Goal: Task Accomplishment & Management: Complete application form

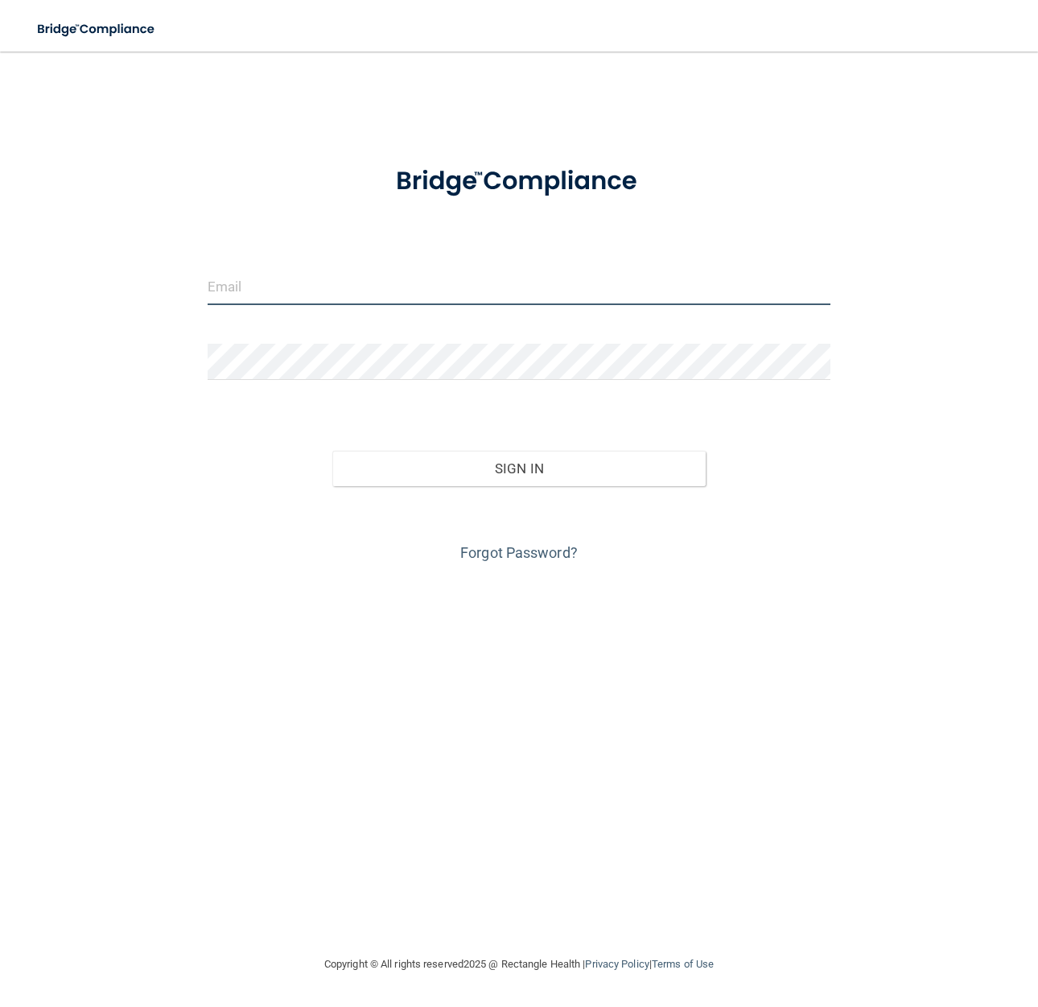
click at [295, 287] on input "email" at bounding box center [519, 287] width 623 height 36
click at [295, 285] on input "email" at bounding box center [519, 287] width 623 height 36
type input "[EMAIL_ADDRESS][DOMAIN_NAME]"
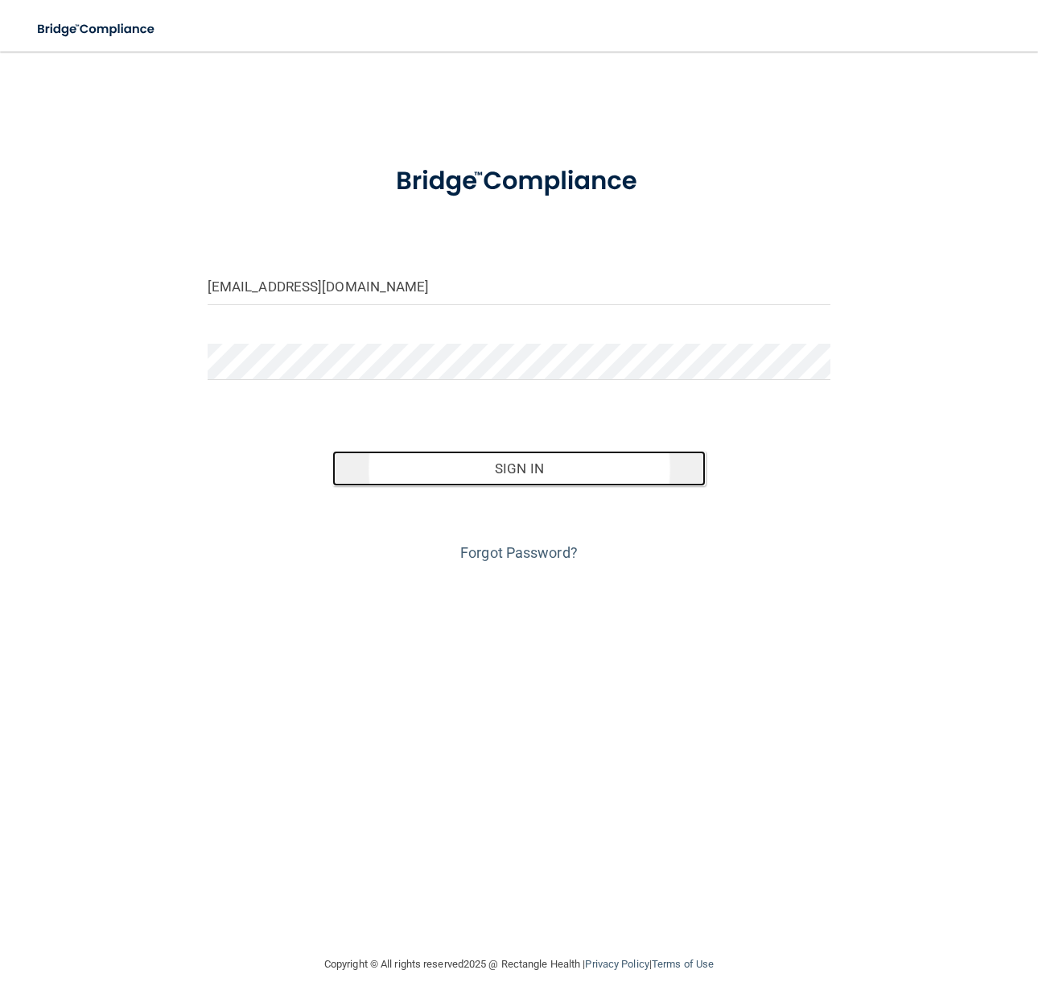
click at [478, 477] on button "Sign In" at bounding box center [519, 468] width 374 height 35
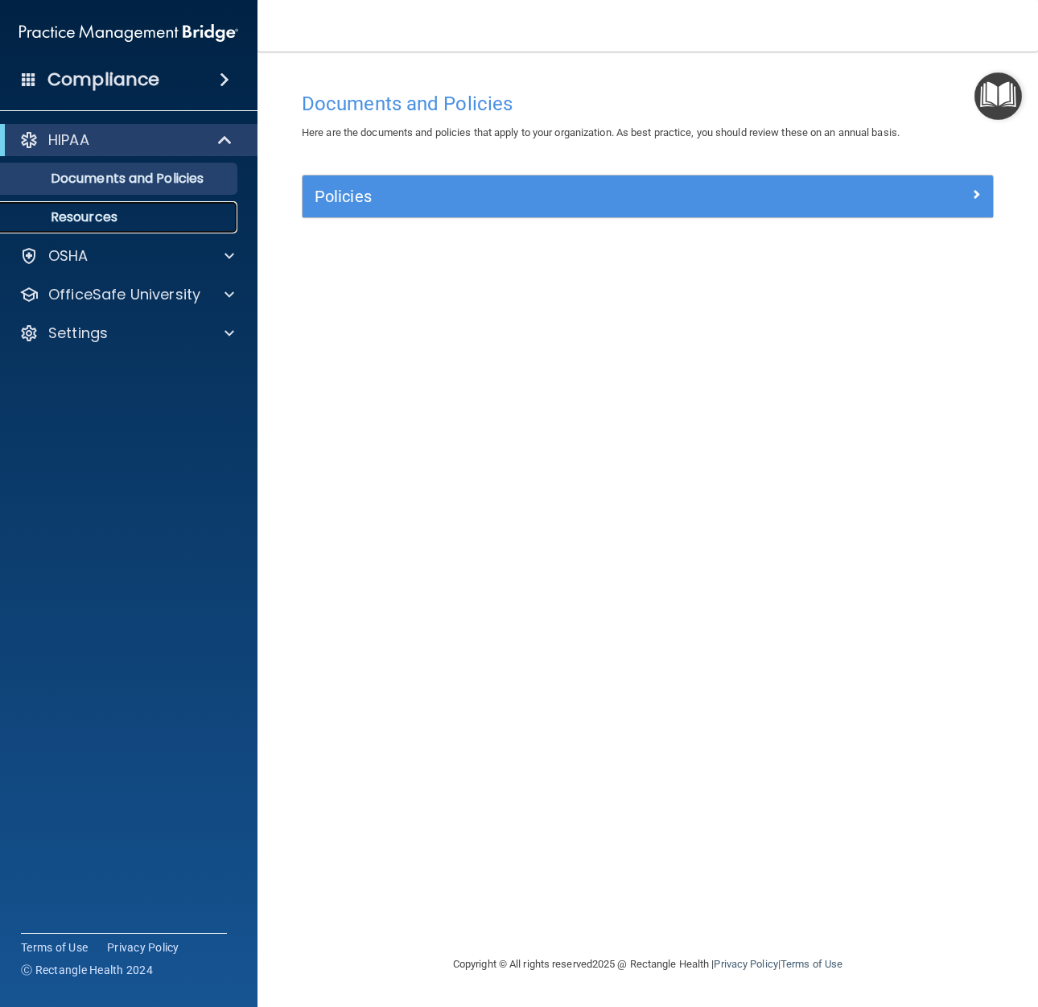
click at [106, 217] on p "Resources" at bounding box center [120, 217] width 220 height 16
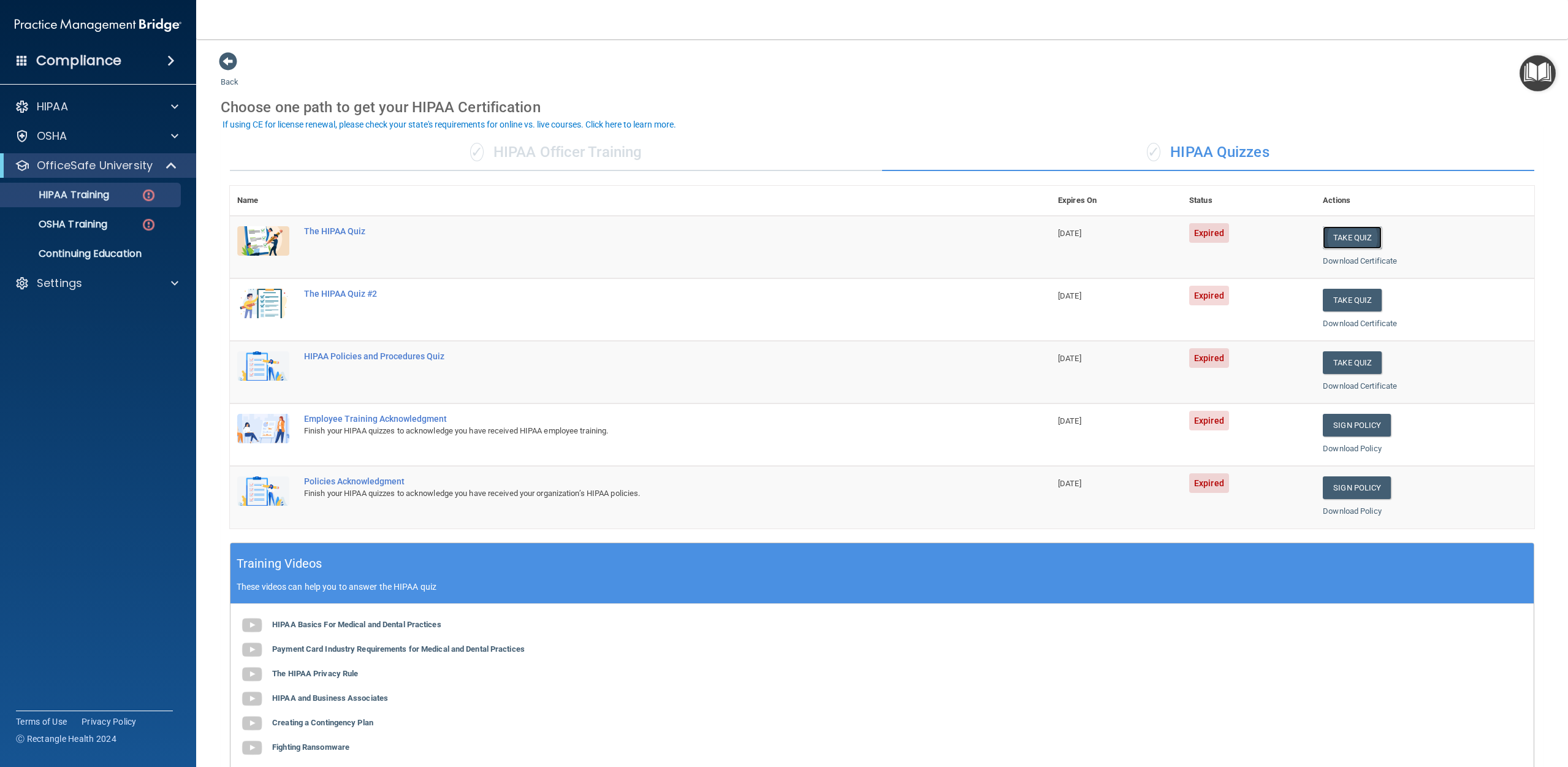
click at [790, 235] on button "Take Quiz" at bounding box center [1352, 238] width 59 height 23
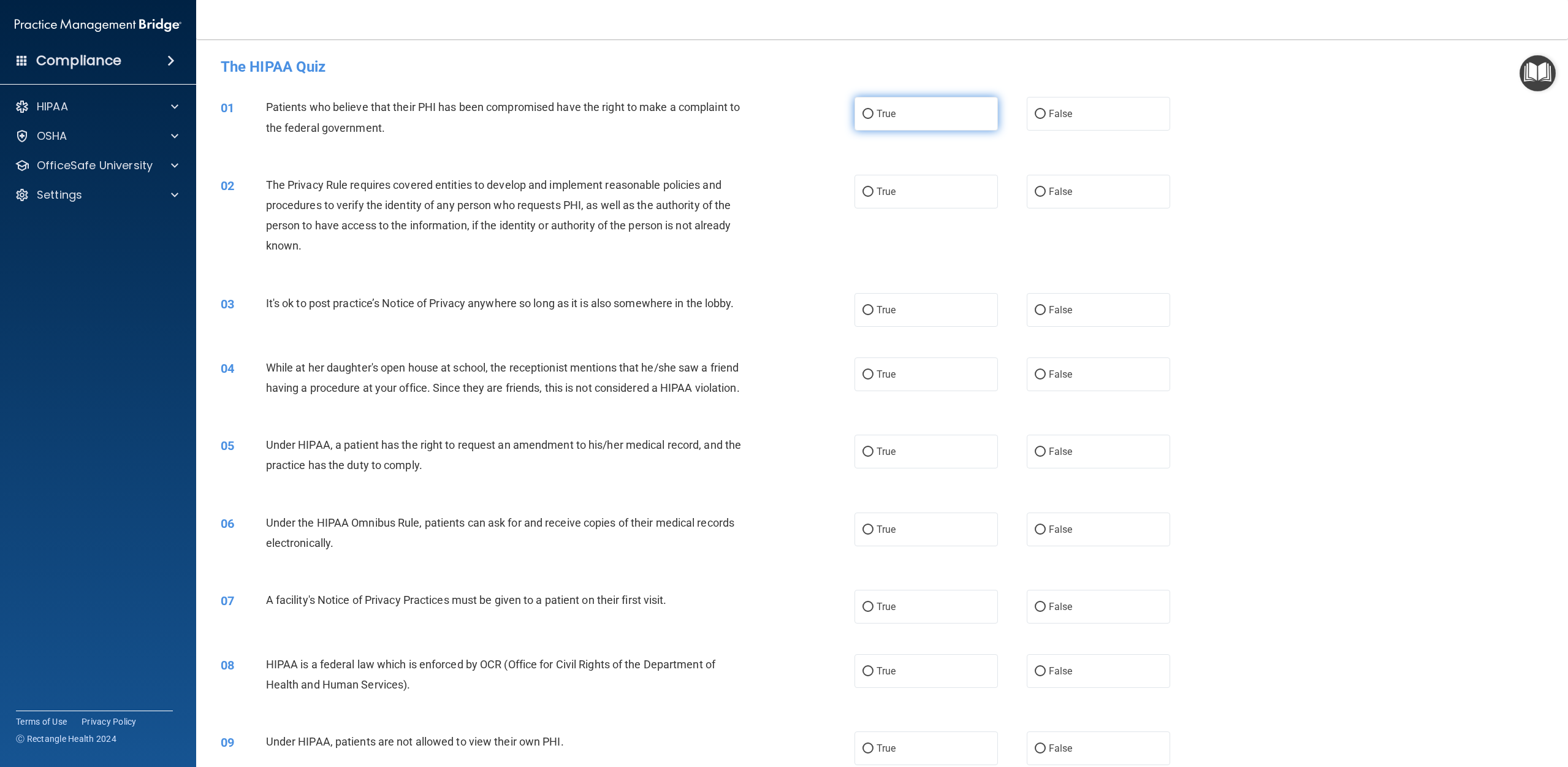
click at [790, 121] on label "True" at bounding box center [926, 113] width 143 height 34
click at [790, 119] on input "True" at bounding box center [868, 114] width 11 height 9
radio input "true"
click at [790, 193] on input "True" at bounding box center [868, 192] width 11 height 9
radio input "true"
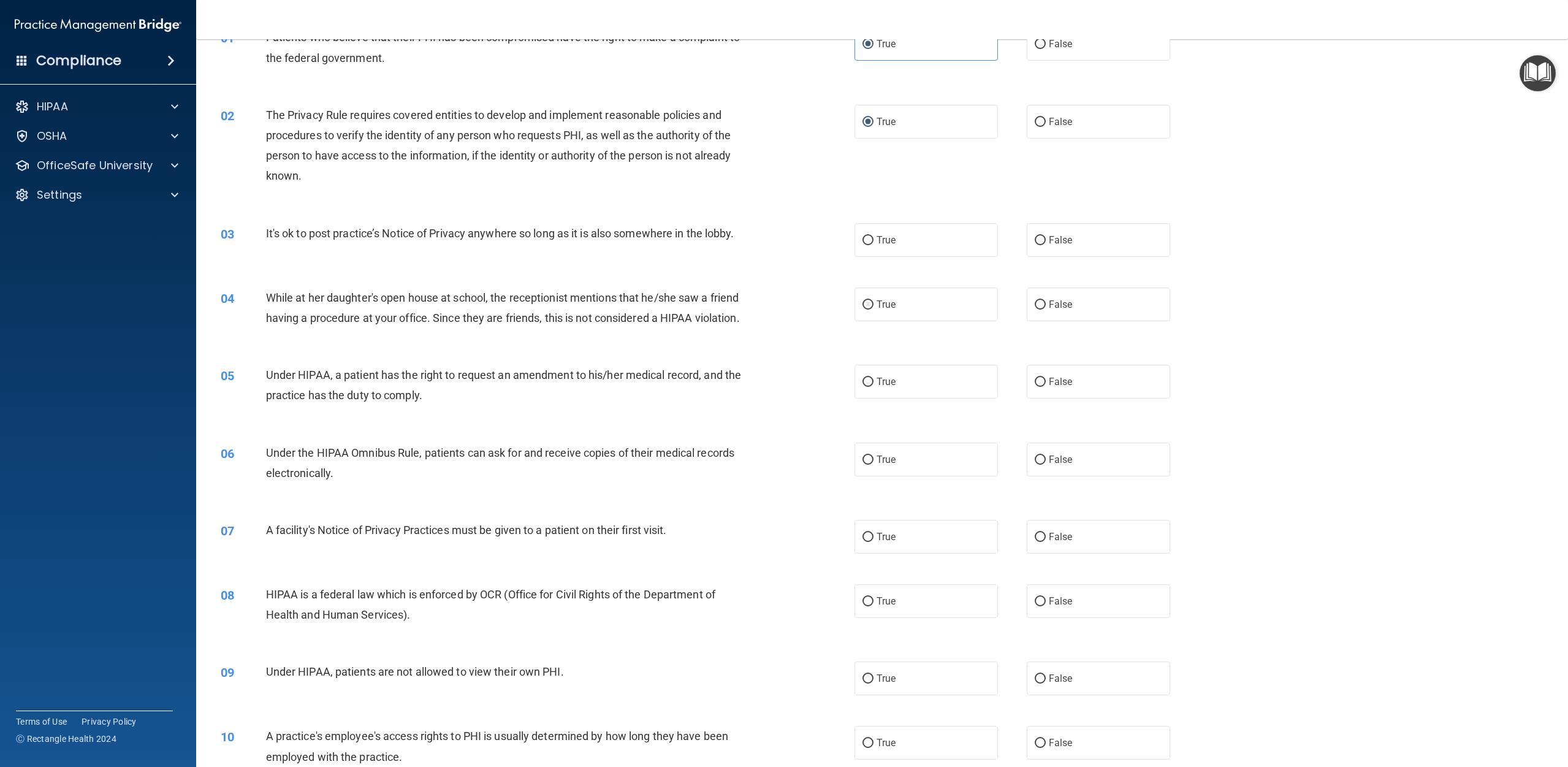
scroll to position [73, 0]
click at [790, 240] on label "True" at bounding box center [926, 237] width 143 height 34
click at [790, 240] on input "True" at bounding box center [868, 238] width 11 height 9
radio input "true"
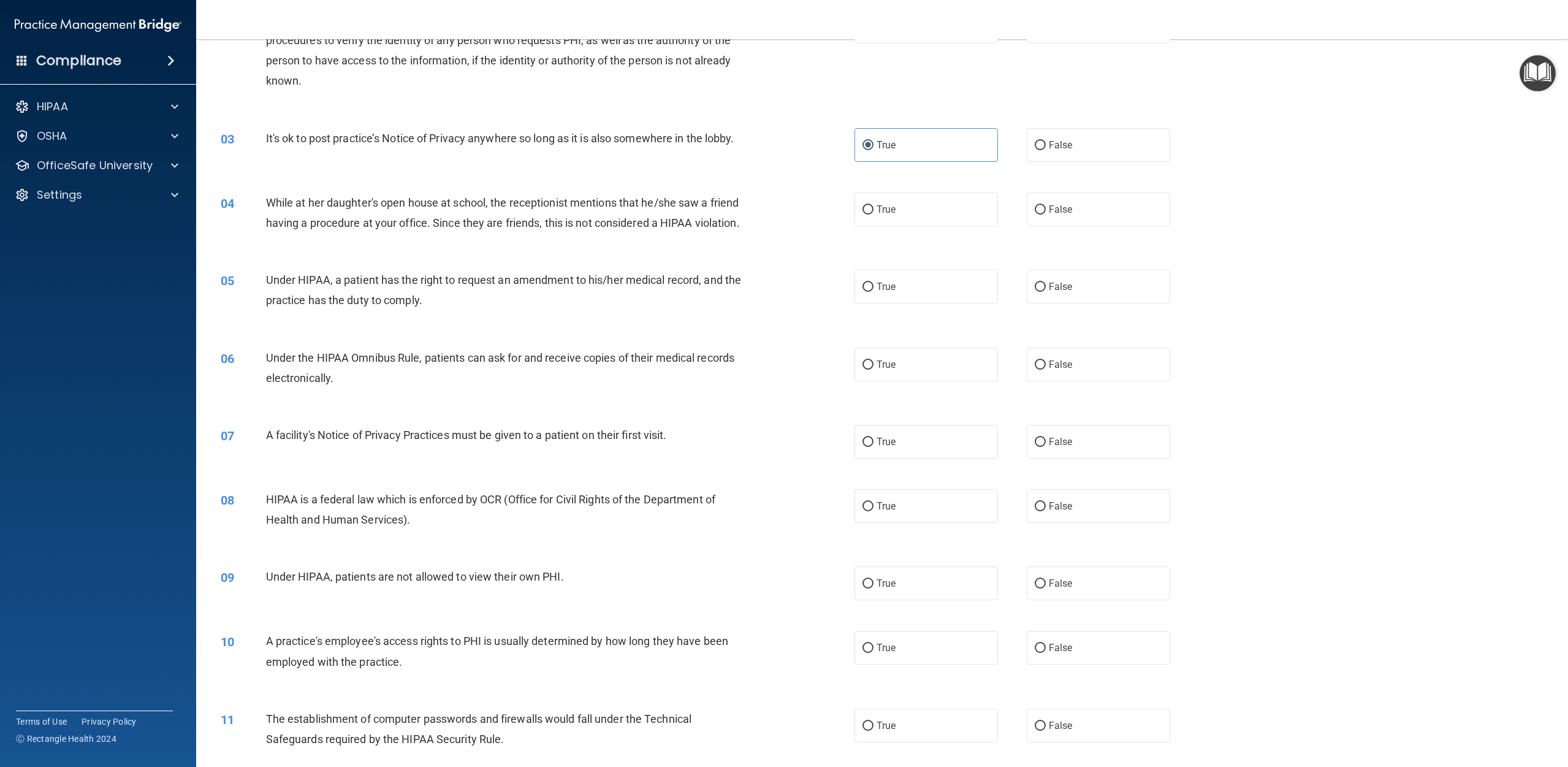
scroll to position [165, 0]
click at [790, 211] on input "False" at bounding box center [1040, 209] width 11 height 9
radio input "true"
click at [790, 283] on input "True" at bounding box center [868, 286] width 11 height 9
radio input "true"
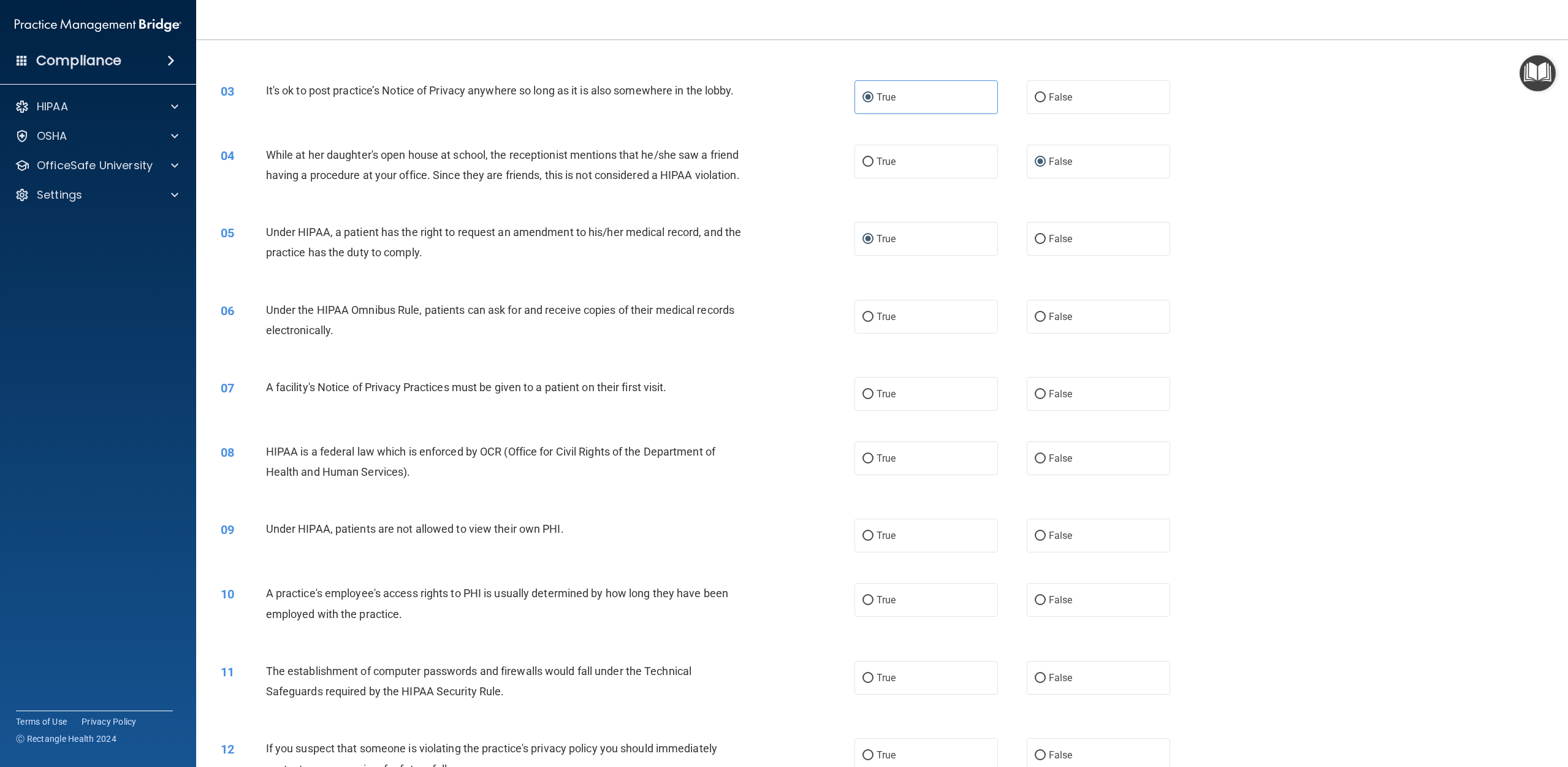
scroll to position [214, 0]
drag, startPoint x: 869, startPoint y: 313, endPoint x: 841, endPoint y: 319, distance: 28.6
click at [790, 313] on input "True" at bounding box center [868, 316] width 11 height 9
radio input "true"
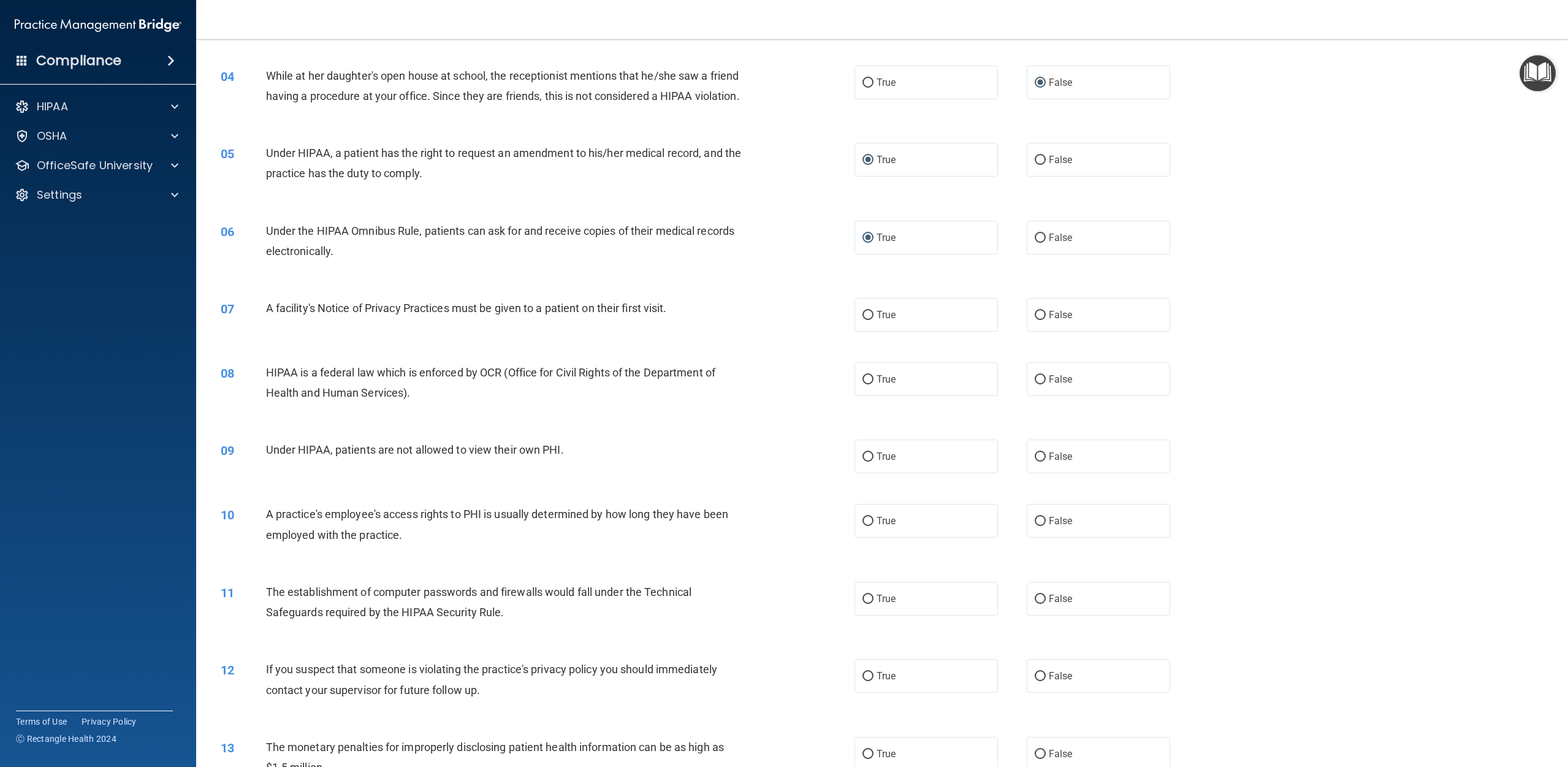
scroll to position [302, 0]
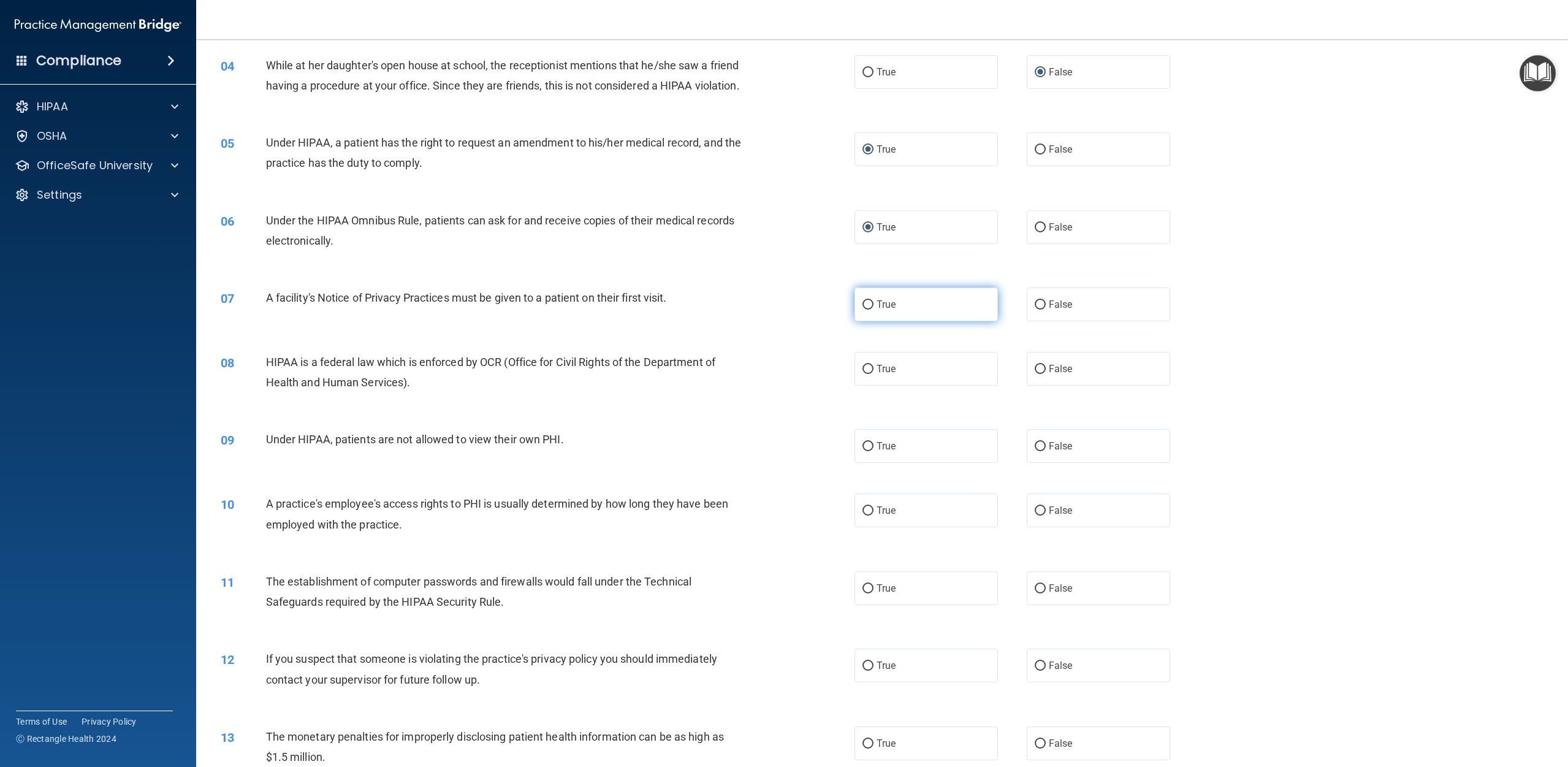
click at [790, 300] on input "True" at bounding box center [868, 305] width 11 height 9
radio input "true"
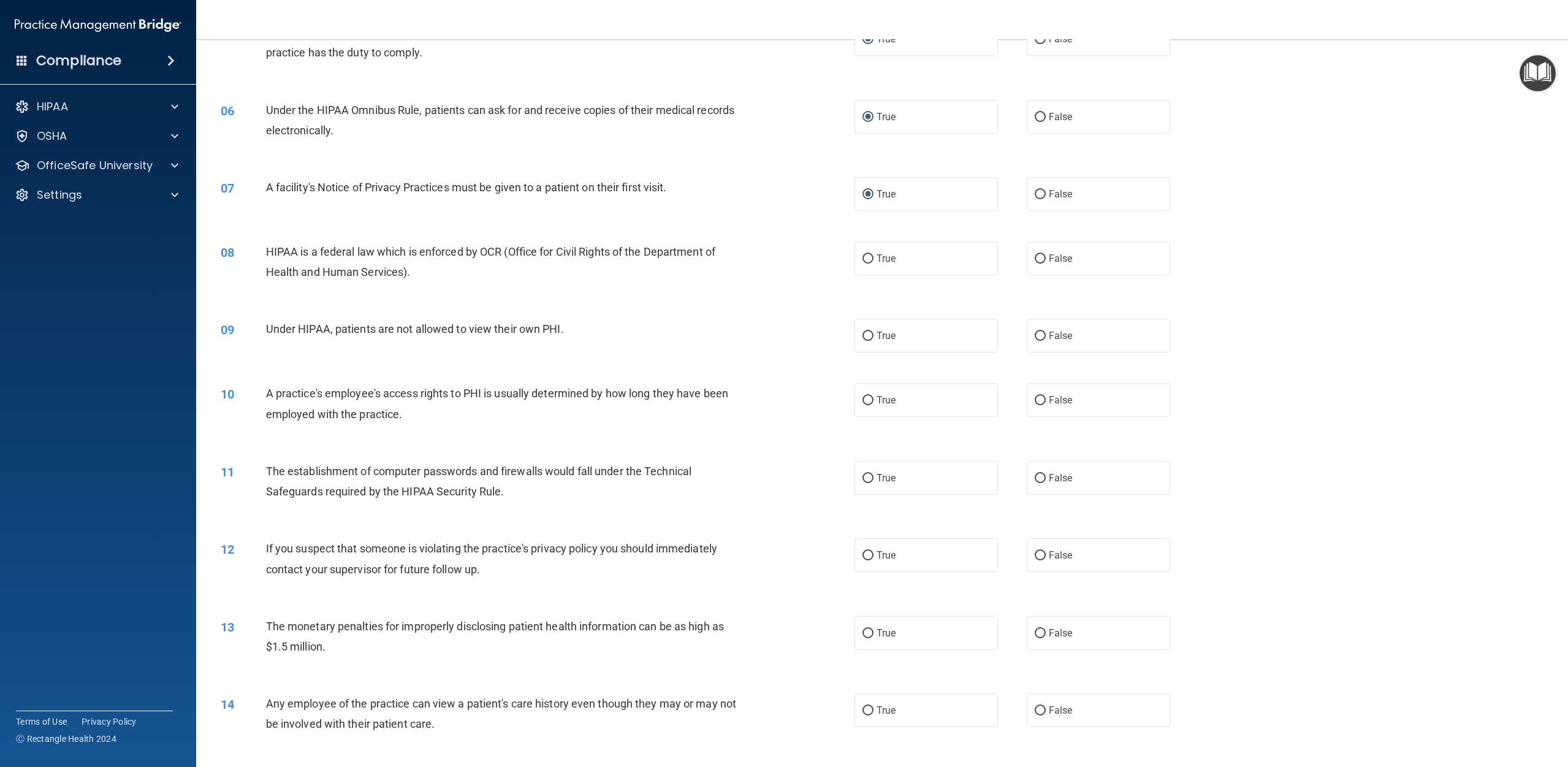
scroll to position [414, 0]
click at [790, 257] on input "True" at bounding box center [868, 257] width 11 height 9
radio input "true"
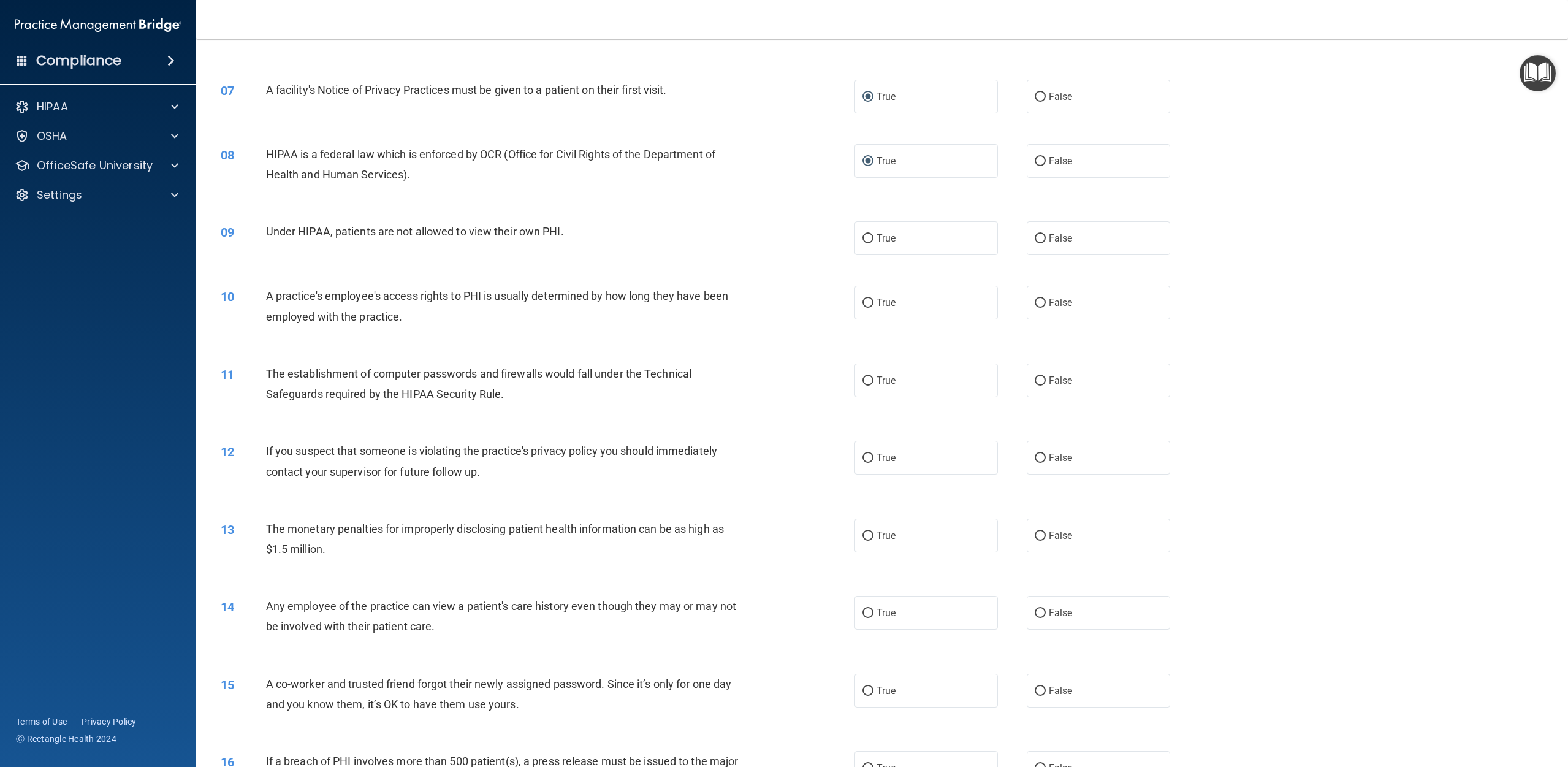
scroll to position [510, 0]
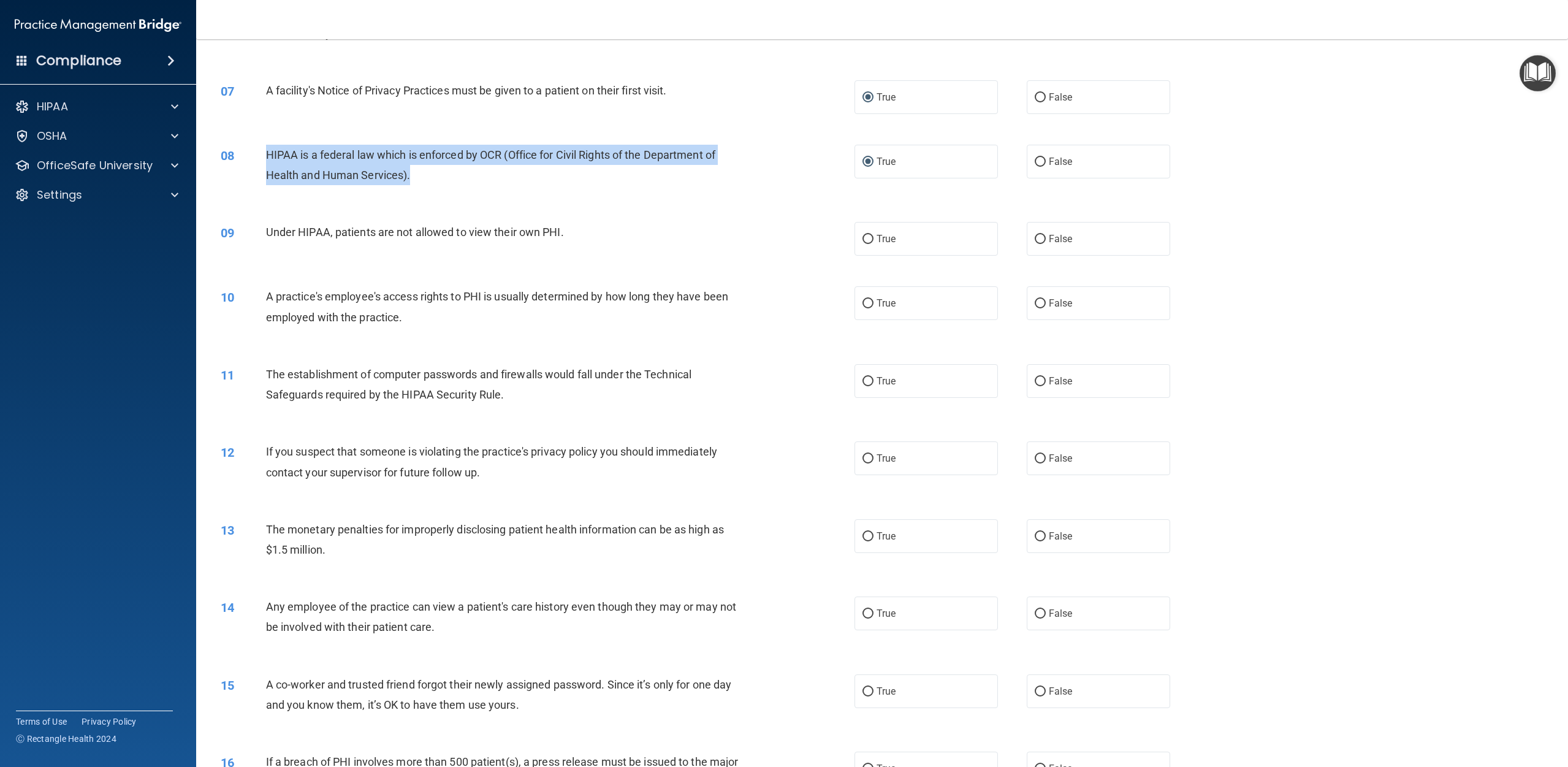
drag, startPoint x: 430, startPoint y: 177, endPoint x: 267, endPoint y: 158, distance: 164.1
click at [267, 158] on div "HIPAA is a federal law which is enforced by OCR (Office for Civil Rights of the…" at bounding box center [510, 165] width 489 height 40
copy span "HIPAA is a federal law which is enforced by OCR (Office for Civil Rights of the…"
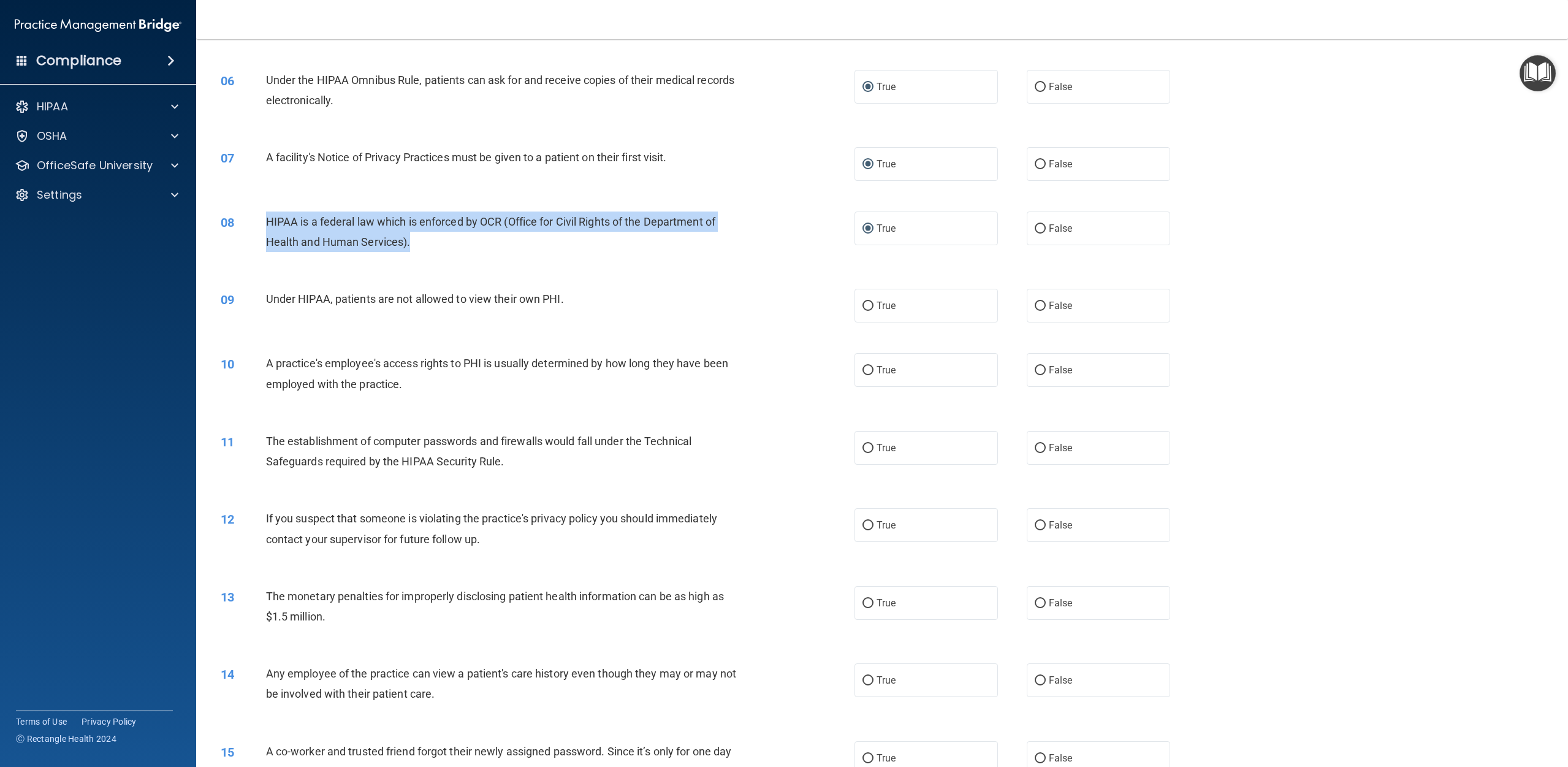
scroll to position [438, 0]
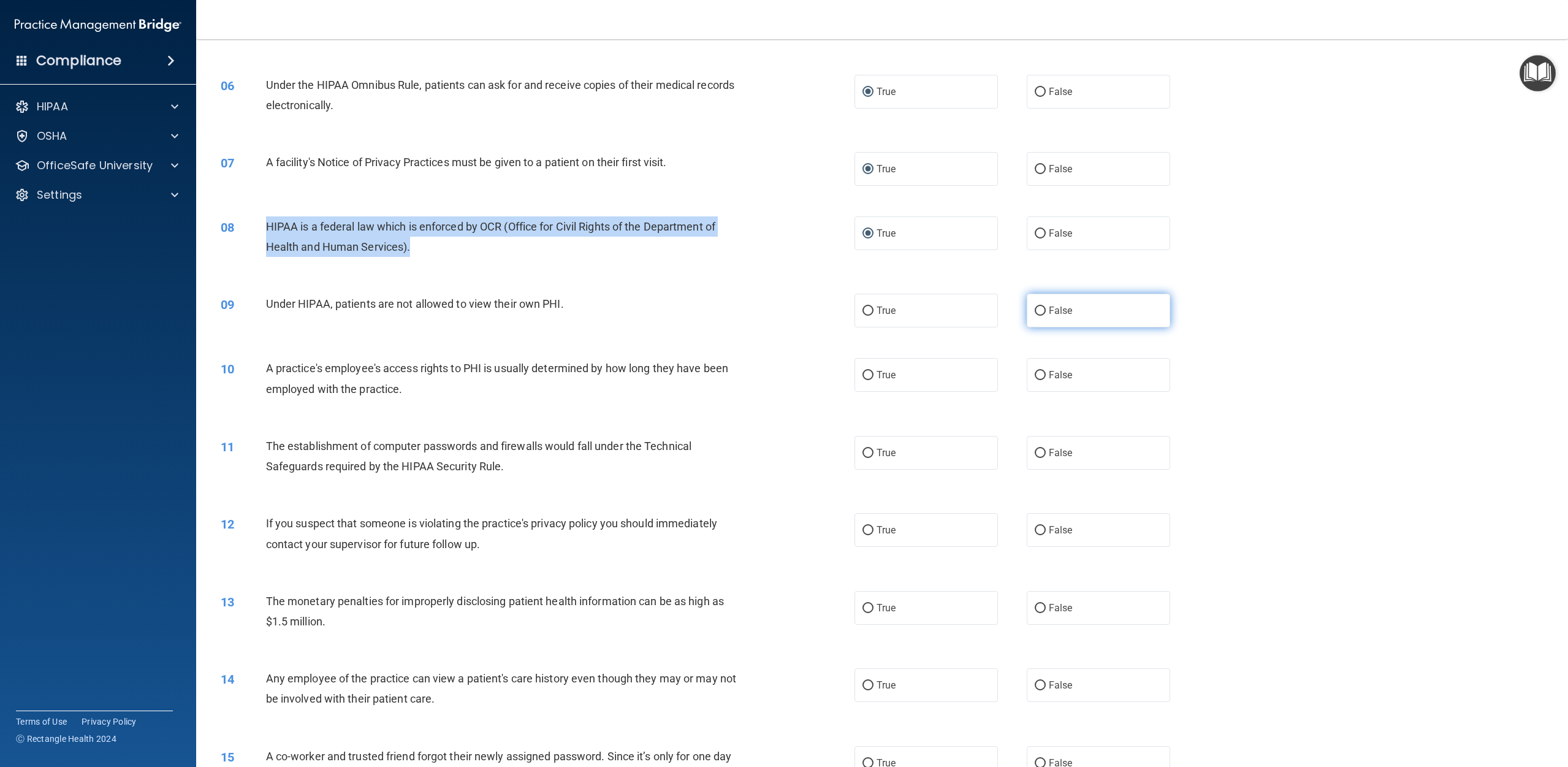
click at [790, 313] on input "False" at bounding box center [1040, 311] width 11 height 9
radio input "true"
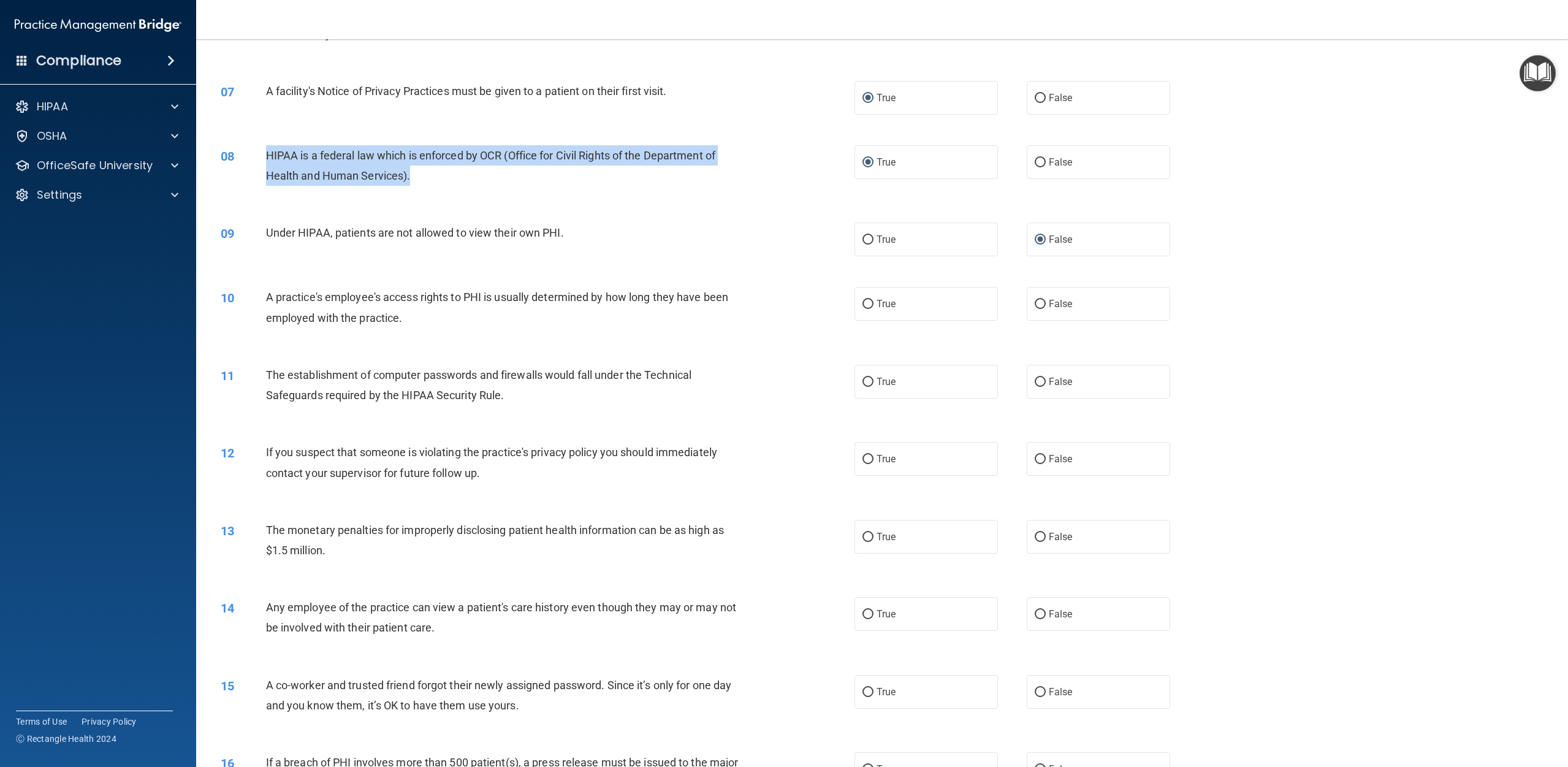
scroll to position [510, 0]
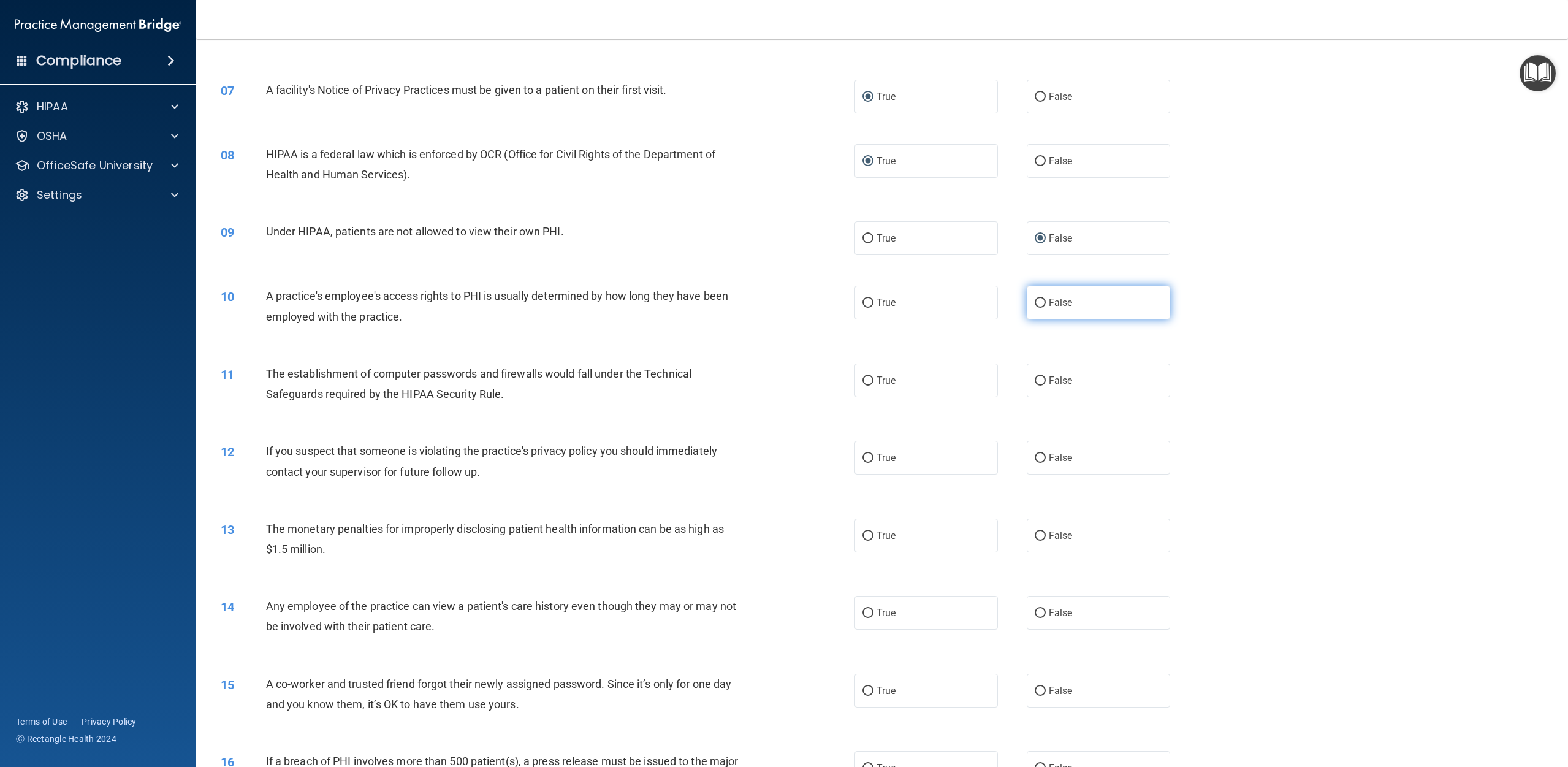
click at [790, 302] on label "False" at bounding box center [1098, 302] width 143 height 34
click at [790, 302] on input "False" at bounding box center [1040, 303] width 11 height 9
radio input "true"
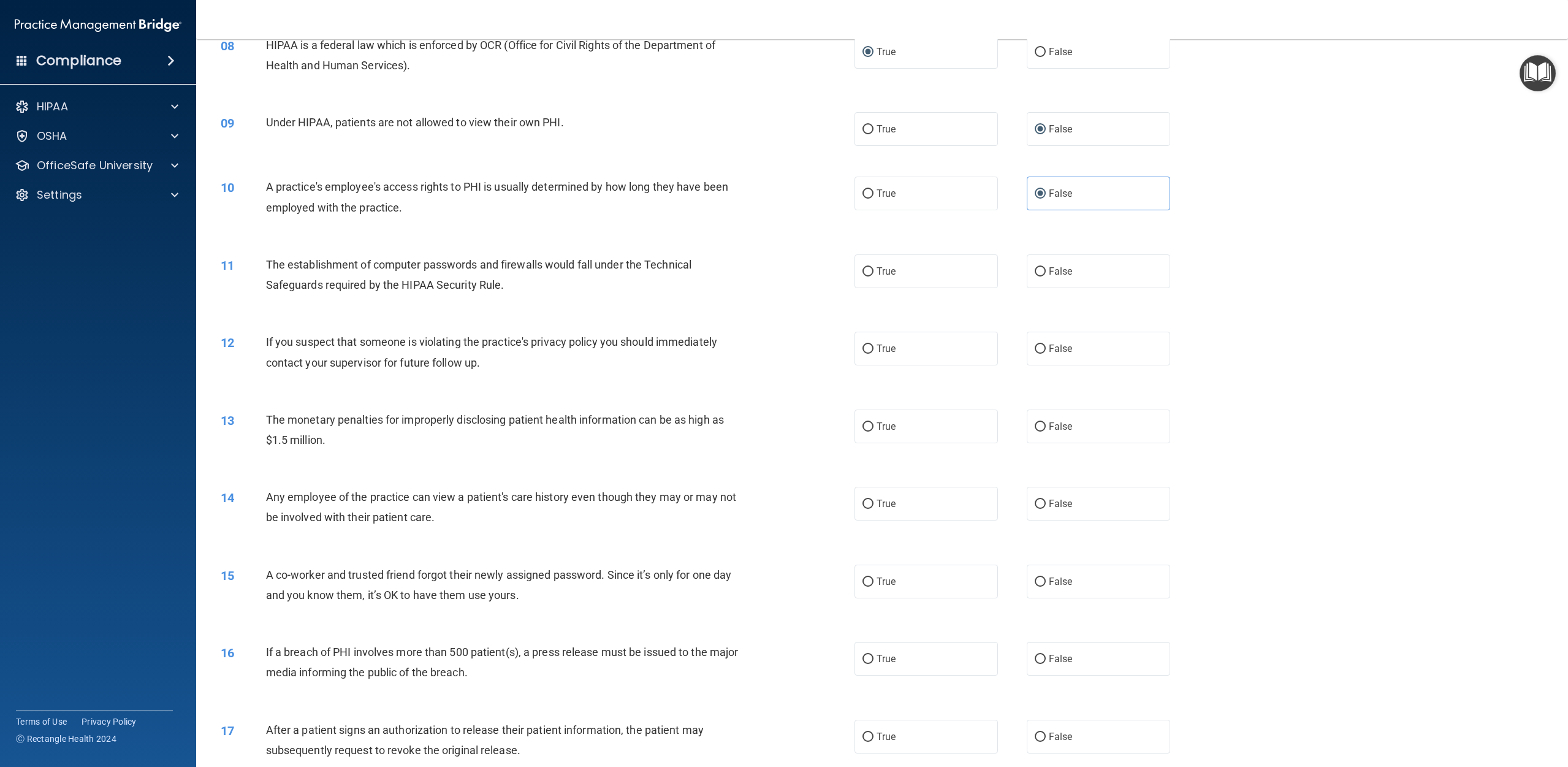
scroll to position [625, 0]
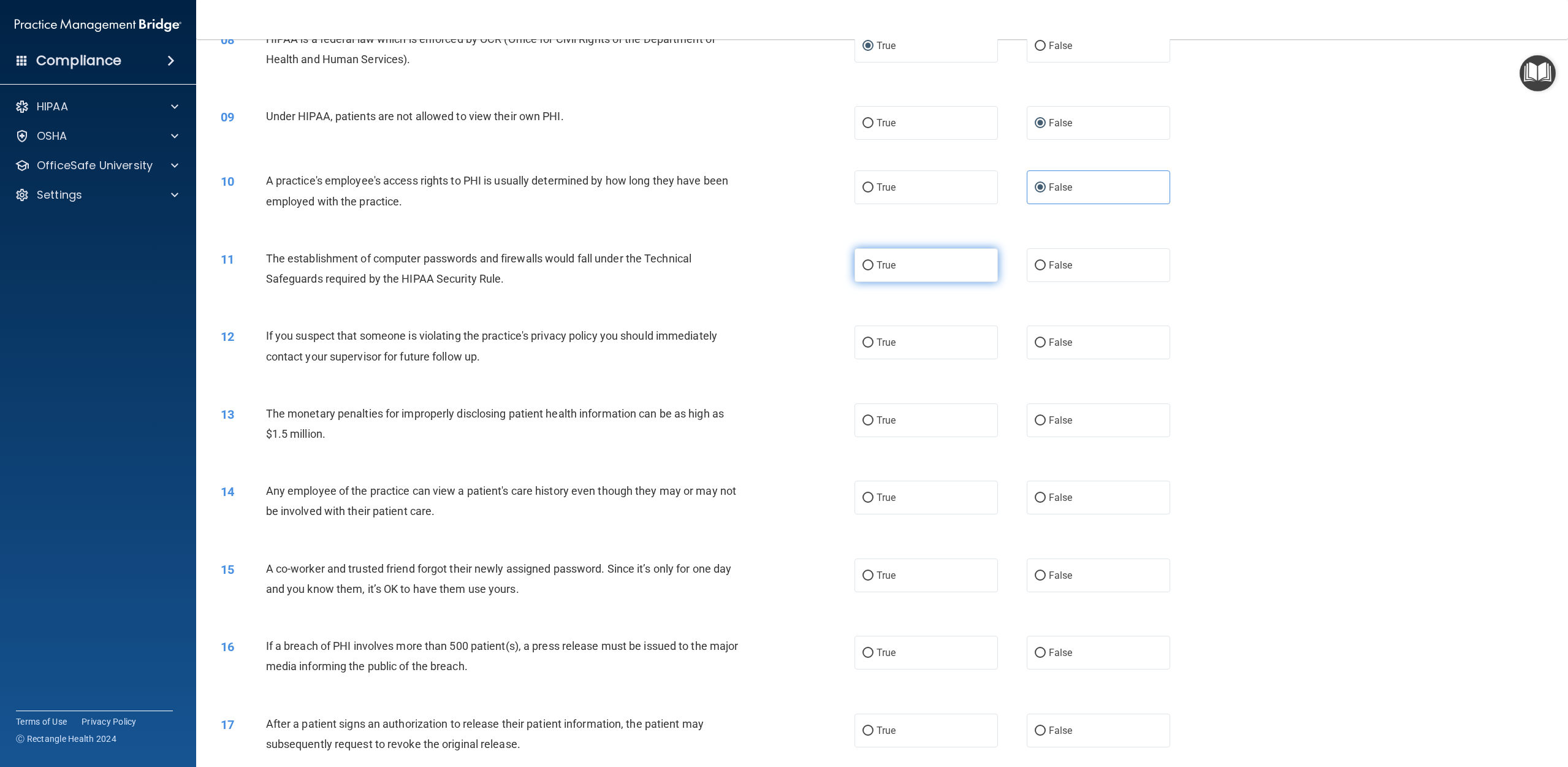
click at [790, 266] on input "True" at bounding box center [868, 266] width 11 height 9
radio input "true"
drag, startPoint x: 612, startPoint y: 274, endPoint x: 374, endPoint y: 299, distance: 239.3
click at [296, 271] on div "The establishment of computer passwords and firewalls would fall under the Tech…" at bounding box center [510, 268] width 489 height 40
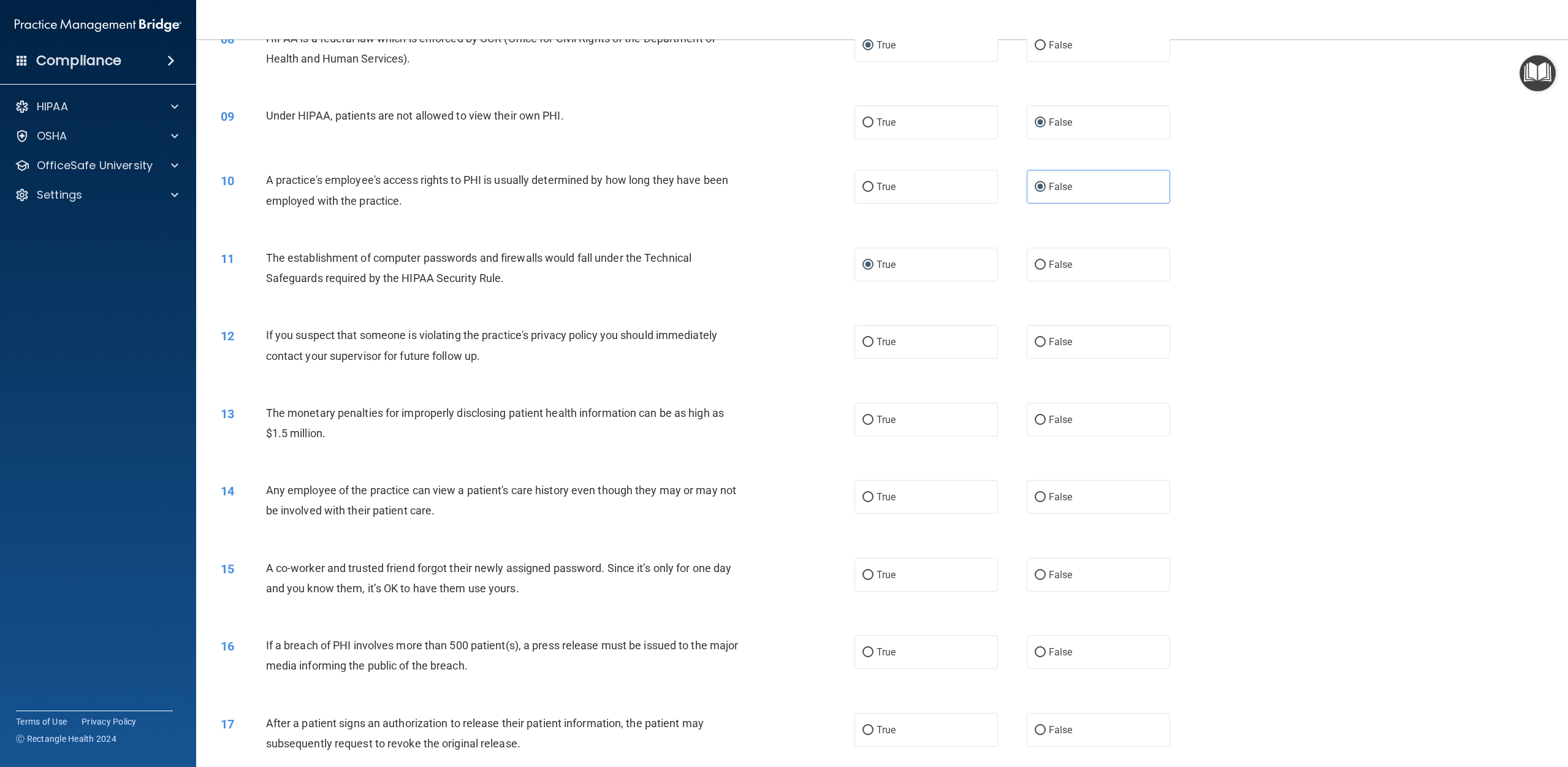
click at [541, 302] on div "11 The establishment of computer passwords and firewalls would fall under the T…" at bounding box center [882, 270] width 1341 height 77
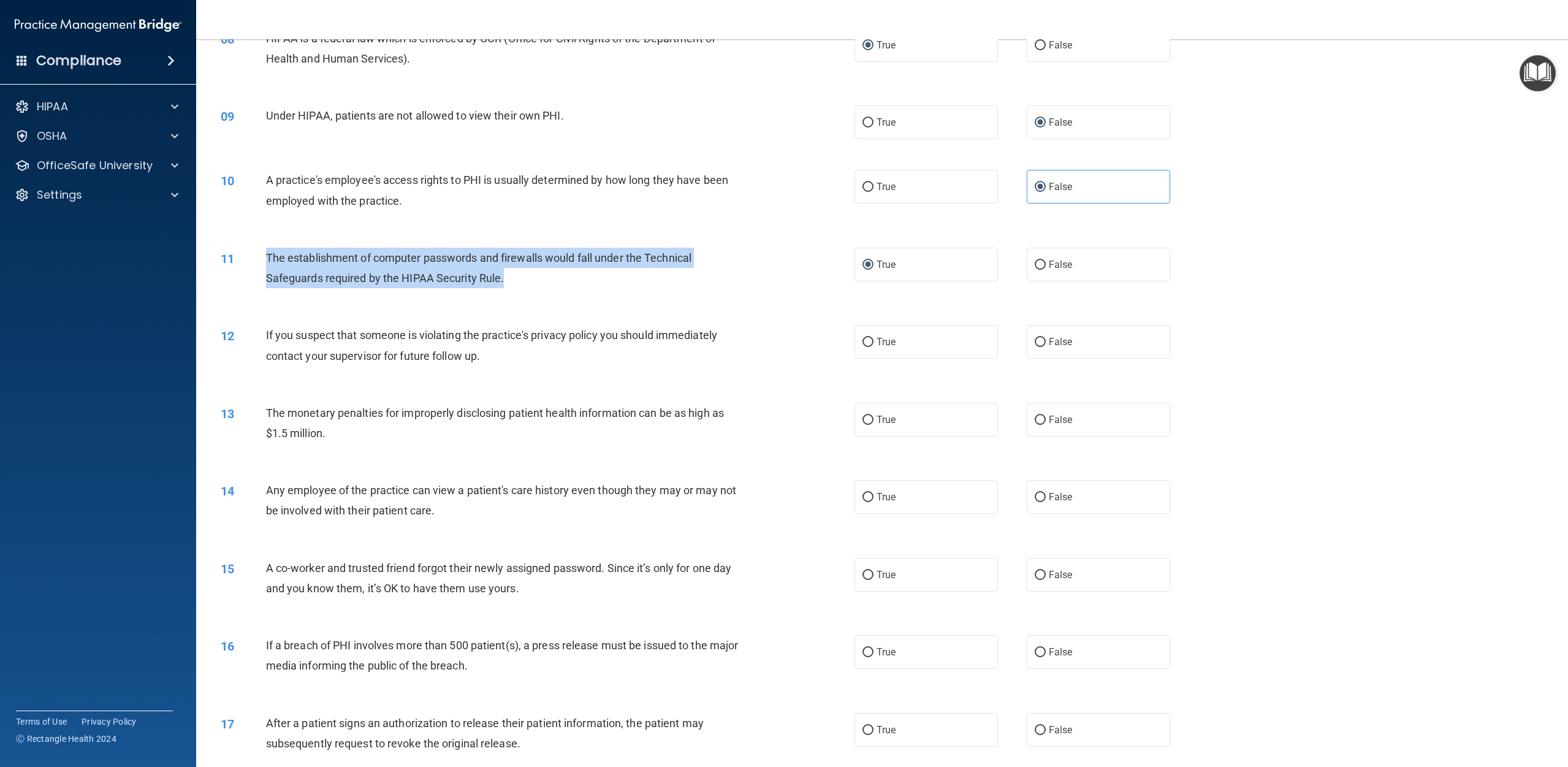
drag, startPoint x: 517, startPoint y: 282, endPoint x: 266, endPoint y: 259, distance: 252.1
click at [266, 259] on div "The establishment of computer passwords and firewalls would fall under the Tech…" at bounding box center [510, 267] width 489 height 40
copy span "The establishment of computer passwords and firewalls would fall under the Tech…"
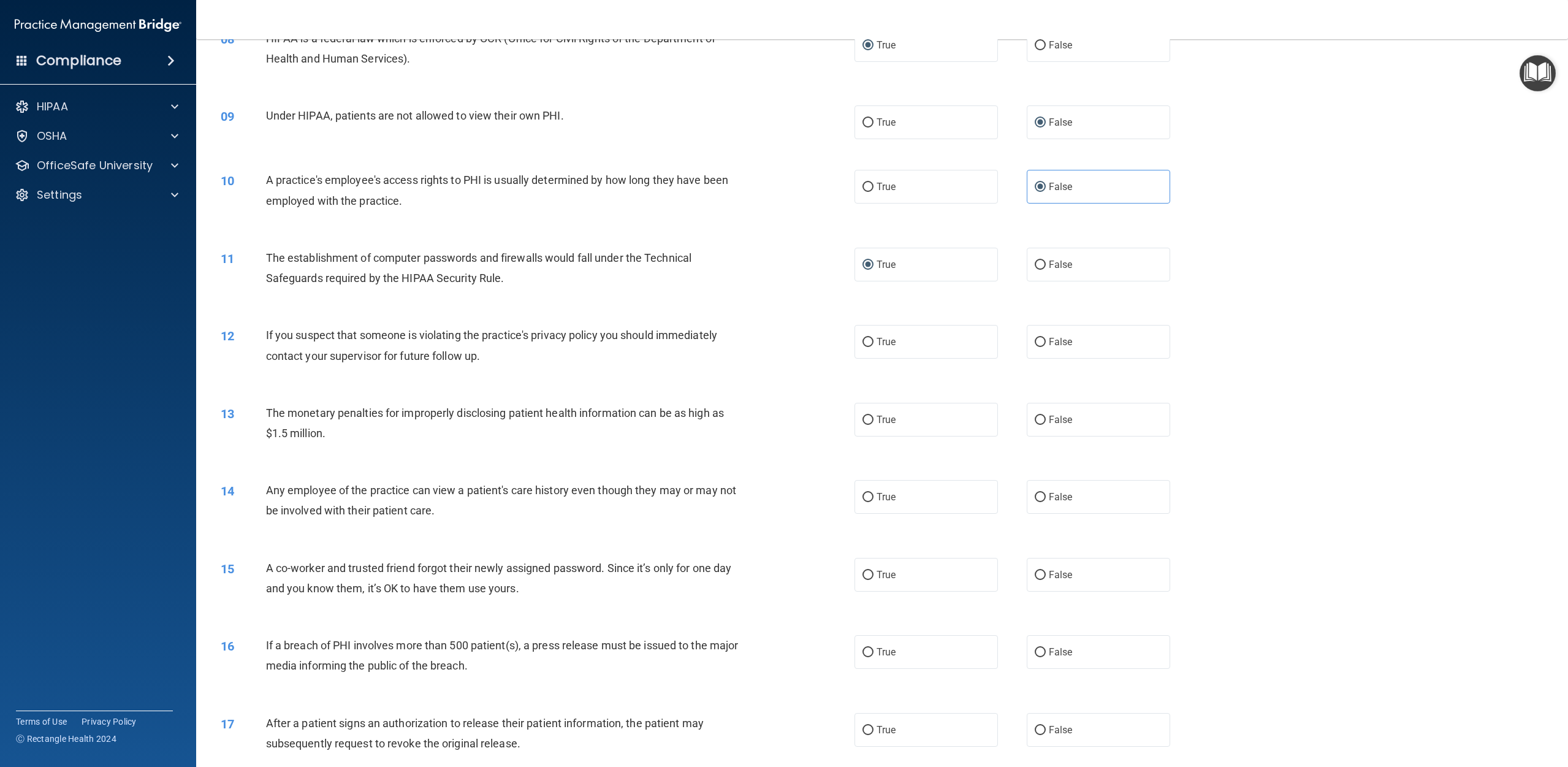
click at [486, 362] on div "If you suspect that someone is violating the practice's privacy policy you shou…" at bounding box center [510, 345] width 489 height 40
click at [790, 338] on input "True" at bounding box center [868, 343] width 11 height 9
radio input "true"
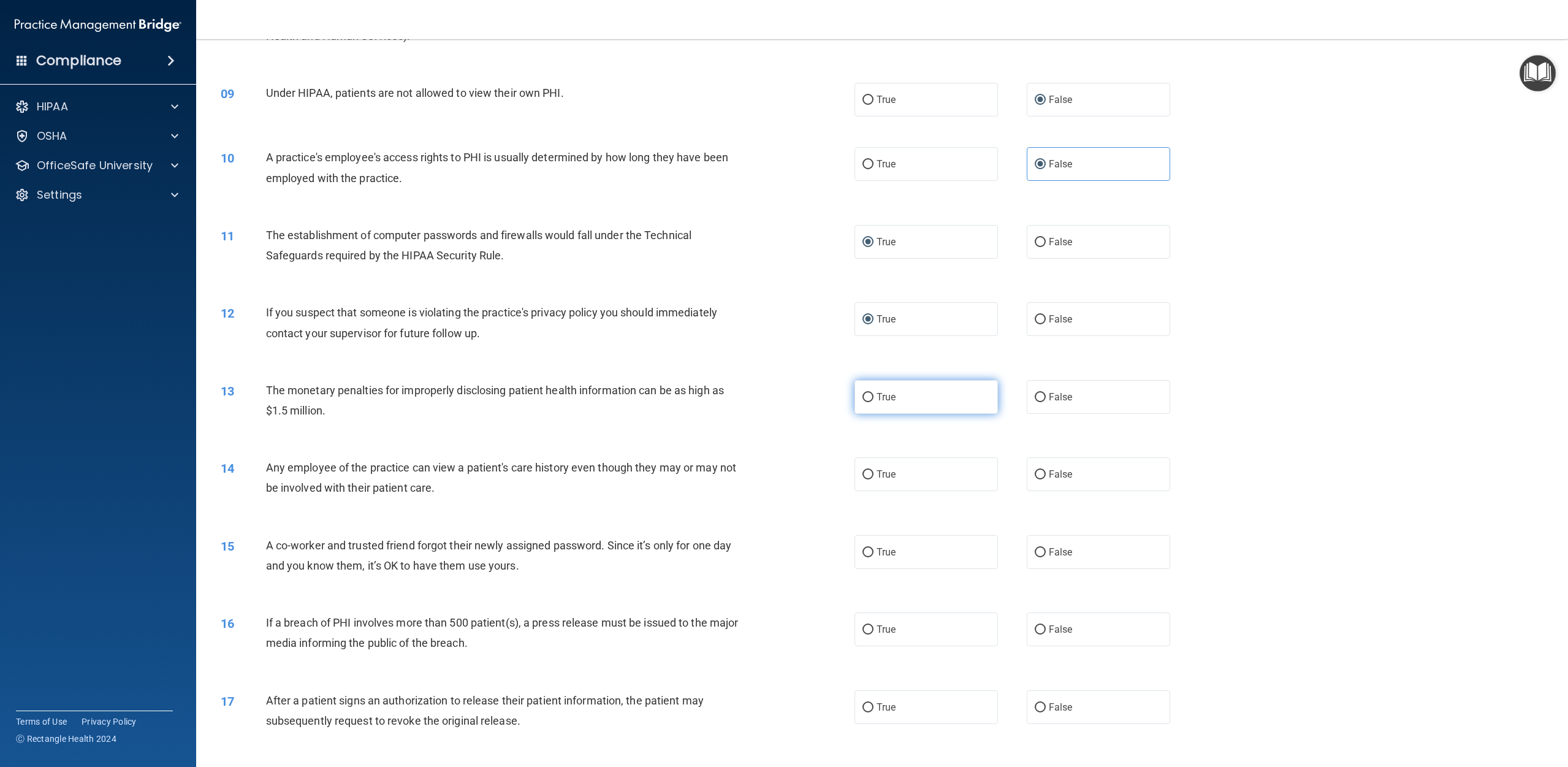
click at [790, 398] on input "True" at bounding box center [868, 398] width 11 height 9
radio input "true"
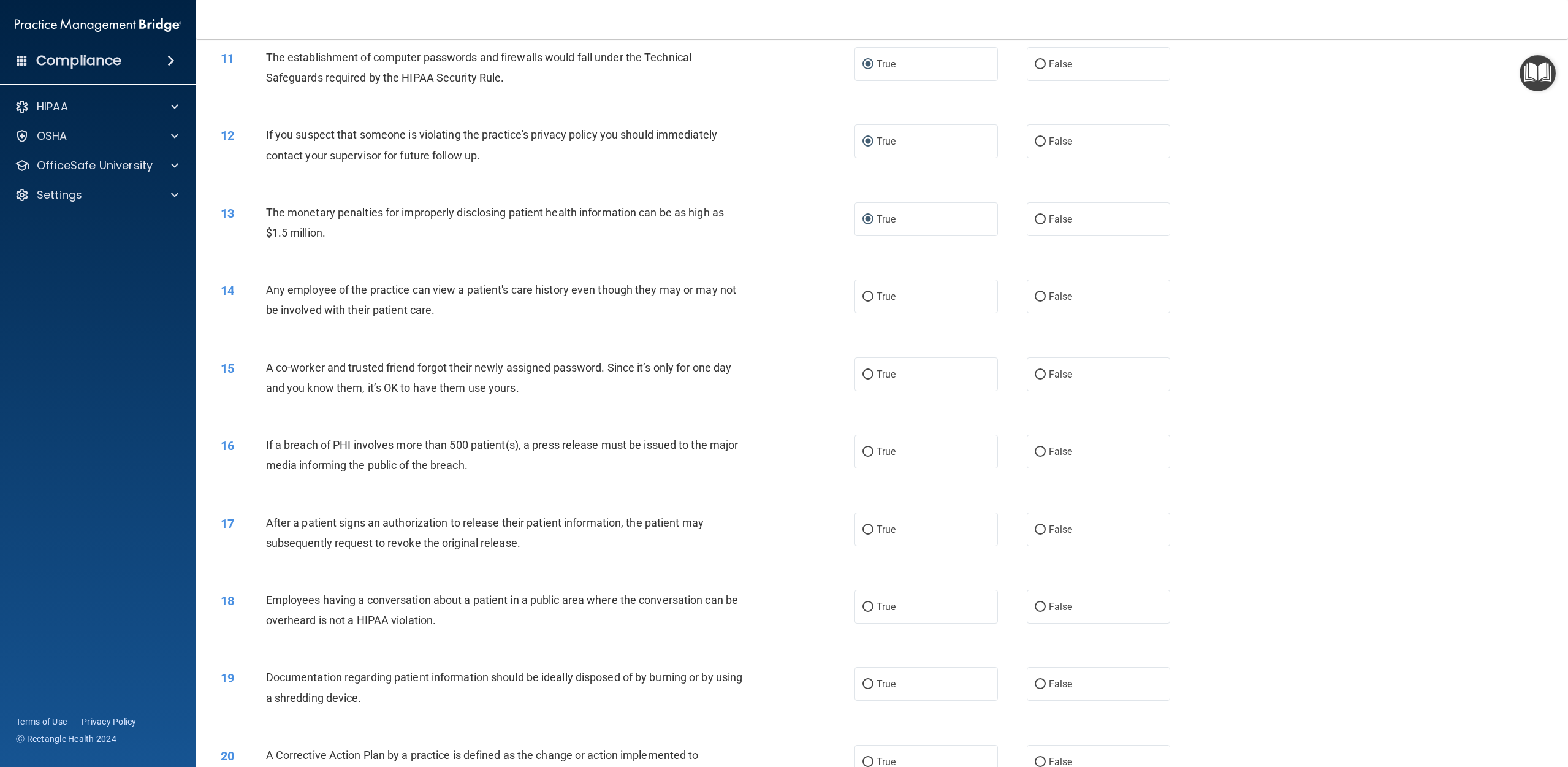
scroll to position [830, 0]
drag, startPoint x: 1043, startPoint y: 292, endPoint x: 976, endPoint y: 306, distance: 68.4
click at [790, 292] on input "False" at bounding box center [1040, 293] width 11 height 9
radio input "true"
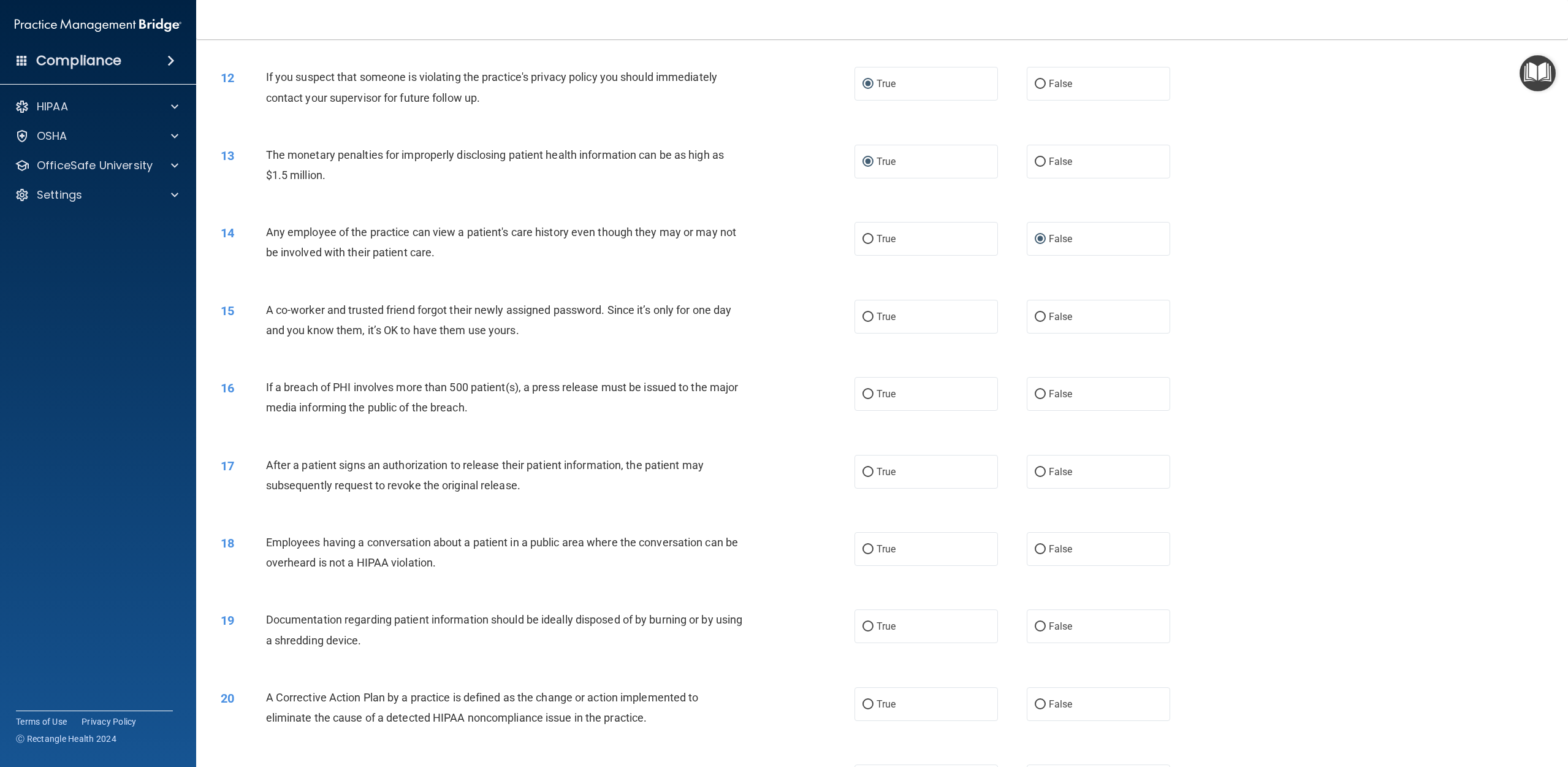
scroll to position [893, 0]
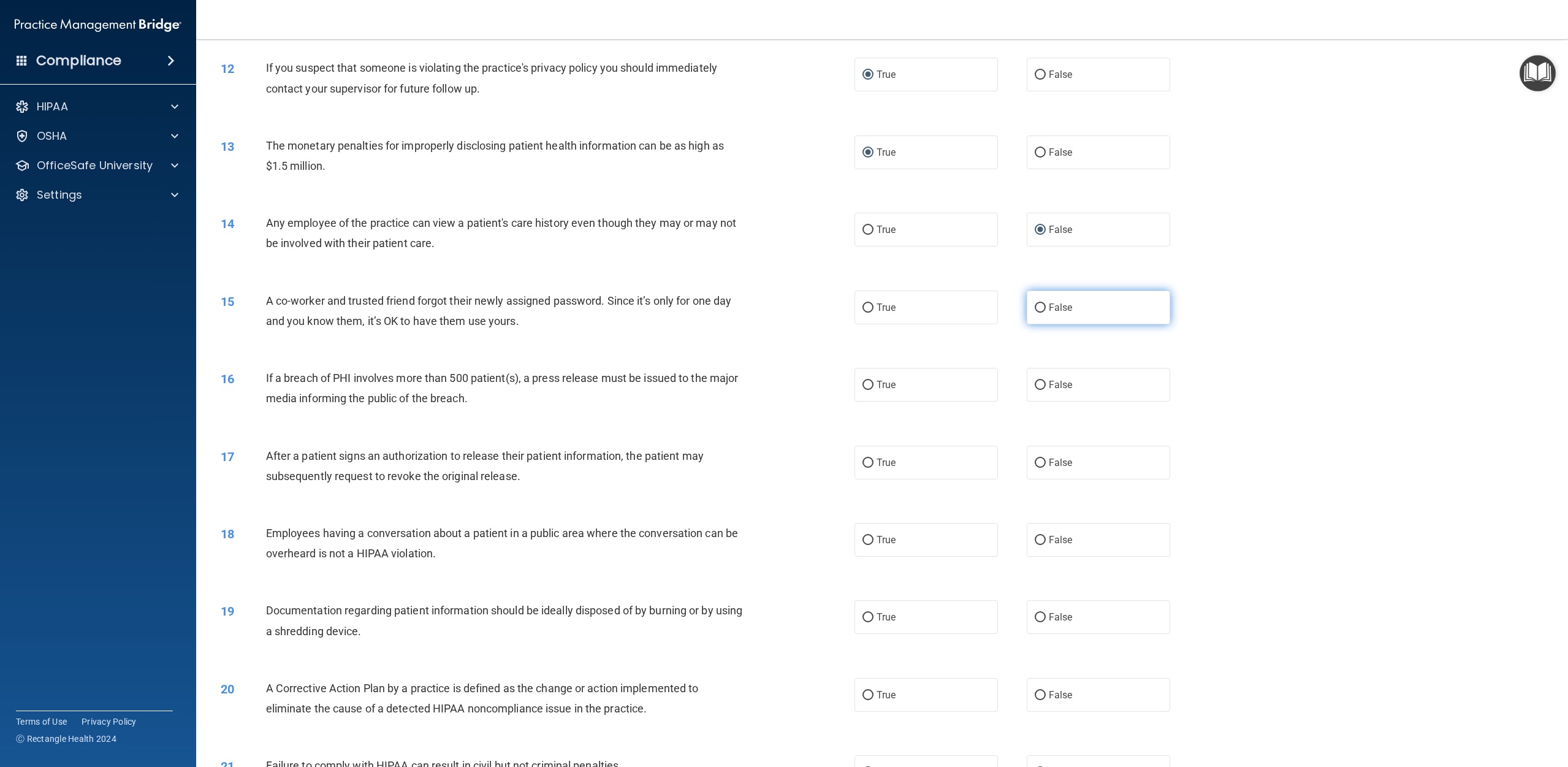
click at [790, 308] on input "False" at bounding box center [1040, 308] width 11 height 9
radio input "true"
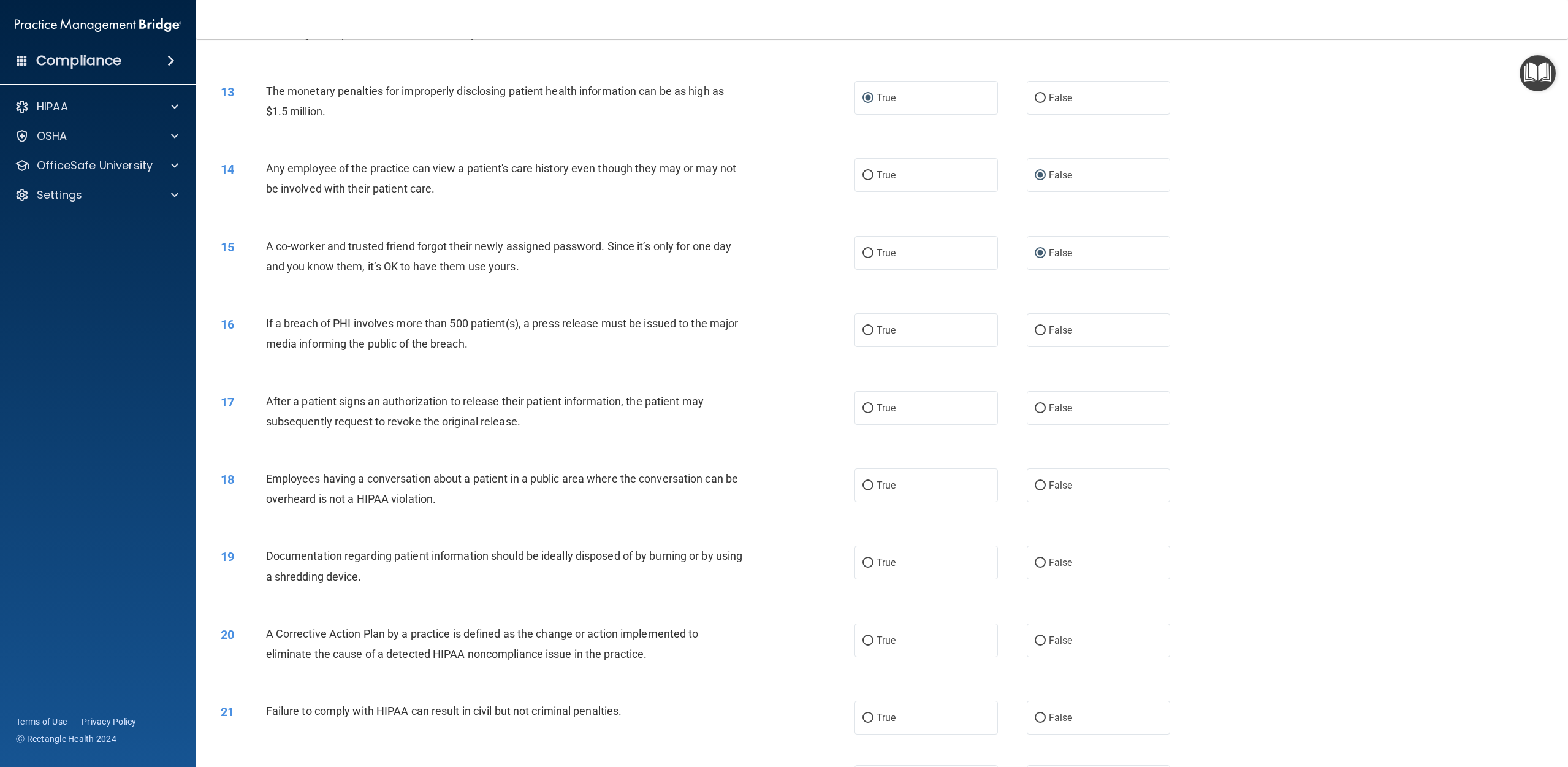
scroll to position [952, 0]
click at [790, 325] on input "True" at bounding box center [868, 327] width 11 height 9
radio input "true"
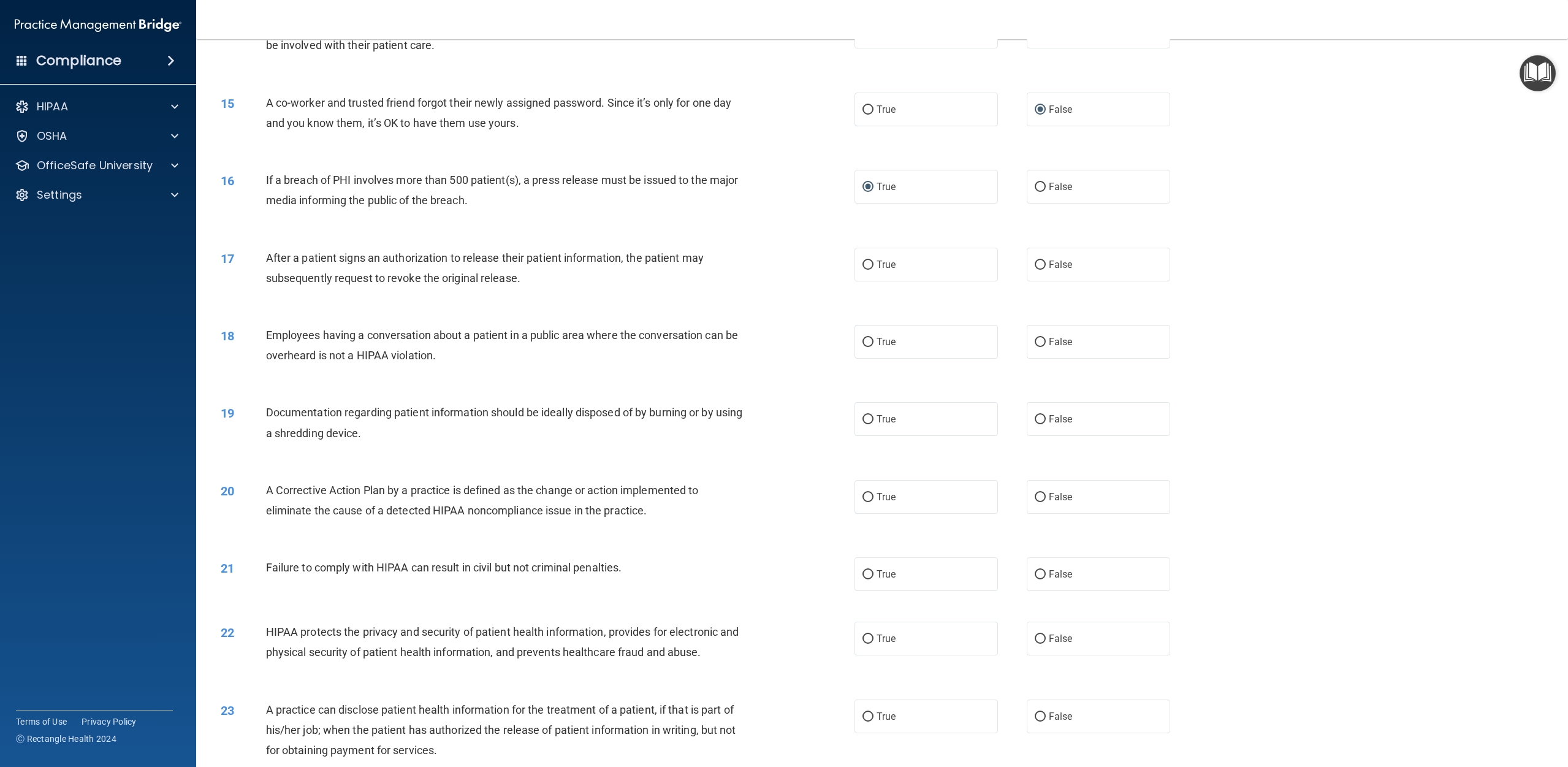
scroll to position [1092, 0]
click at [790, 263] on input "True" at bounding box center [868, 264] width 11 height 9
radio input "true"
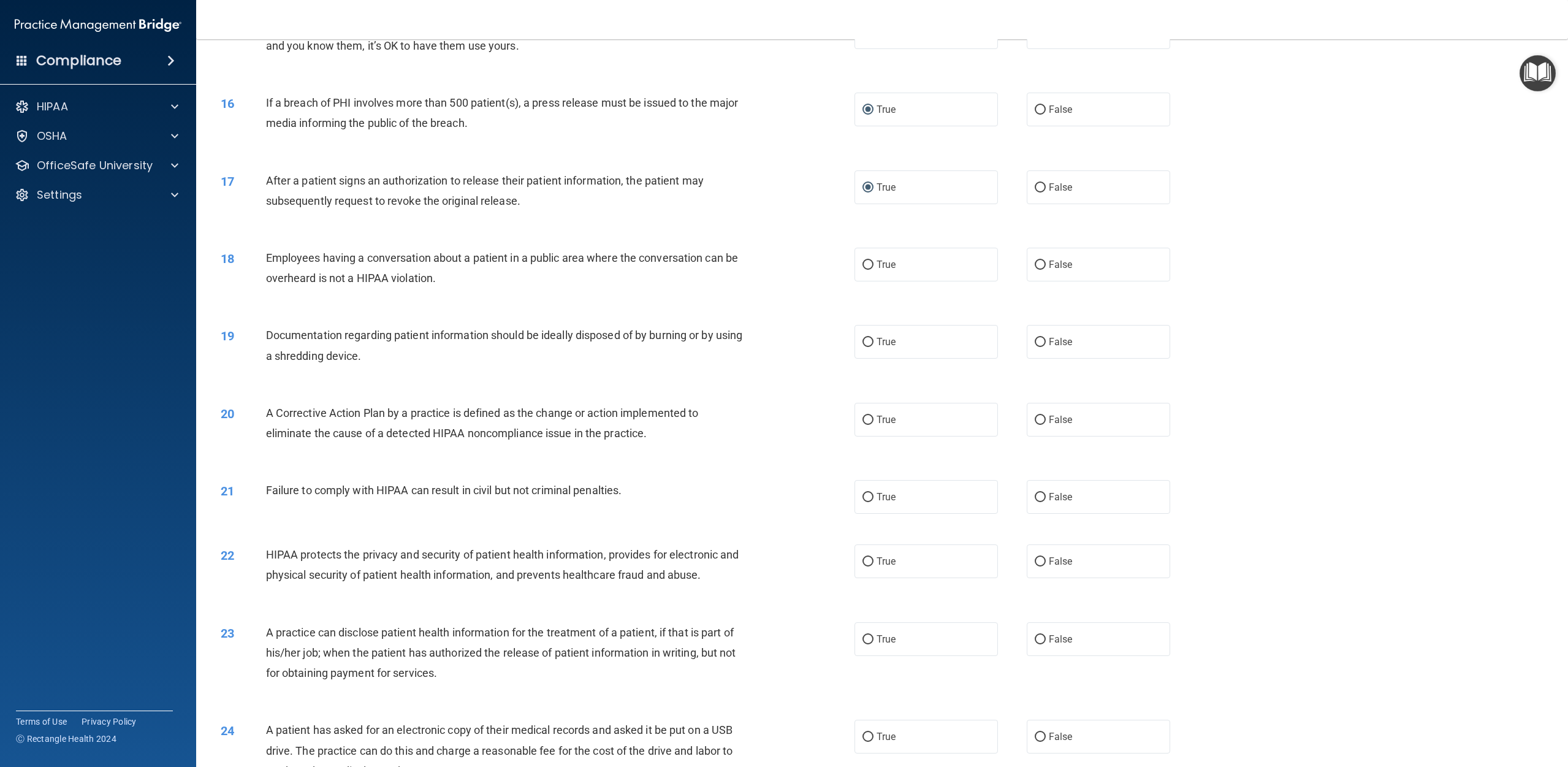
scroll to position [1174, 0]
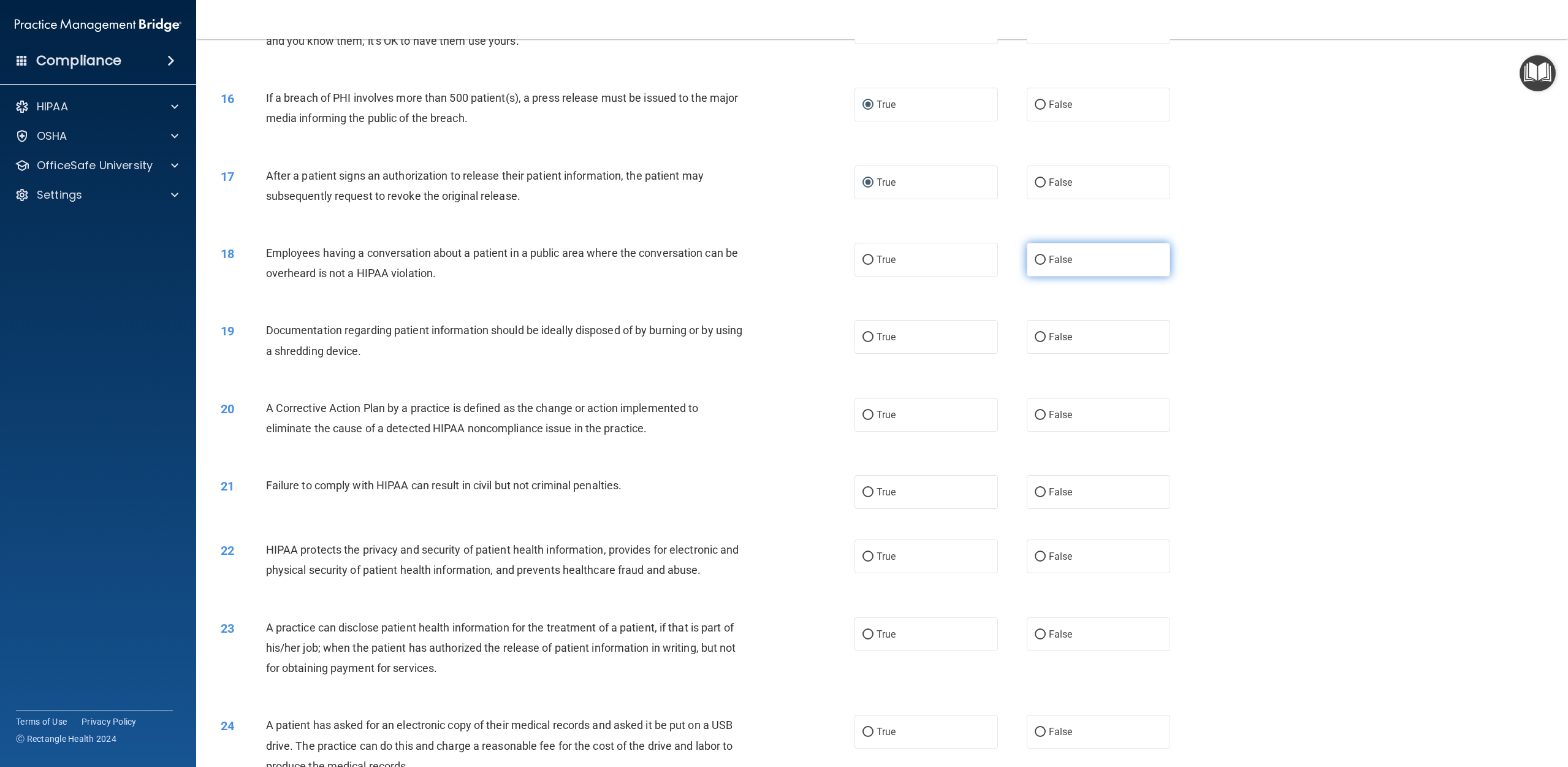
click at [790, 260] on span "False" at bounding box center [1060, 259] width 24 height 11
click at [790, 260] on input "False" at bounding box center [1040, 260] width 11 height 9
radio input "true"
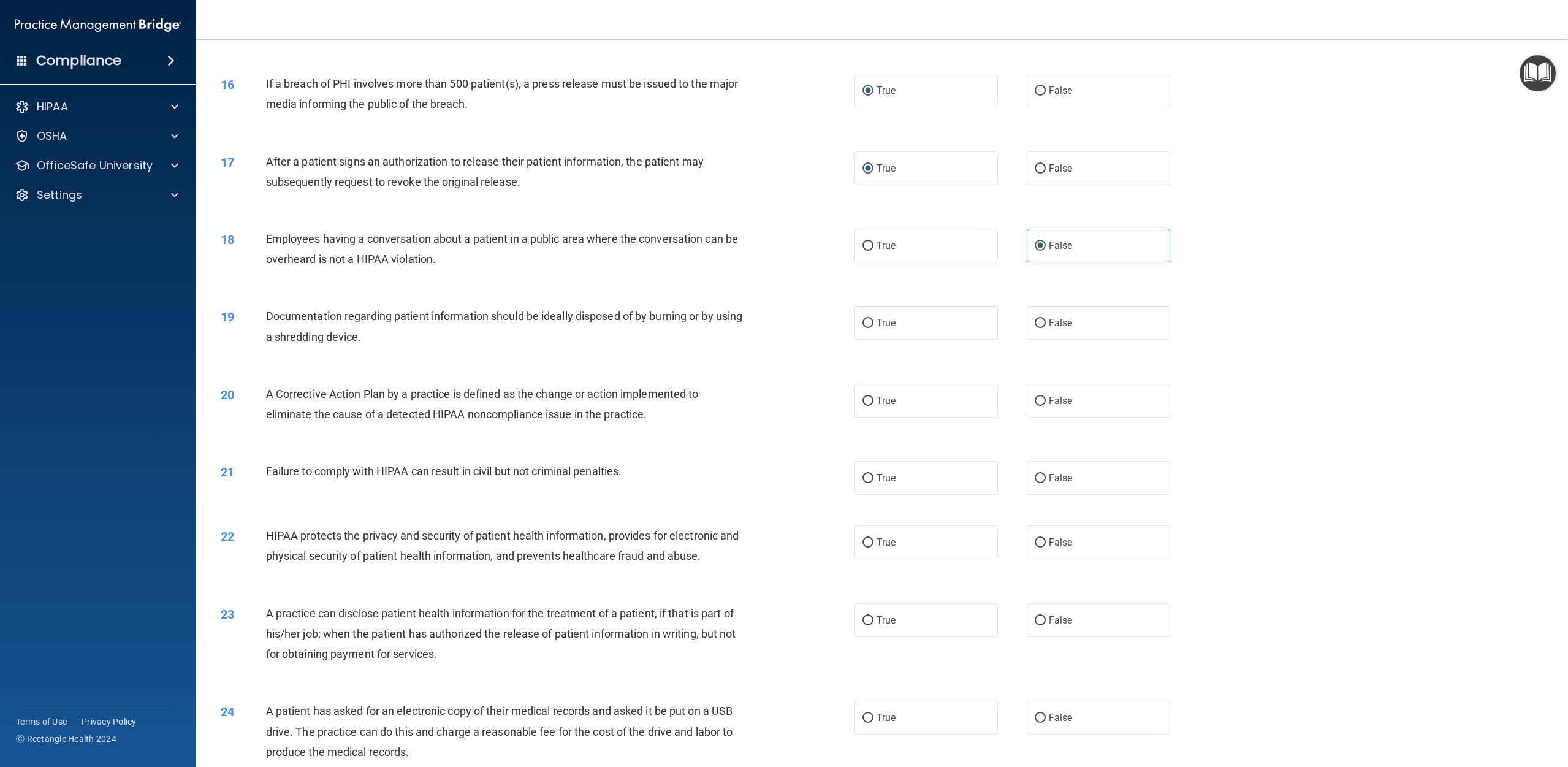
scroll to position [1199, 0]
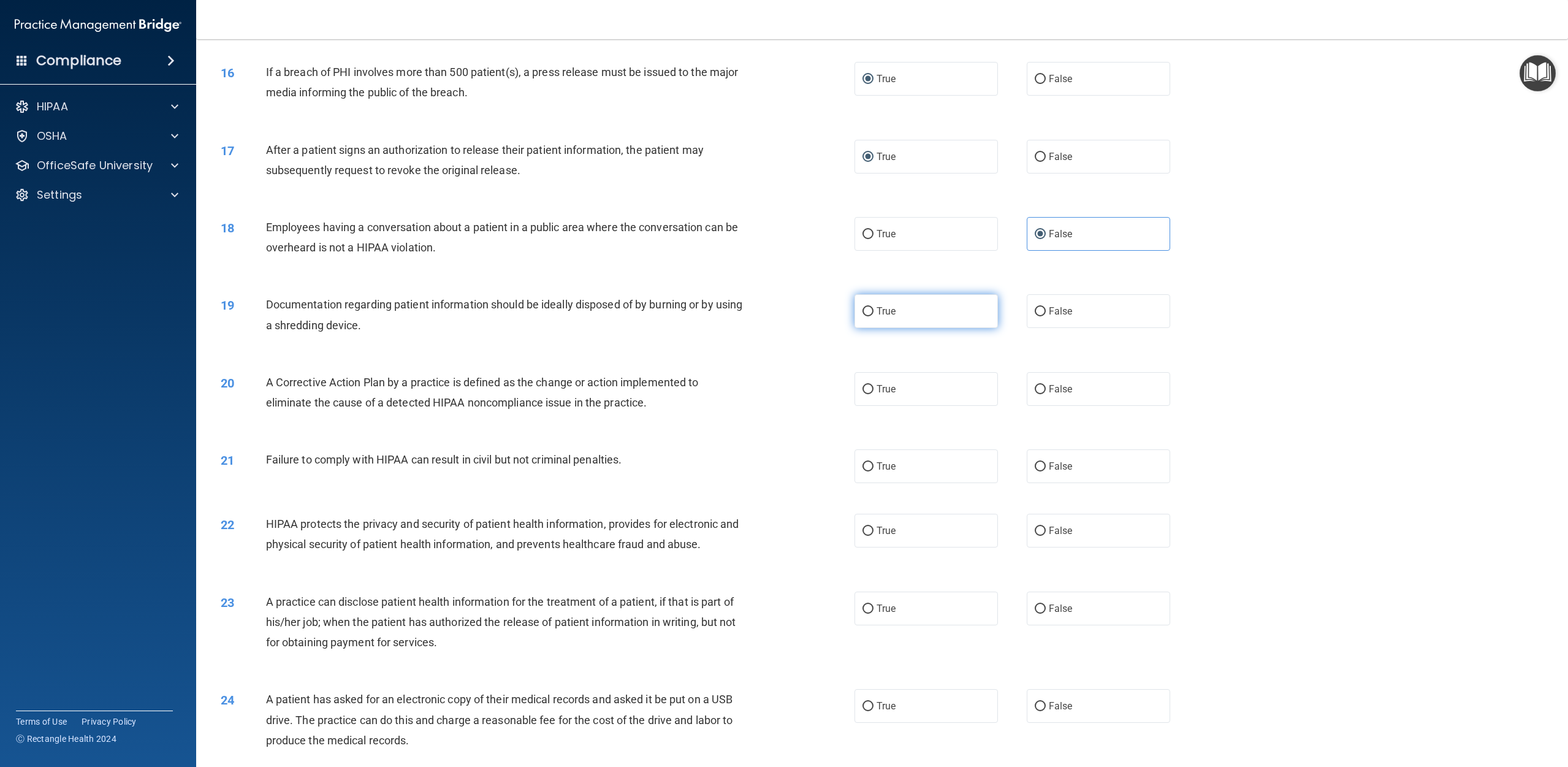
click at [790, 307] on input "True" at bounding box center [868, 312] width 11 height 9
radio input "true"
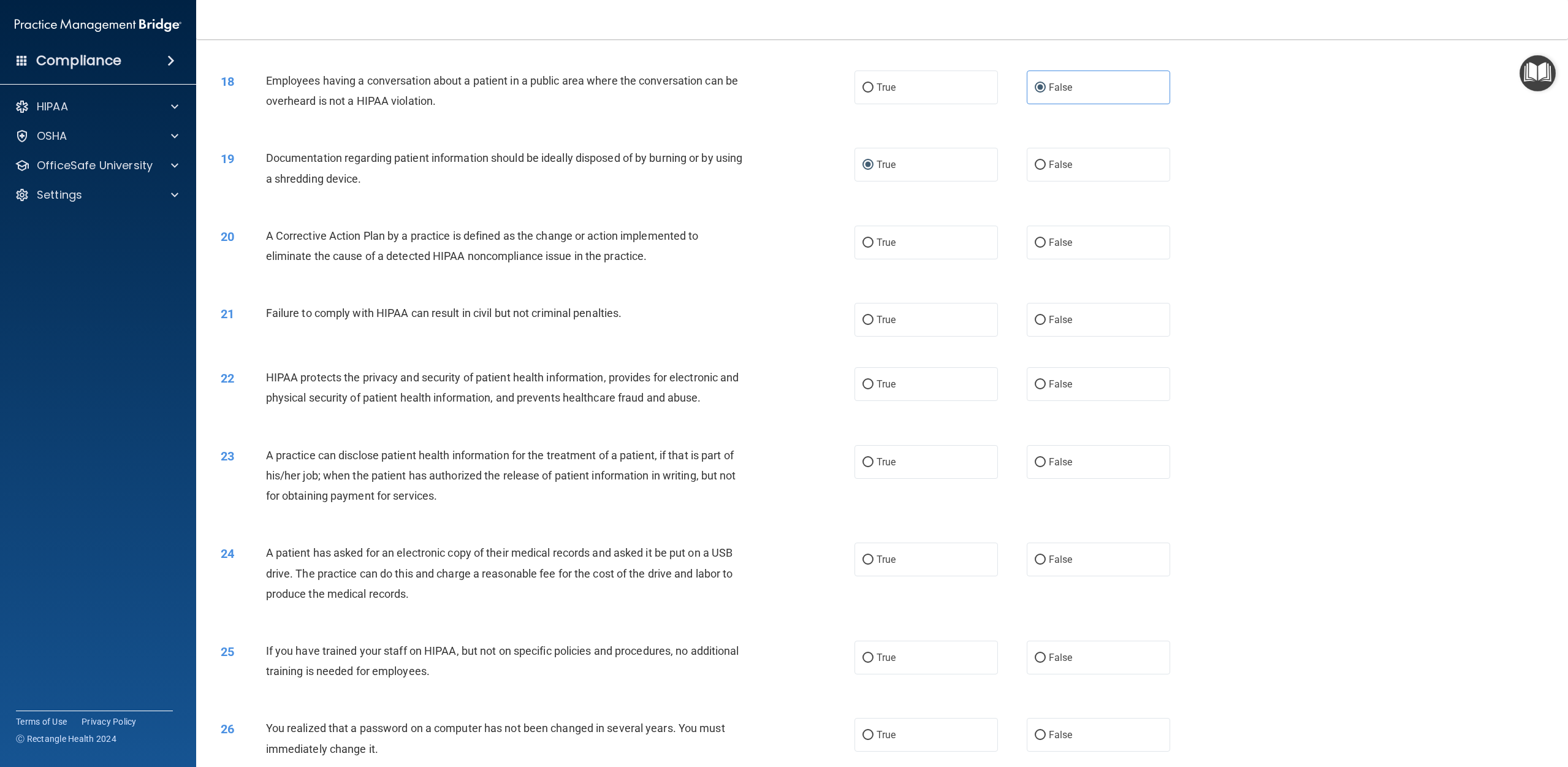
scroll to position [1347, 0]
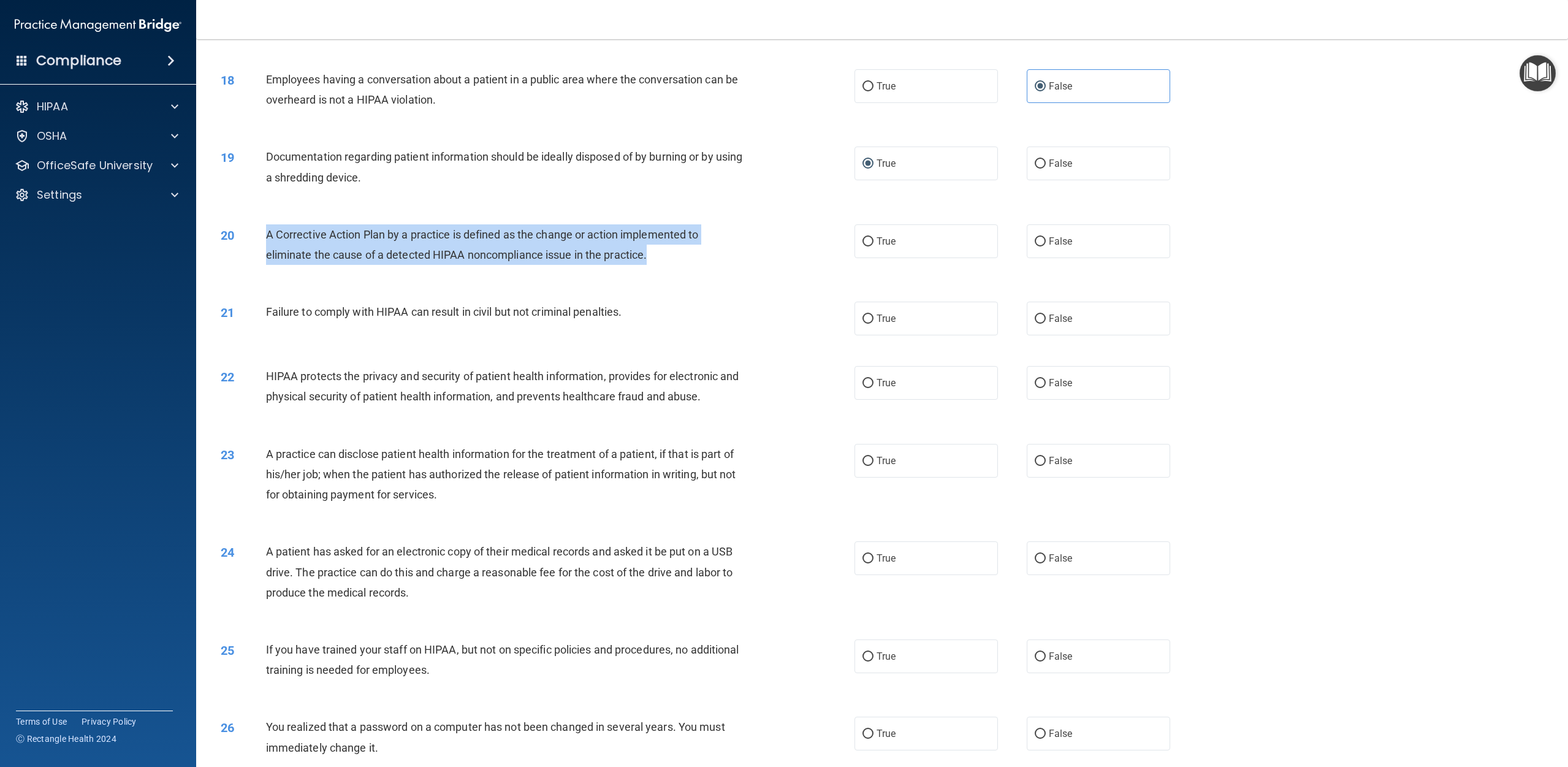
drag, startPoint x: 640, startPoint y: 254, endPoint x: 266, endPoint y: 233, distance: 374.6
click at [266, 233] on div "A Corrective Action Plan by a practice is defined as the change or action imple…" at bounding box center [510, 244] width 489 height 40
copy span "A Corrective Action Plan by a practice is defined as the change or action imple…"
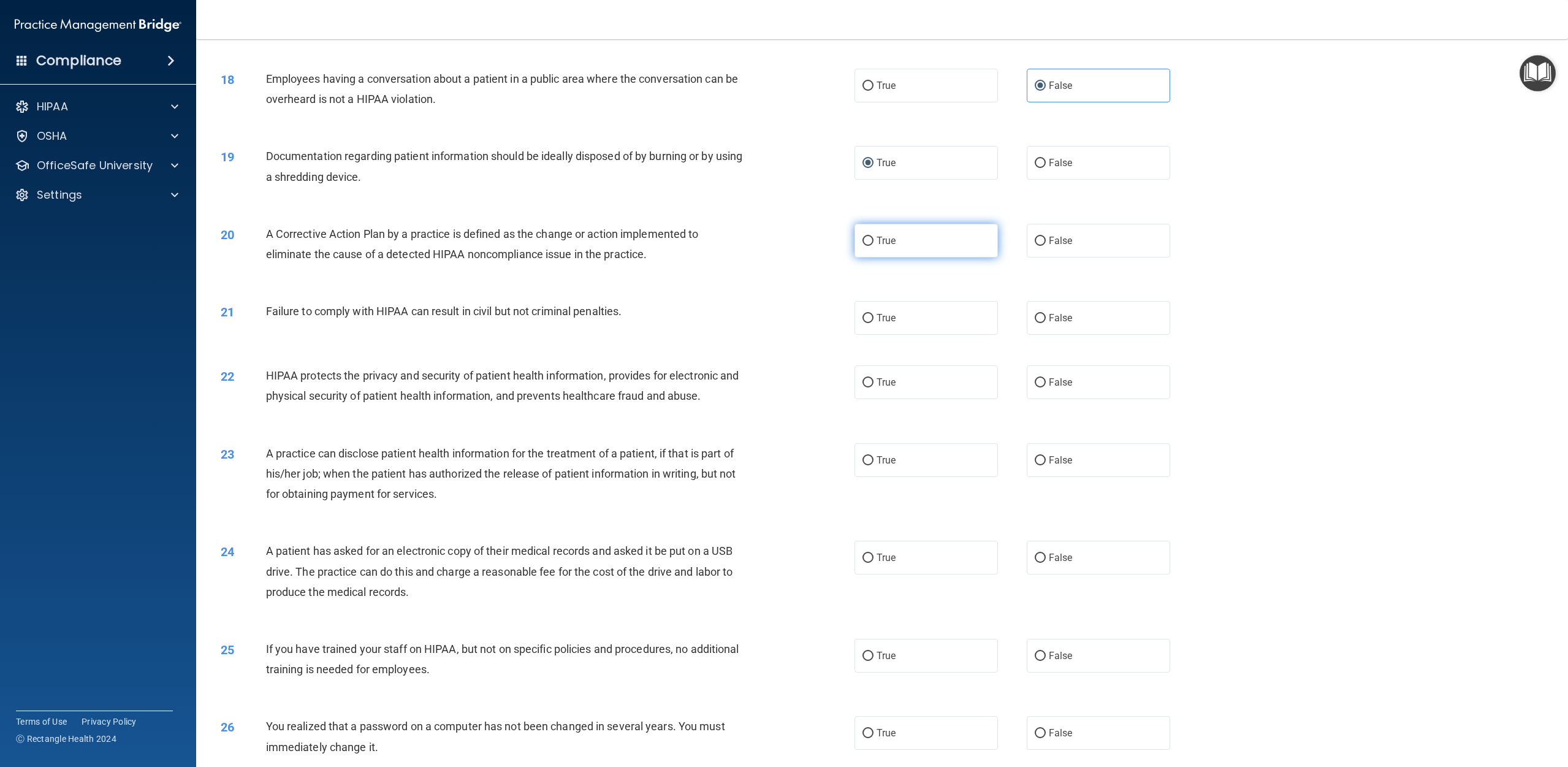
click at [790, 235] on span "True" at bounding box center [886, 240] width 19 height 11
click at [790, 237] on input "True" at bounding box center [868, 241] width 11 height 9
radio input "true"
click at [790, 314] on input "False" at bounding box center [1040, 318] width 11 height 9
radio input "true"
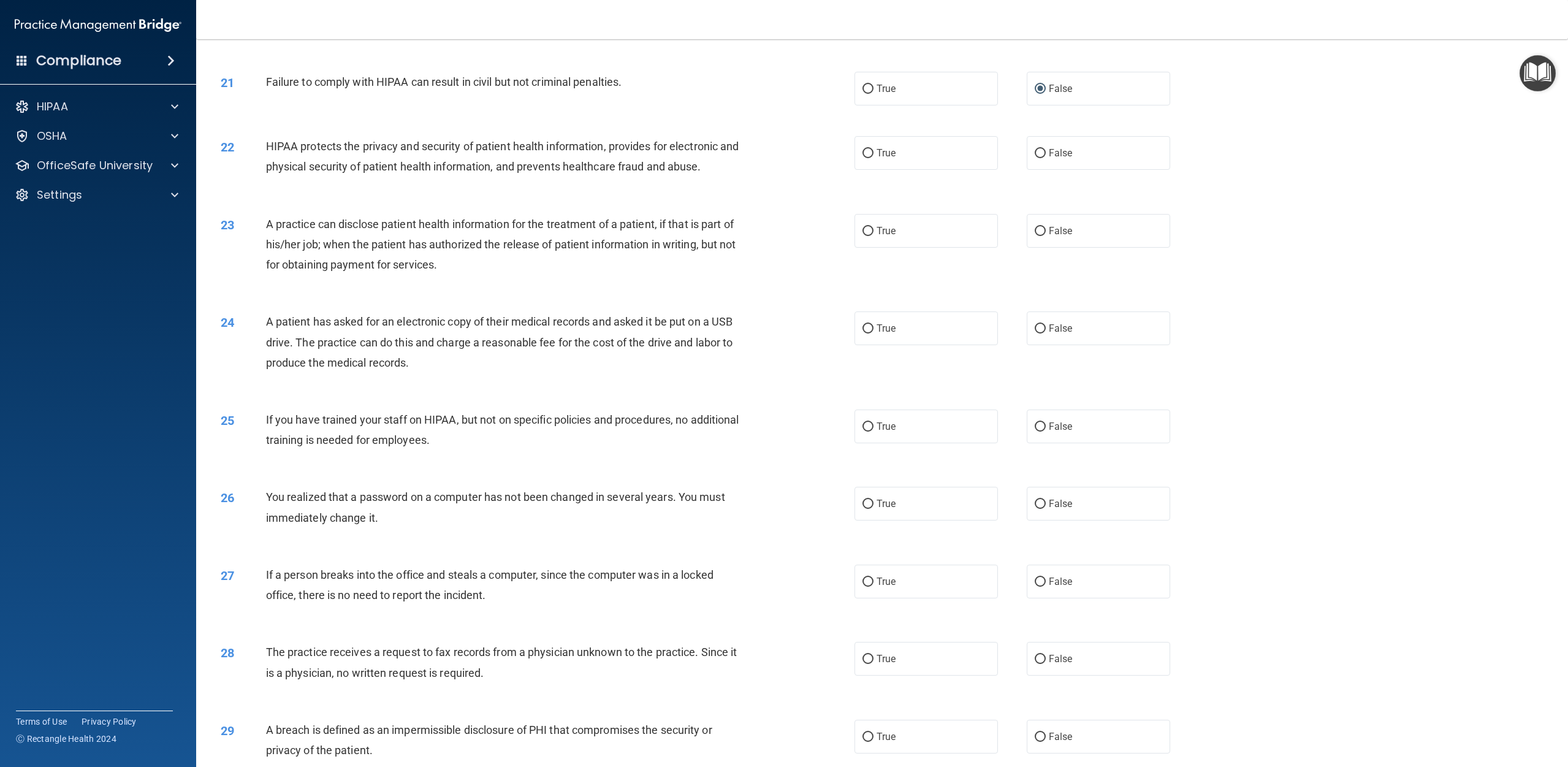
scroll to position [1577, 0]
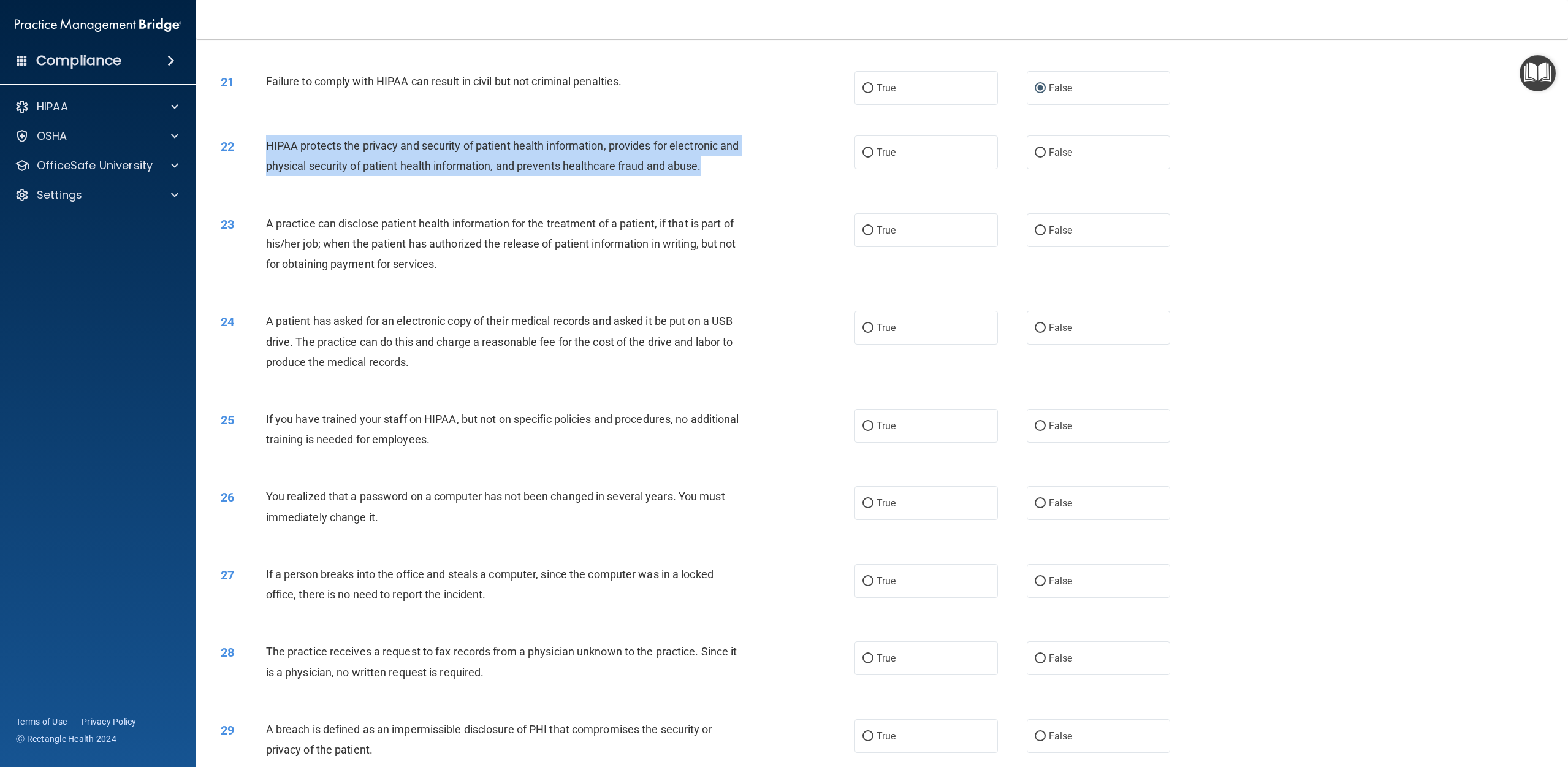
drag, startPoint x: 706, startPoint y: 168, endPoint x: 264, endPoint y: 142, distance: 442.8
click at [264, 142] on div "22 HIPAA protects the privacy and security of patient health information, provi…" at bounding box center [538, 158] width 671 height 46
copy div "HIPAA protects the privacy and security of patient health information, provides…"
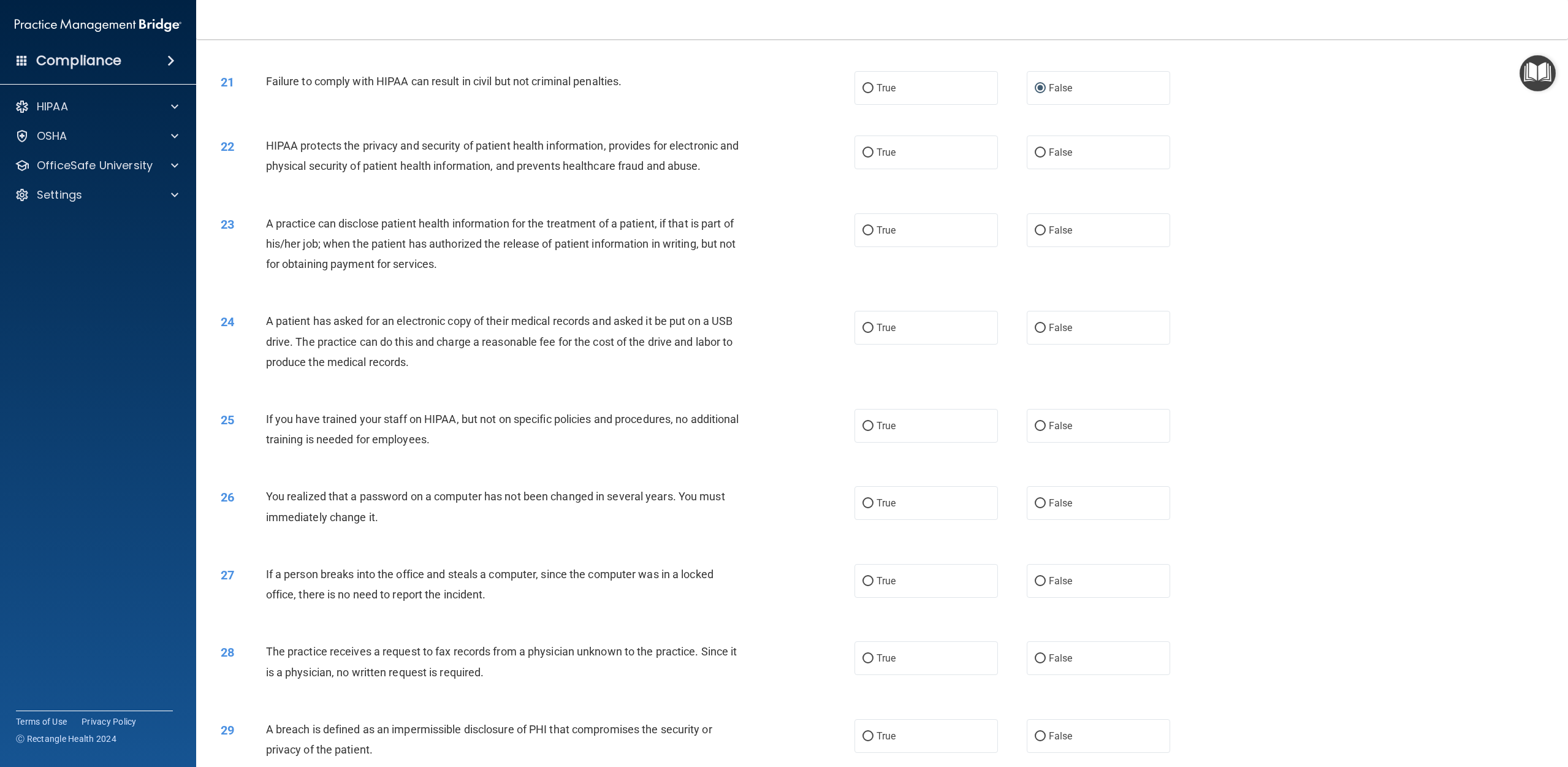
drag, startPoint x: 875, startPoint y: 152, endPoint x: 645, endPoint y: 93, distance: 237.4
click at [790, 152] on label "True" at bounding box center [926, 152] width 143 height 34
click at [790, 152] on input "True" at bounding box center [868, 153] width 11 height 9
radio input "true"
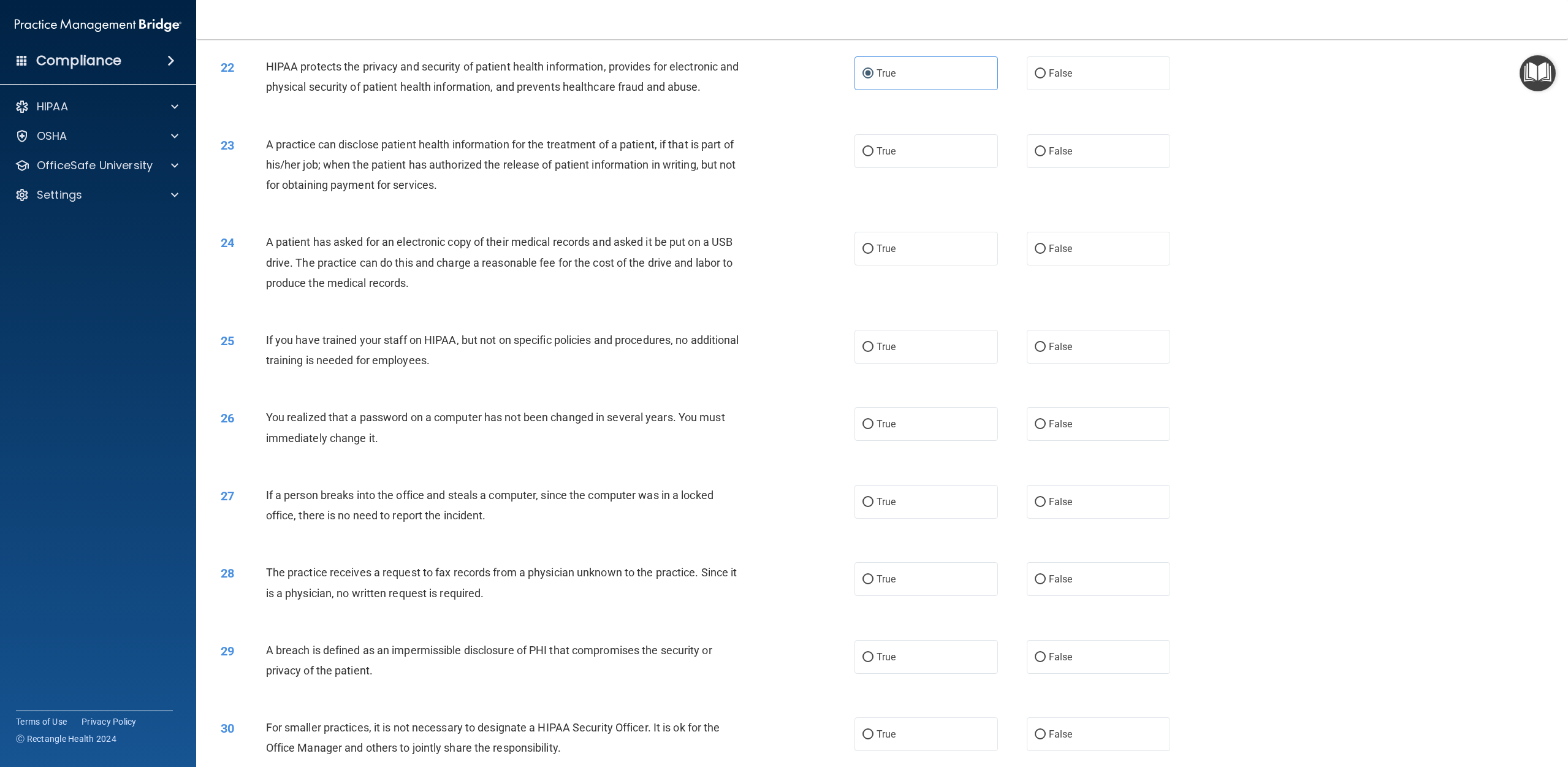
scroll to position [1667, 0]
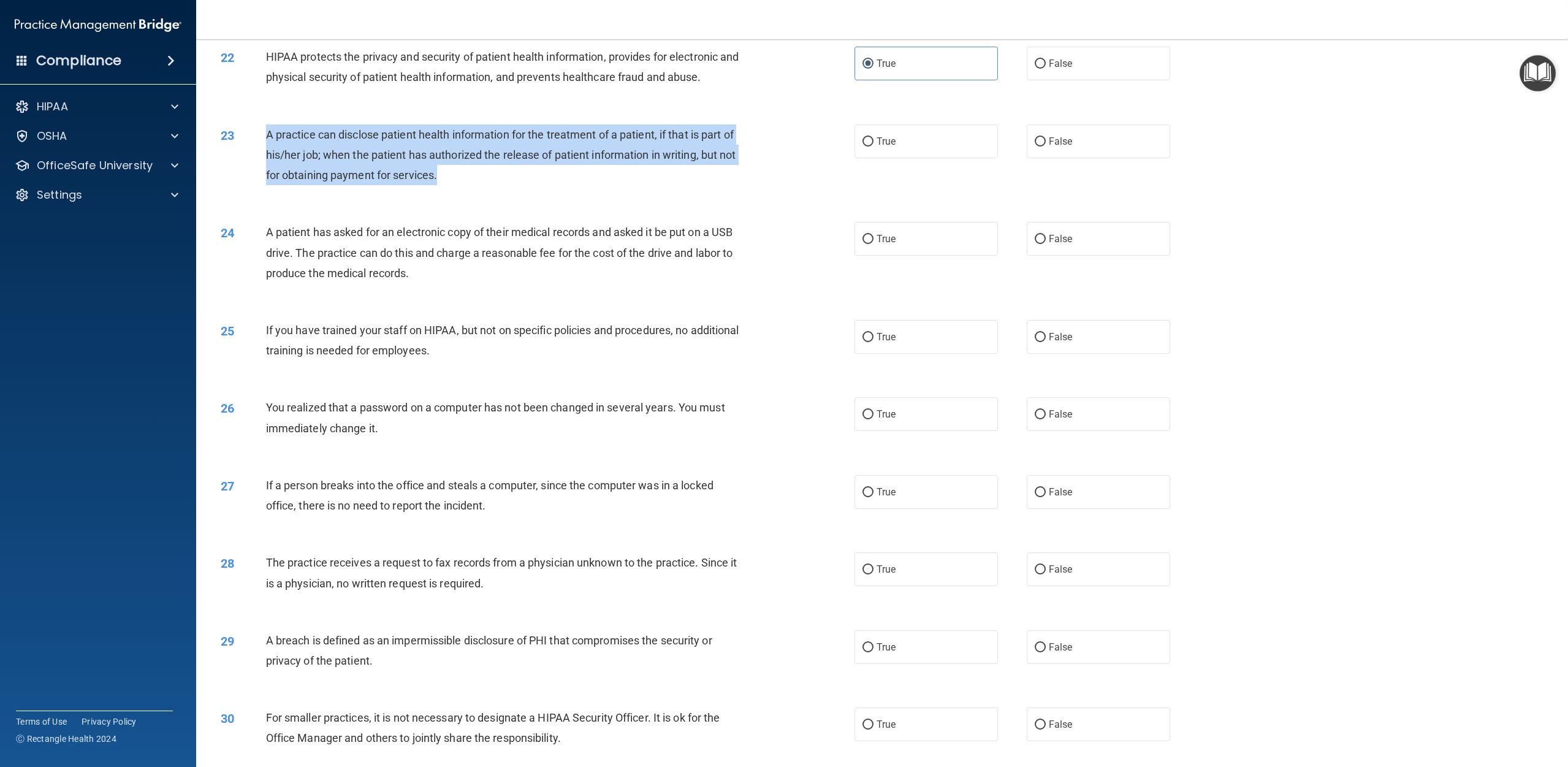
drag, startPoint x: 466, startPoint y: 171, endPoint x: 267, endPoint y: 139, distance: 201.6
click at [267, 139] on div "A practice can disclose patient health information for the treatment of a patie…" at bounding box center [510, 155] width 489 height 61
copy span "A practice can disclose patient health information for the treatment of a patie…"
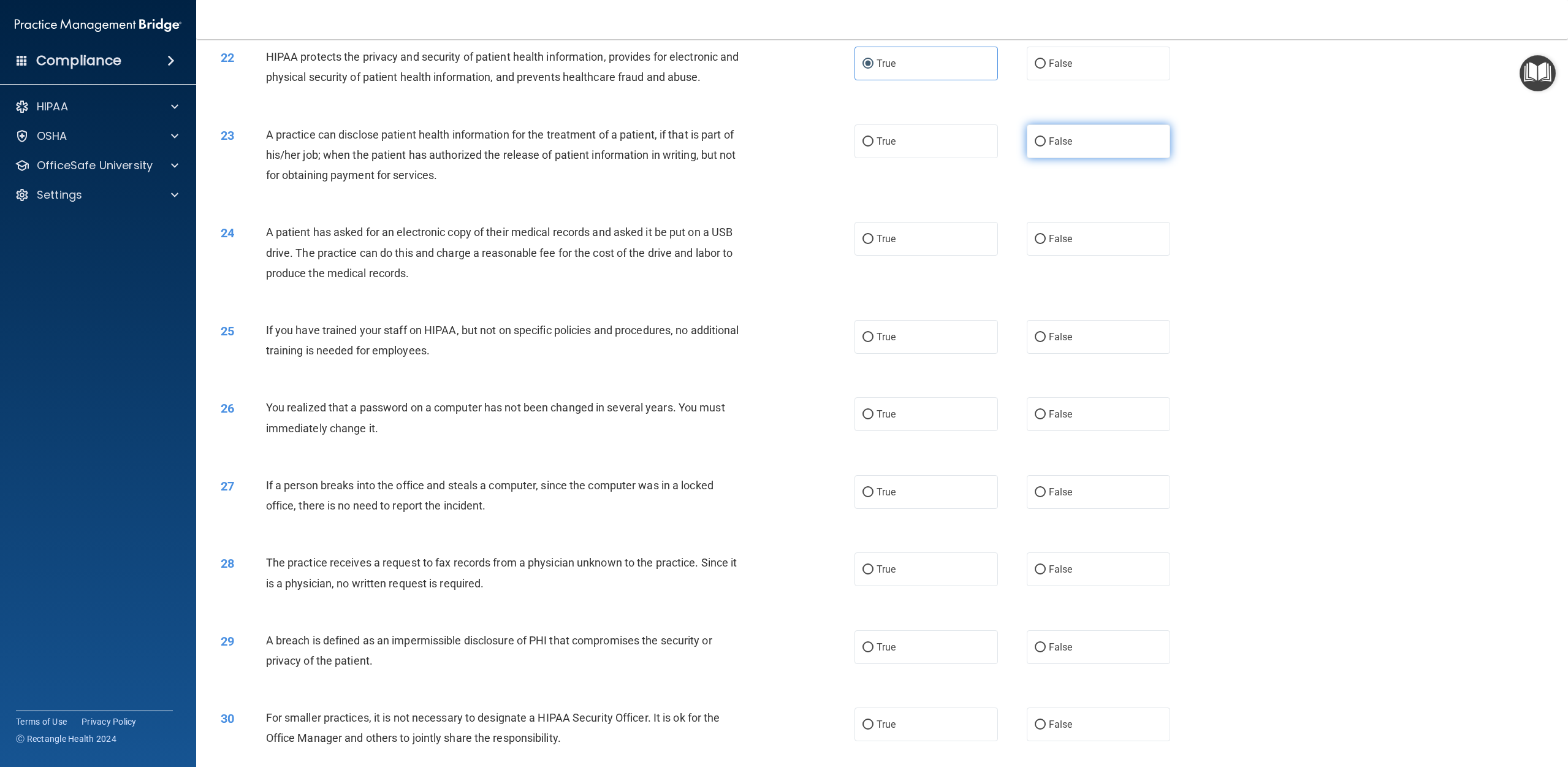
click at [790, 140] on label "False" at bounding box center [1098, 141] width 143 height 34
click at [790, 140] on input "False" at bounding box center [1040, 142] width 11 height 9
radio input "true"
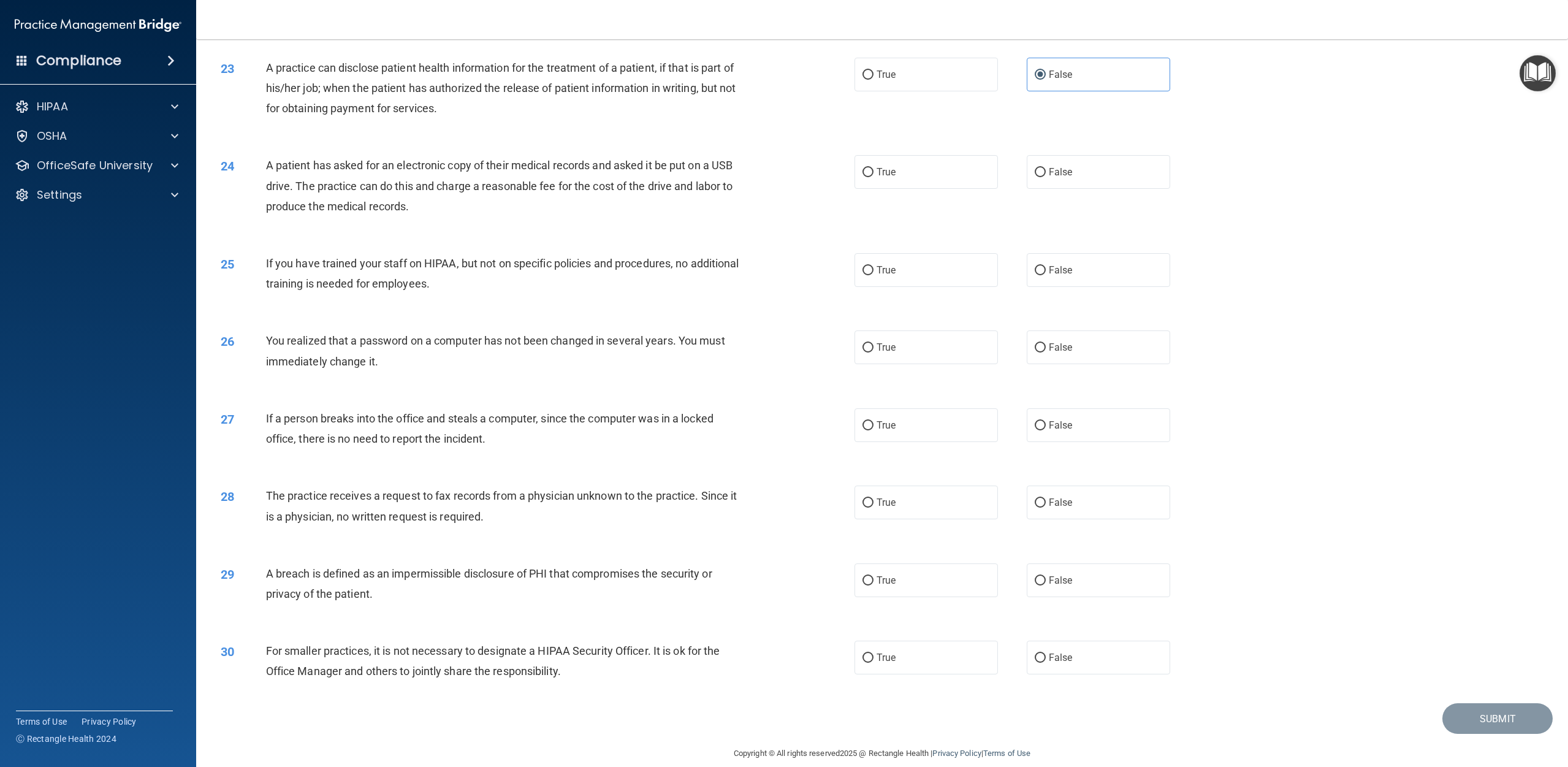
scroll to position [1734, 0]
click at [790, 73] on input "True" at bounding box center [868, 75] width 11 height 9
radio input "true"
click at [790, 74] on span "False" at bounding box center [1060, 73] width 24 height 11
click at [790, 74] on input "False" at bounding box center [1040, 75] width 11 height 9
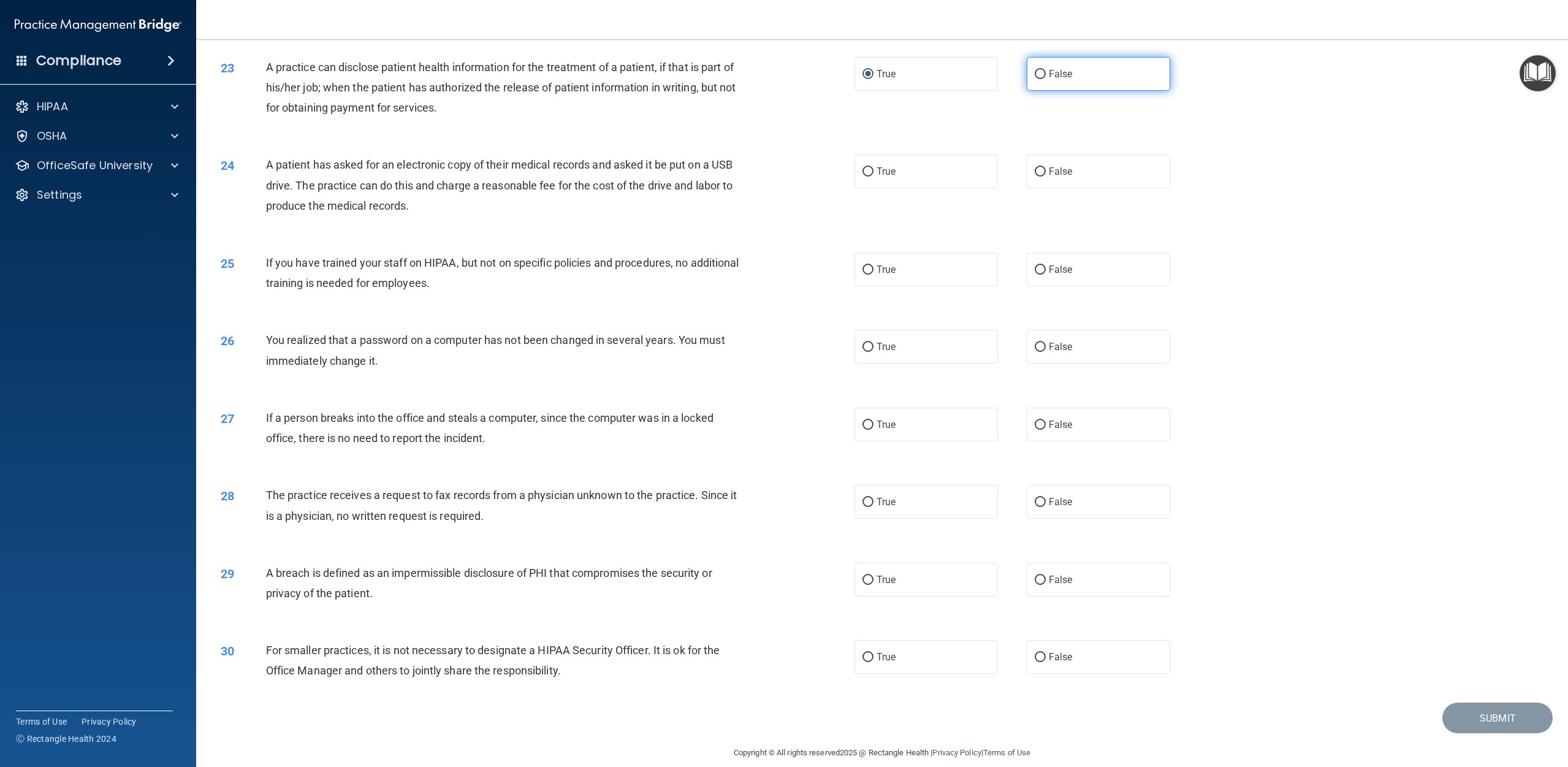
radio input "true"
radio input "false"
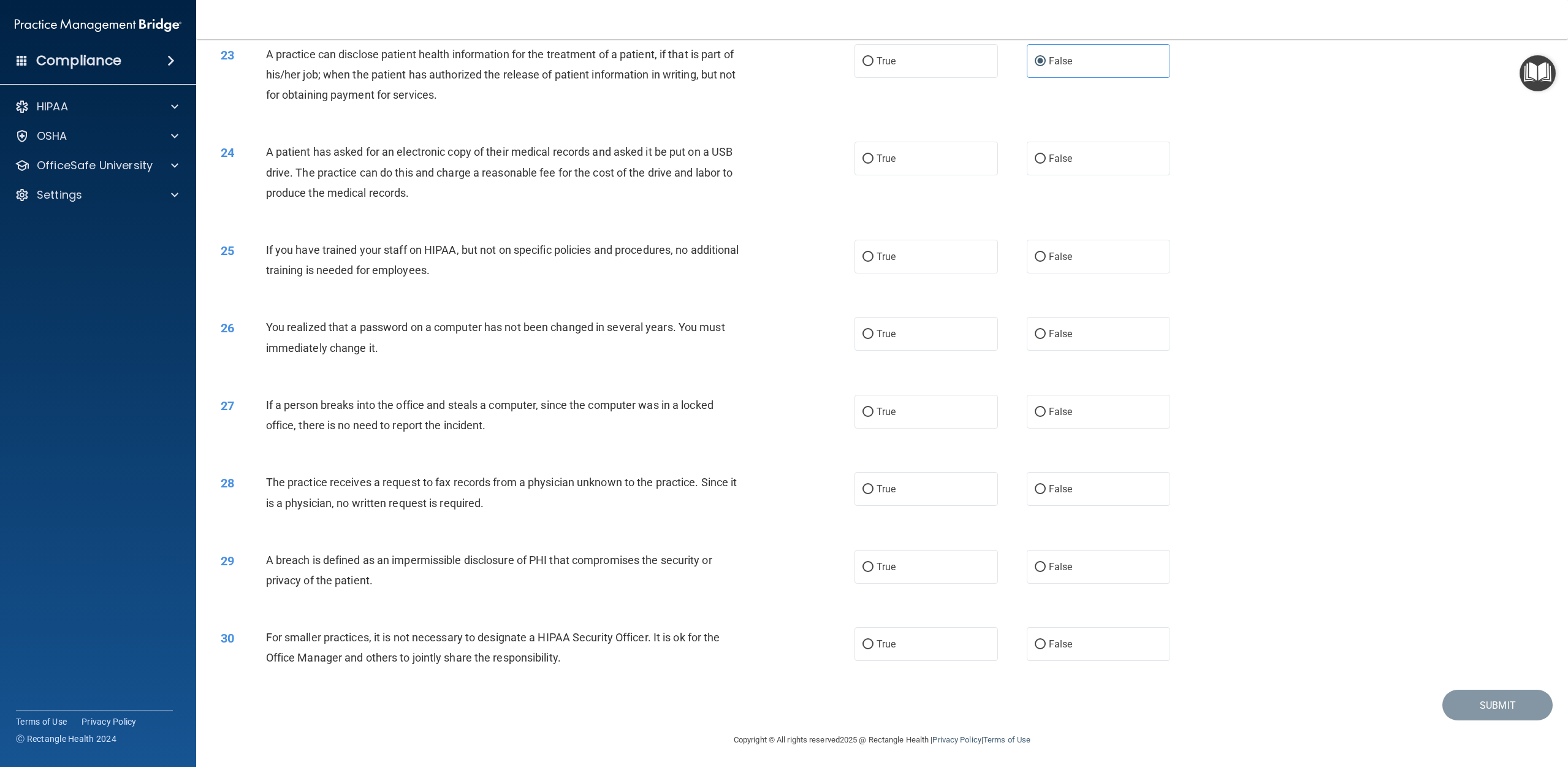
scroll to position [1750, 0]
click at [790, 160] on input "True" at bounding box center [868, 157] width 11 height 9
radio input "true"
drag, startPoint x: 1058, startPoint y: 253, endPoint x: 869, endPoint y: 295, distance: 193.6
click at [790, 253] on span "False" at bounding box center [1060, 254] width 24 height 11
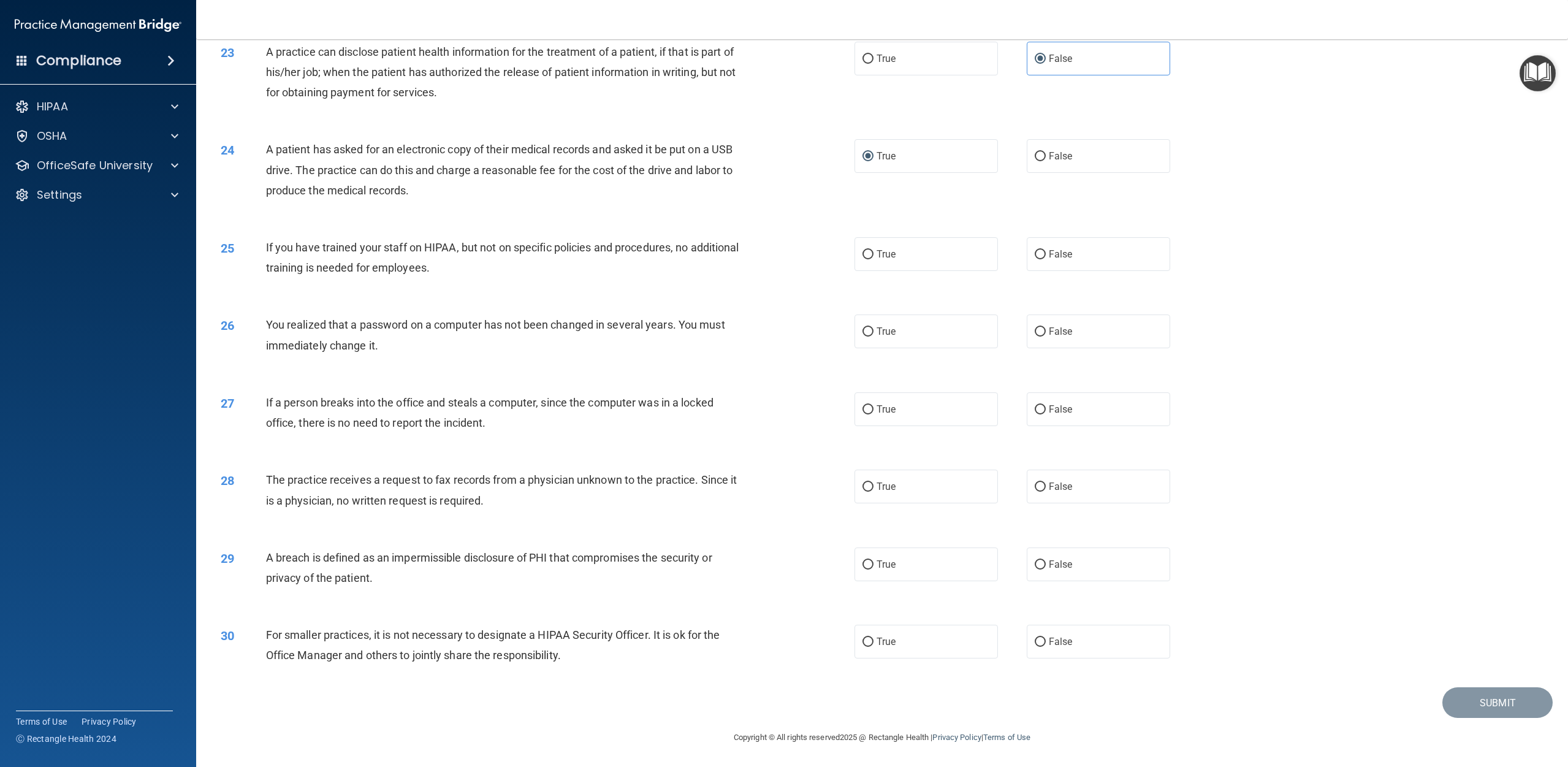
click at [790, 253] on input "False" at bounding box center [1040, 254] width 11 height 9
radio input "true"
click at [790, 337] on span "True" at bounding box center [886, 331] width 19 height 11
click at [790, 337] on input "True" at bounding box center [868, 332] width 11 height 9
radio input "true"
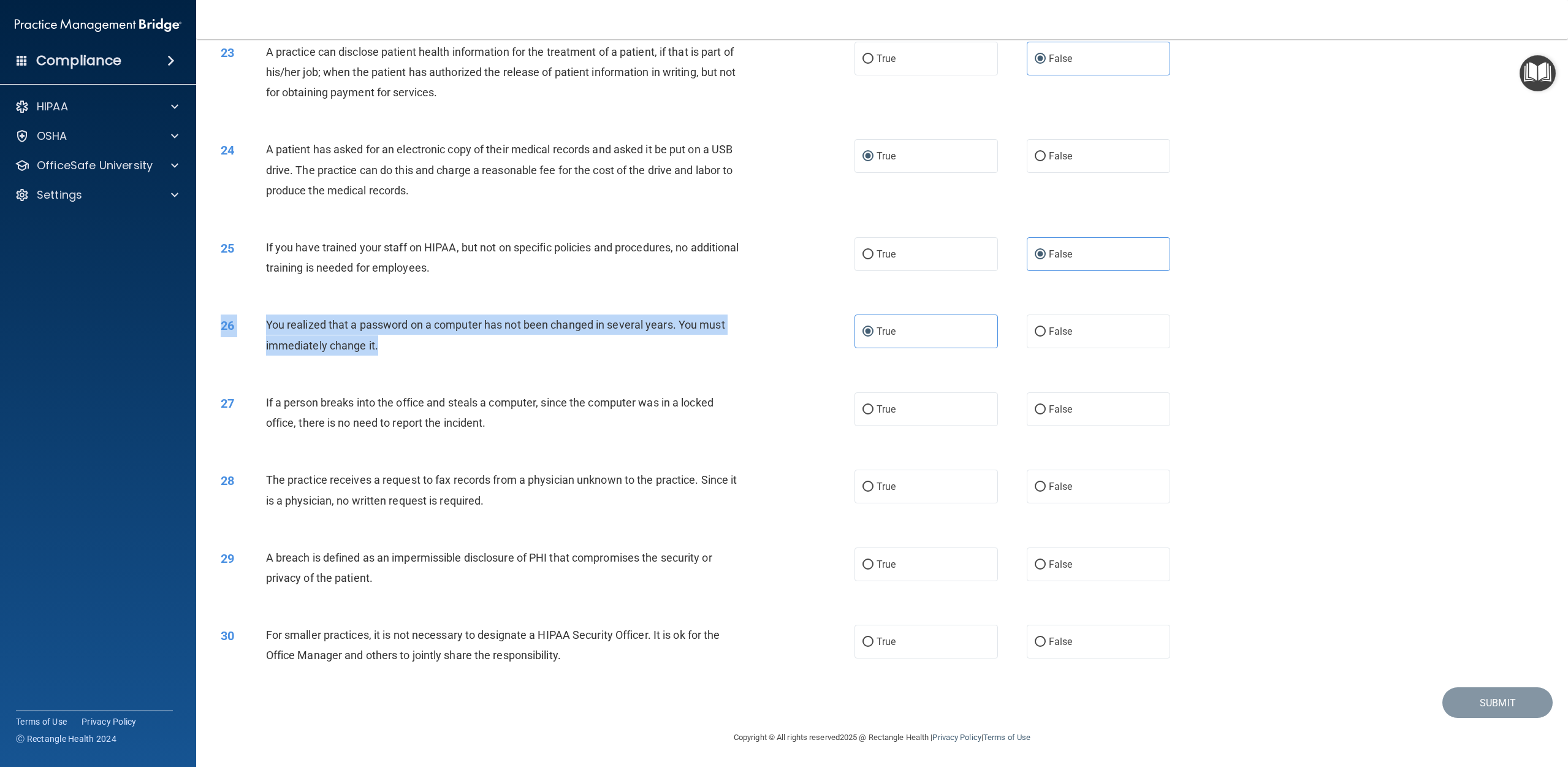
drag, startPoint x: 401, startPoint y: 344, endPoint x: 256, endPoint y: 315, distance: 147.9
click at [256, 315] on div "26 You realized that a password on a computer has not been changed in several y…" at bounding box center [538, 337] width 671 height 46
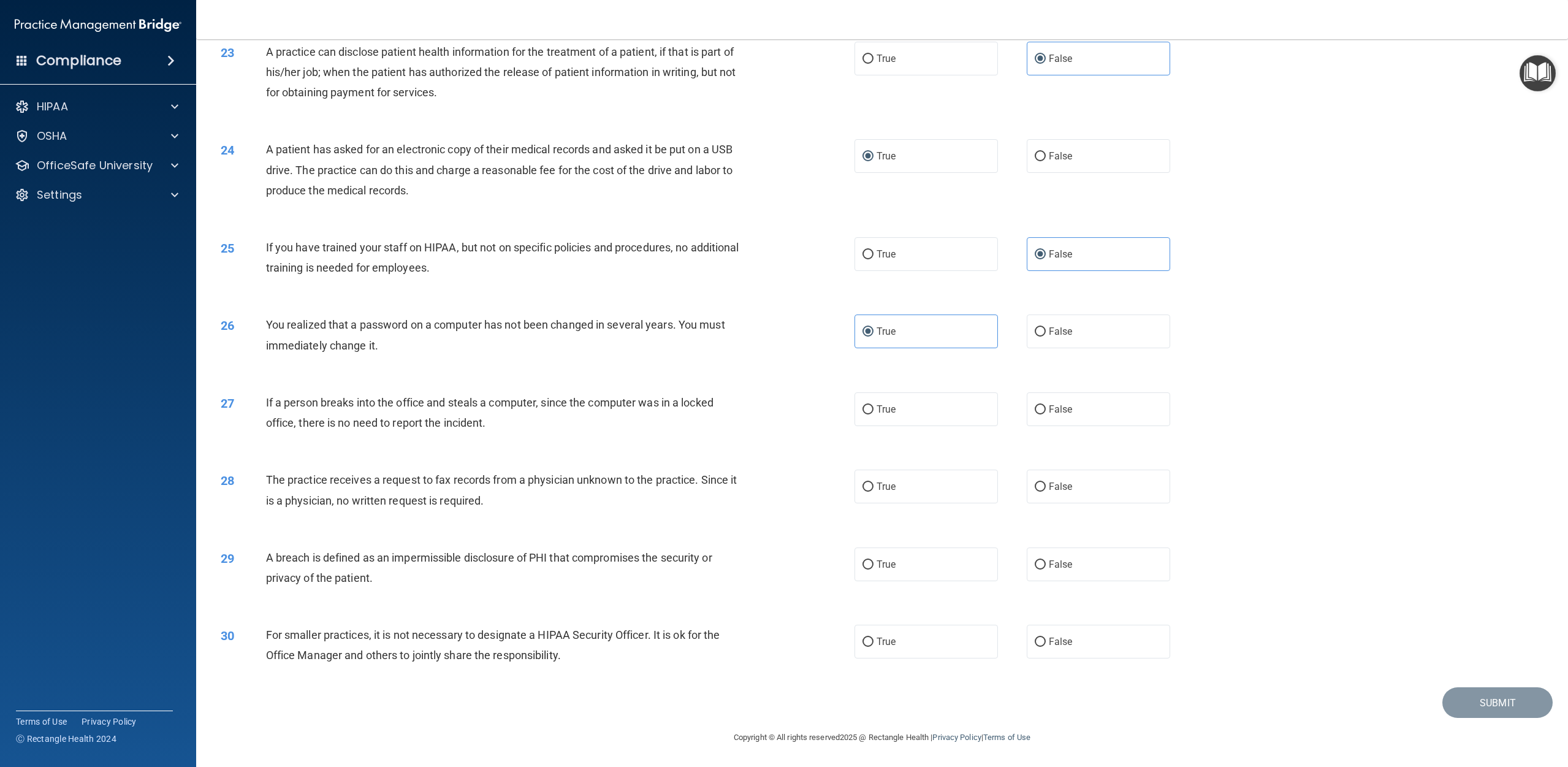
click at [398, 362] on div "26 You realized that a password on a computer has not been changed in several y…" at bounding box center [882, 337] width 1341 height 77
drag, startPoint x: 375, startPoint y: 344, endPoint x: 265, endPoint y: 331, distance: 110.8
click at [265, 331] on div "26 You realized that a password on a computer has not been changed in several y…" at bounding box center [538, 337] width 671 height 46
copy div "You realized that a password on a computer has not been changed in several year…"
click at [790, 407] on span "False" at bounding box center [1060, 409] width 24 height 11
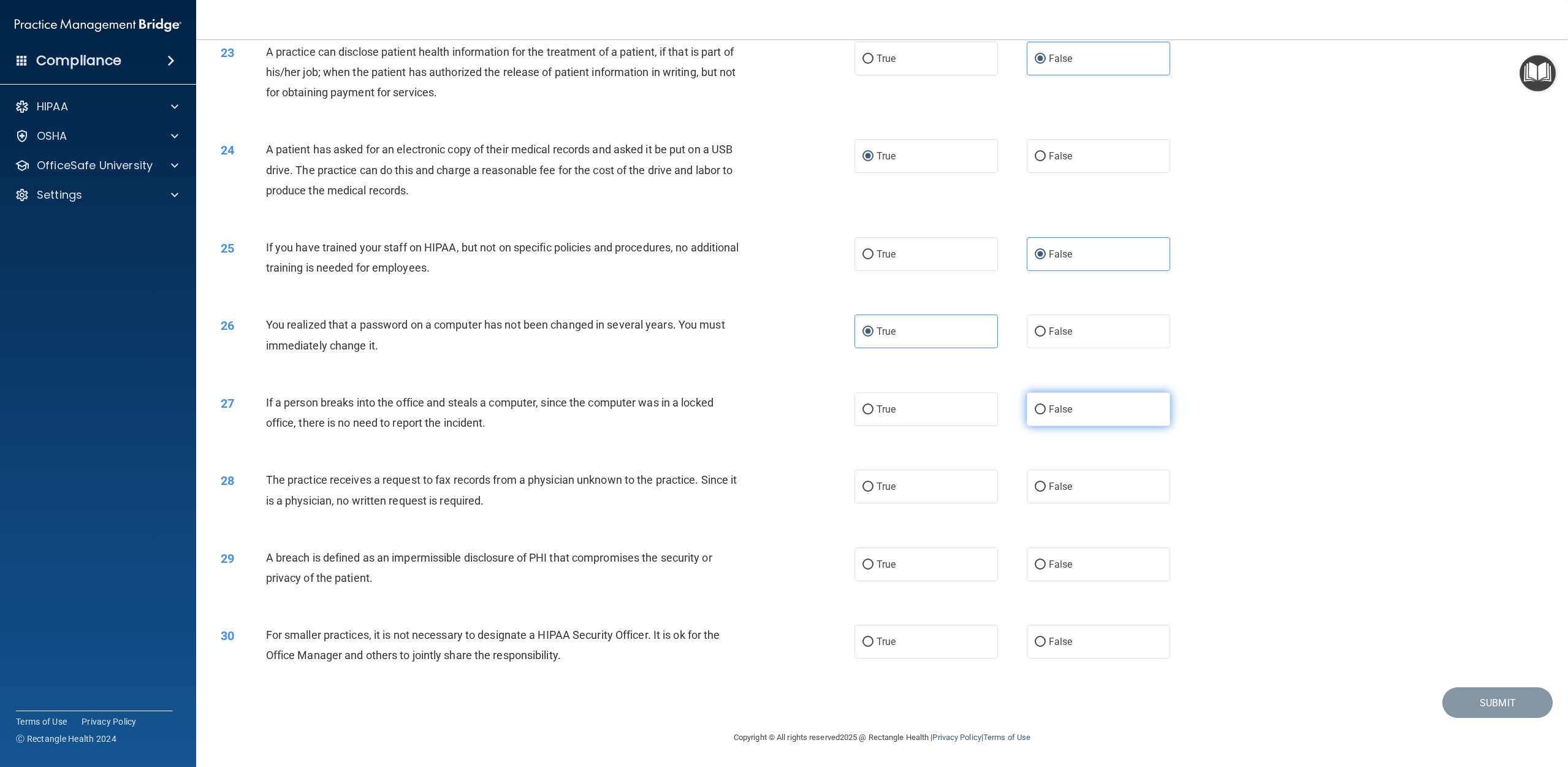
click at [790, 407] on input "False" at bounding box center [1040, 410] width 11 height 9
radio input "true"
drag, startPoint x: 1067, startPoint y: 486, endPoint x: 1048, endPoint y: 486, distance: 19.0
click at [790, 486] on span "False" at bounding box center [1060, 486] width 24 height 11
click at [790, 486] on input "False" at bounding box center [1040, 487] width 11 height 9
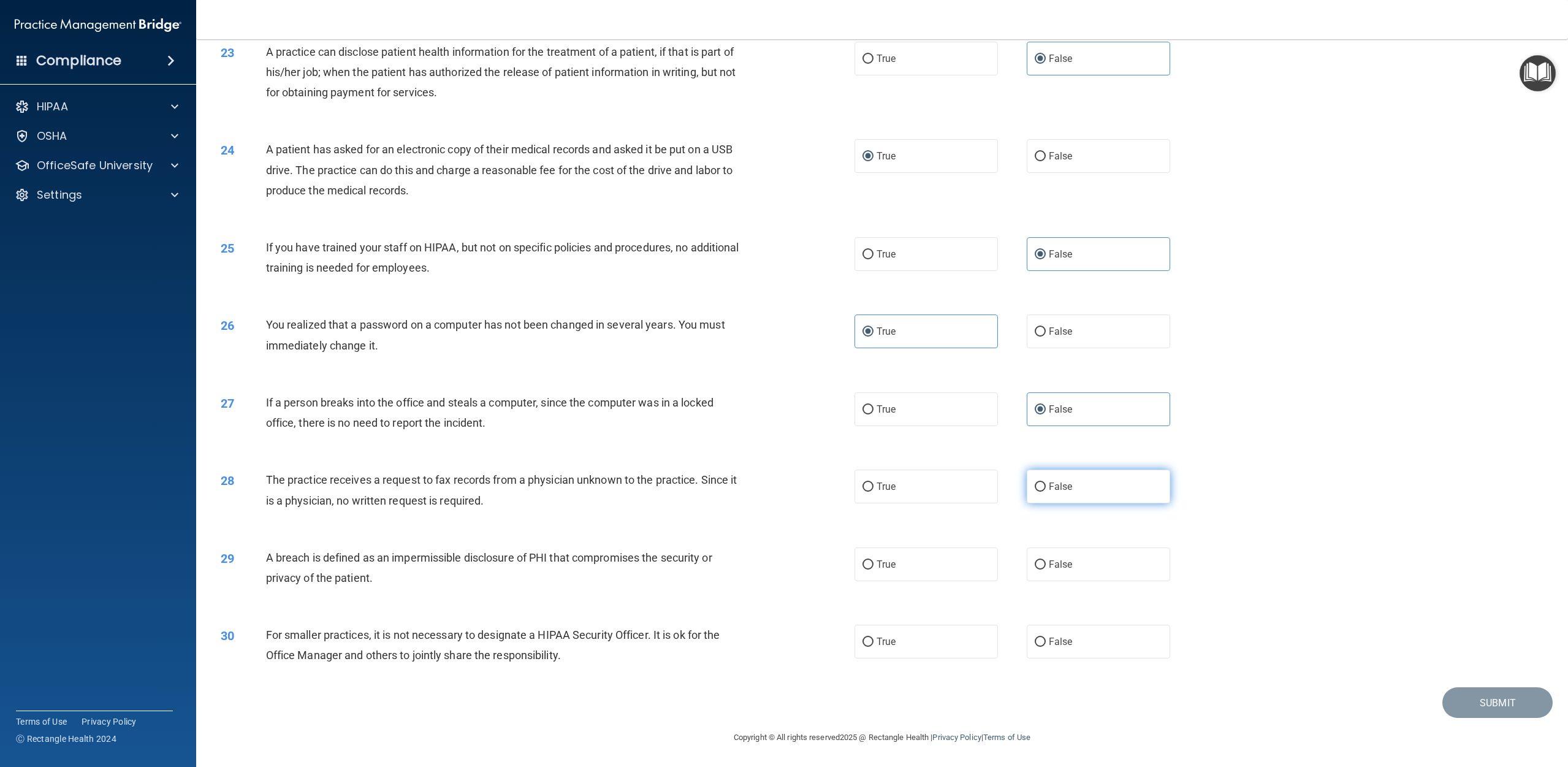
radio input "true"
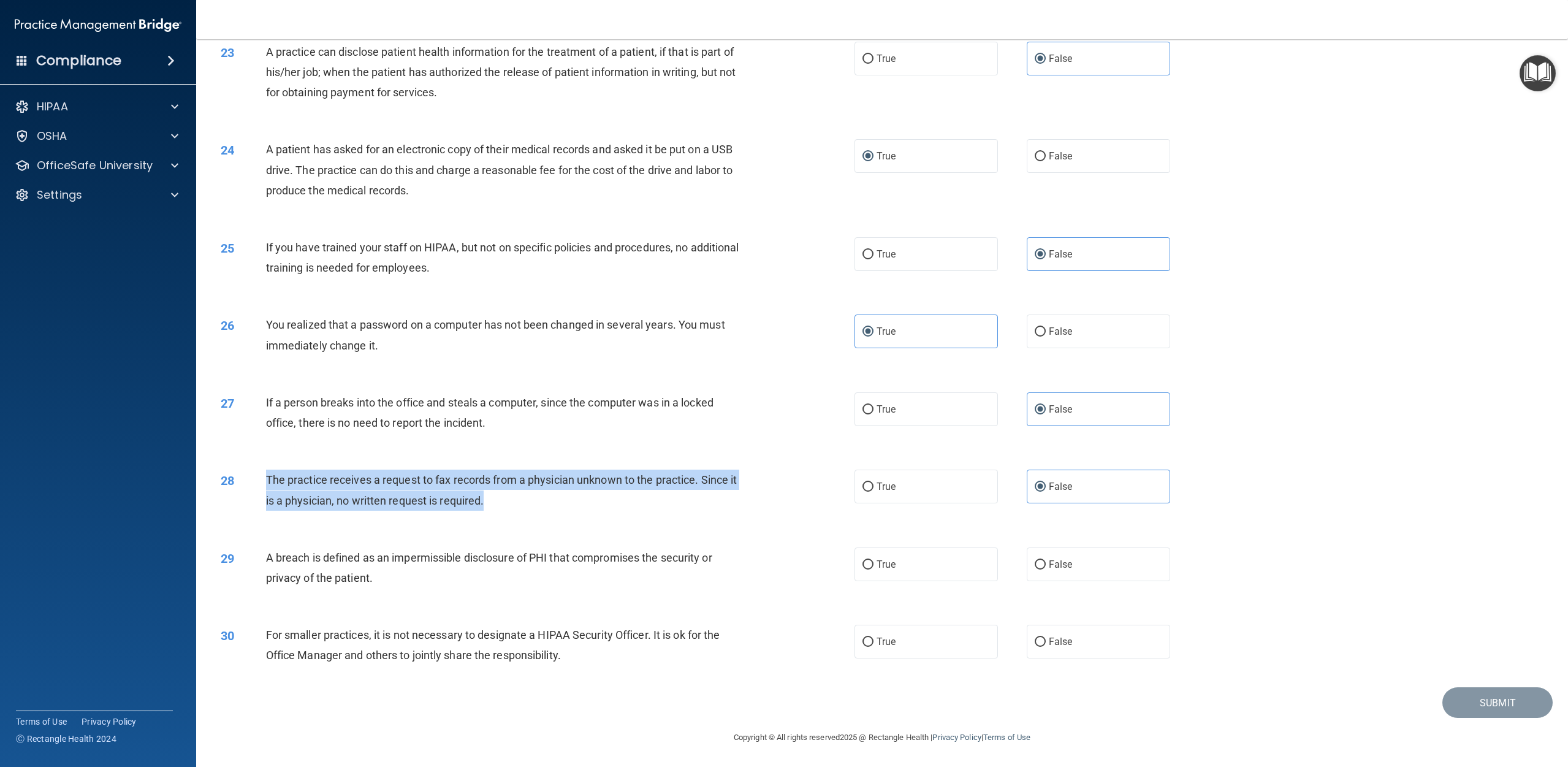
drag, startPoint x: 487, startPoint y: 501, endPoint x: 269, endPoint y: 481, distance: 218.9
click at [269, 481] on div "The practice receives a request to fax records from a physician unknown to the …" at bounding box center [510, 490] width 489 height 40
copy span "The practice receives a request to fax records from a physician unknown to the …"
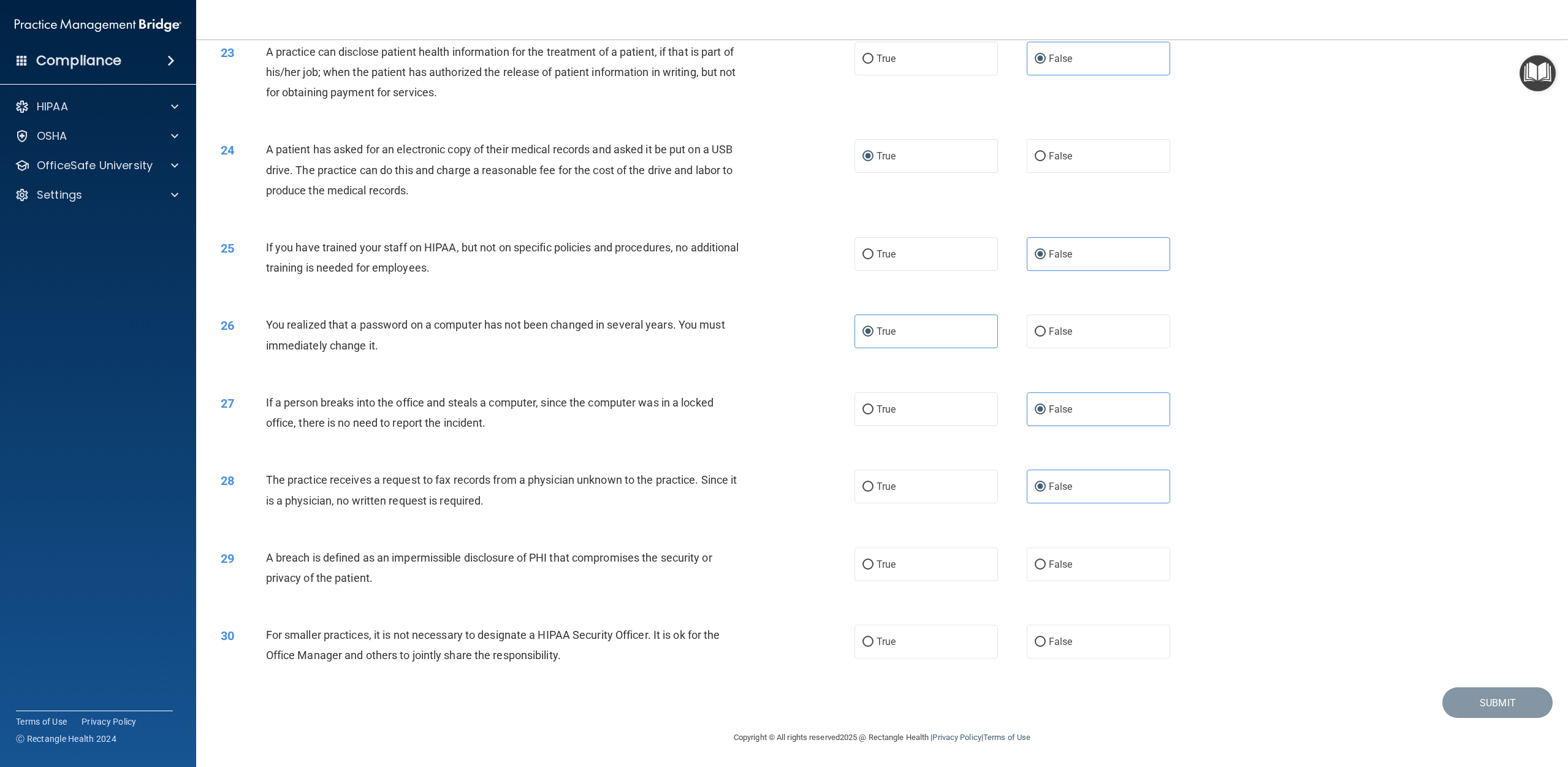
click at [567, 596] on div "29 A breach is defined as an impermissible disclosure of PHI that compromises t…" at bounding box center [882, 570] width 1341 height 77
click at [790, 564] on label "True" at bounding box center [926, 564] width 143 height 34
click at [790, 564] on input "True" at bounding box center [868, 565] width 11 height 9
radio input "true"
click at [790, 643] on span "False" at bounding box center [1060, 641] width 24 height 11
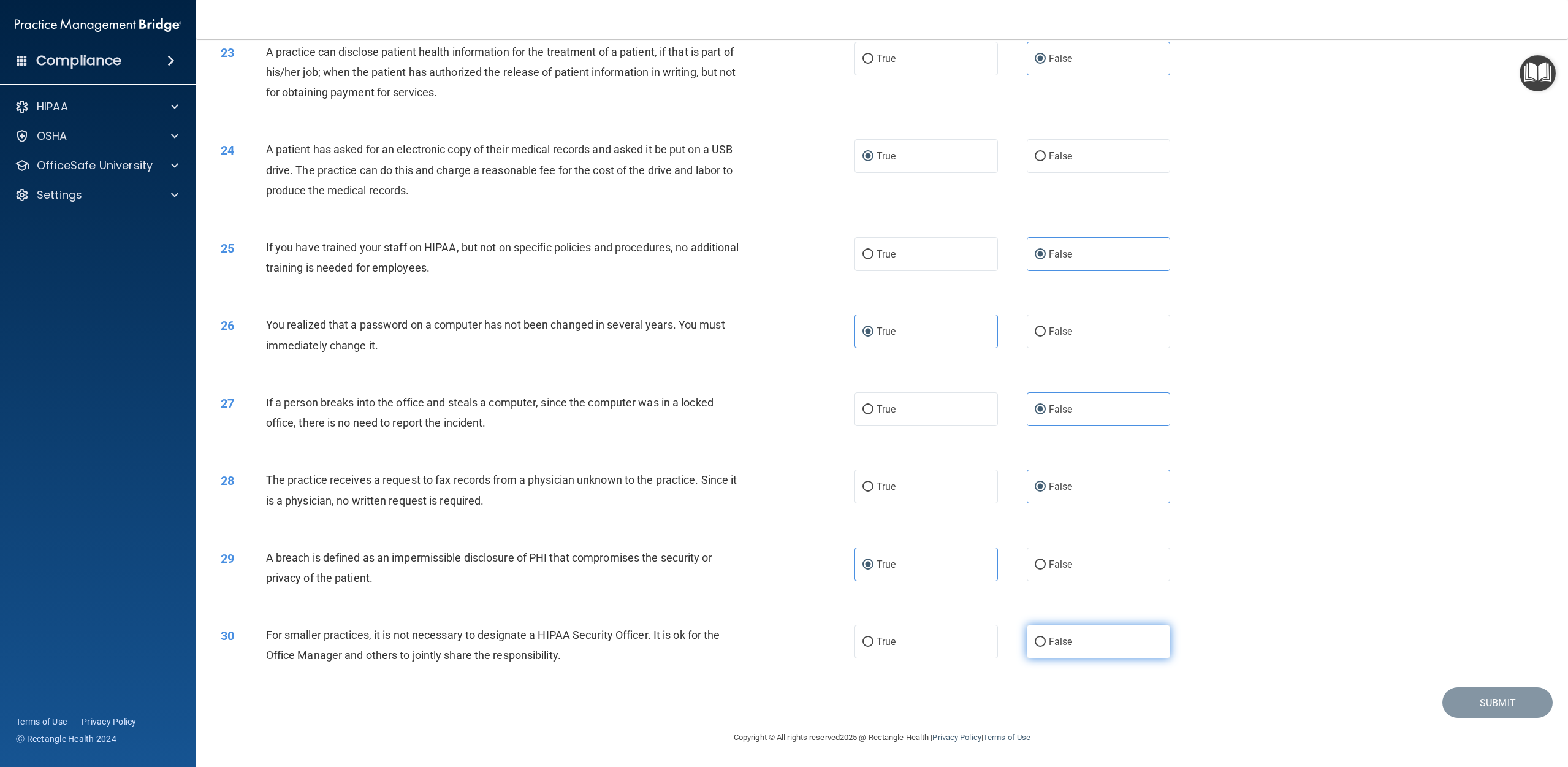
click at [790, 643] on input "False" at bounding box center [1040, 642] width 11 height 9
radio input "true"
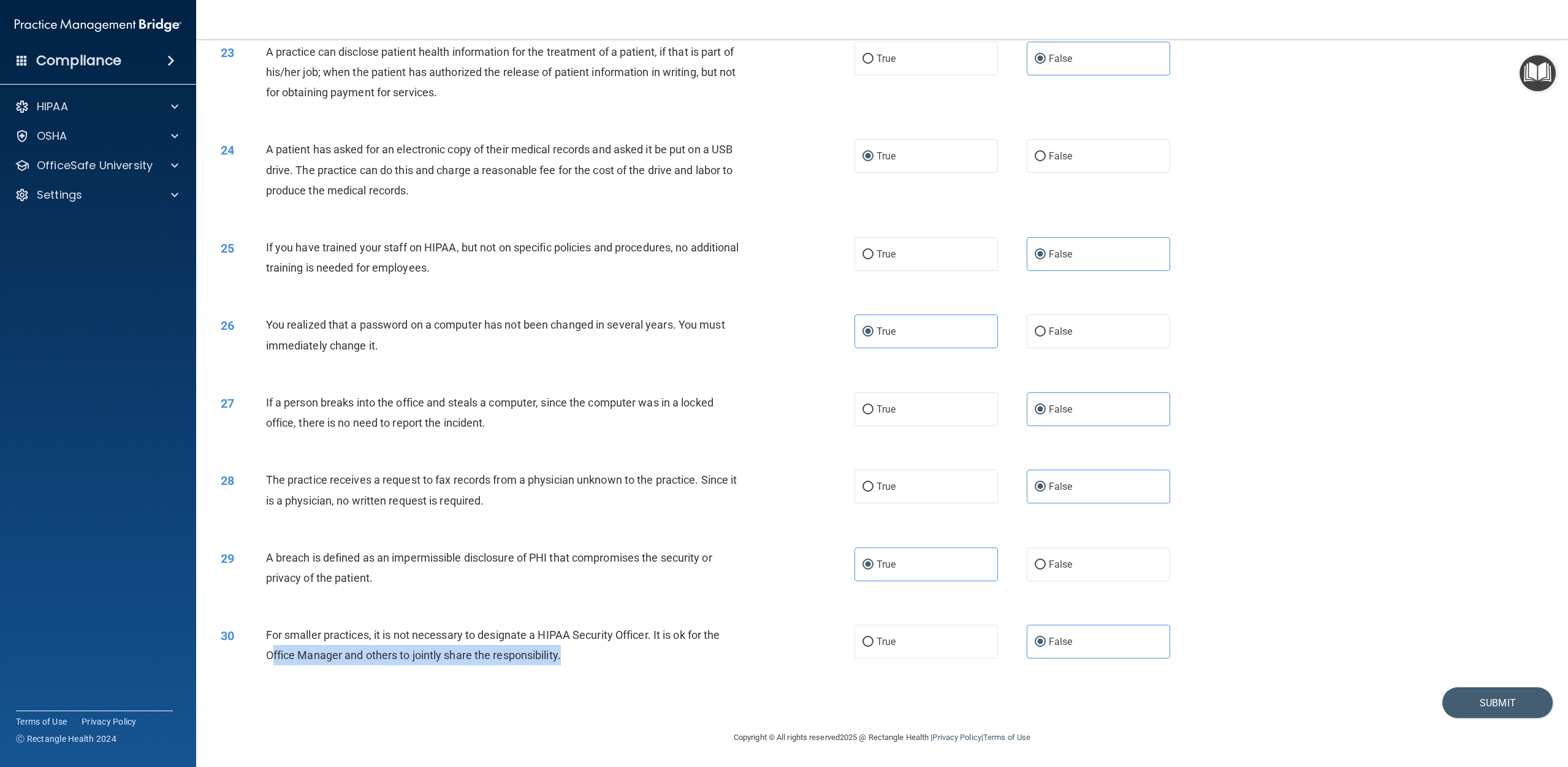
drag, startPoint x: 536, startPoint y: 653, endPoint x: 274, endPoint y: 649, distance: 262.0
click at [274, 649] on div "For smaller practices, it is not necessary to designate a HIPAA Security Office…" at bounding box center [510, 644] width 489 height 40
click at [590, 677] on div "30 For smaller practices, it is not necessary to designate a HIPAA Security Off…" at bounding box center [882, 647] width 1341 height 77
drag, startPoint x: 551, startPoint y: 662, endPoint x: 564, endPoint y: 661, distance: 13.0
click at [564, 661] on div "For smaller practices, it is not necessary to designate a HIPAA Security Office…" at bounding box center [510, 644] width 489 height 40
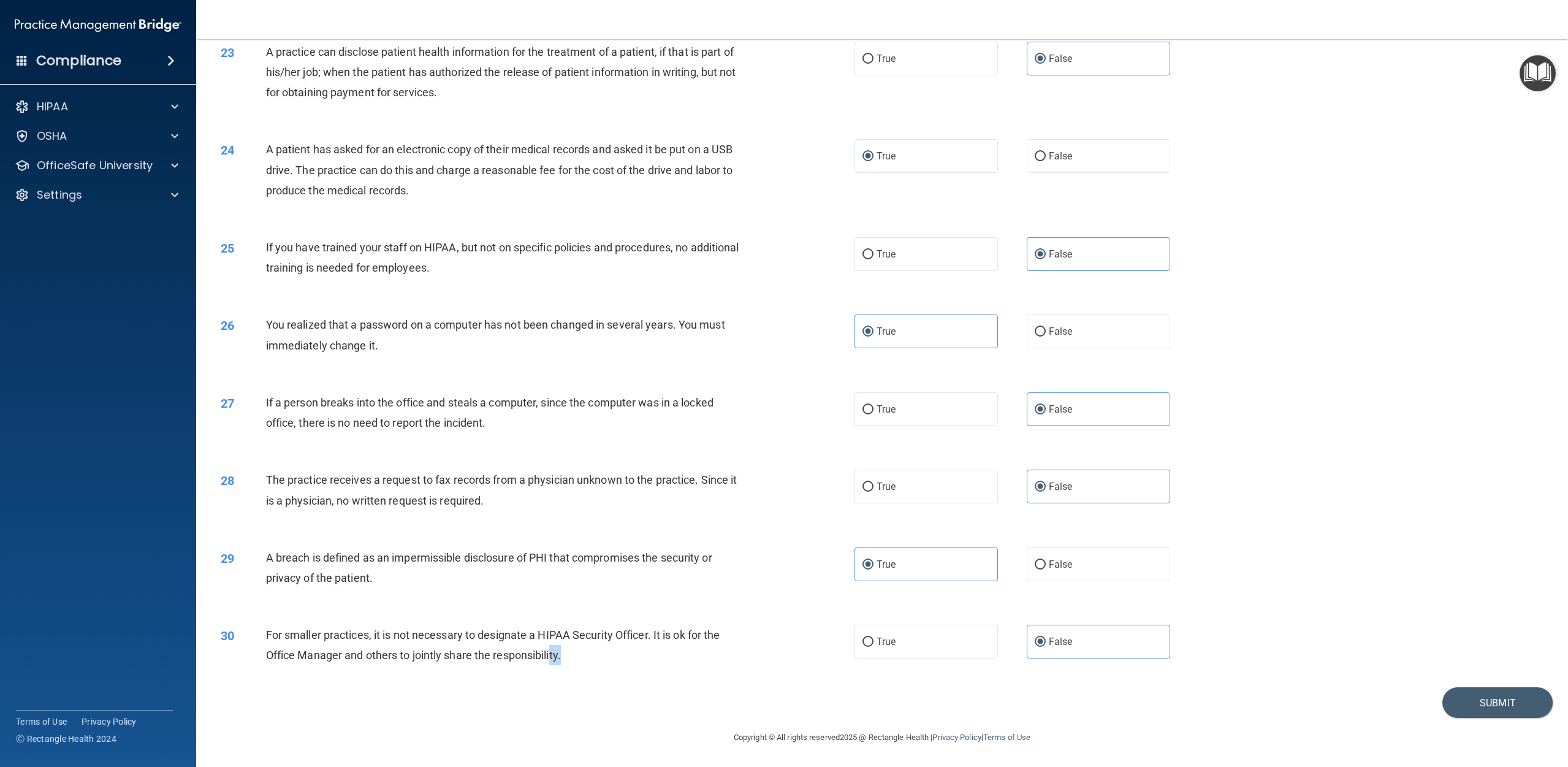
click at [573, 659] on div "For smaller practices, it is not necessary to designate a HIPAA Security Office…" at bounding box center [510, 644] width 489 height 40
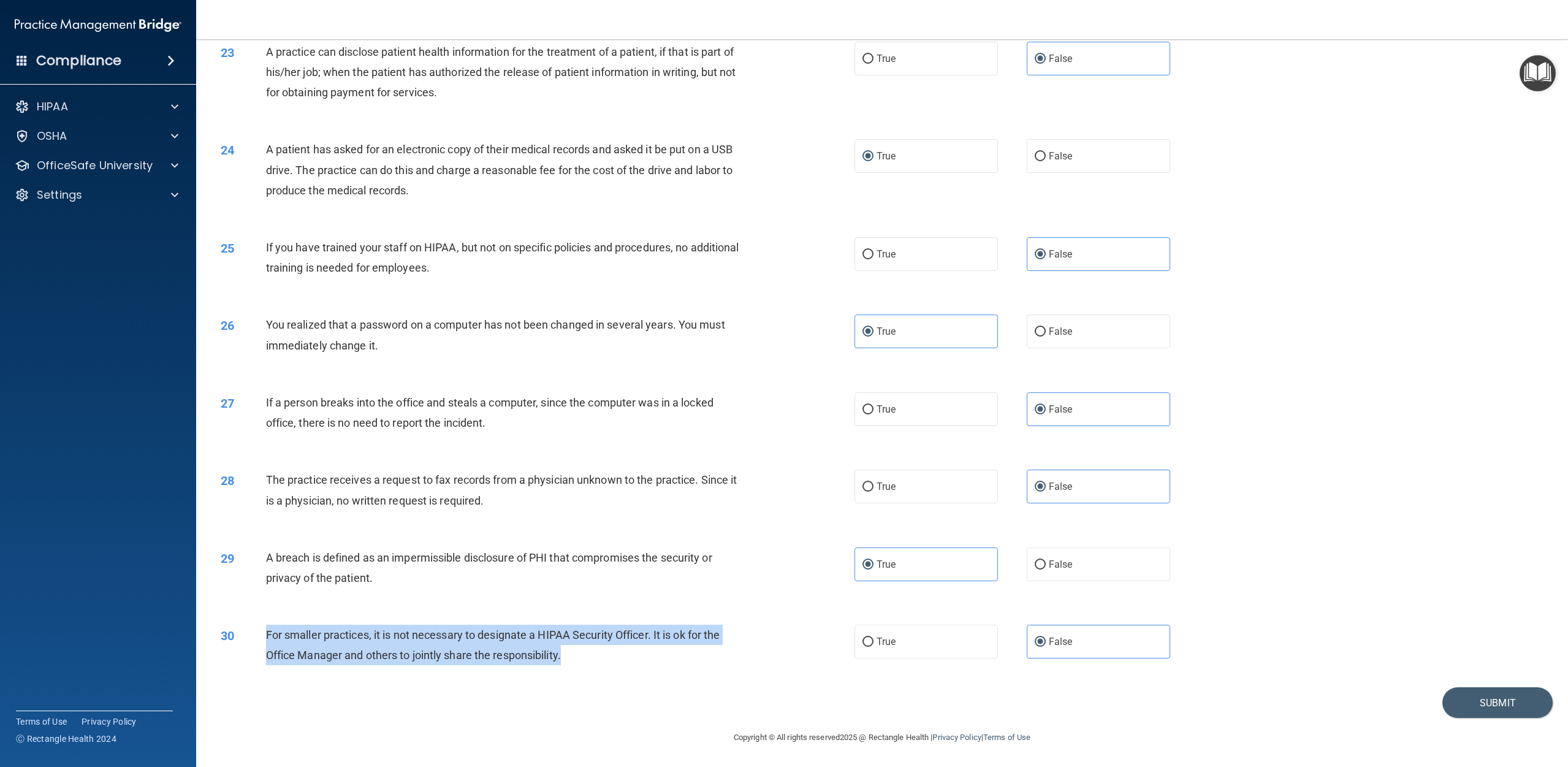
drag, startPoint x: 570, startPoint y: 658, endPoint x: 259, endPoint y: 641, distance: 311.5
click at [263, 641] on div "30 For smaller practices, it is not necessary to designate a HIPAA Security Off…" at bounding box center [538, 647] width 671 height 46
copy div "For smaller practices, it is not necessary to designate a HIPAA Security Office…"
click at [790, 701] on button "Submit" at bounding box center [1497, 702] width 110 height 31
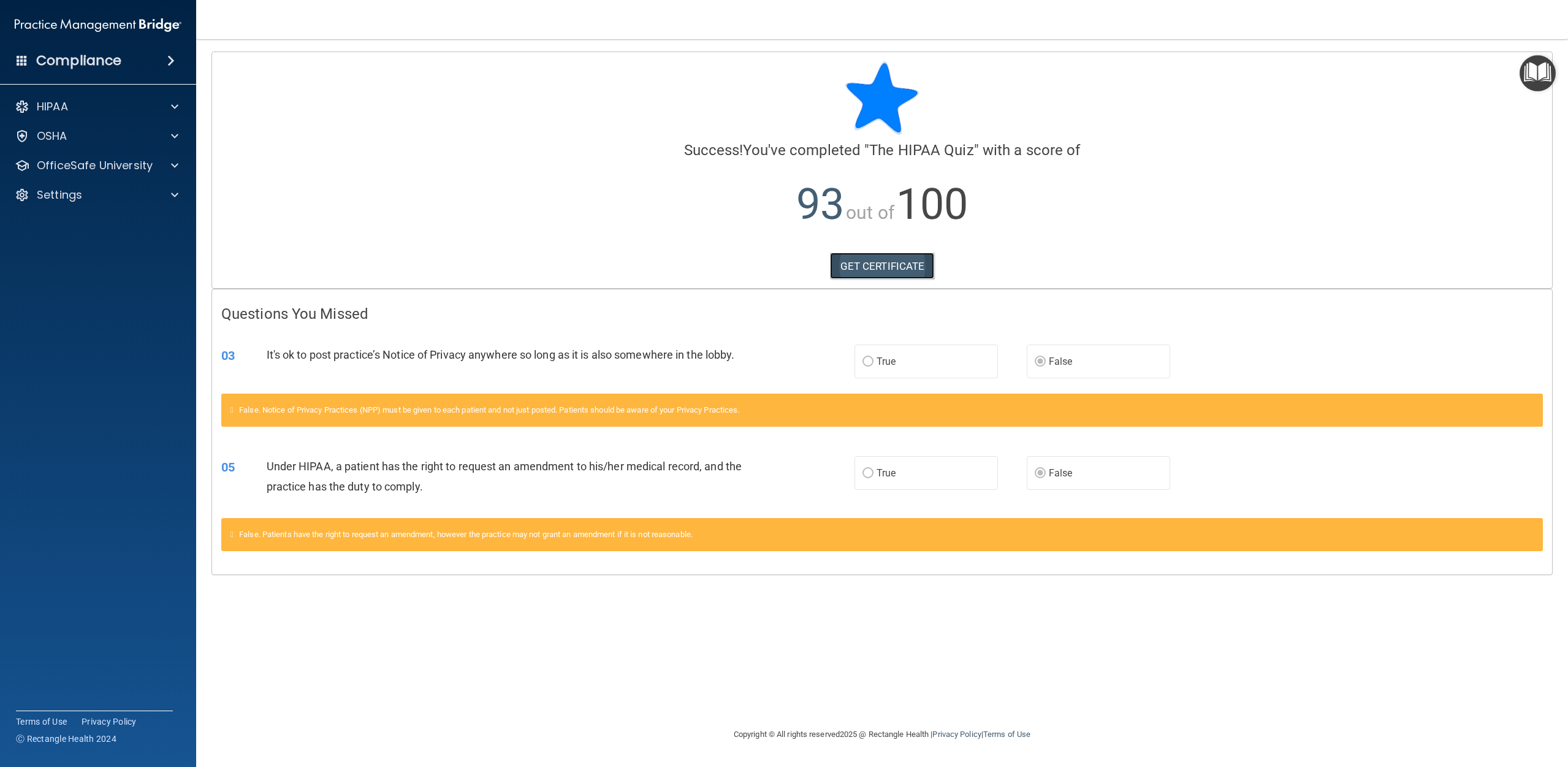
click at [790, 270] on link "GET CERTIFICATE" at bounding box center [883, 266] width 105 height 27
click at [93, 129] on div "OSHA" at bounding box center [81, 136] width 152 height 14
click at [102, 109] on div "HIPAA" at bounding box center [81, 106] width 152 height 14
click at [88, 140] on p "Documents and Policies" at bounding box center [91, 136] width 168 height 12
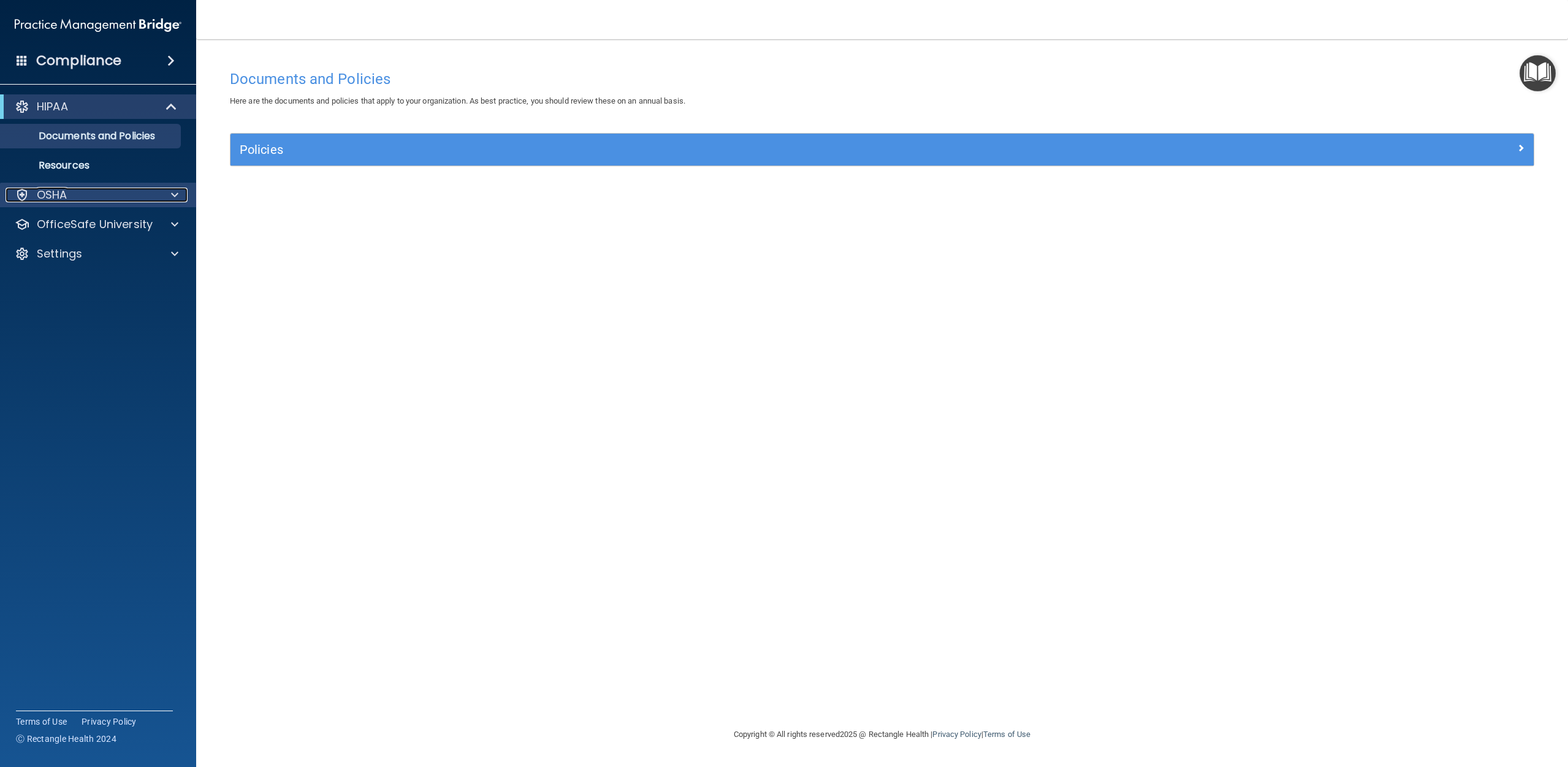
click at [105, 200] on div "OSHA" at bounding box center [81, 194] width 152 height 14
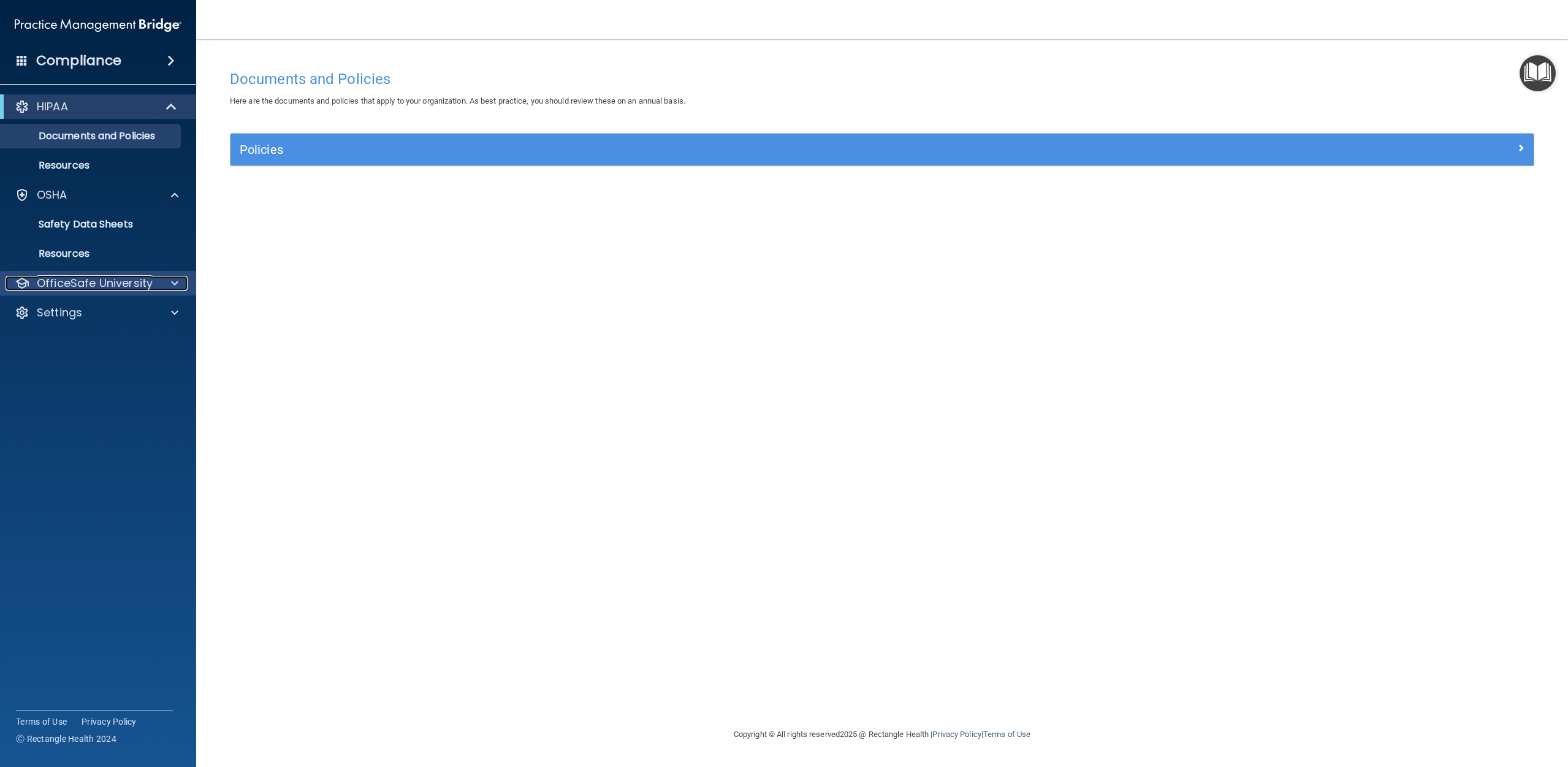
click at [121, 285] on p "OfficeSafe University" at bounding box center [94, 283] width 116 height 14
click at [113, 314] on div "HIPAA Training" at bounding box center [91, 312] width 168 height 12
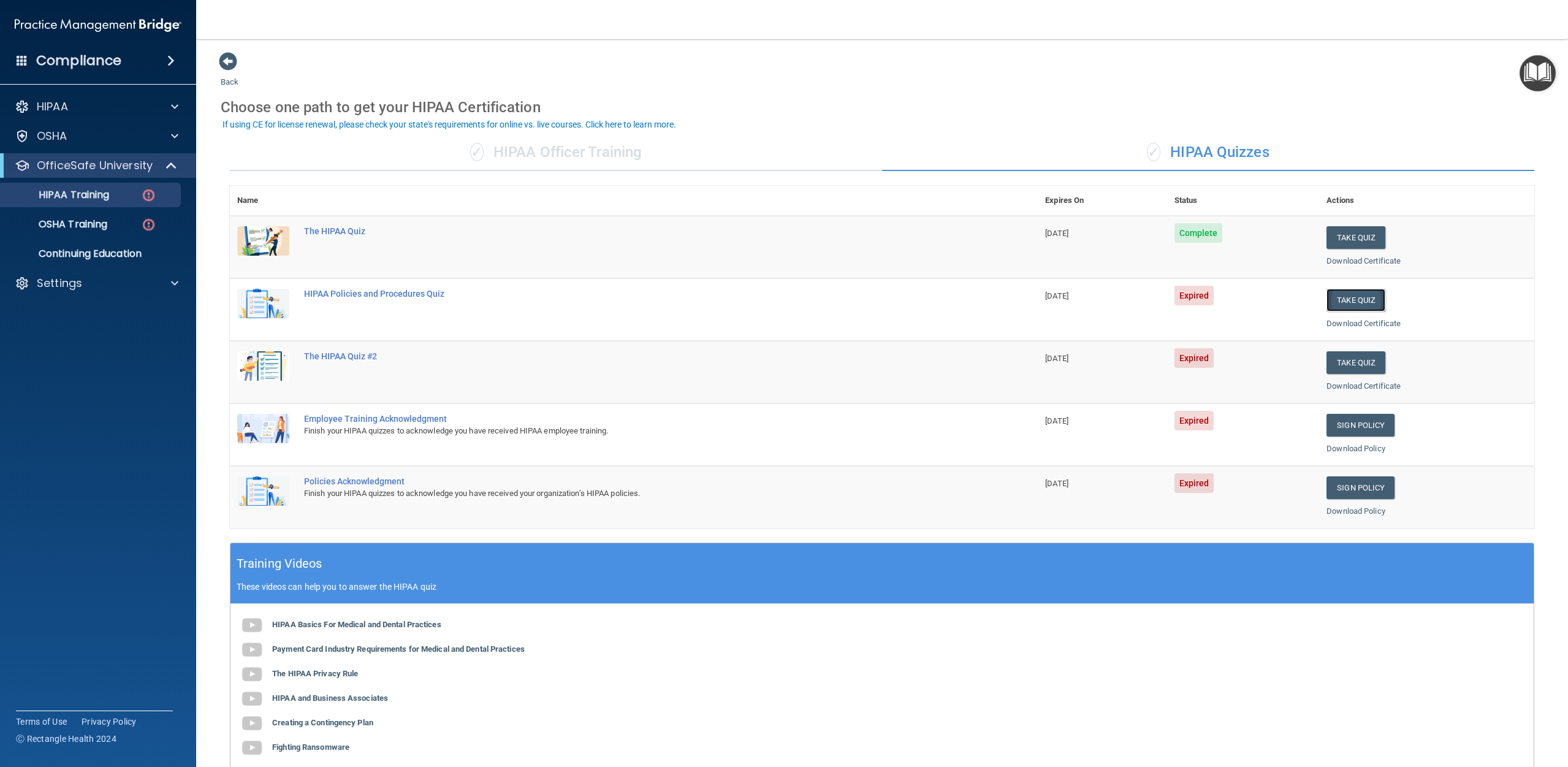
click at [790, 300] on button "Take Quiz" at bounding box center [1356, 300] width 59 height 23
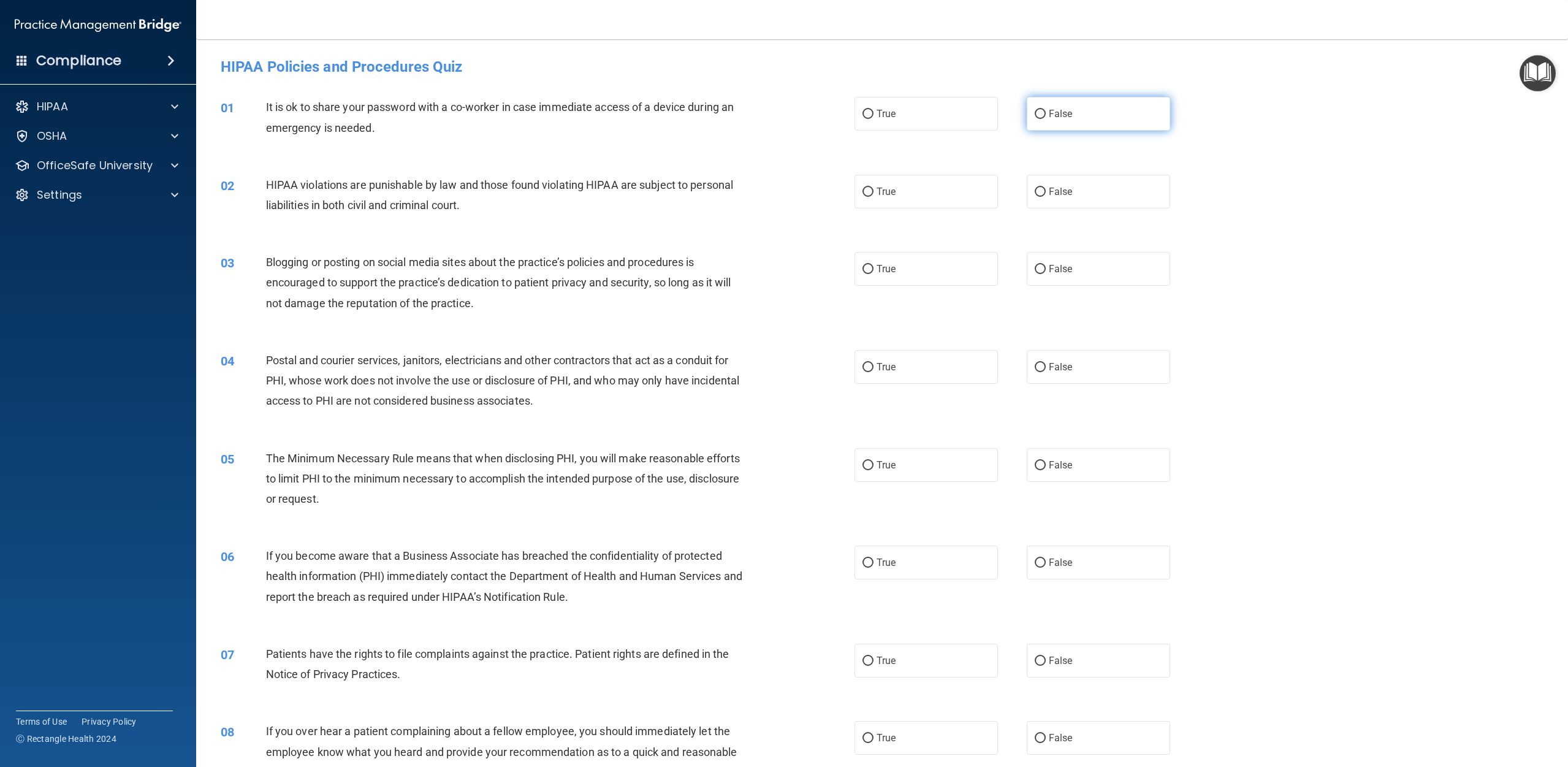
click at [790, 118] on span "False" at bounding box center [1060, 113] width 24 height 11
click at [790, 118] on input "False" at bounding box center [1040, 114] width 11 height 9
radio input "true"
click at [790, 193] on input "True" at bounding box center [868, 192] width 11 height 9
radio input "true"
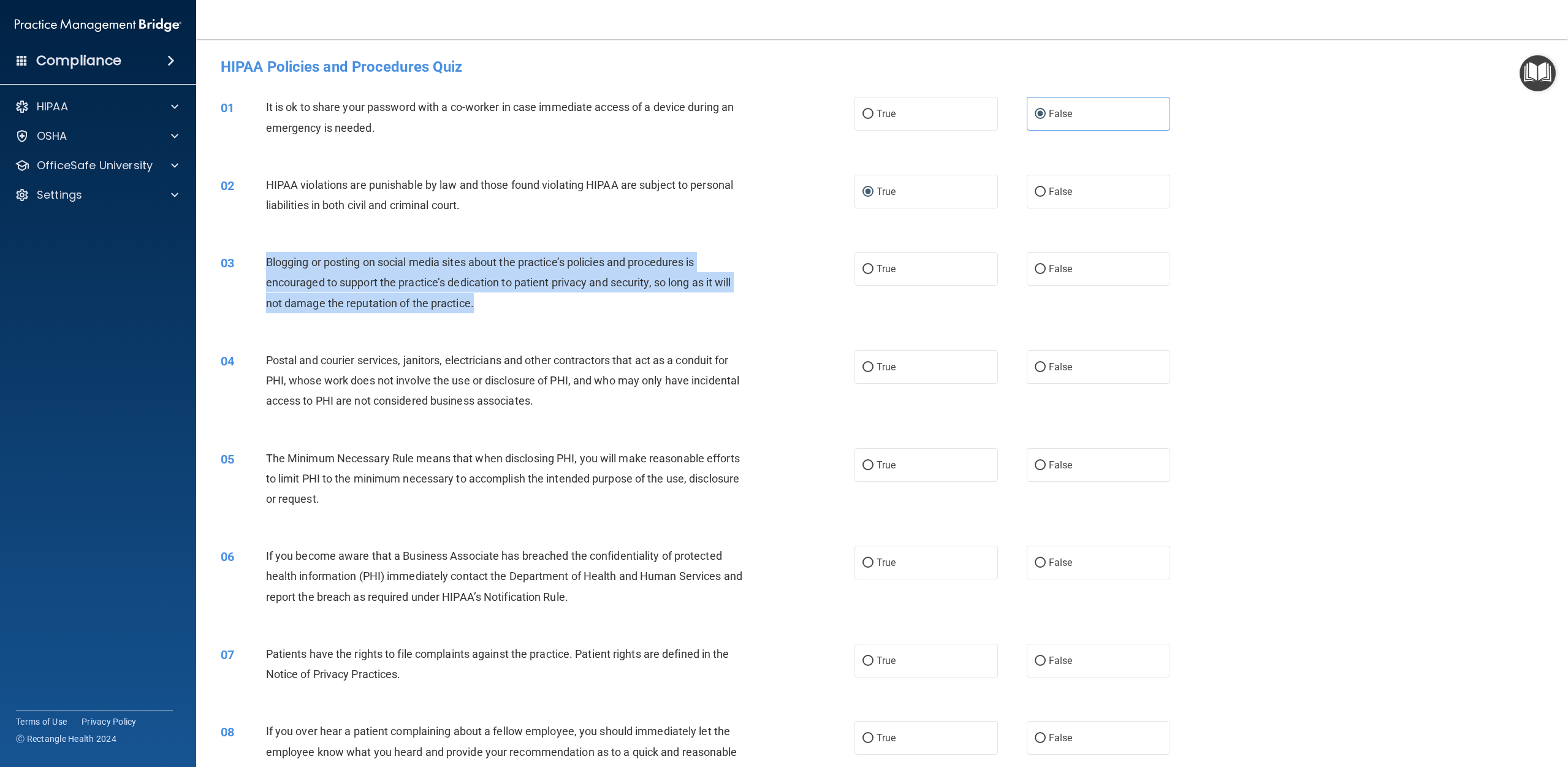
drag, startPoint x: 503, startPoint y: 300, endPoint x: 266, endPoint y: 264, distance: 239.7
click at [268, 262] on div "Blogging or posting on social media sites about the practice’s policies and pro…" at bounding box center [510, 283] width 489 height 61
copy span "Blogging or posting on social media sites about the practice’s policies and pro…"
drag, startPoint x: 1043, startPoint y: 264, endPoint x: 1035, endPoint y: 264, distance: 8.0
click at [790, 265] on input "False" at bounding box center [1040, 270] width 11 height 9
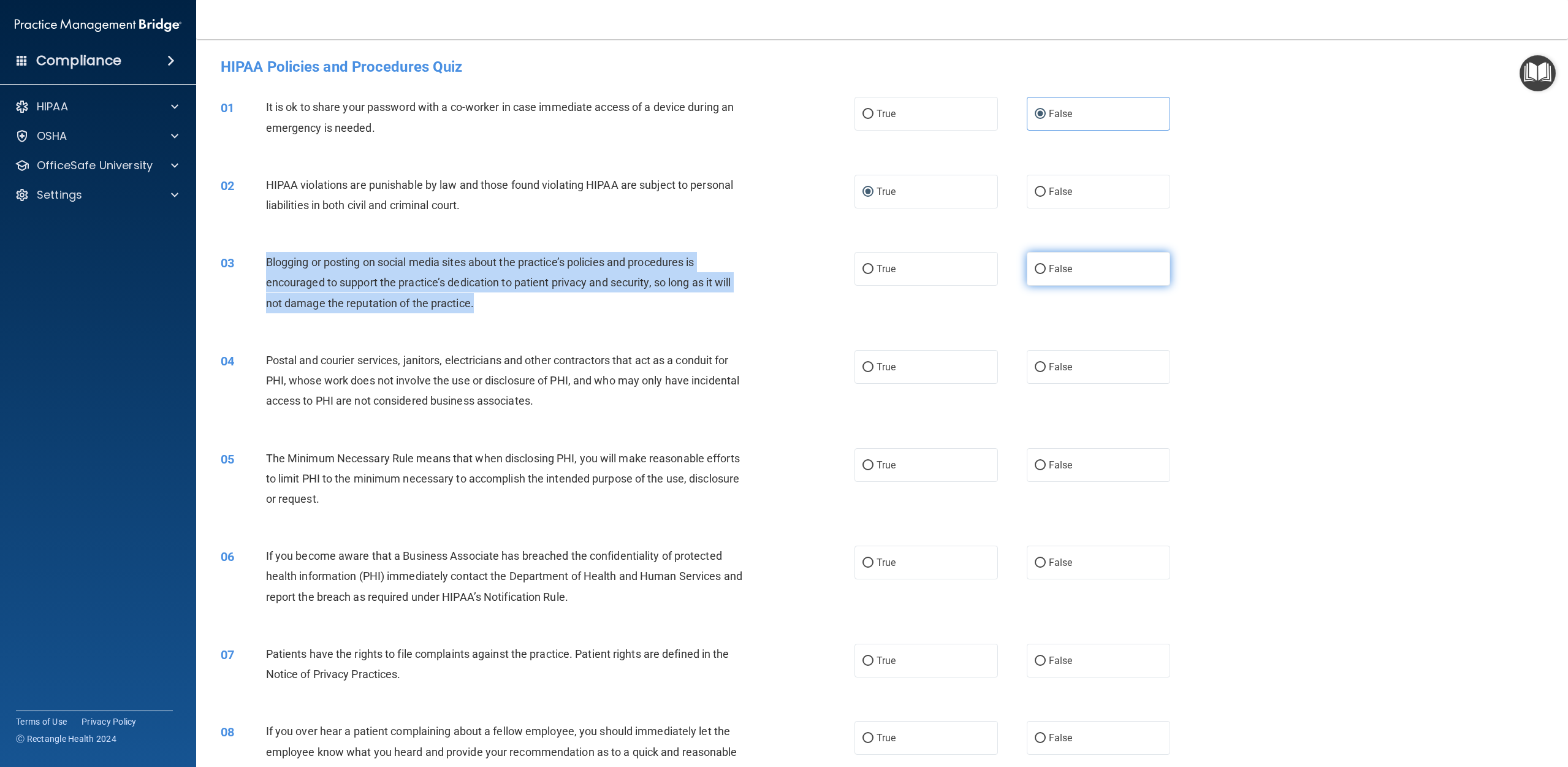
radio input "true"
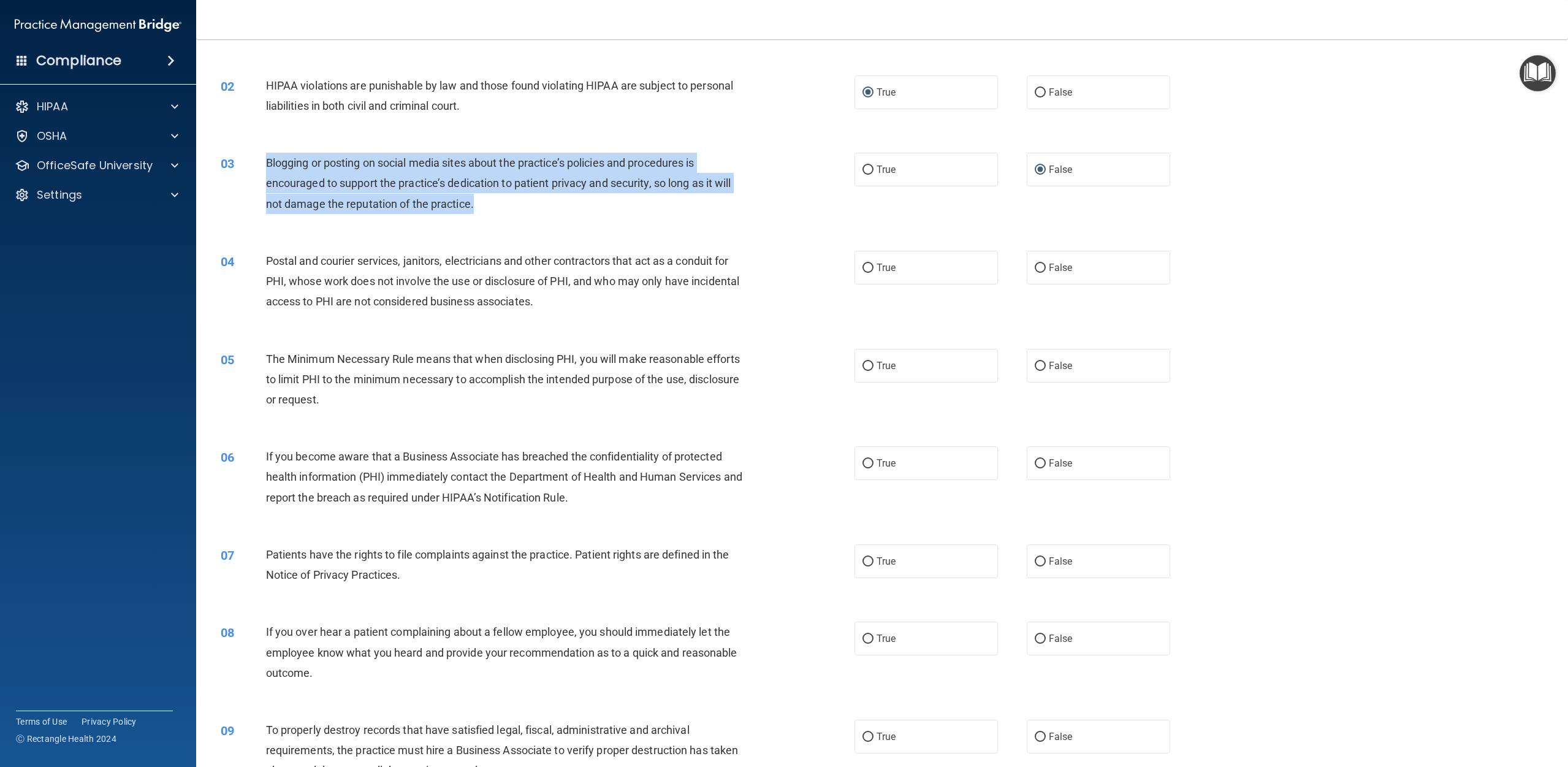
scroll to position [101, 0]
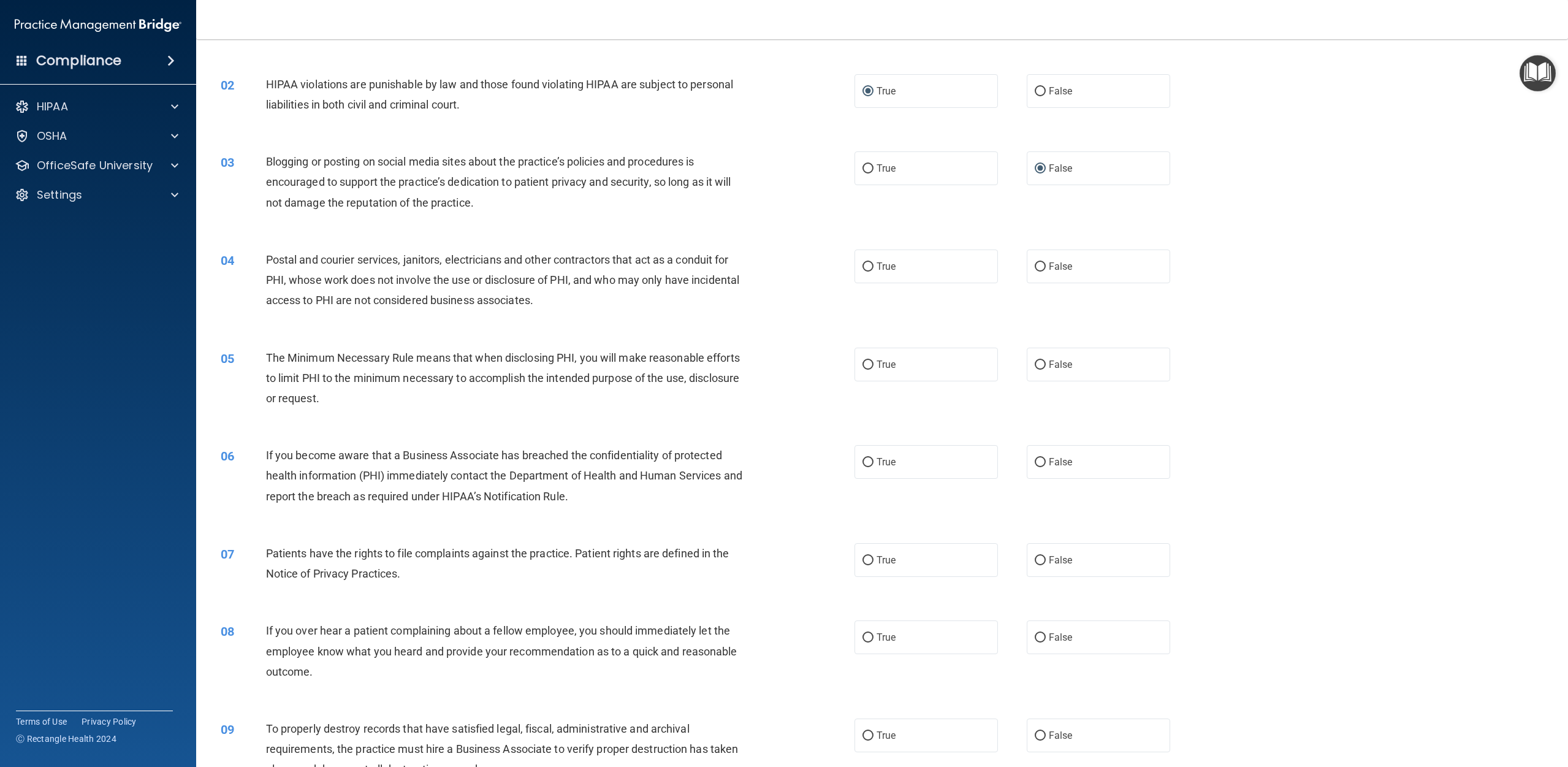
click at [581, 308] on div "Postal and courier services, janitors, electricians and other contractors that …" at bounding box center [510, 280] width 489 height 61
click at [790, 272] on label "True" at bounding box center [926, 267] width 143 height 34
click at [790, 272] on input "True" at bounding box center [868, 267] width 11 height 9
radio input "true"
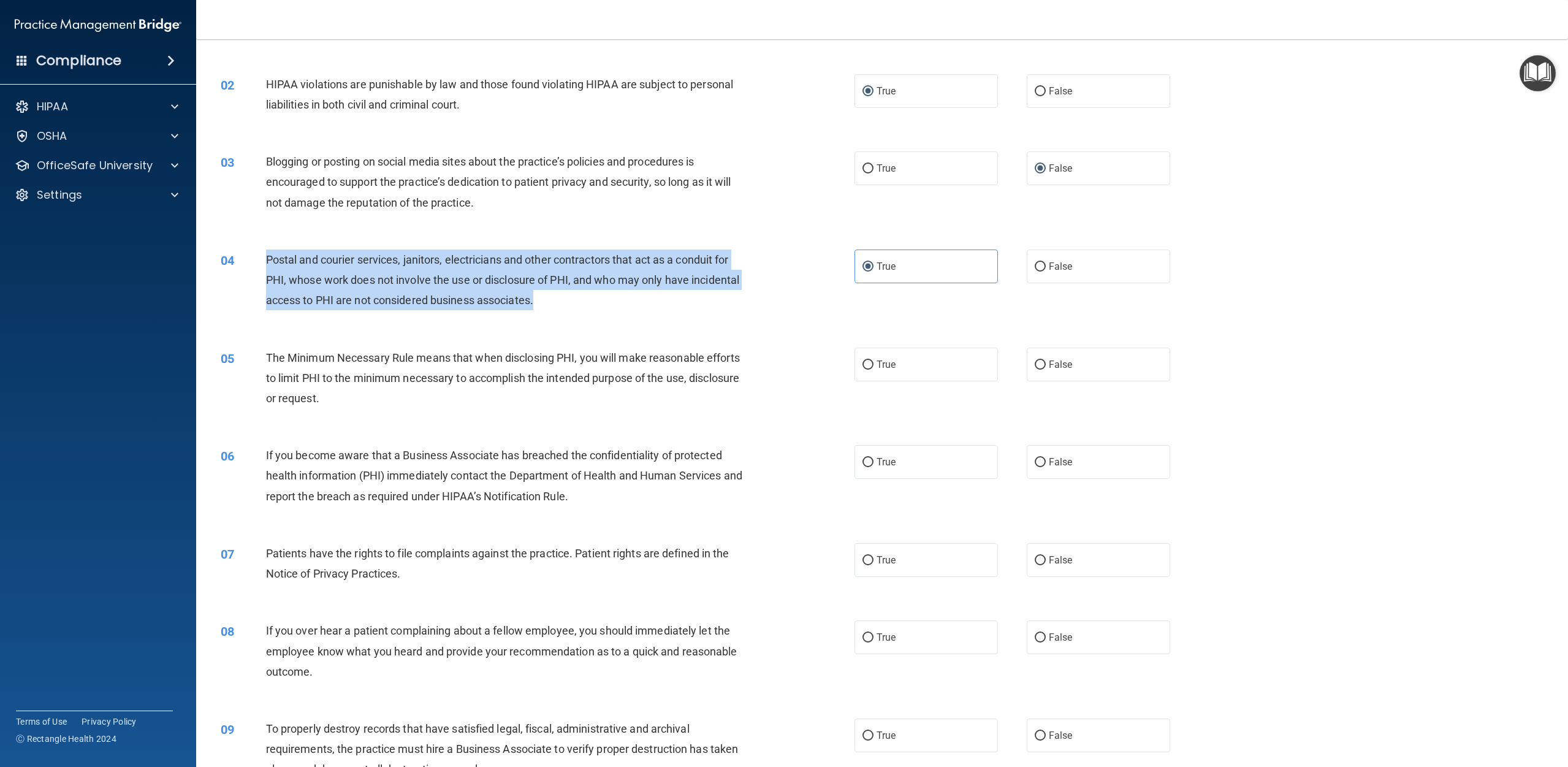
drag, startPoint x: 605, startPoint y: 301, endPoint x: 266, endPoint y: 268, distance: 340.6
click at [266, 268] on div "Postal and courier services, janitors, electricians and other contractors that …" at bounding box center [510, 280] width 489 height 61
copy span "Postal and courier services, janitors, electricians and other contractors that …"
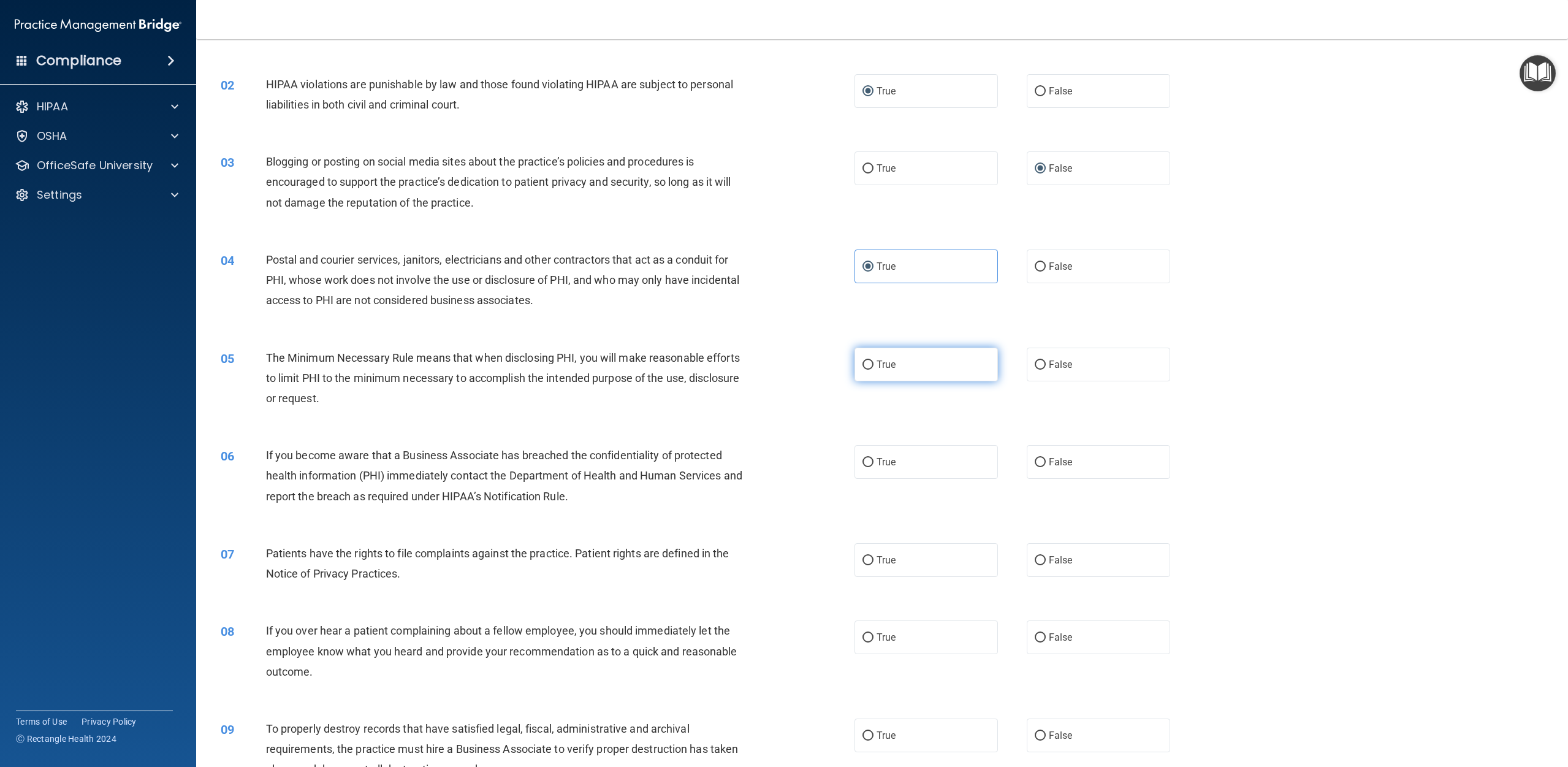
click at [790, 366] on label "True" at bounding box center [926, 364] width 143 height 34
click at [790, 366] on input "True" at bounding box center [868, 365] width 11 height 9
radio input "true"
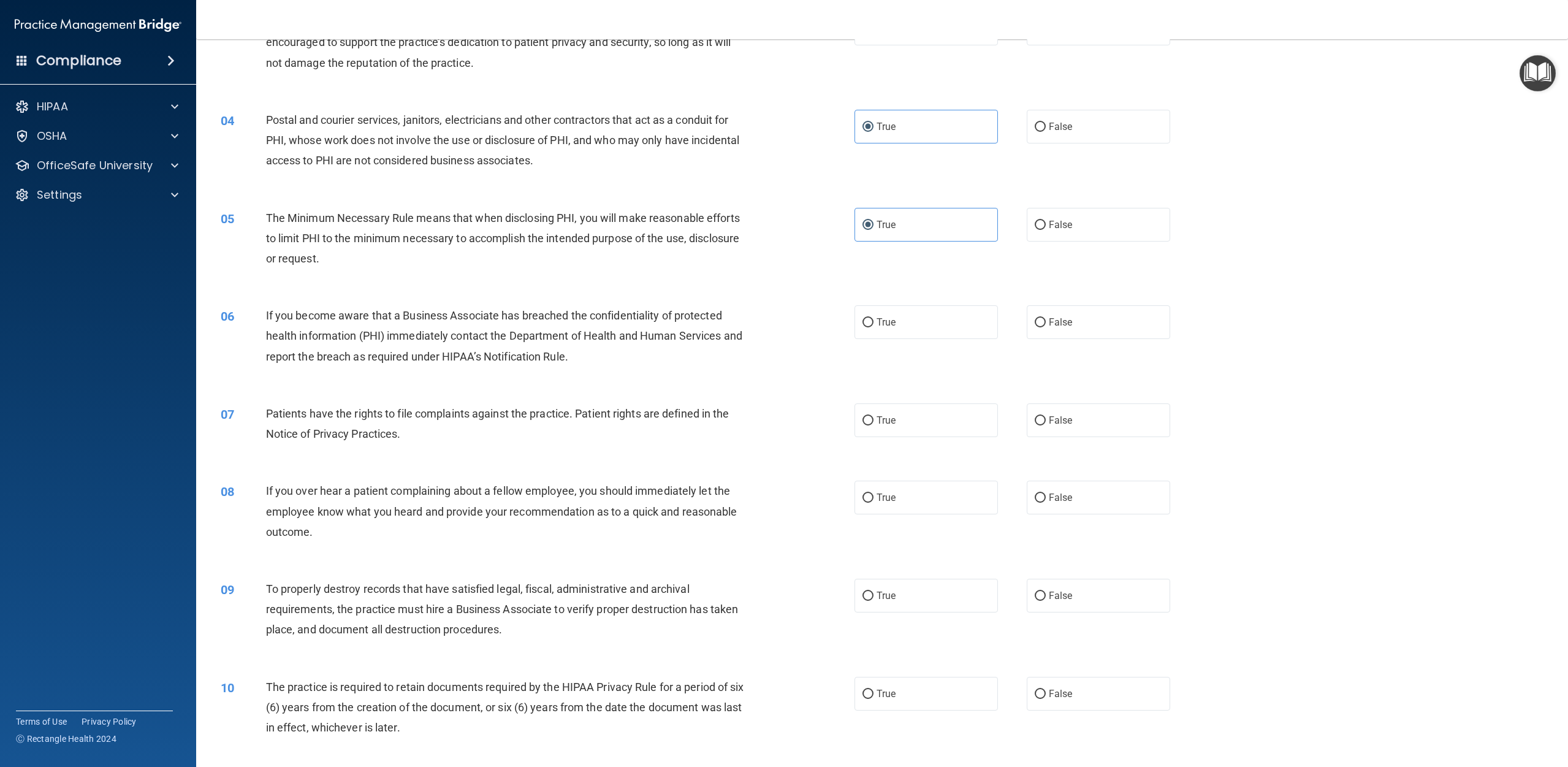
scroll to position [248, 0]
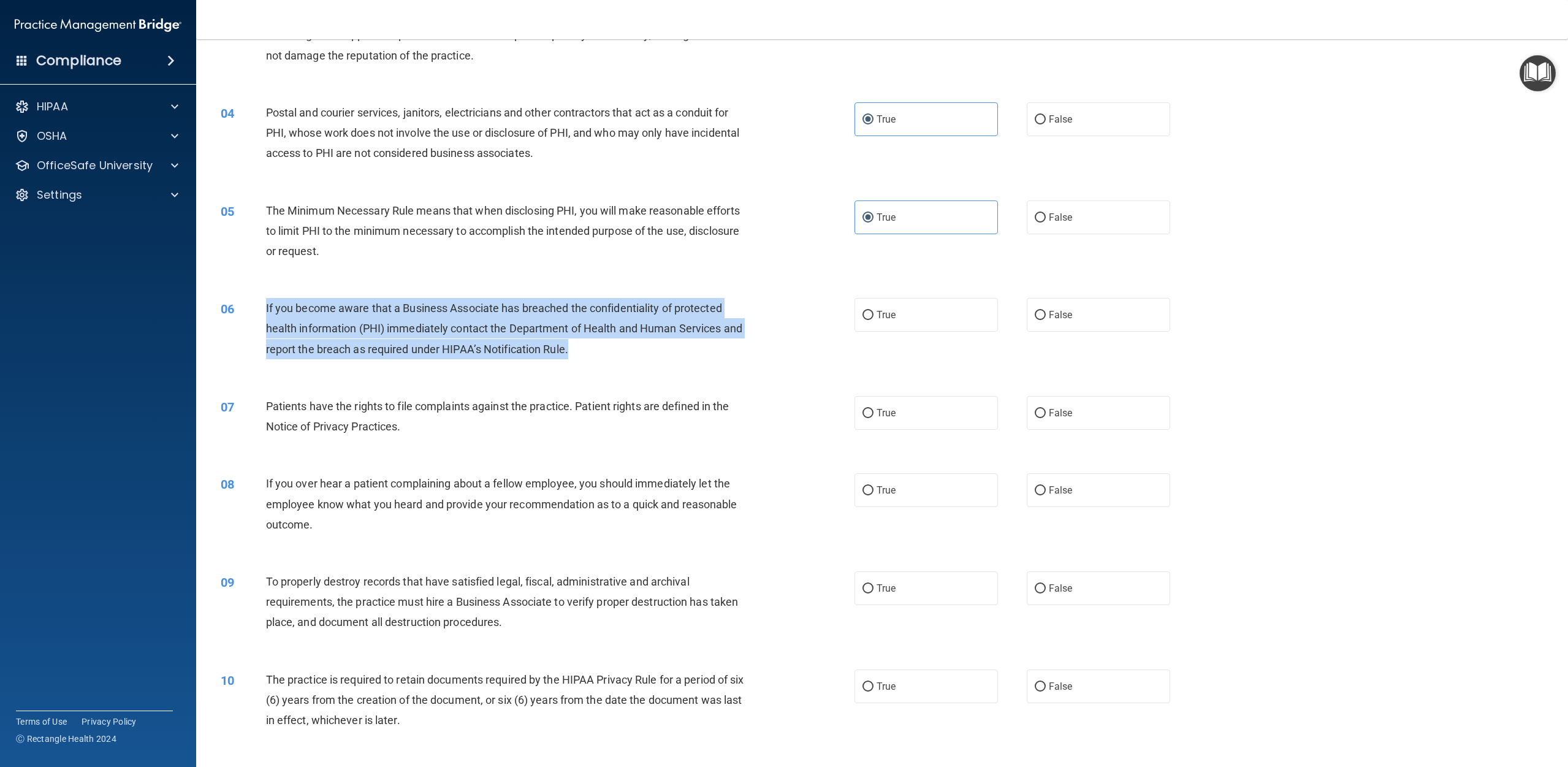
drag, startPoint x: 607, startPoint y: 350, endPoint x: 266, endPoint y: 315, distance: 342.8
click at [266, 315] on div "If you become aware that a Business Associate has breached the confidentiality …" at bounding box center [510, 328] width 489 height 61
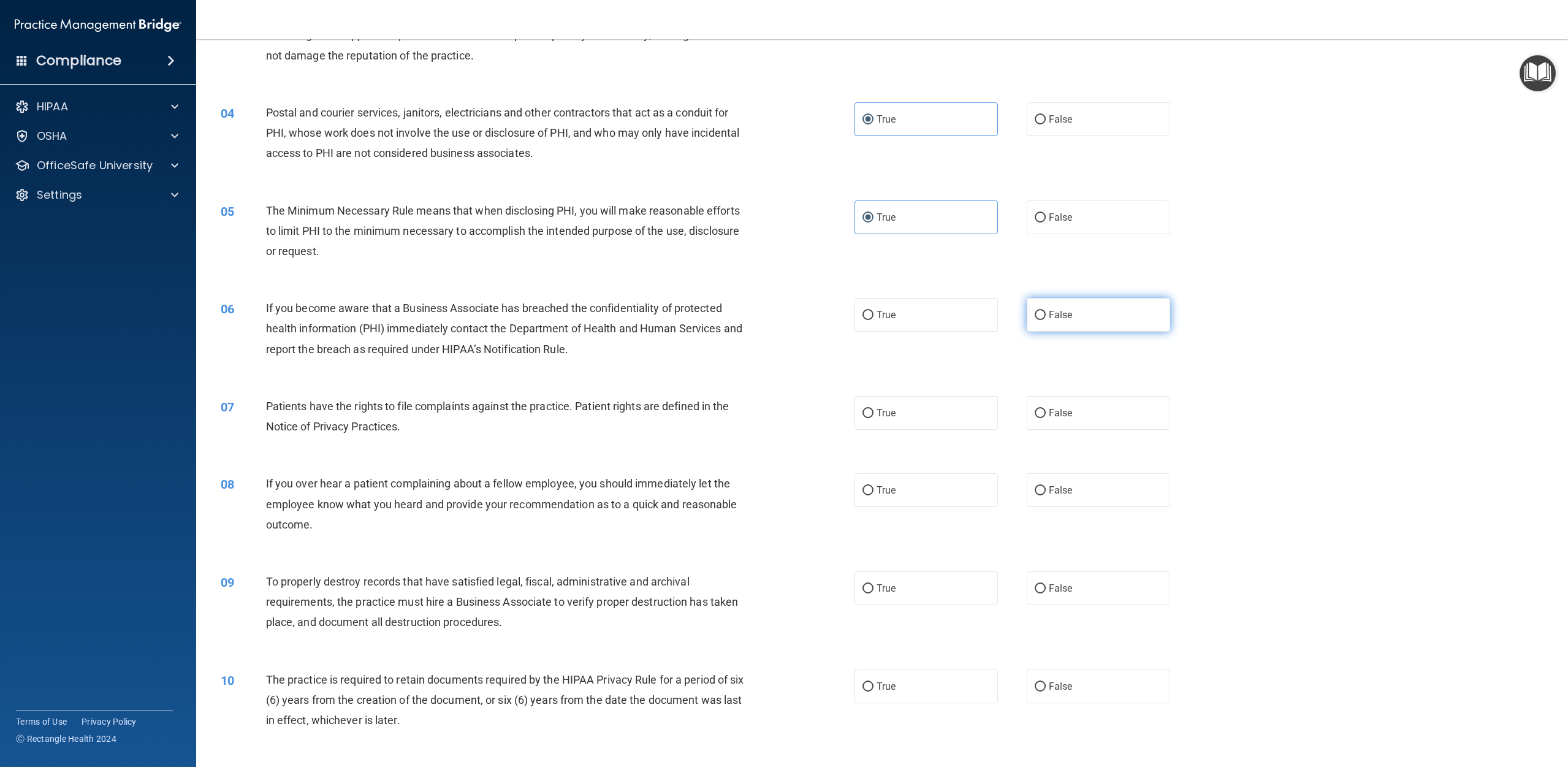
drag, startPoint x: 1070, startPoint y: 321, endPoint x: 1064, endPoint y: 322, distance: 6.1
click at [790, 322] on label "False" at bounding box center [1098, 315] width 143 height 34
click at [790, 320] on input "False" at bounding box center [1040, 315] width 11 height 9
radio input "true"
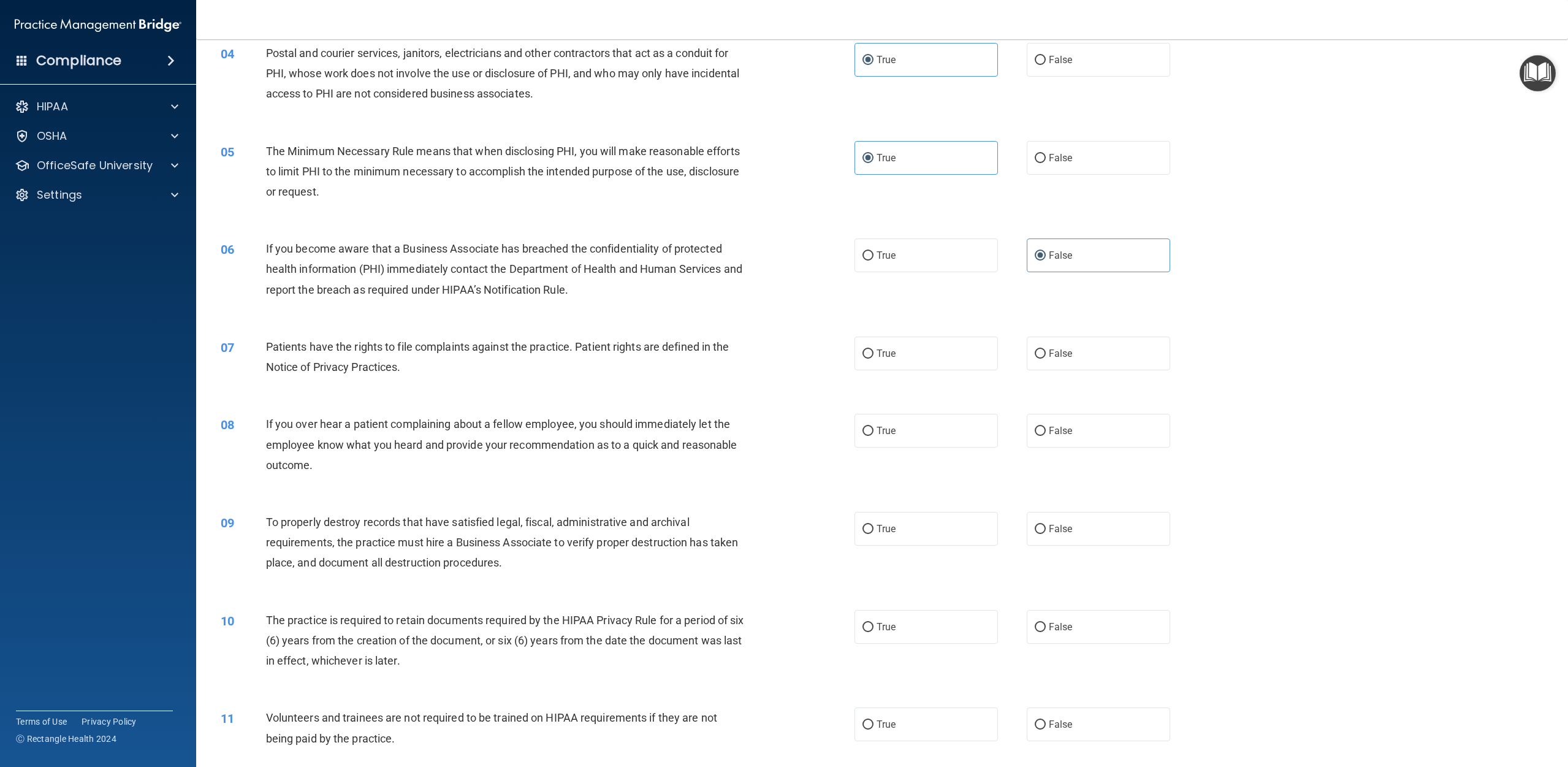
scroll to position [313, 0]
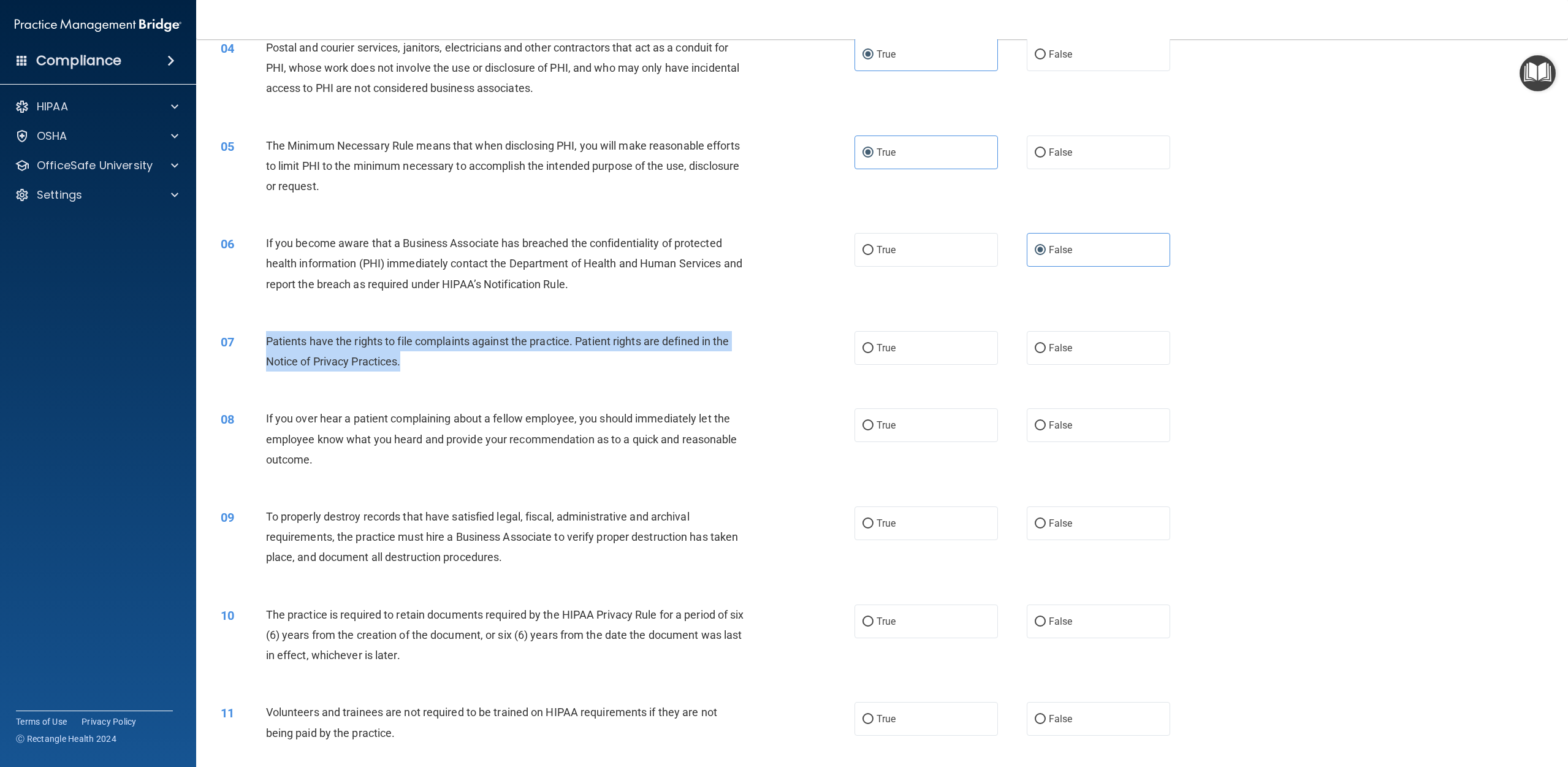
drag, startPoint x: 423, startPoint y: 366, endPoint x: 266, endPoint y: 344, distance: 158.5
click at [263, 344] on div "07 Patients have the rights to file complaints against the practice. Patient ri…" at bounding box center [538, 354] width 671 height 46
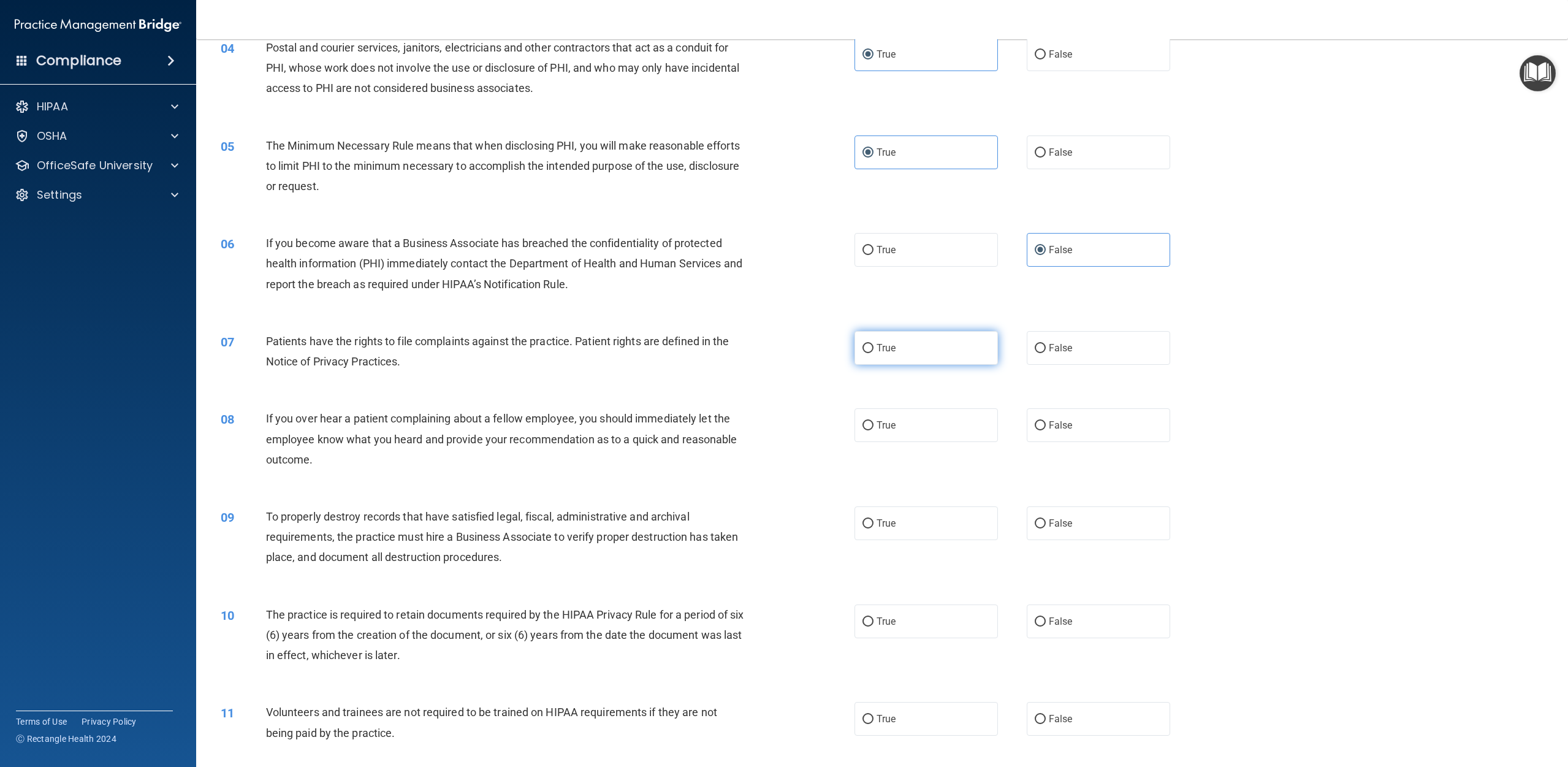
click at [790, 356] on label "True" at bounding box center [926, 348] width 143 height 34
click at [790, 353] on input "True" at bounding box center [868, 349] width 11 height 9
radio input "true"
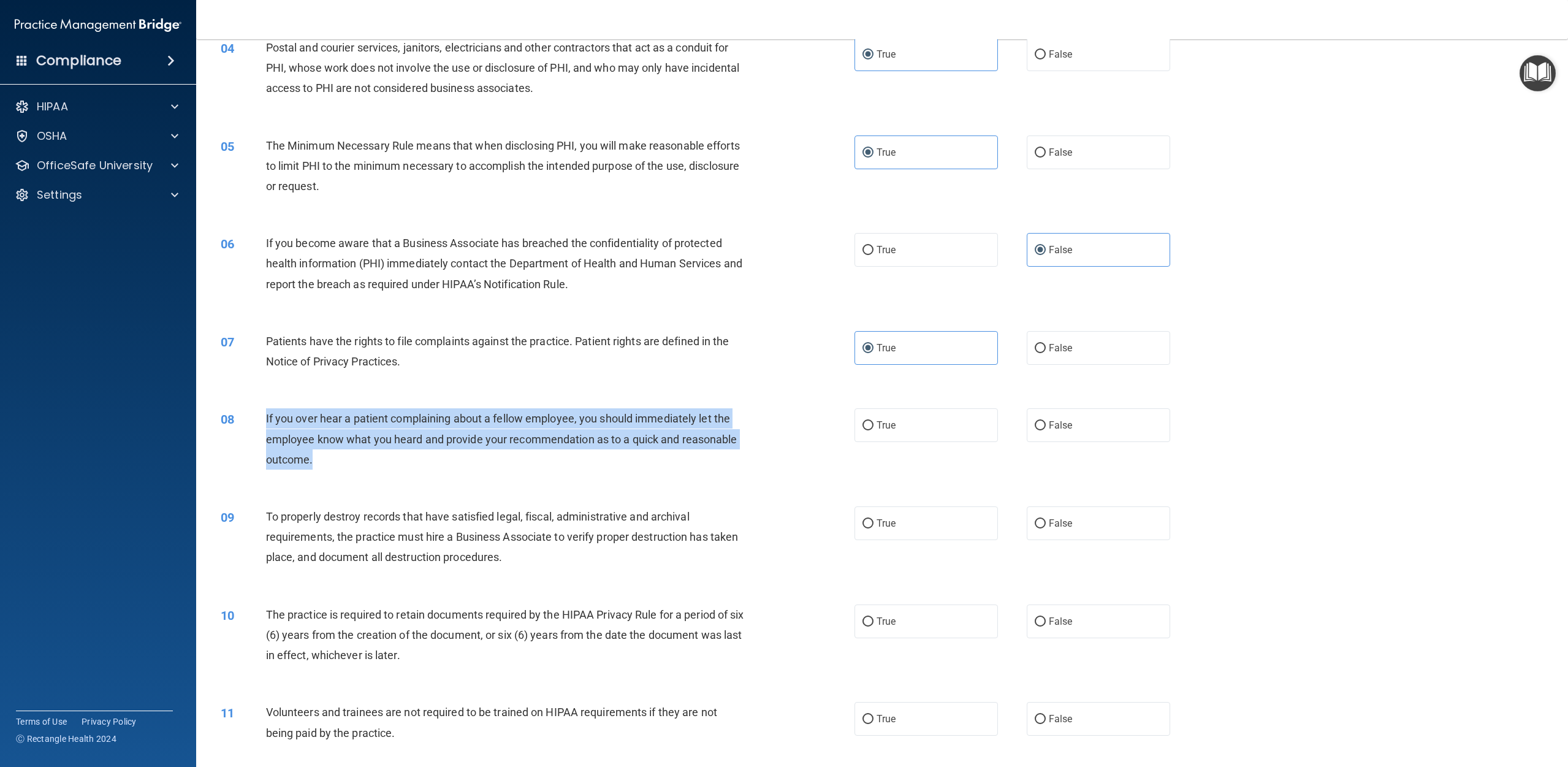
drag, startPoint x: 263, startPoint y: 415, endPoint x: 345, endPoint y: 457, distance: 92.1
click at [345, 457] on div "08 If you over hear a patient complaining about a fellow employee, you should i…" at bounding box center [538, 442] width 671 height 68
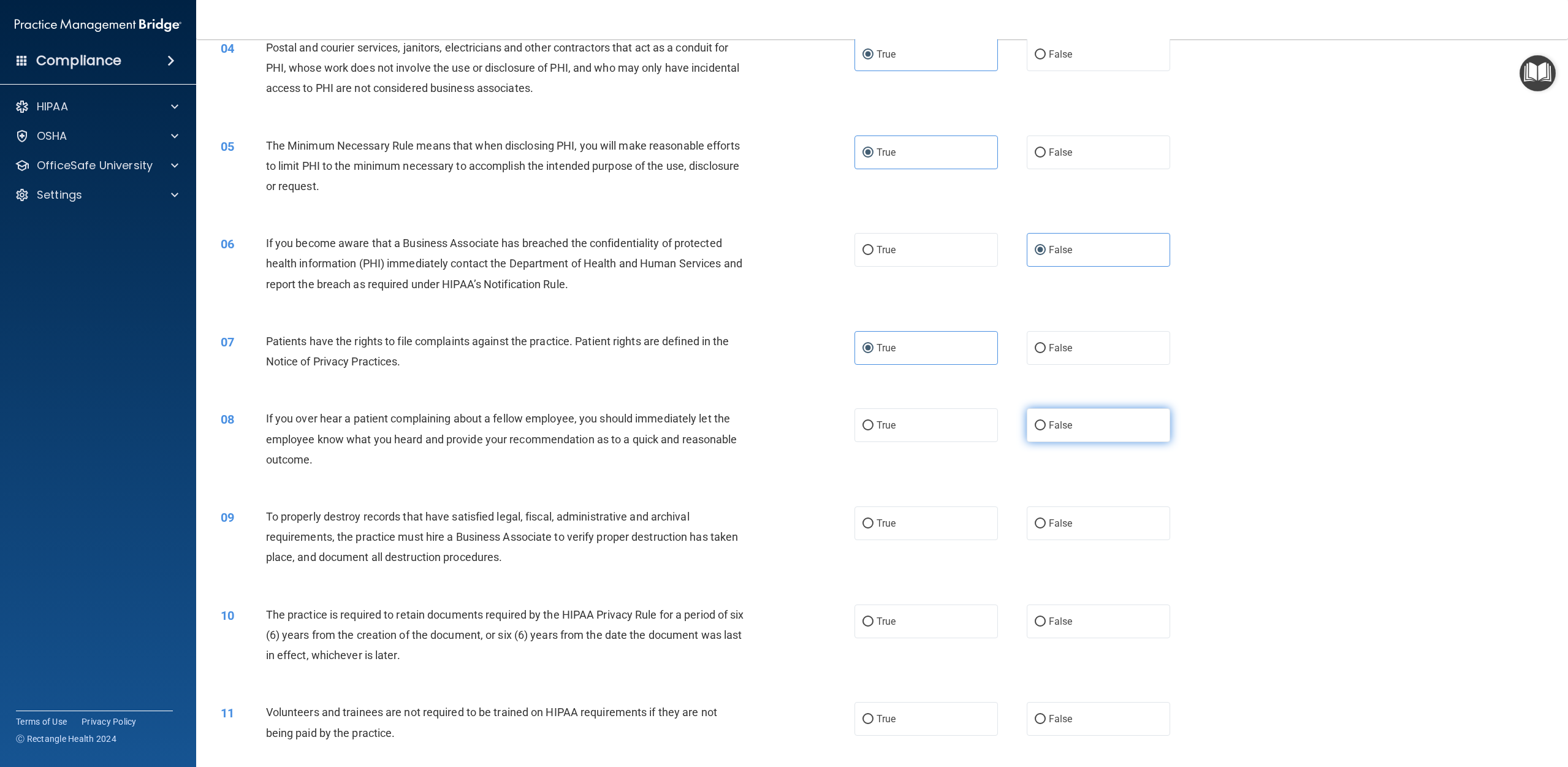
click at [790, 429] on span "False" at bounding box center [1060, 425] width 24 height 11
click at [790, 429] on input "False" at bounding box center [1040, 426] width 11 height 9
radio input "true"
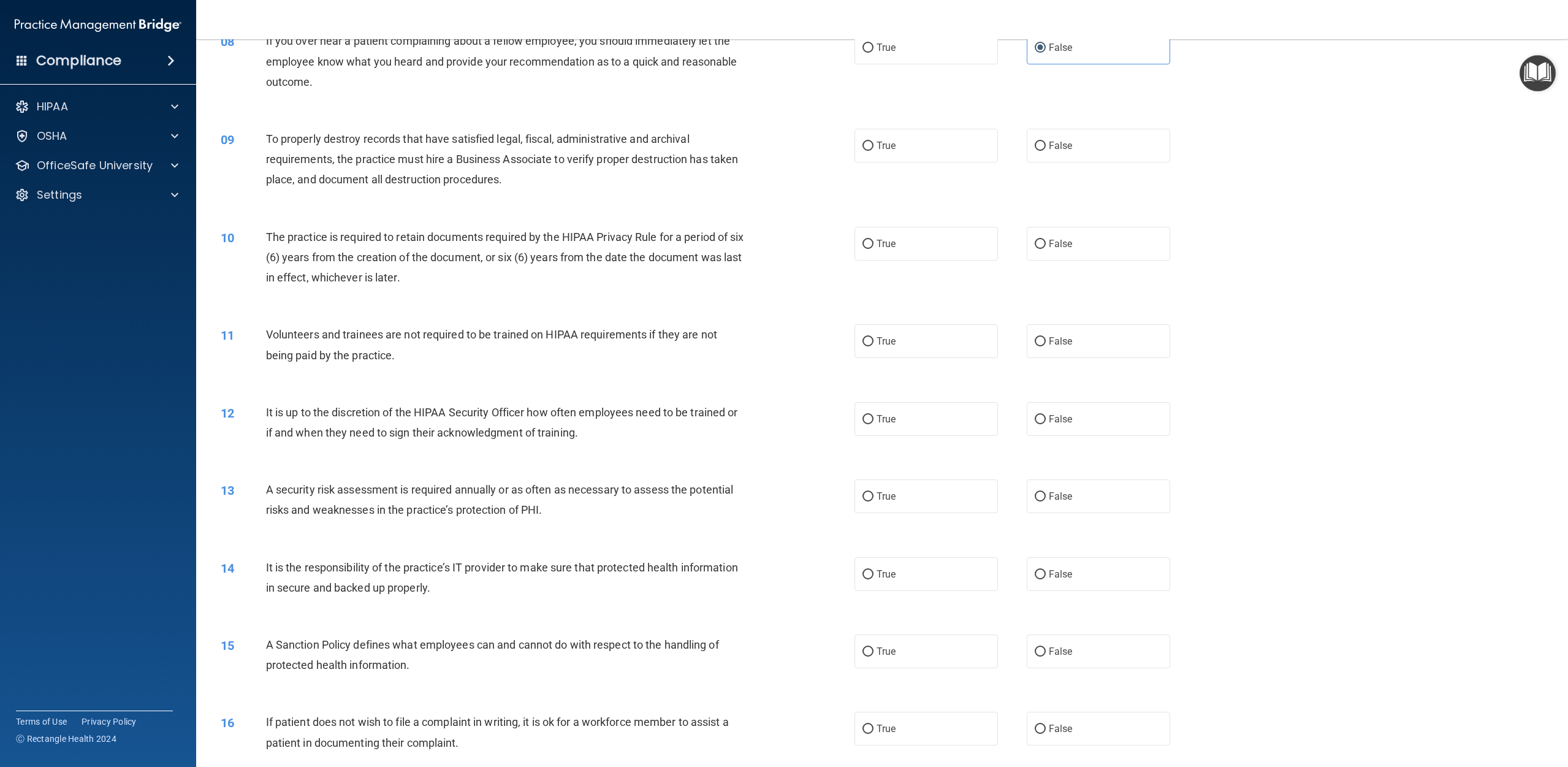
scroll to position [692, 0]
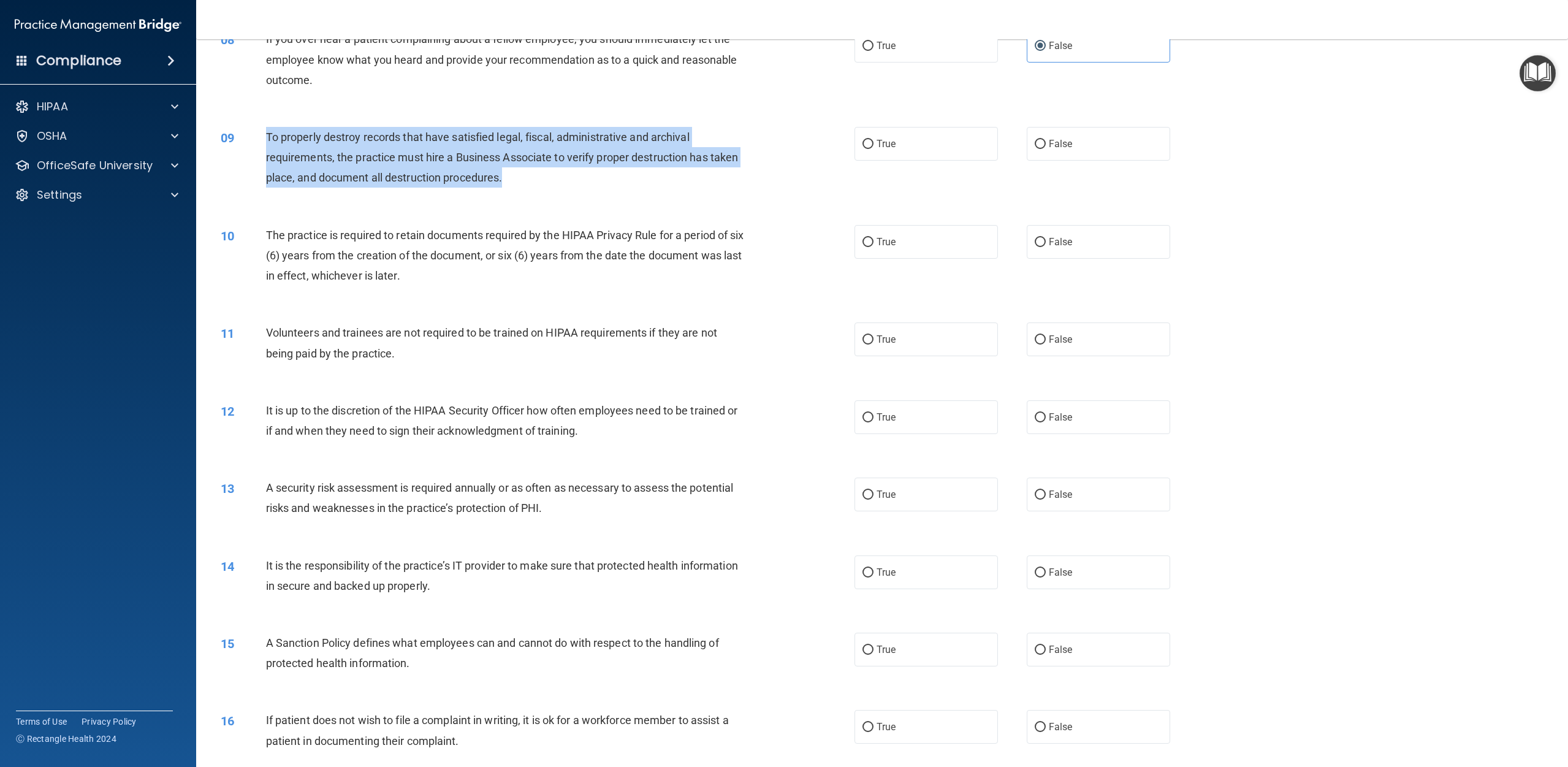
drag, startPoint x: 495, startPoint y: 177, endPoint x: 269, endPoint y: 135, distance: 229.9
click at [268, 133] on div "To properly destroy records that have satisfied legal, fiscal, administrative a…" at bounding box center [510, 158] width 489 height 61
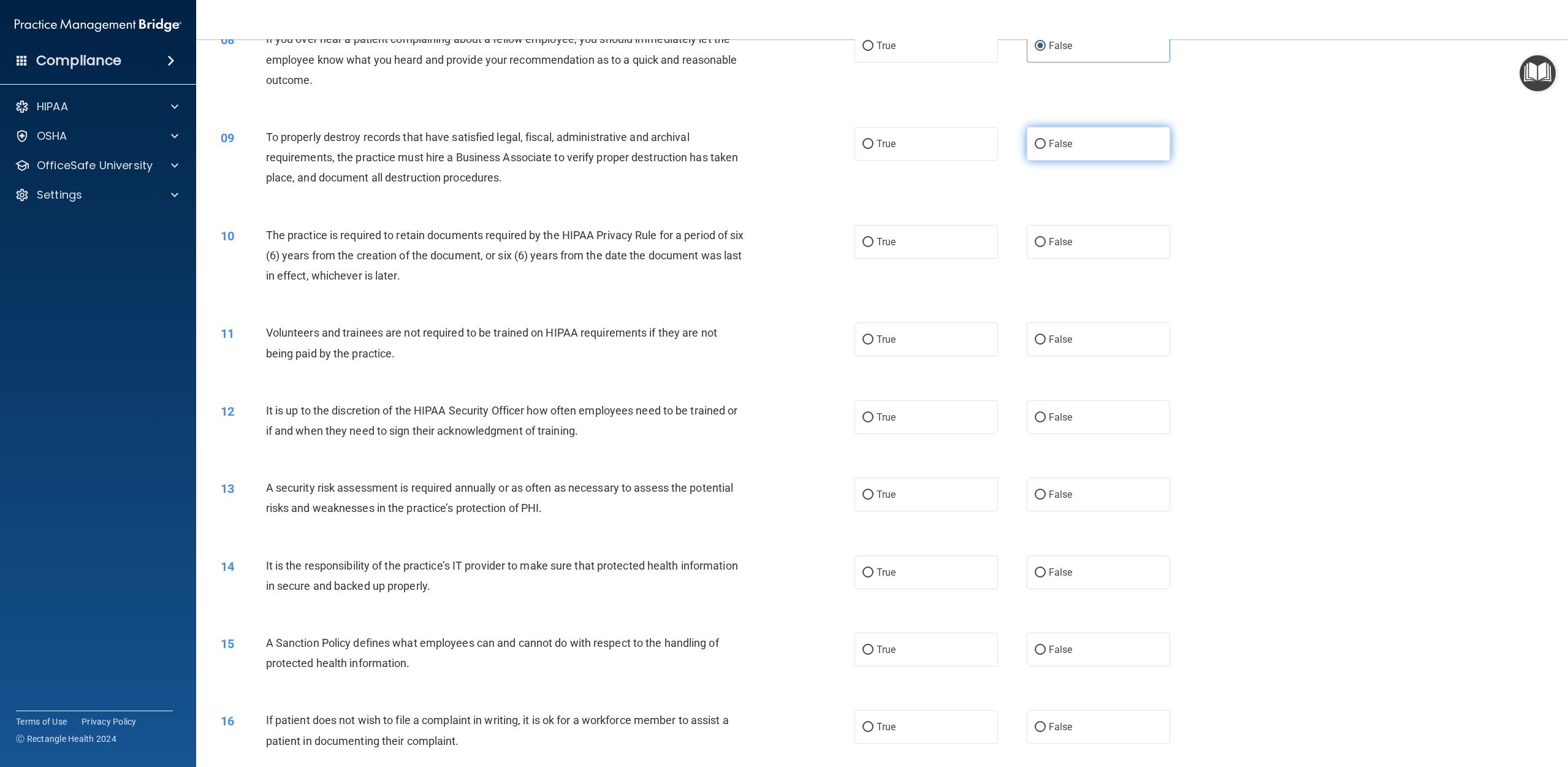
click at [790, 149] on span "False" at bounding box center [1060, 143] width 24 height 11
click at [790, 149] on input "False" at bounding box center [1040, 145] width 11 height 9
radio input "true"
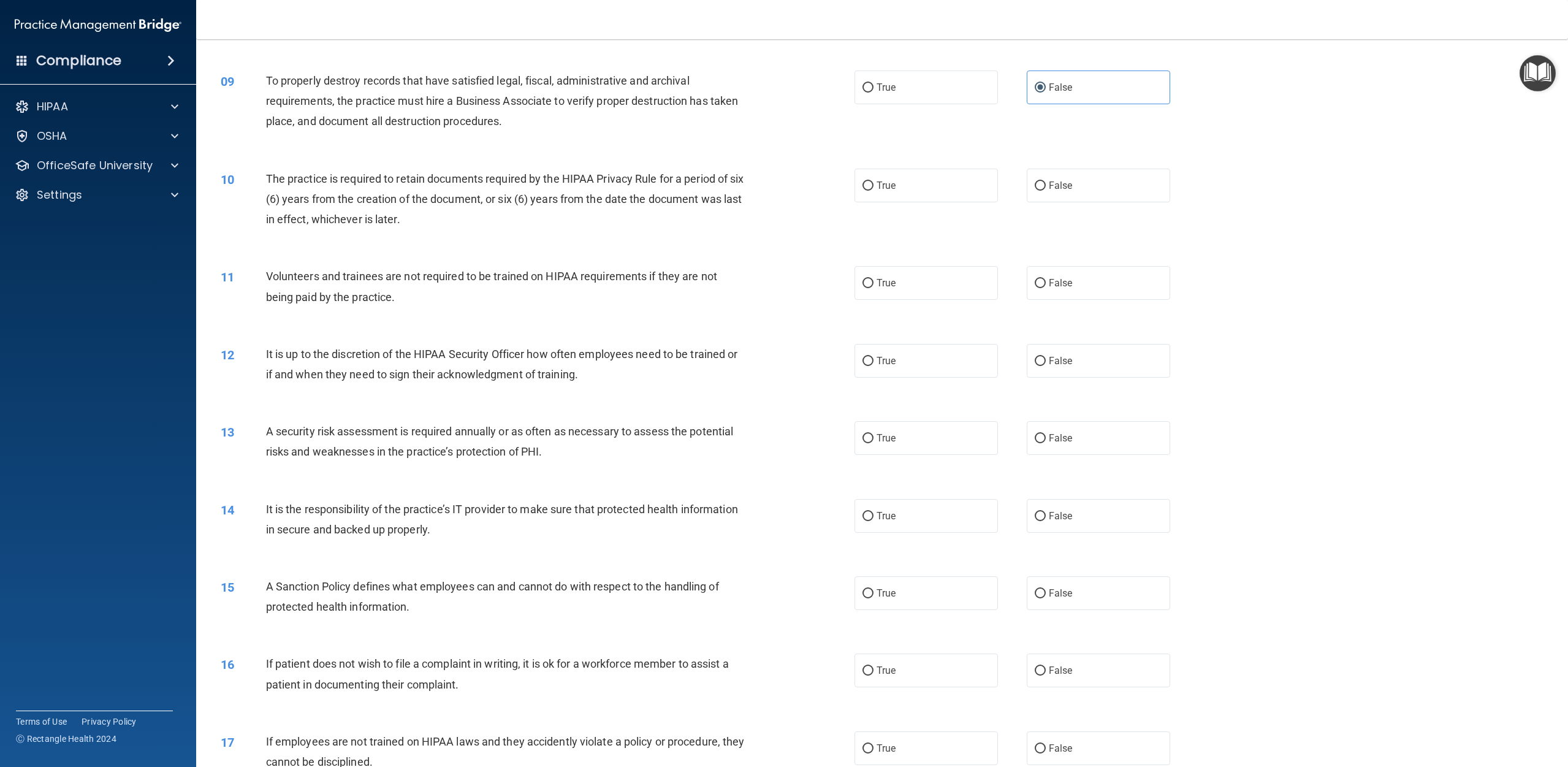
scroll to position [749, 0]
drag, startPoint x: 875, startPoint y: 188, endPoint x: 814, endPoint y: 192, distance: 61.1
click at [790, 190] on label "True" at bounding box center [926, 185] width 143 height 34
click at [790, 190] on input "True" at bounding box center [868, 185] width 11 height 9
radio input "true"
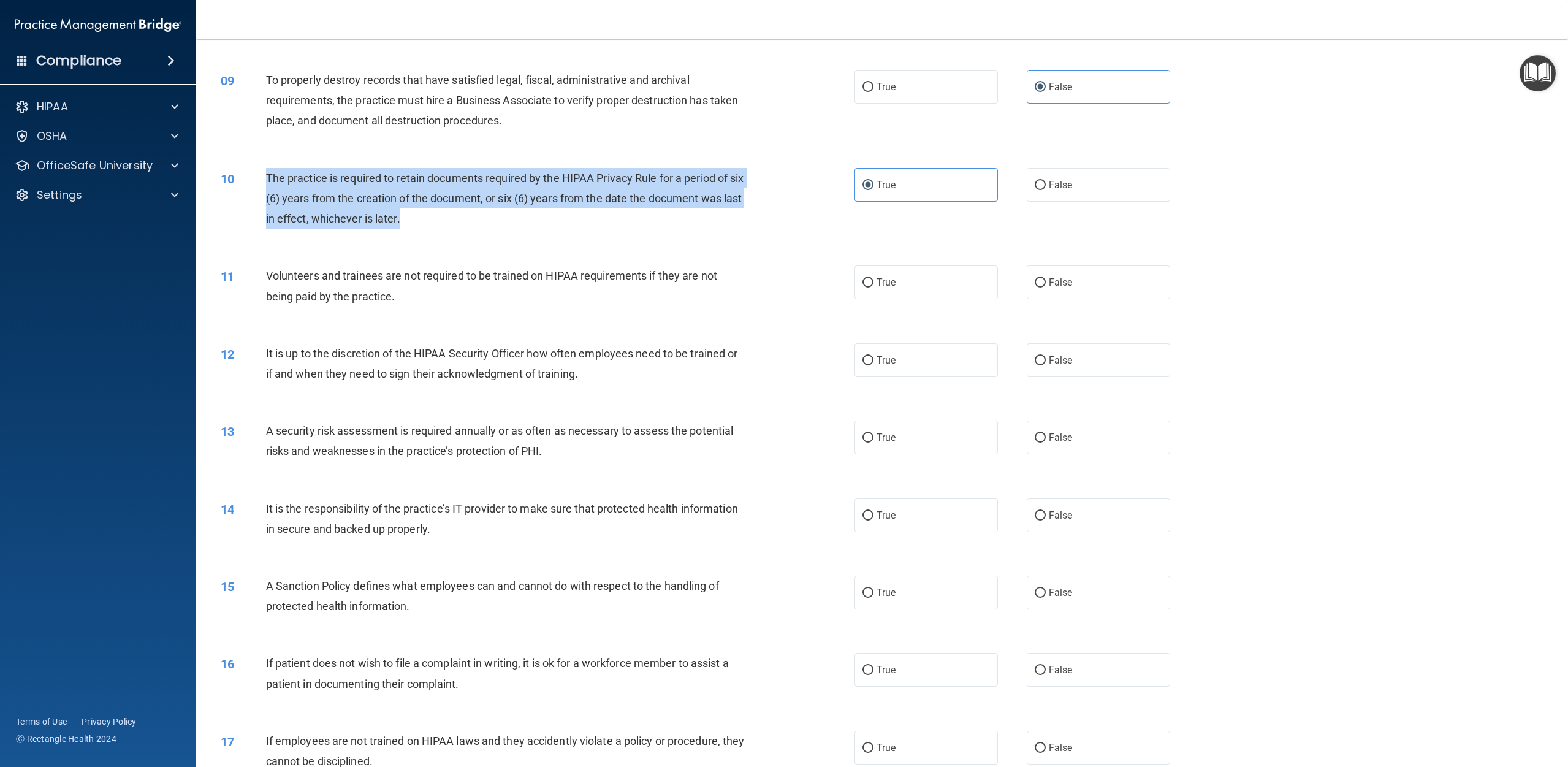
drag, startPoint x: 542, startPoint y: 225, endPoint x: 261, endPoint y: 187, distance: 283.6
click at [261, 187] on div "10 The practice is required to retain documents required by the HIPAA Privacy R…" at bounding box center [538, 202] width 671 height 68
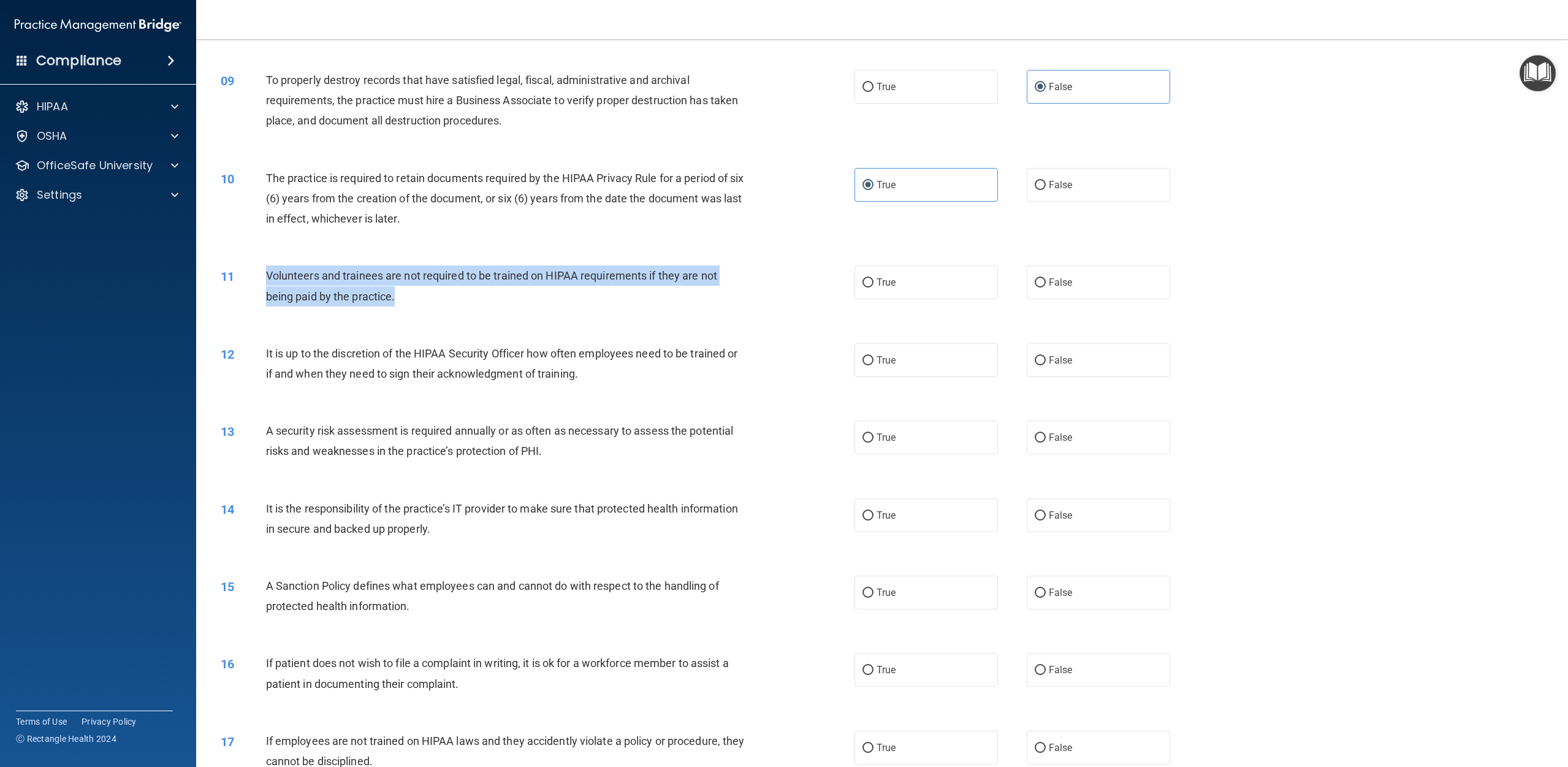
drag, startPoint x: 401, startPoint y: 297, endPoint x: 267, endPoint y: 280, distance: 135.1
click at [267, 280] on div "Volunteers and trainees are not required to be trained on HIPAA requirements if…" at bounding box center [510, 286] width 489 height 40
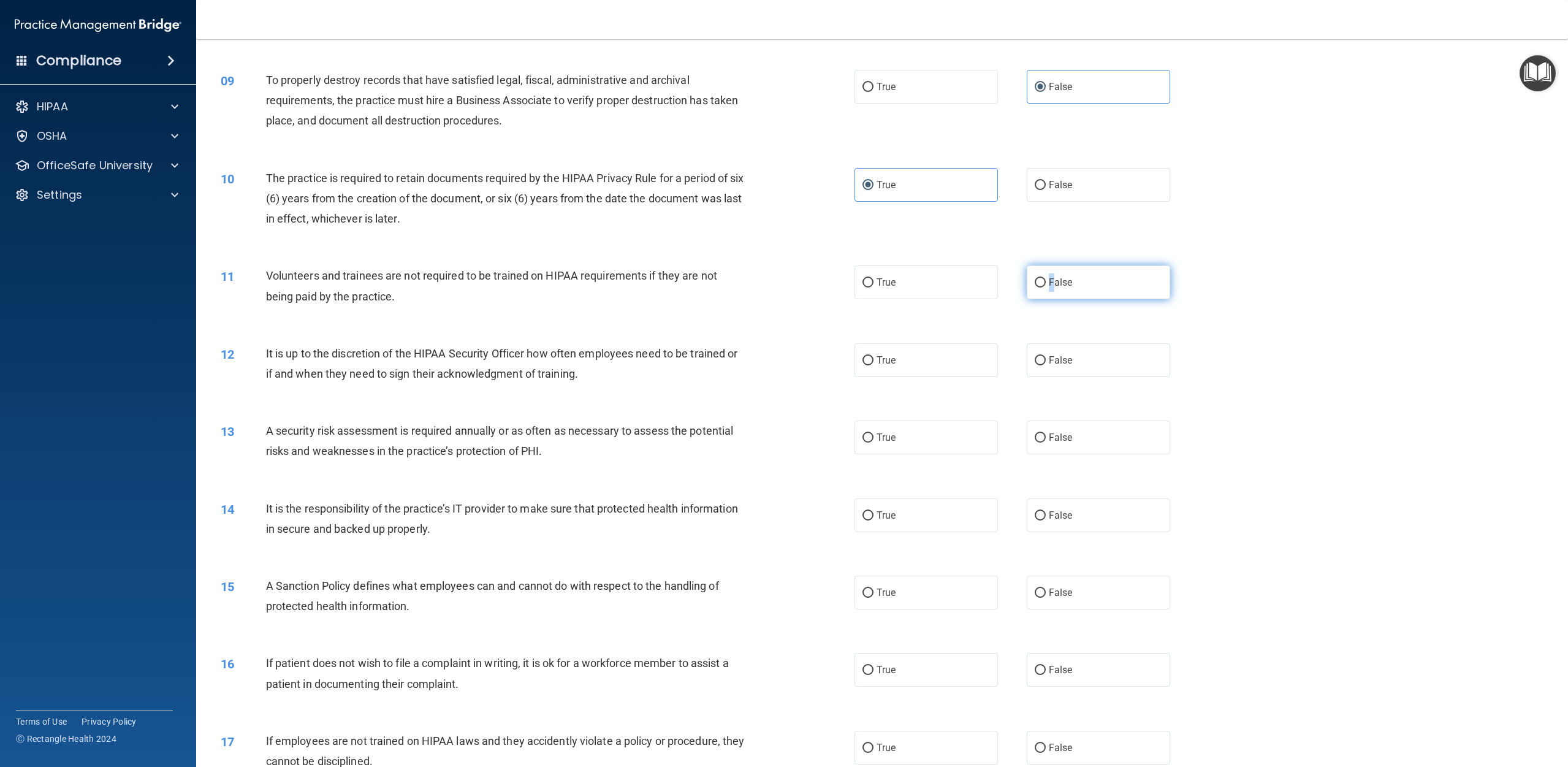
click at [790, 288] on span "False" at bounding box center [1060, 282] width 24 height 11
click at [790, 288] on input "False" at bounding box center [1040, 283] width 11 height 9
radio input "true"
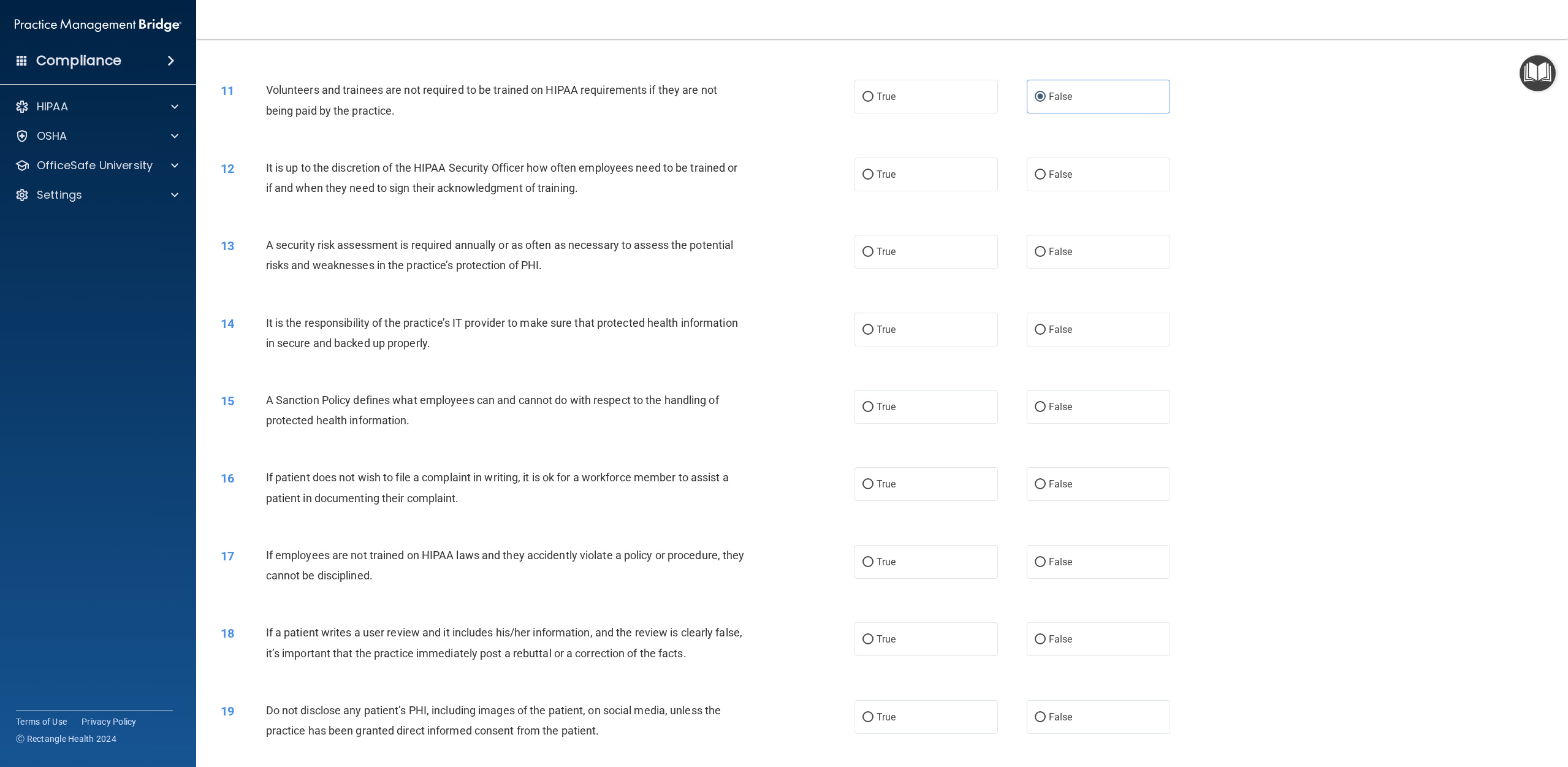
scroll to position [940, 0]
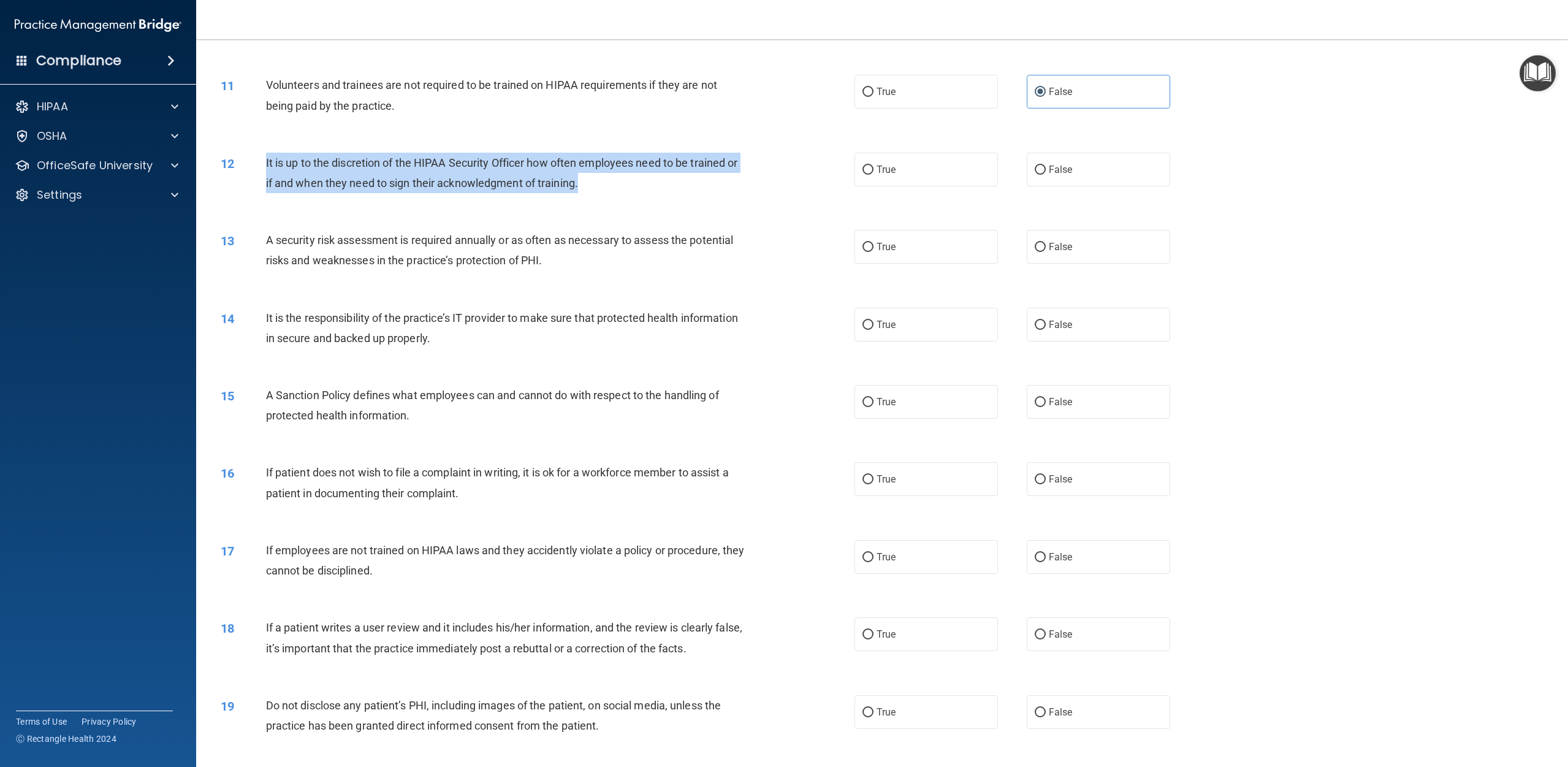
drag, startPoint x: 596, startPoint y: 183, endPoint x: 262, endPoint y: 170, distance: 334.3
click at [262, 170] on div "12 It is up to the discretion of the HIPAA Security Officer how often employees…" at bounding box center [538, 175] width 671 height 46
drag, startPoint x: 1039, startPoint y: 171, endPoint x: 1033, endPoint y: 171, distance: 6.0
click at [790, 171] on input "False" at bounding box center [1040, 170] width 11 height 9
radio input "true"
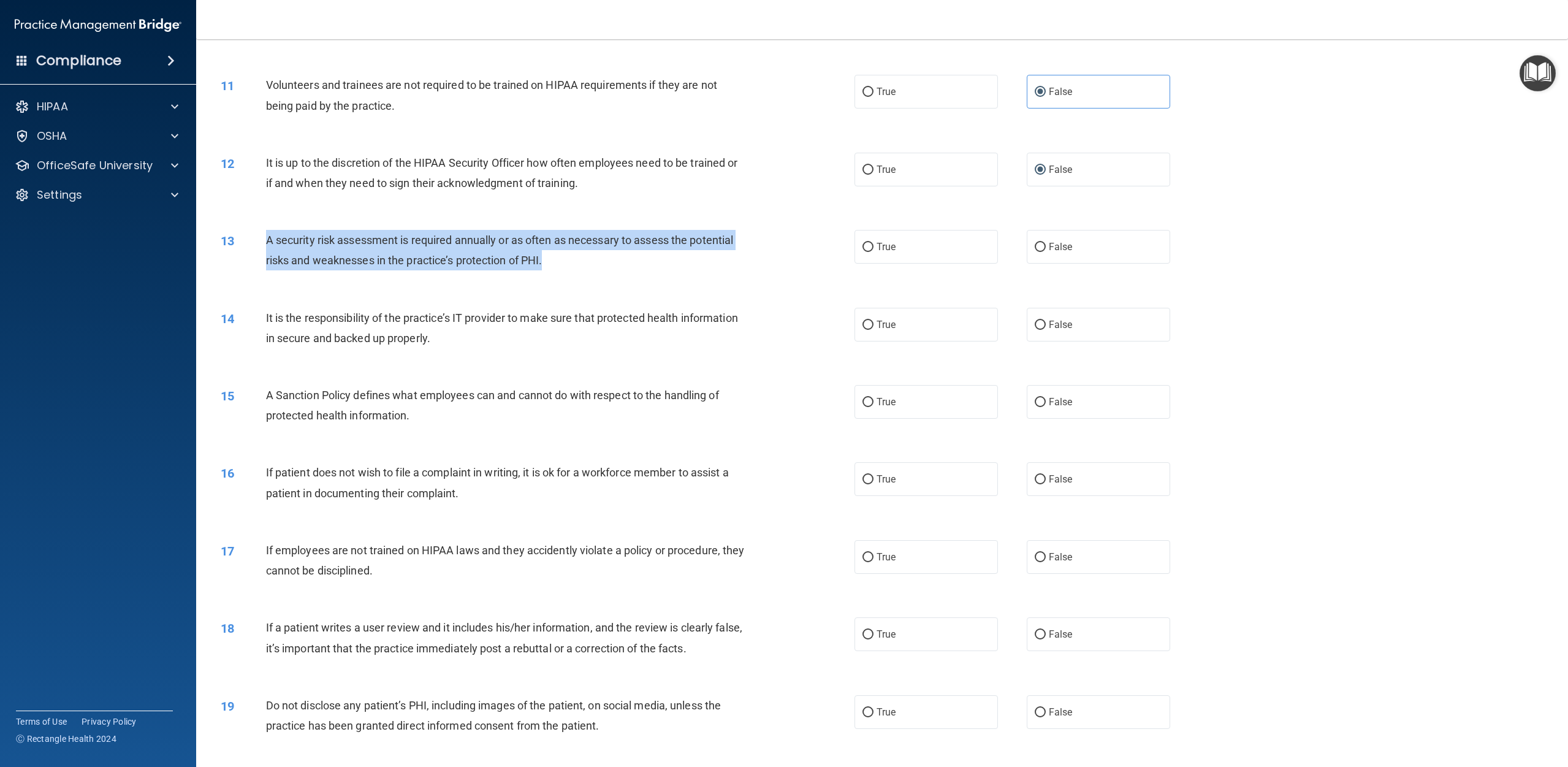
drag, startPoint x: 570, startPoint y: 267, endPoint x: 269, endPoint y: 244, distance: 301.9
click at [269, 244] on div "A security risk assessment is required annually or as often as necessary to ass…" at bounding box center [510, 250] width 489 height 40
click at [790, 242] on input "True" at bounding box center [868, 247] width 11 height 9
radio input "true"
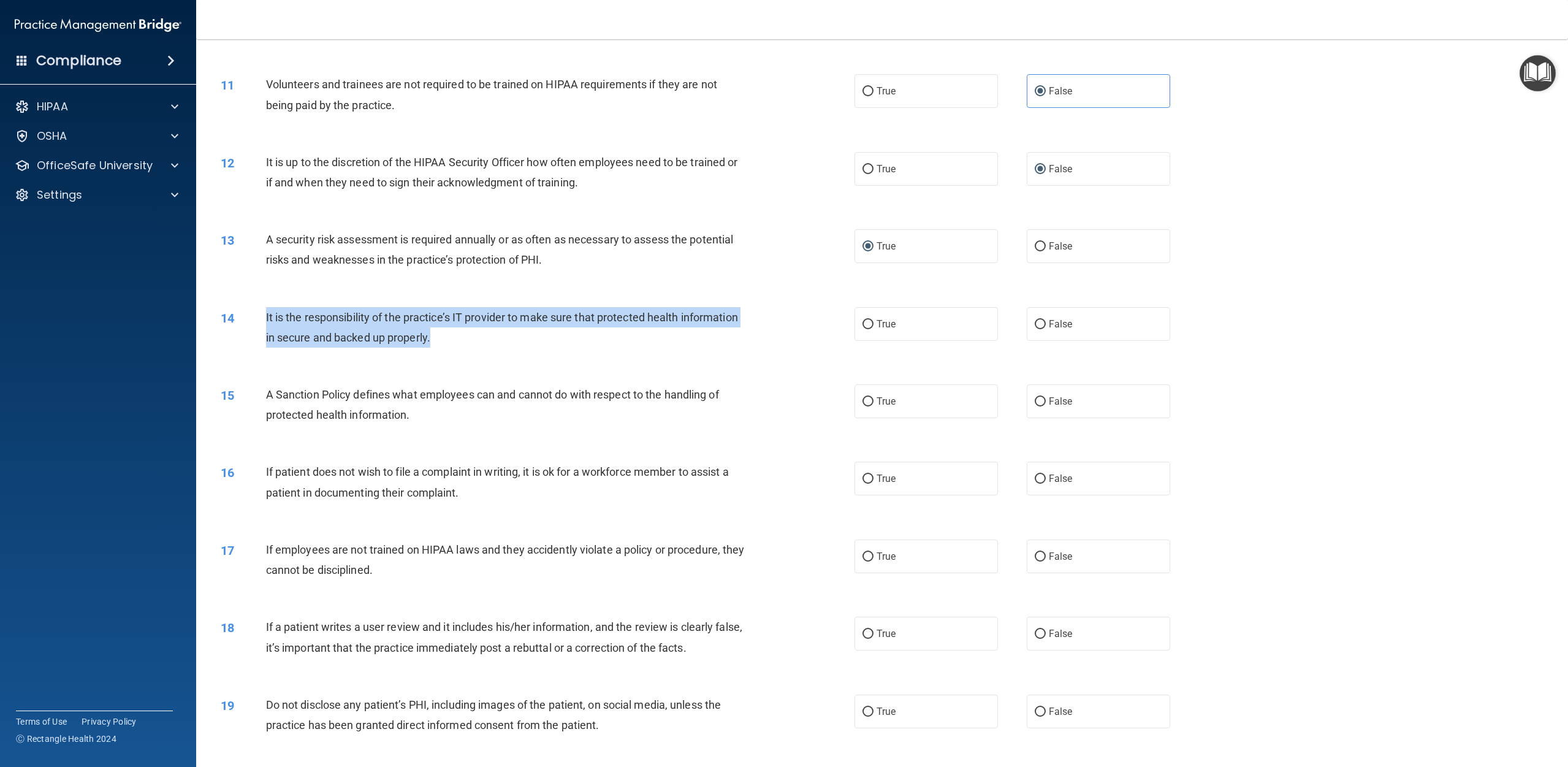
drag, startPoint x: 263, startPoint y: 315, endPoint x: 481, endPoint y: 338, distance: 219.2
click at [481, 338] on div "14 It is the responsibility of the practice’s IT provider to make sure that pro…" at bounding box center [538, 330] width 671 height 46
click at [790, 328] on input "True" at bounding box center [868, 324] width 11 height 9
radio input "true"
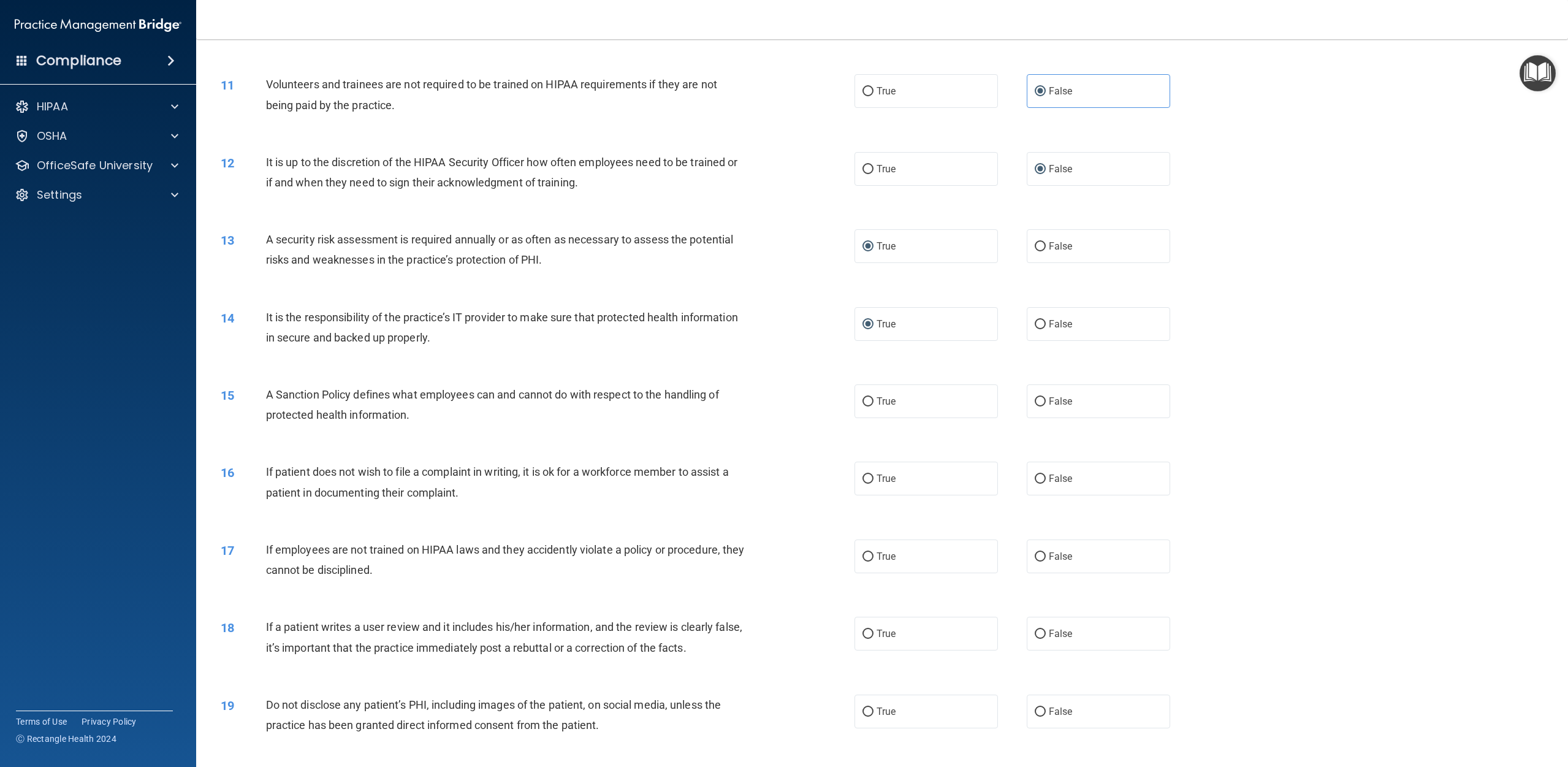
drag, startPoint x: 265, startPoint y: 394, endPoint x: 389, endPoint y: 417, distance: 126.1
click at [393, 419] on span "A Sanction Policy defines what employees can and cannot do with respect to the …" at bounding box center [492, 404] width 453 height 33
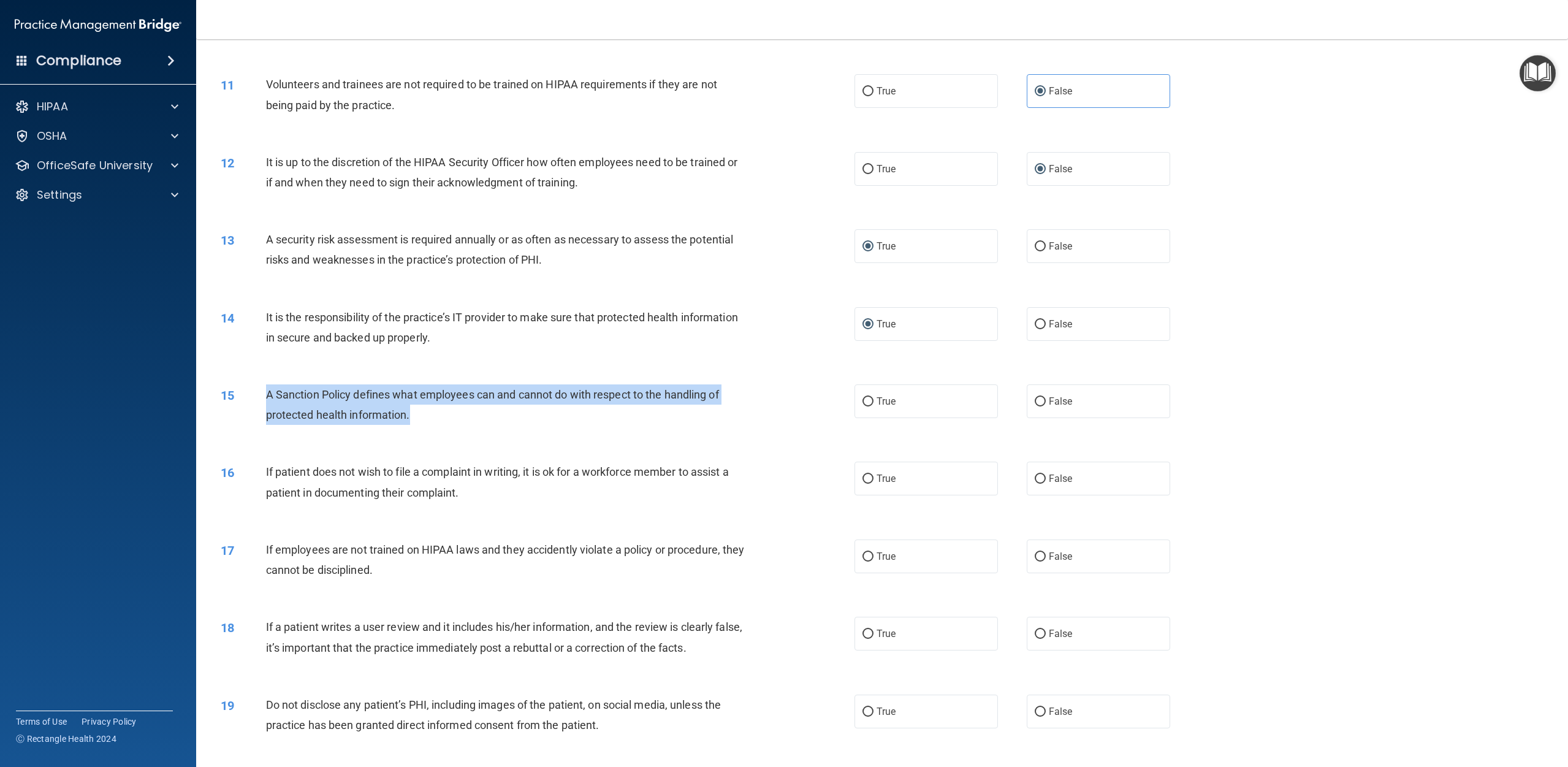
drag, startPoint x: 265, startPoint y: 396, endPoint x: 433, endPoint y: 423, distance: 170.2
click at [433, 423] on div "15 A Sanction Policy defines what employees can and cannot do with respect to t…" at bounding box center [538, 407] width 671 height 46
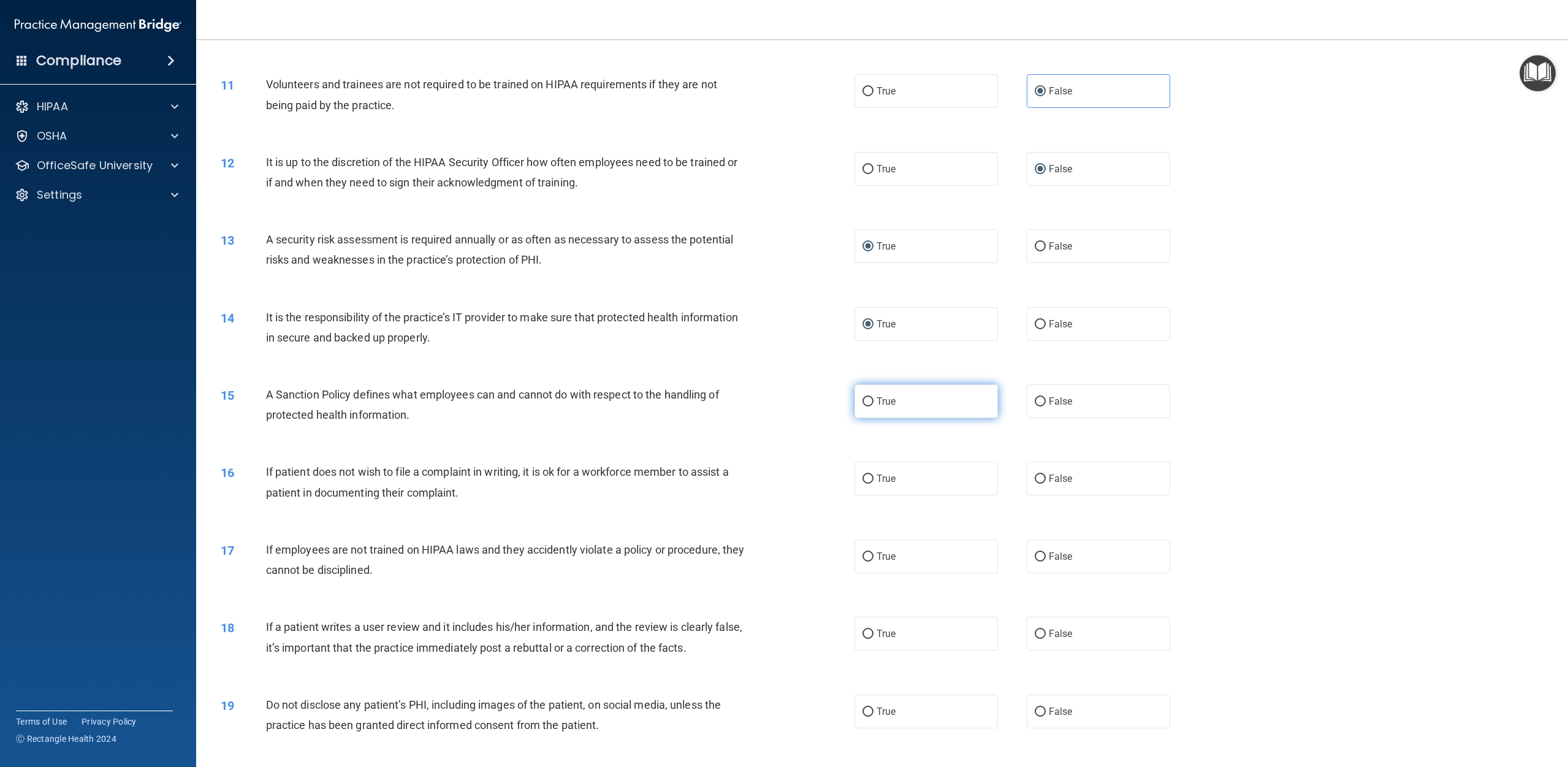
click at [790, 400] on label "True" at bounding box center [926, 401] width 143 height 34
click at [790, 400] on input "True" at bounding box center [868, 402] width 11 height 9
radio input "true"
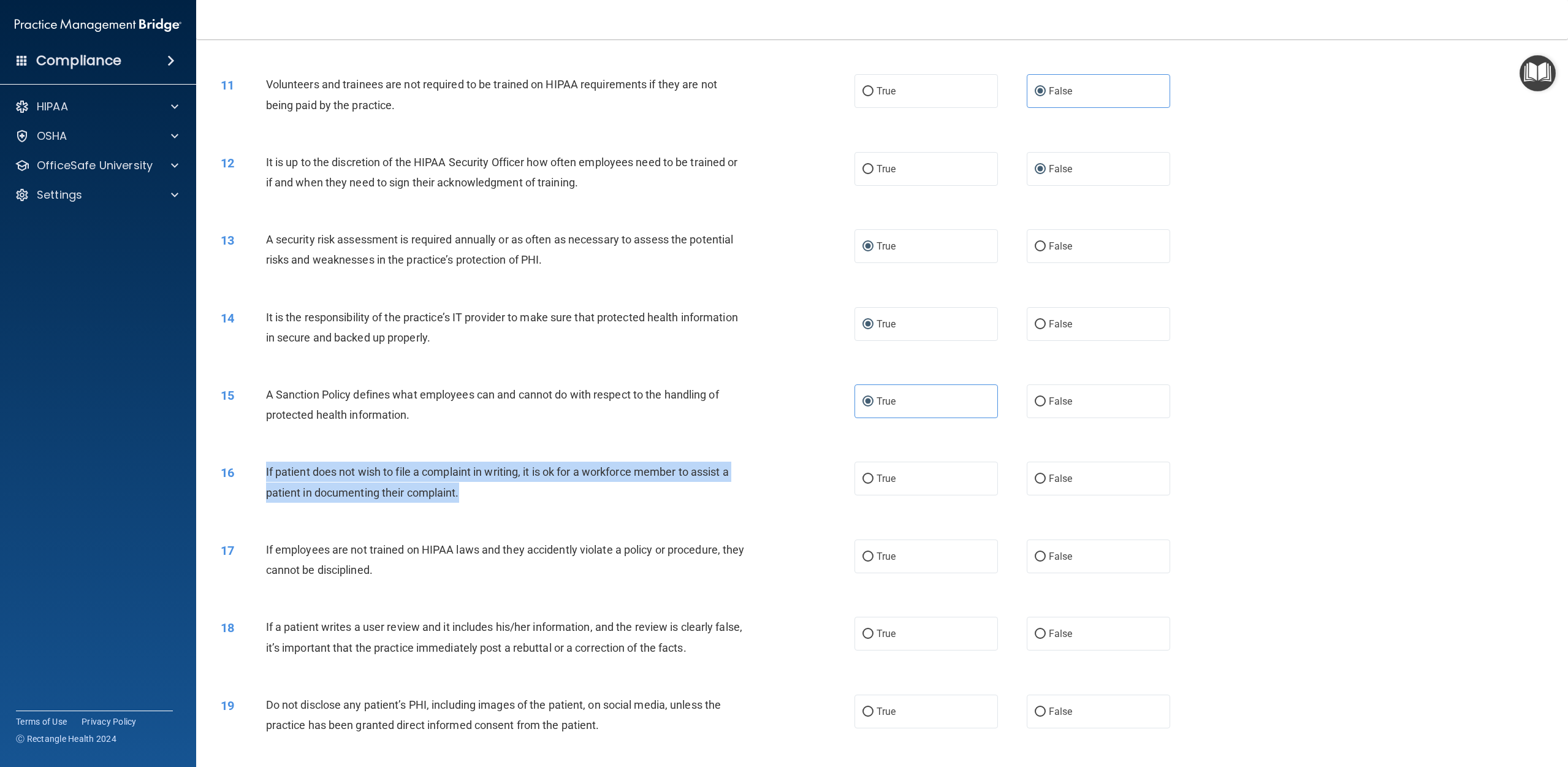
drag, startPoint x: 509, startPoint y: 498, endPoint x: 266, endPoint y: 474, distance: 244.2
click at [265, 474] on div "16 If patient does not wish to file a complaint in writing, it is ok for a work…" at bounding box center [538, 484] width 671 height 46
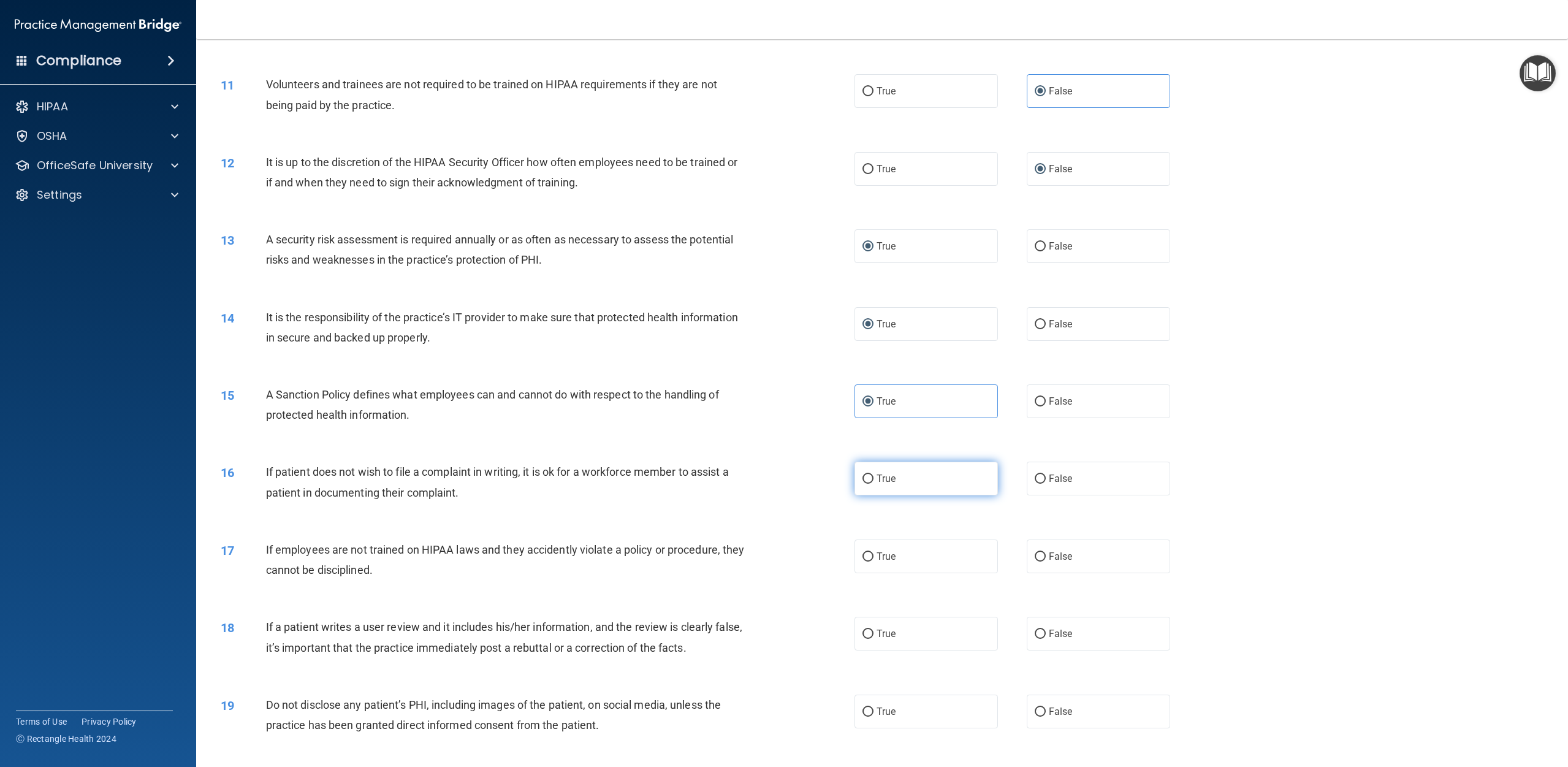
drag, startPoint x: 930, startPoint y: 476, endPoint x: 912, endPoint y: 471, distance: 18.7
click at [790, 476] on label "True" at bounding box center [926, 478] width 143 height 34
click at [790, 476] on input "True" at bounding box center [868, 479] width 11 height 9
radio input "true"
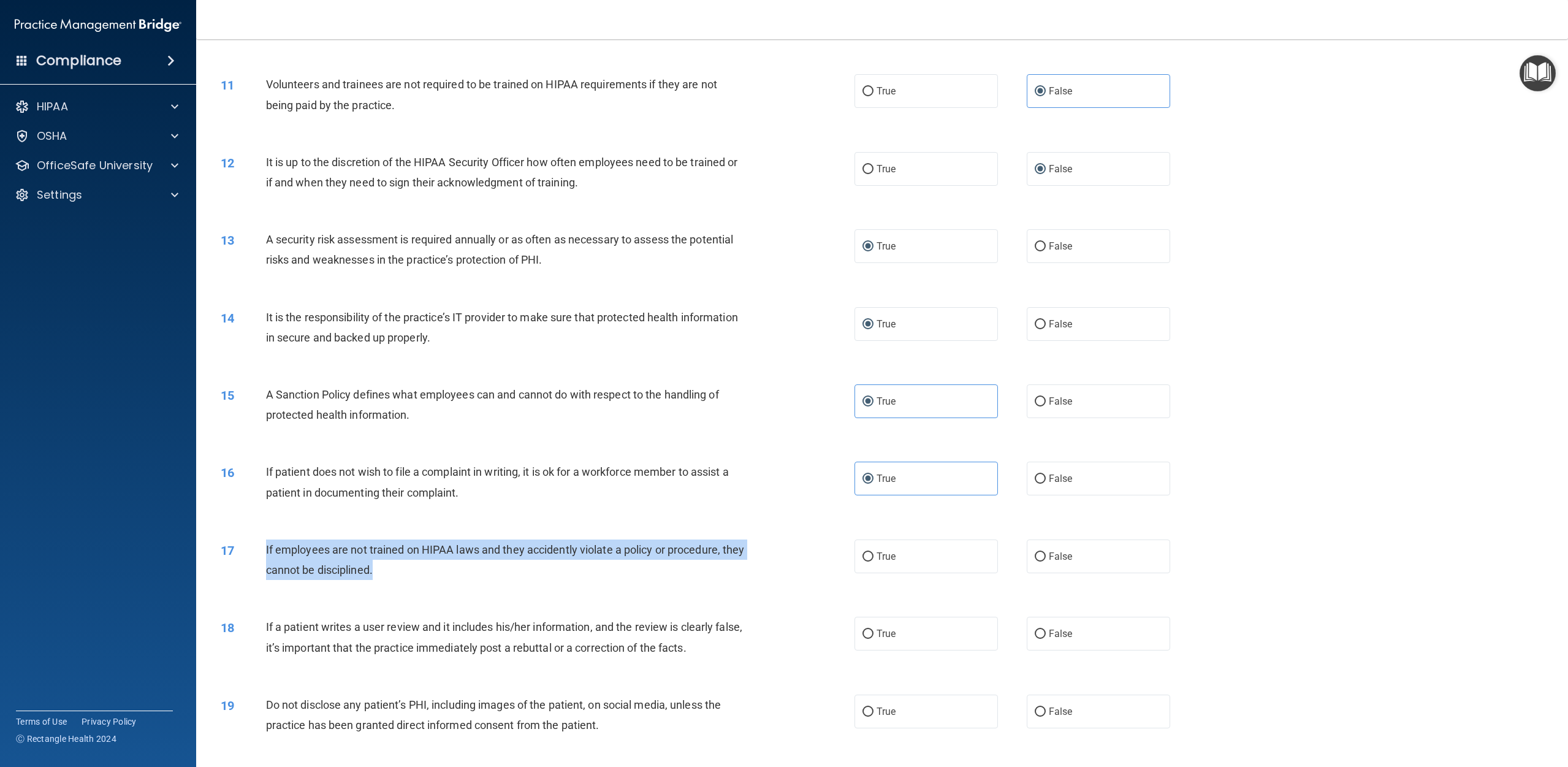
drag, startPoint x: 264, startPoint y: 548, endPoint x: 398, endPoint y: 565, distance: 135.1
click at [450, 578] on div "17 If employees are not trained on HIPAA laws and they accidently violate a pol…" at bounding box center [538, 562] width 671 height 46
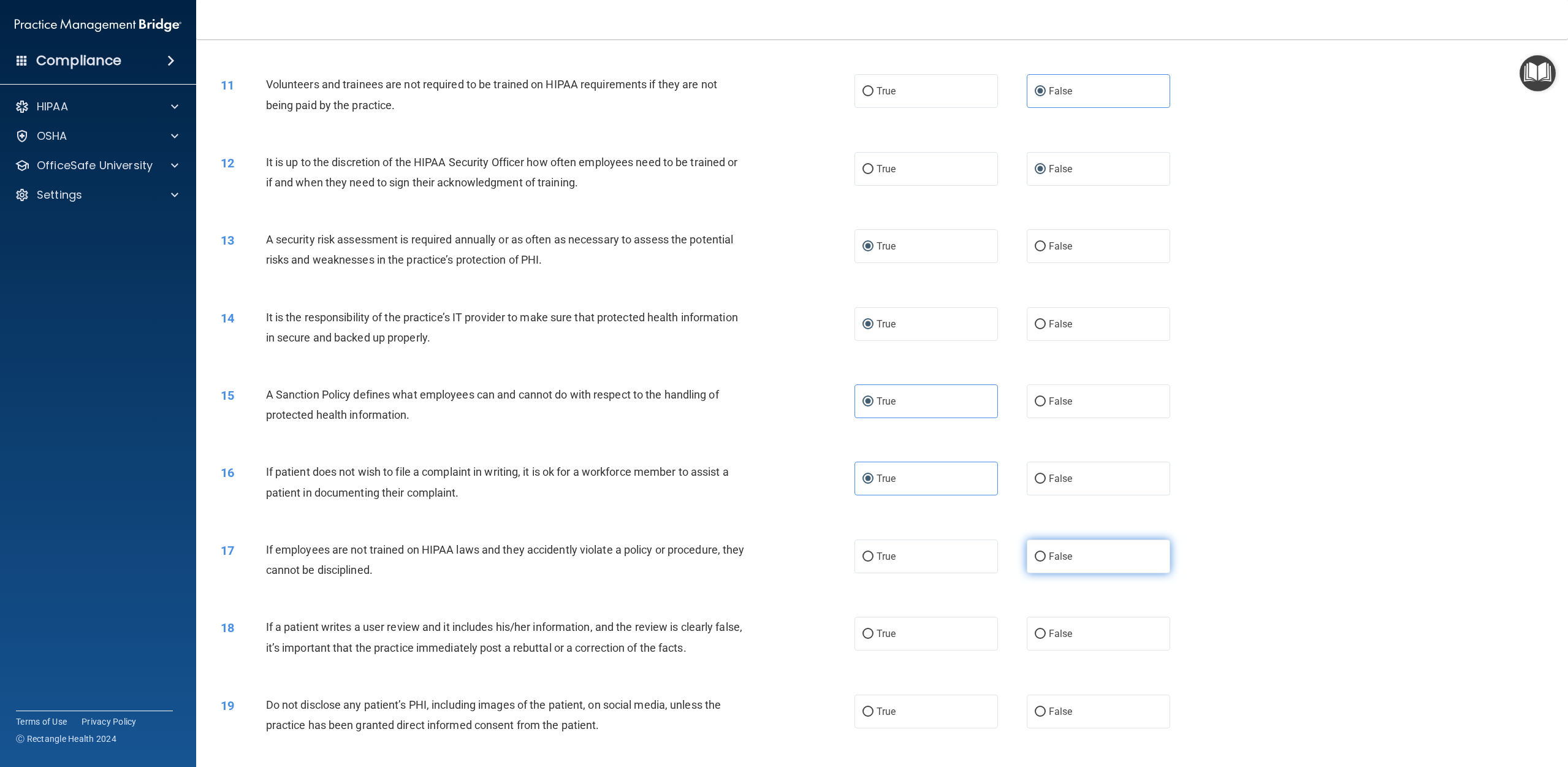
click at [790, 559] on label "False" at bounding box center [1098, 556] width 143 height 34
click at [790, 559] on input "False" at bounding box center [1040, 557] width 11 height 9
radio input "true"
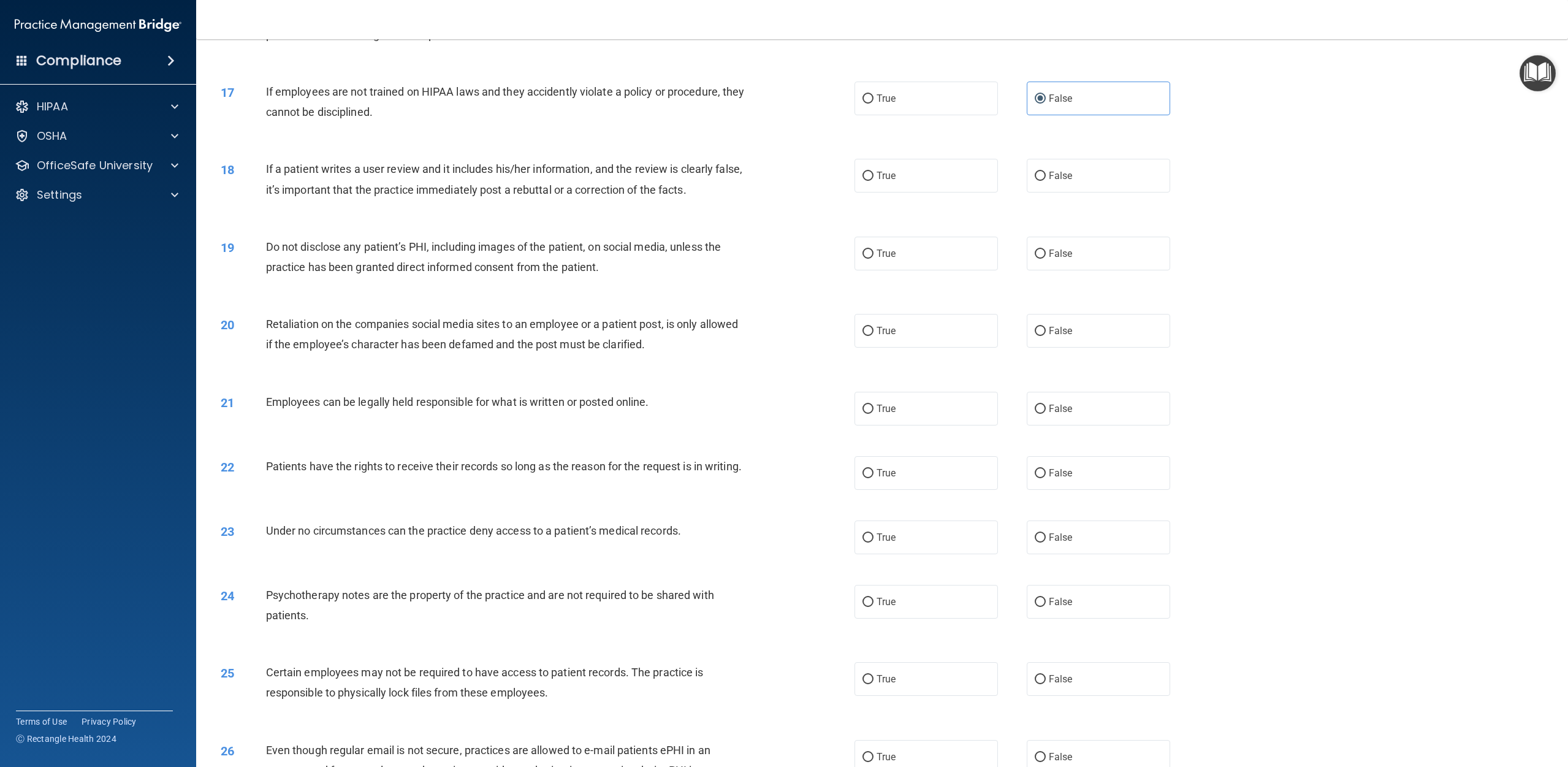
scroll to position [1400, 0]
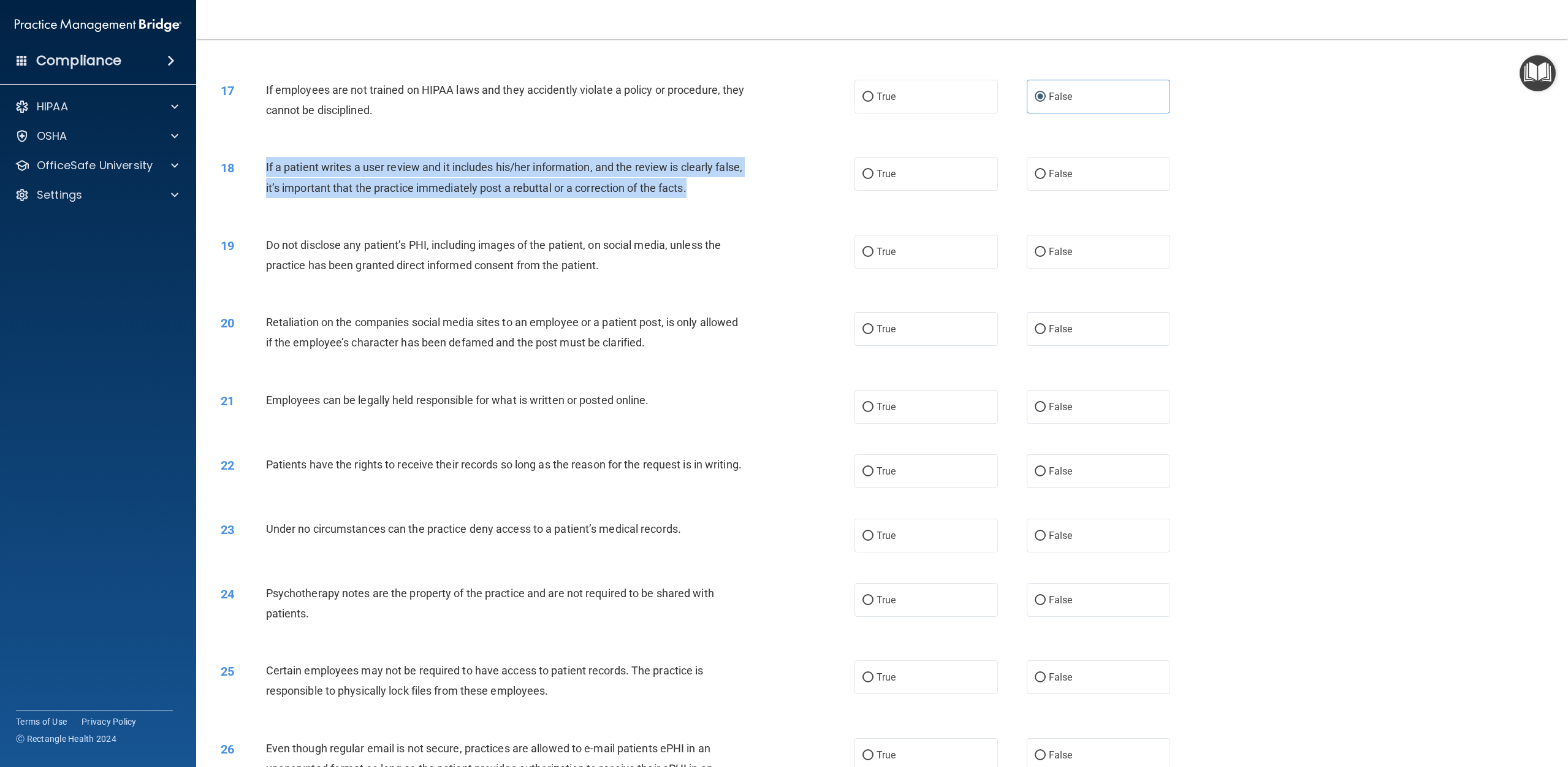
drag, startPoint x: 721, startPoint y: 189, endPoint x: 263, endPoint y: 172, distance: 458.3
click at [263, 171] on div "18 If a patient writes a user review and it includes his/her information, and t…" at bounding box center [538, 180] width 671 height 46
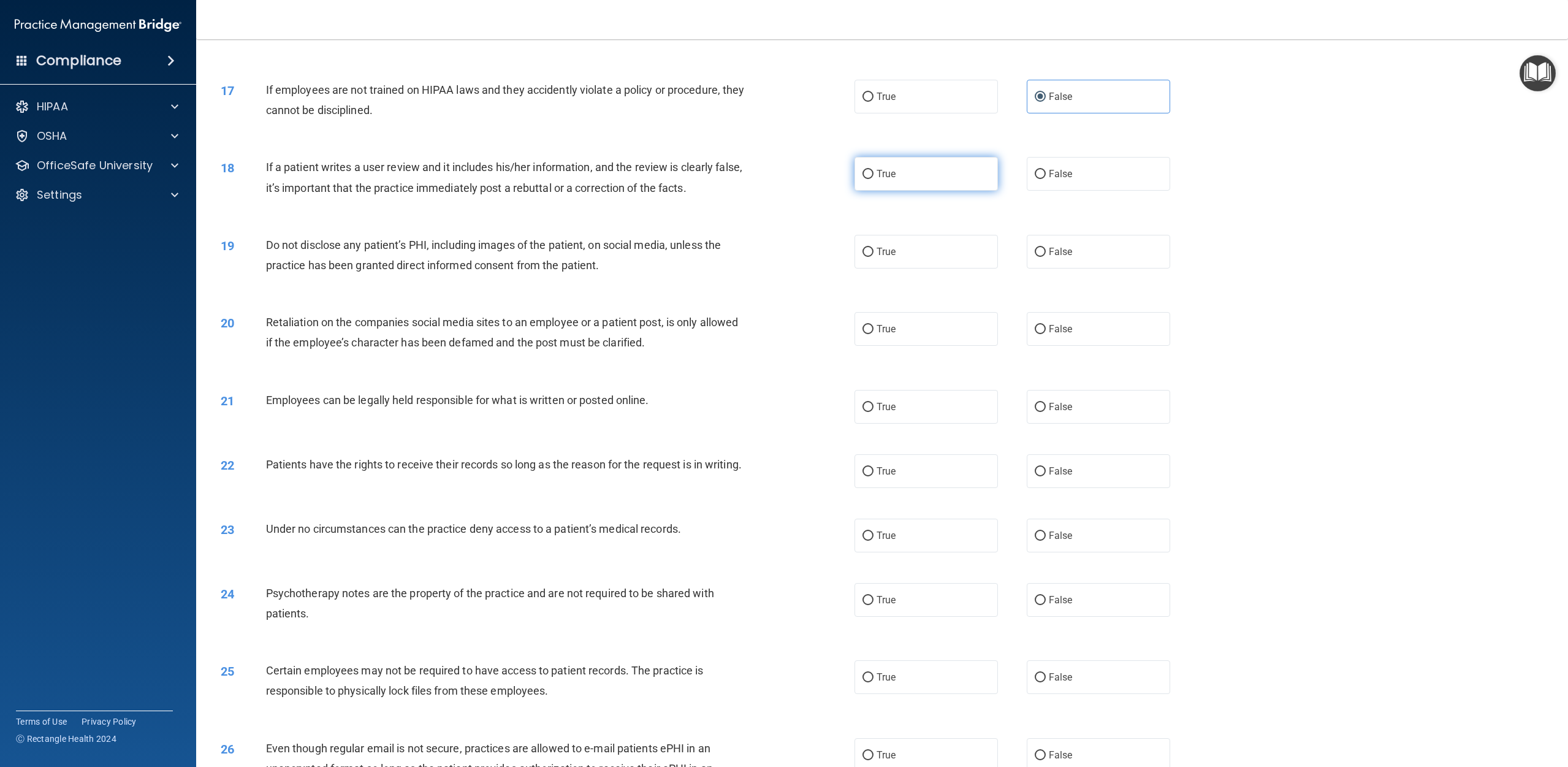
click at [790, 174] on label "True" at bounding box center [926, 174] width 143 height 34
click at [790, 174] on input "True" at bounding box center [868, 174] width 11 height 9
radio input "true"
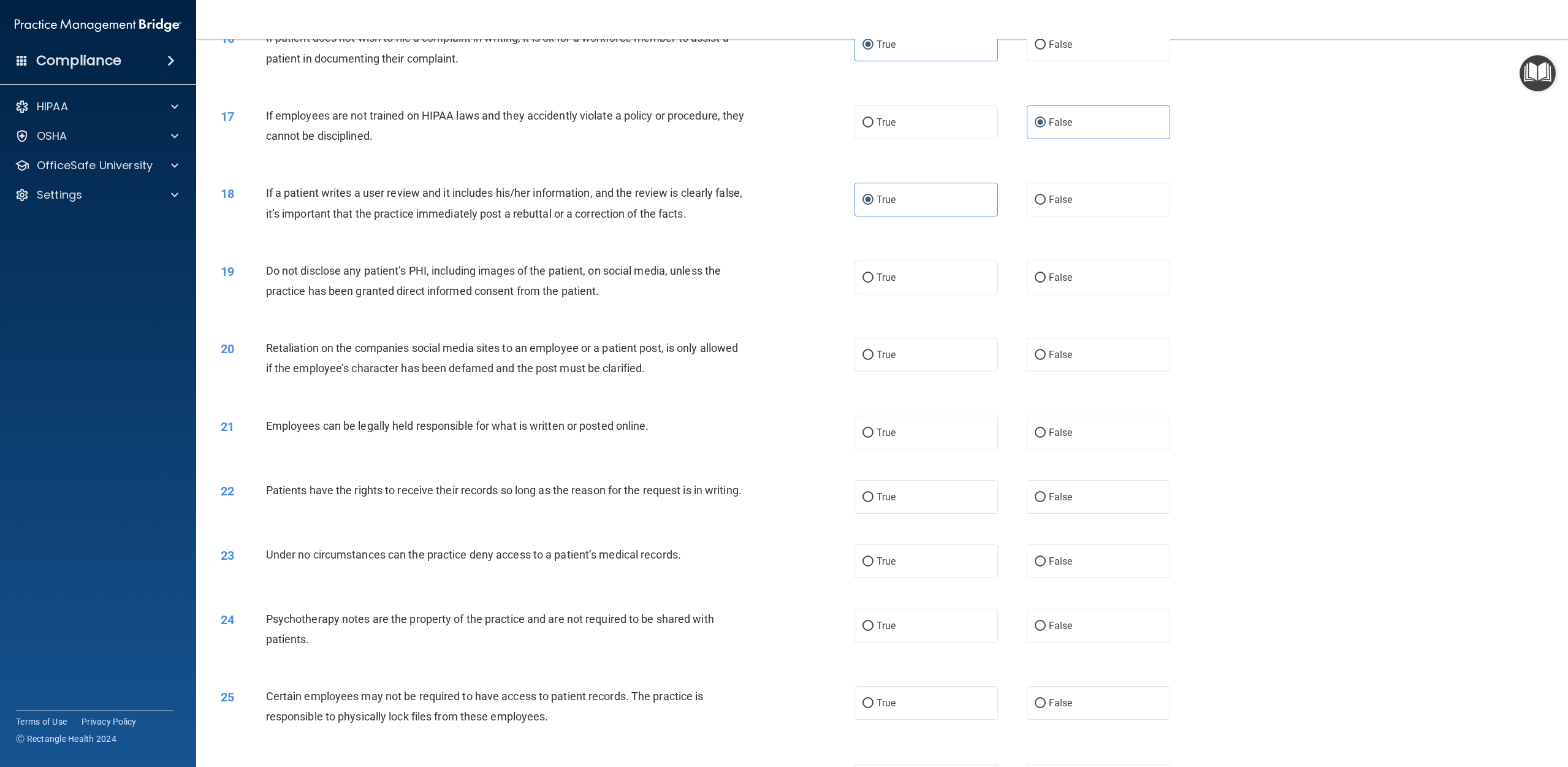
scroll to position [1373, 0]
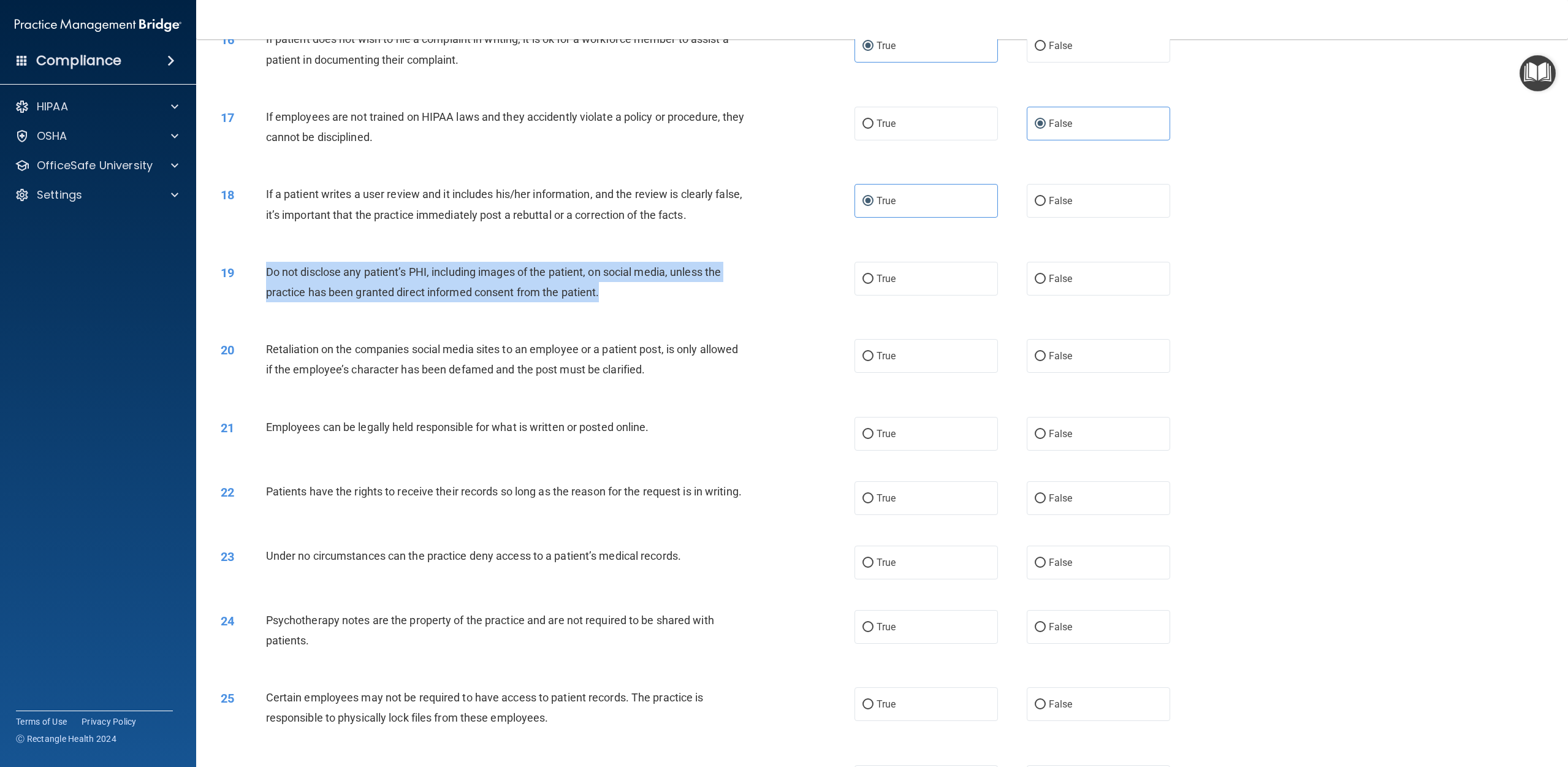
drag, startPoint x: 608, startPoint y: 292, endPoint x: 259, endPoint y: 275, distance: 349.4
click at [259, 275] on div "19 Do not disclose any patient’s PHI, including images of the patient, on socia…" at bounding box center [538, 285] width 671 height 46
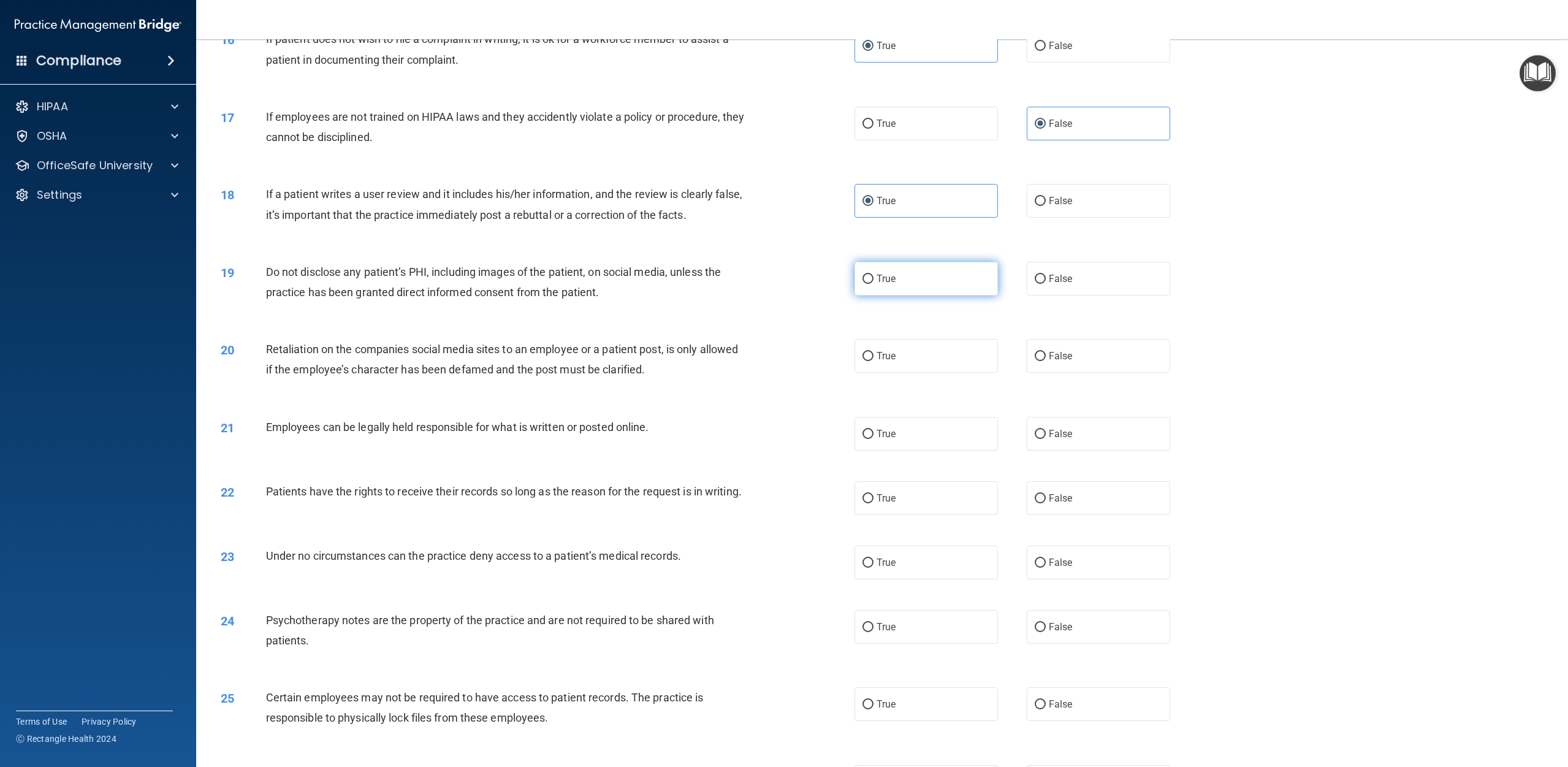
click at [790, 281] on span "True" at bounding box center [886, 278] width 19 height 11
click at [790, 281] on input "True" at bounding box center [868, 280] width 11 height 9
radio input "true"
drag, startPoint x: 276, startPoint y: 350, endPoint x: 659, endPoint y: 394, distance: 385.5
click at [659, 394] on div "20 Retaliation on the companies social media sites to an employee or a patient …" at bounding box center [882, 362] width 1341 height 77
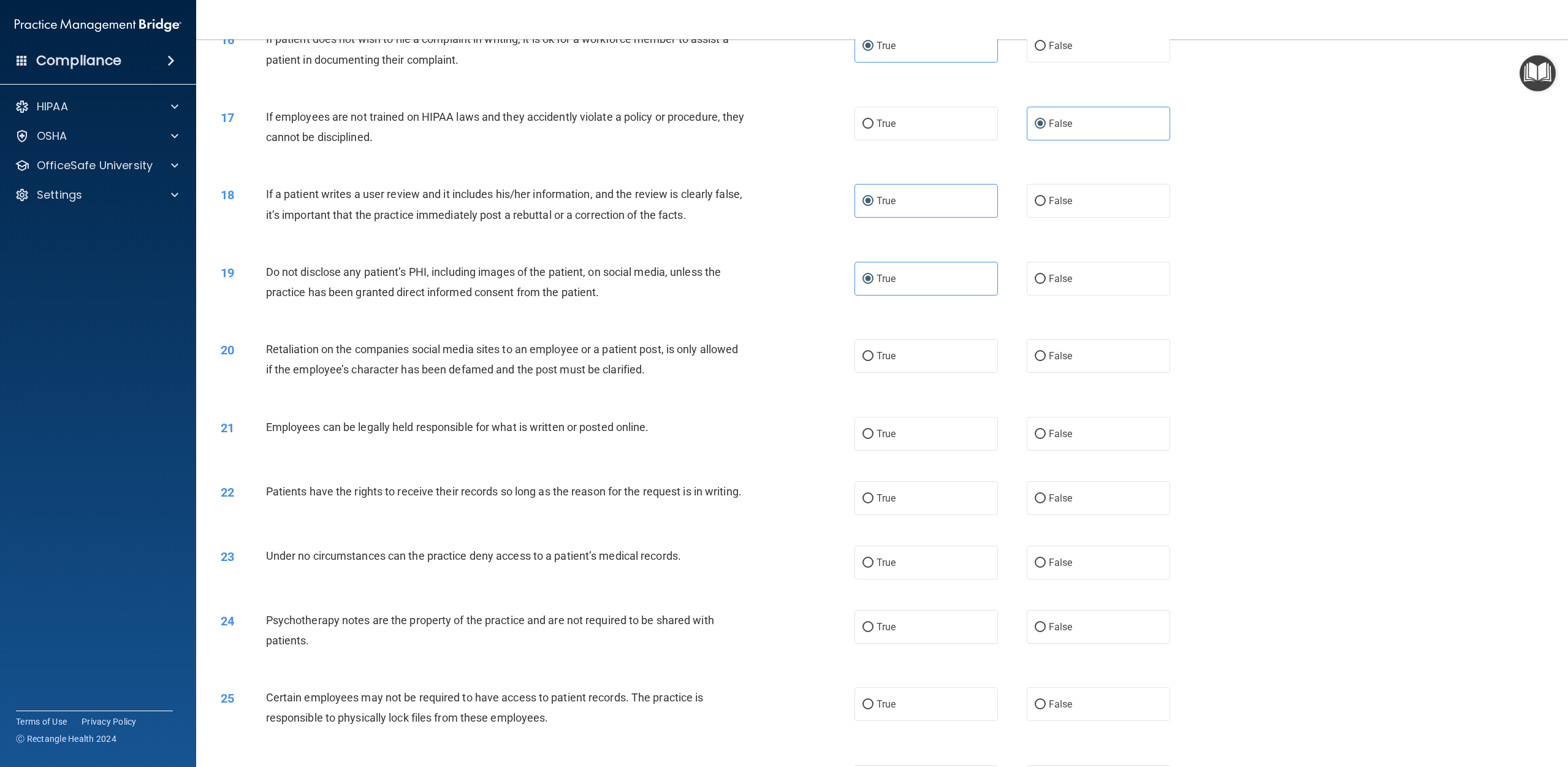
drag, startPoint x: 284, startPoint y: 347, endPoint x: 275, endPoint y: 347, distance: 9.0
click at [282, 347] on span "Retaliation on the companies social media sites to an employee or a patient pos…" at bounding box center [502, 359] width 473 height 33
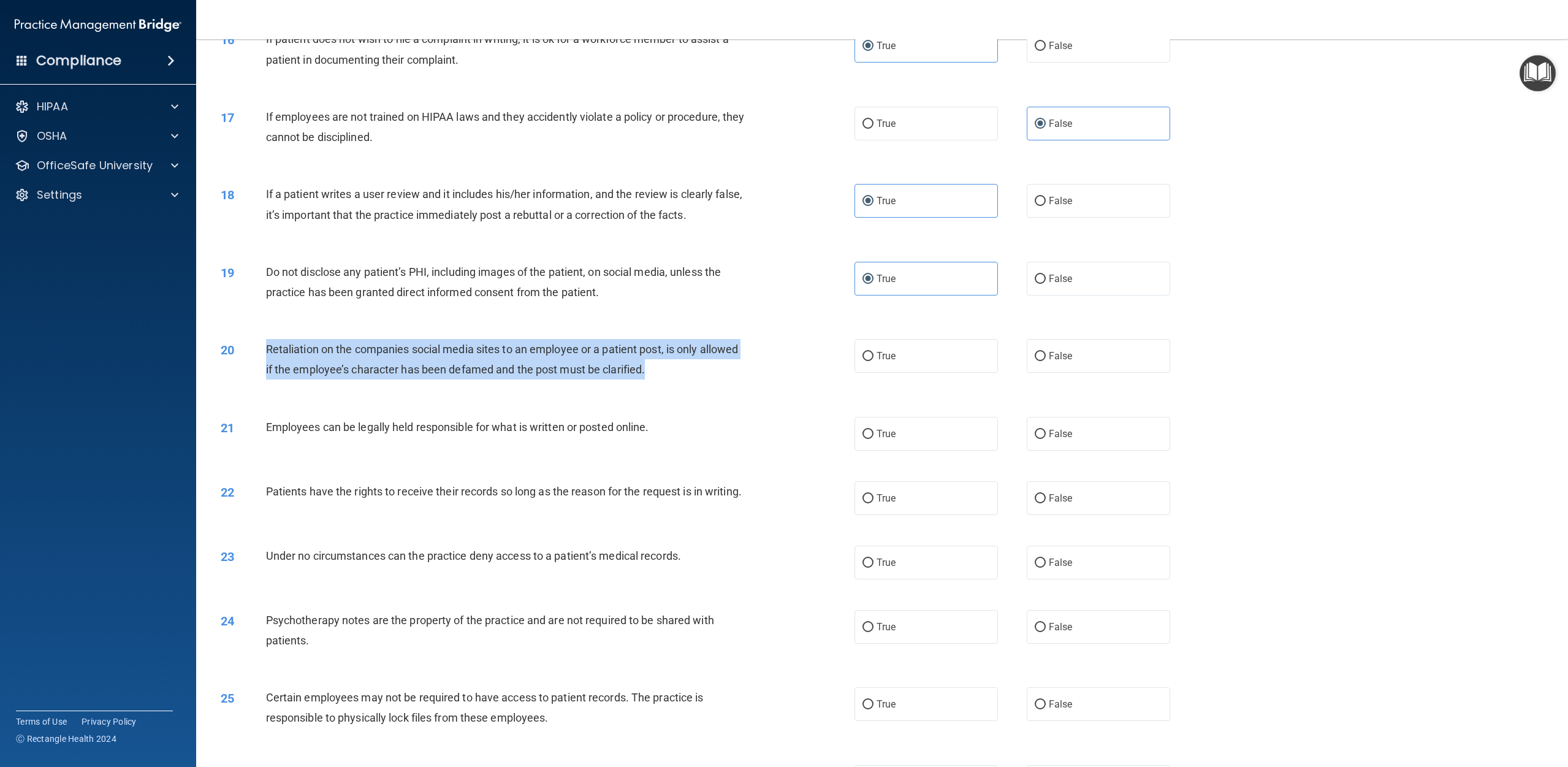
drag, startPoint x: 262, startPoint y: 346, endPoint x: 638, endPoint y: 385, distance: 378.0
click at [638, 385] on div "20 Retaliation on the companies social media sites to an employee or a patient …" at bounding box center [882, 362] width 1341 height 77
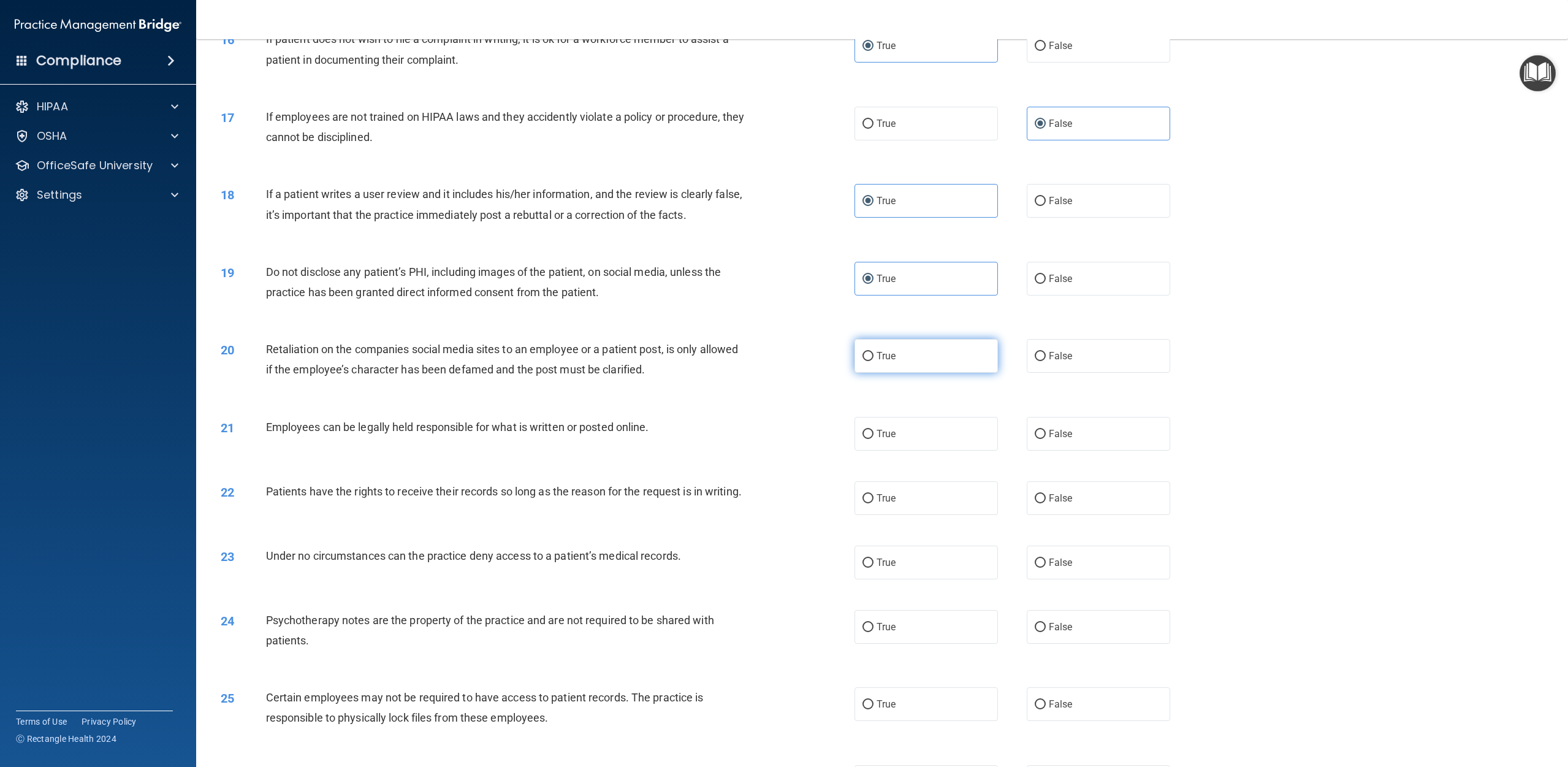
click at [790, 353] on span "True" at bounding box center [886, 356] width 19 height 11
click at [790, 353] on input "True" at bounding box center [868, 356] width 11 height 9
radio input "true"
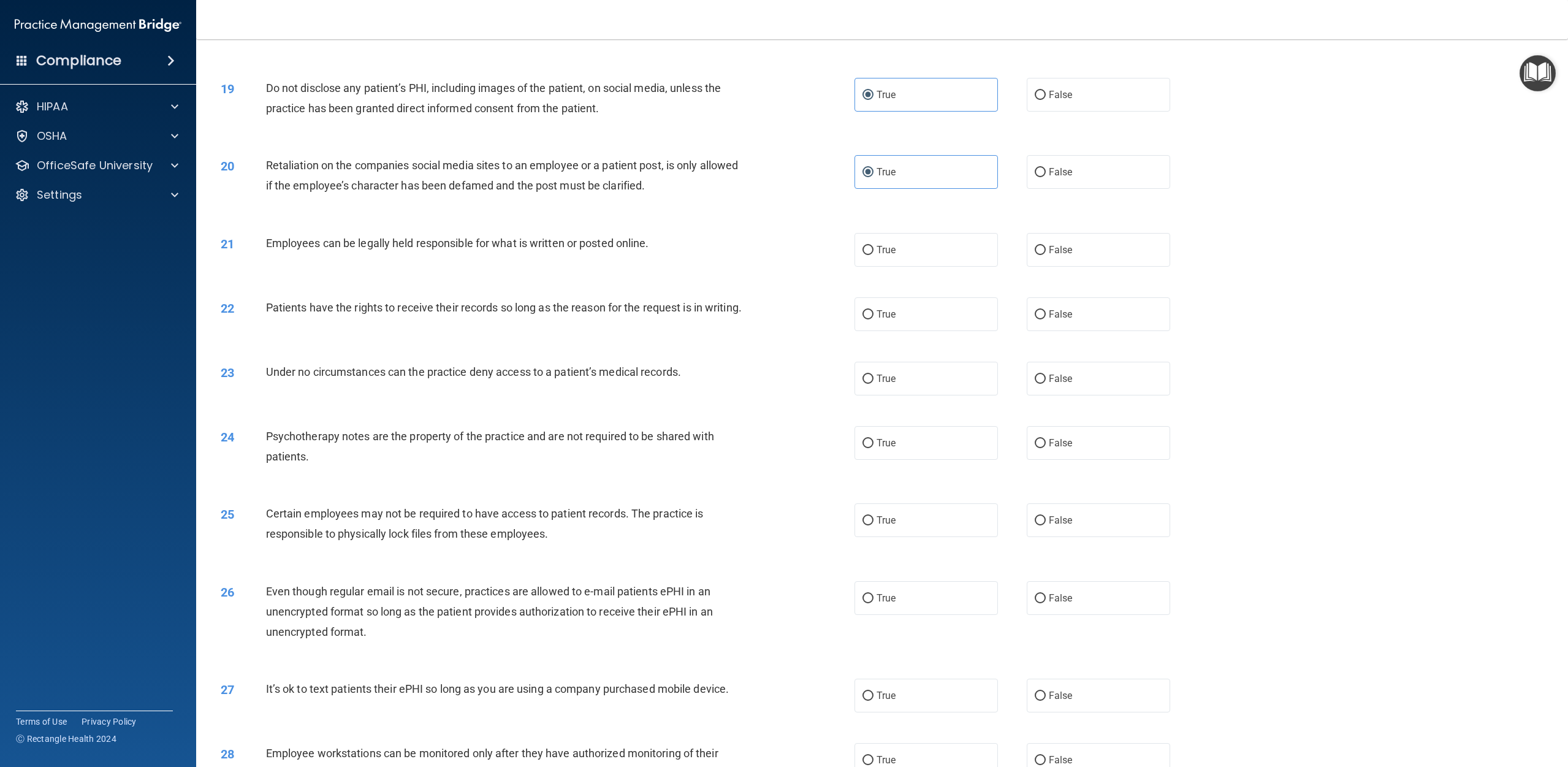
scroll to position [1558, 0]
click at [790, 247] on input "True" at bounding box center [868, 249] width 11 height 9
radio input "true"
click at [790, 309] on label "True" at bounding box center [926, 313] width 143 height 34
click at [790, 309] on input "True" at bounding box center [868, 314] width 11 height 9
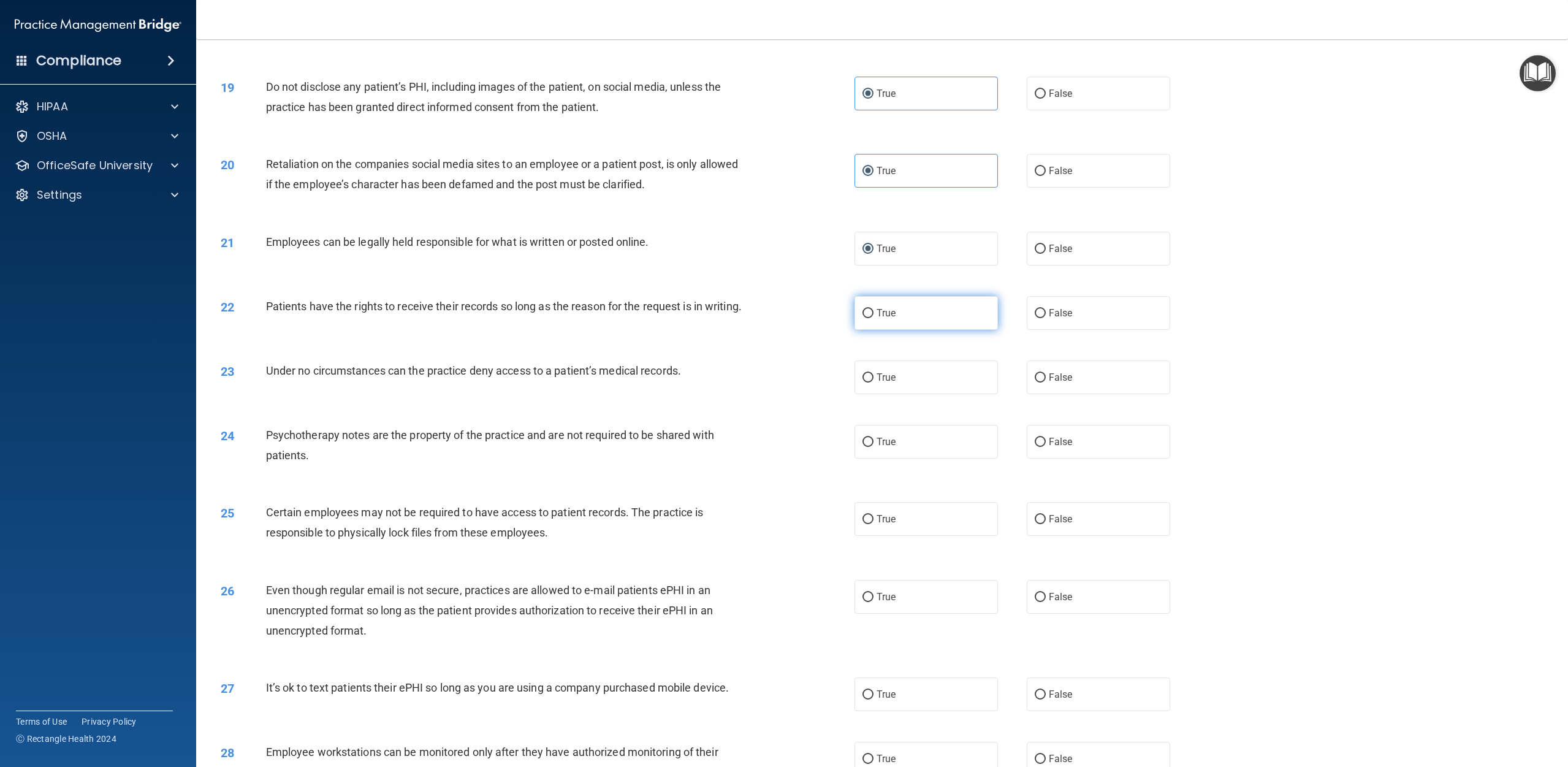
radio input "true"
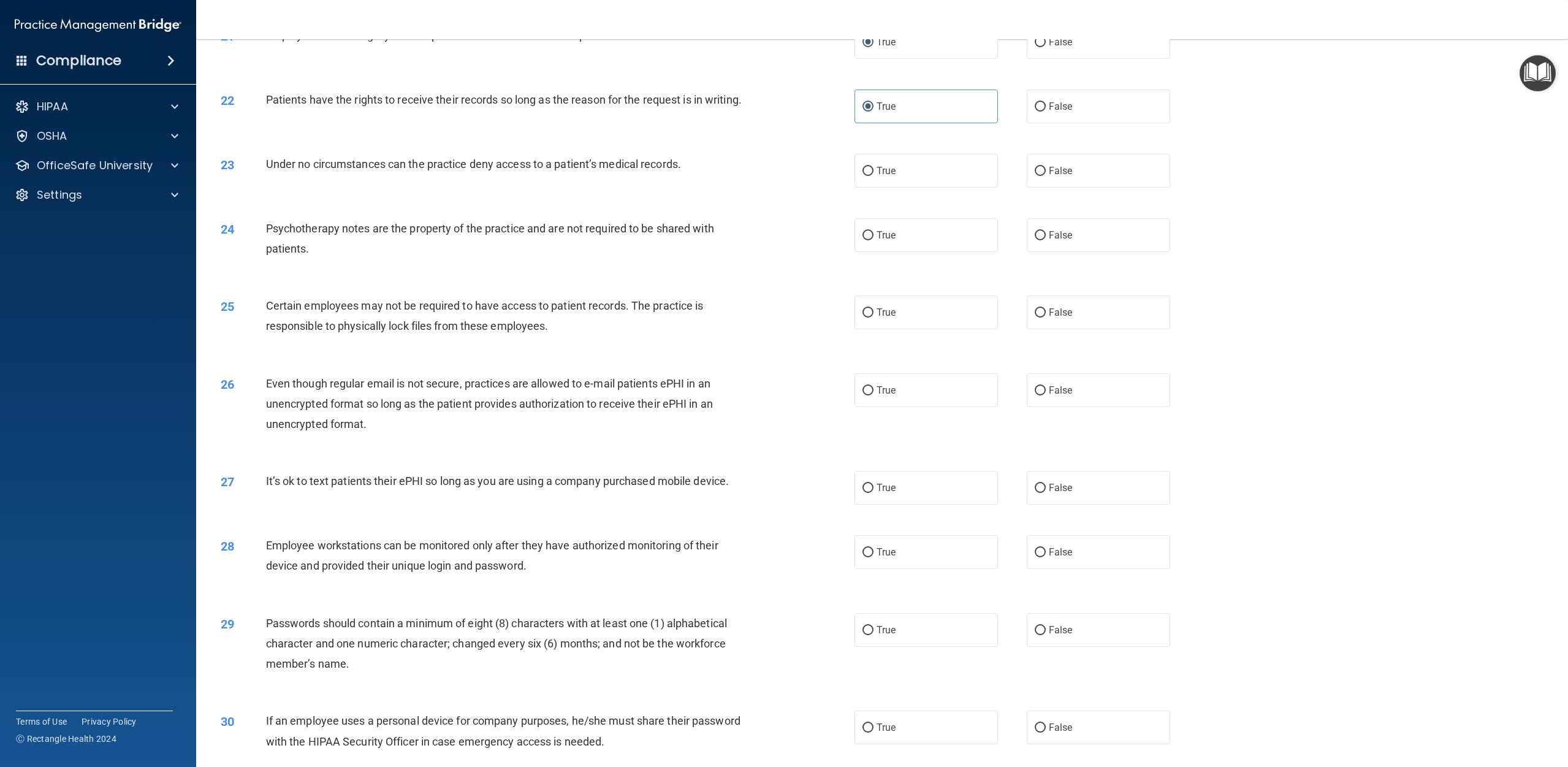
scroll to position [1775, 0]
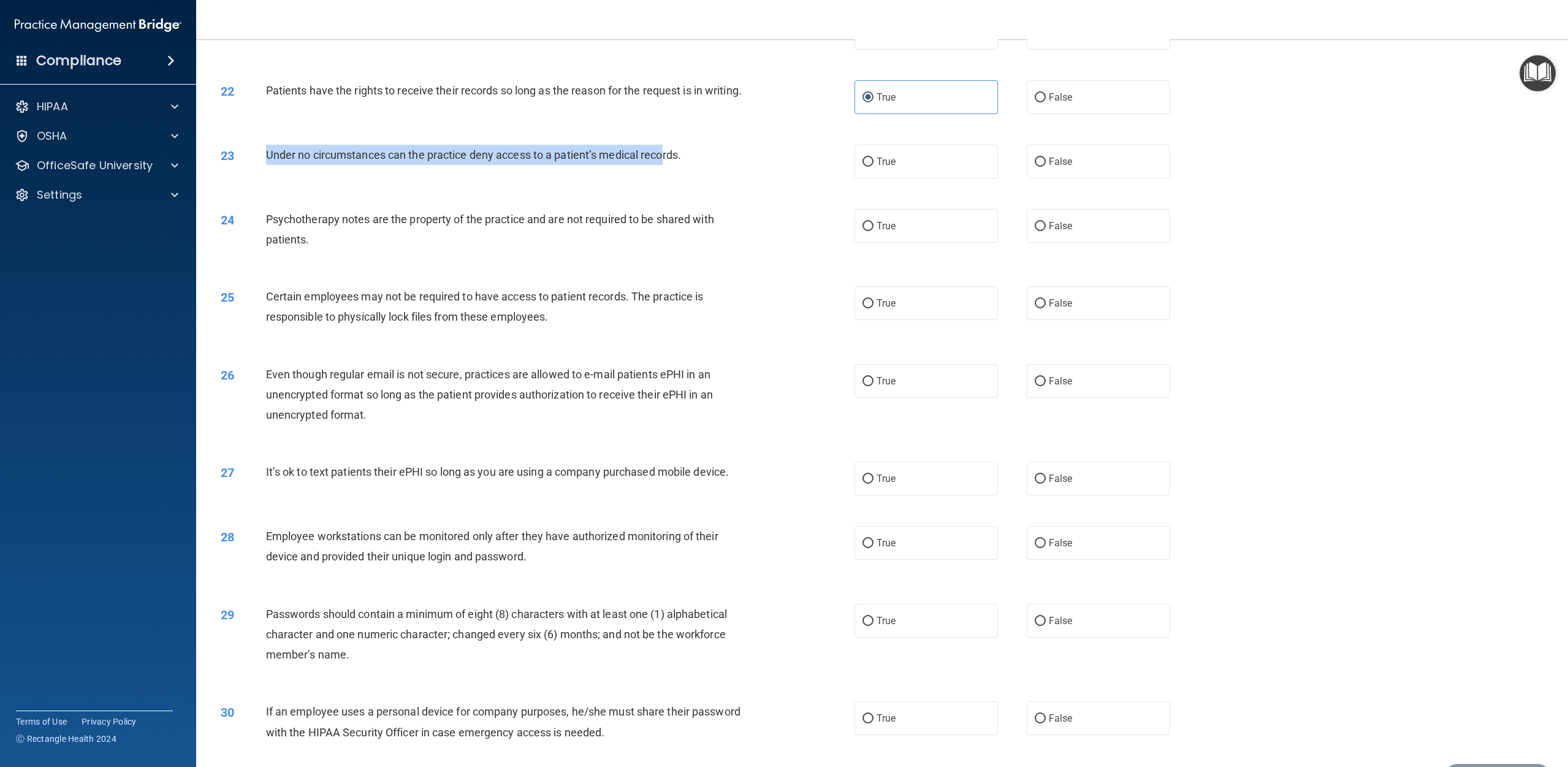
drag, startPoint x: 266, startPoint y: 165, endPoint x: 665, endPoint y: 177, distance: 399.2
click at [665, 165] on div "Under no circumstances can the practice deny access to a patient’s medical reco…" at bounding box center [510, 155] width 489 height 21
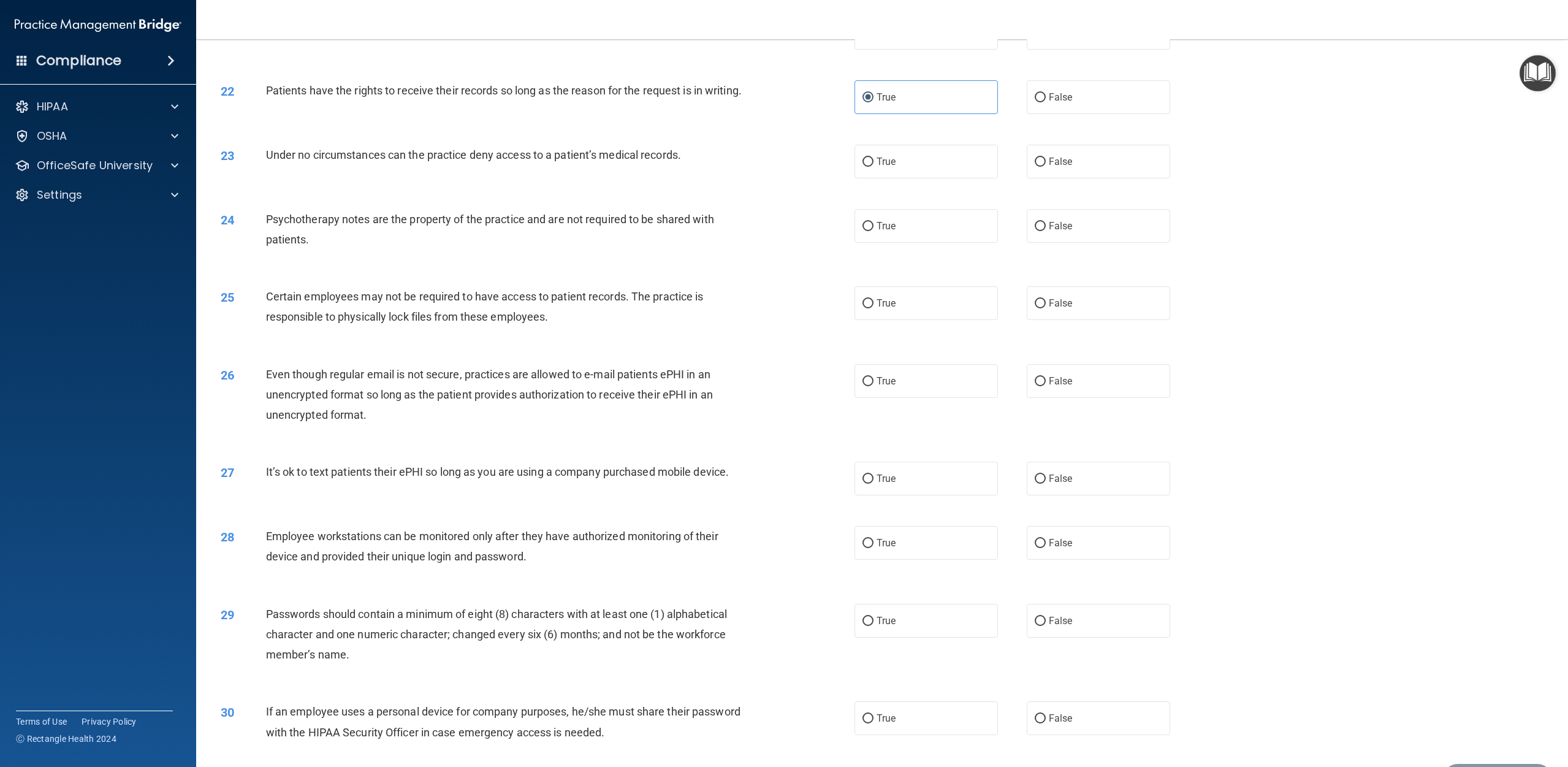
drag, startPoint x: 568, startPoint y: 181, endPoint x: 558, endPoint y: 181, distance: 10.0
click at [564, 171] on div "23 Under no circumstances can the practice deny access to a patient’s medical r…" at bounding box center [538, 158] width 671 height 27
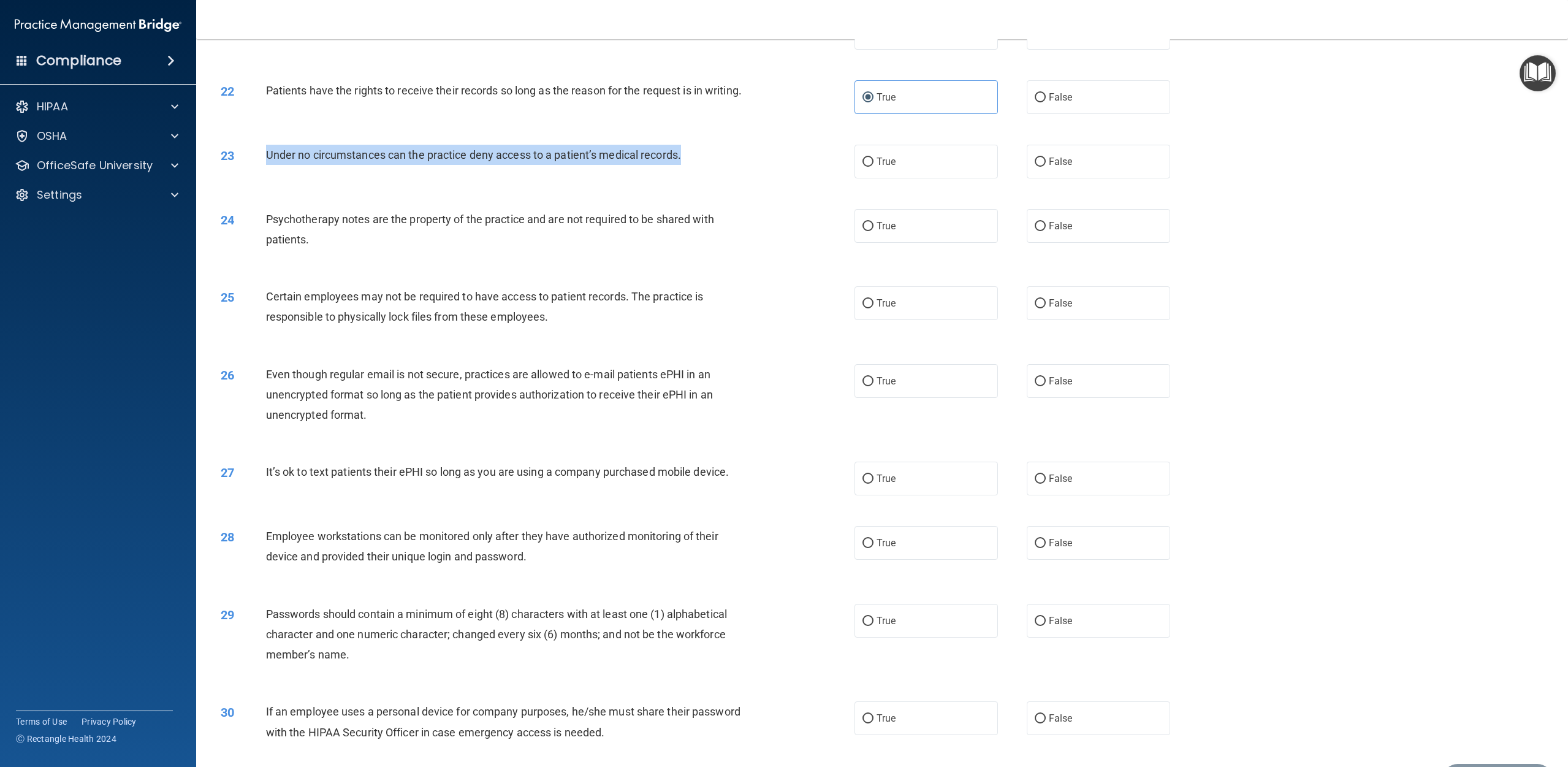
drag, startPoint x: 268, startPoint y: 168, endPoint x: 690, endPoint y: 173, distance: 422.0
click at [690, 165] on div "Under no circumstances can the practice deny access to a patient’s medical reco…" at bounding box center [510, 155] width 489 height 21
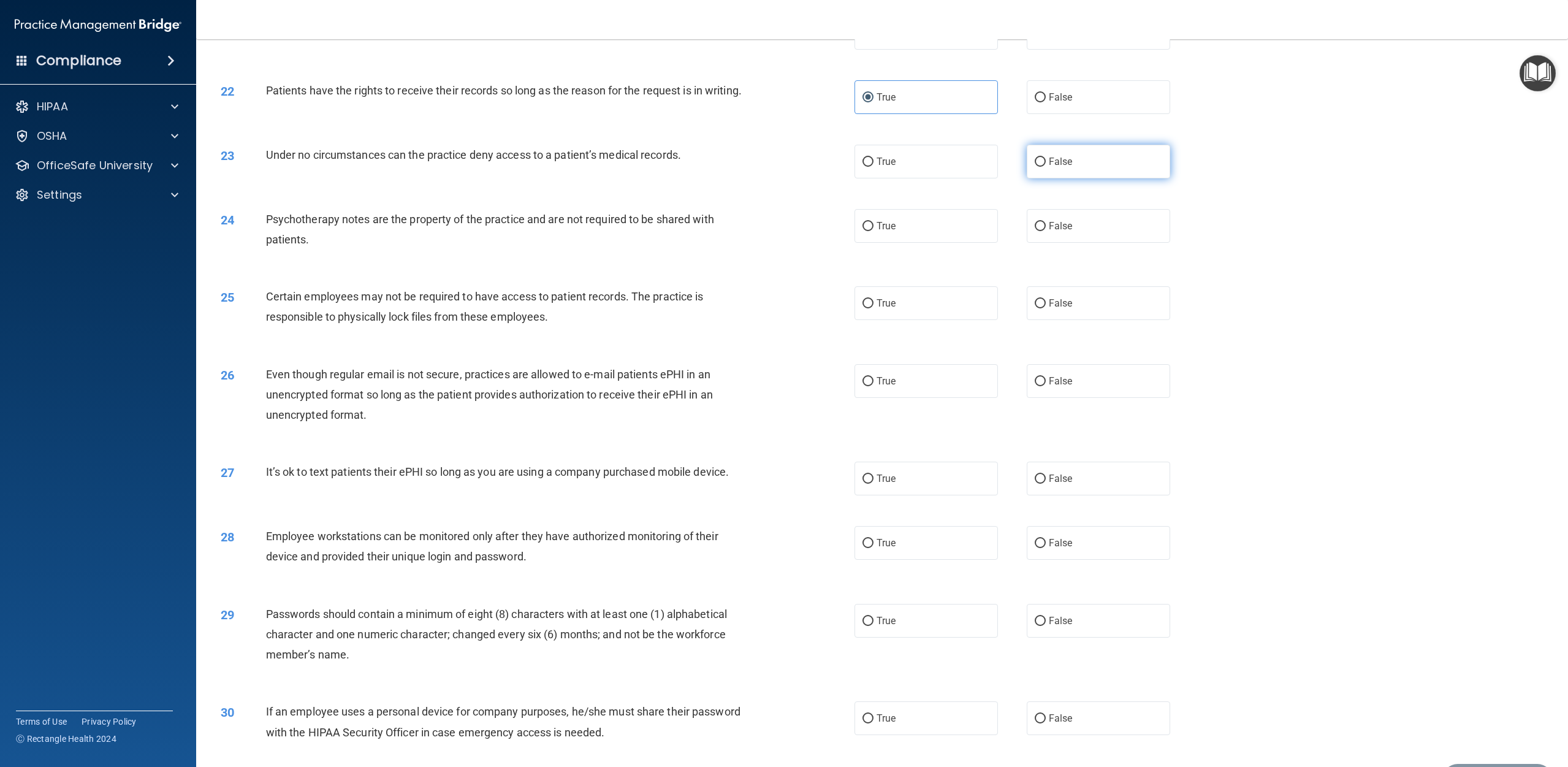
drag, startPoint x: 1052, startPoint y: 179, endPoint x: 1042, endPoint y: 177, distance: 10.2
click at [790, 168] on span "False" at bounding box center [1060, 161] width 24 height 11
click at [790, 167] on input "False" at bounding box center [1040, 162] width 11 height 9
radio input "true"
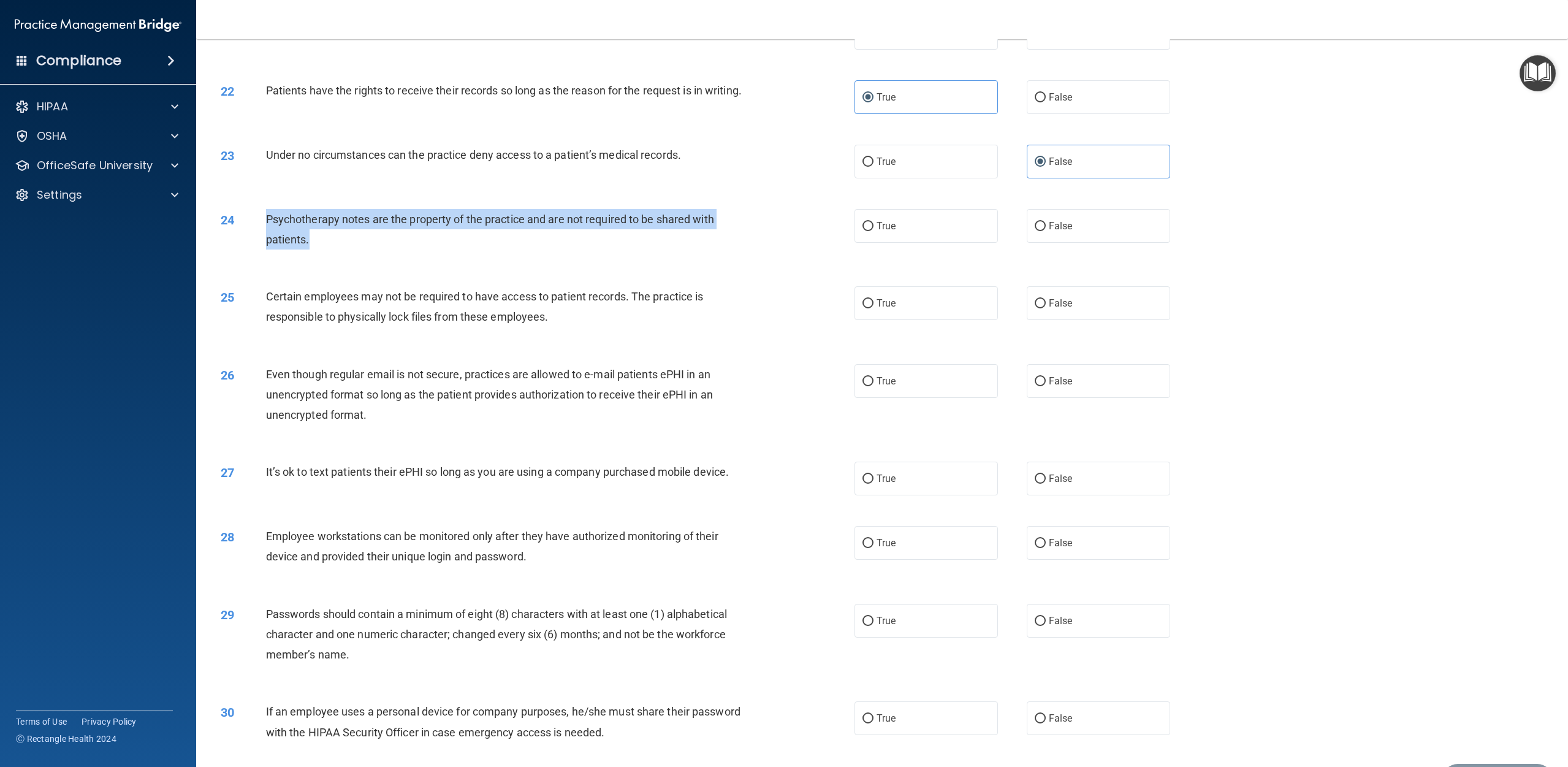
drag, startPoint x: 264, startPoint y: 230, endPoint x: 385, endPoint y: 267, distance: 126.5
click at [385, 256] on div "24 Psychotherapy notes are the property of the practice and are not required to…" at bounding box center [538, 232] width 671 height 46
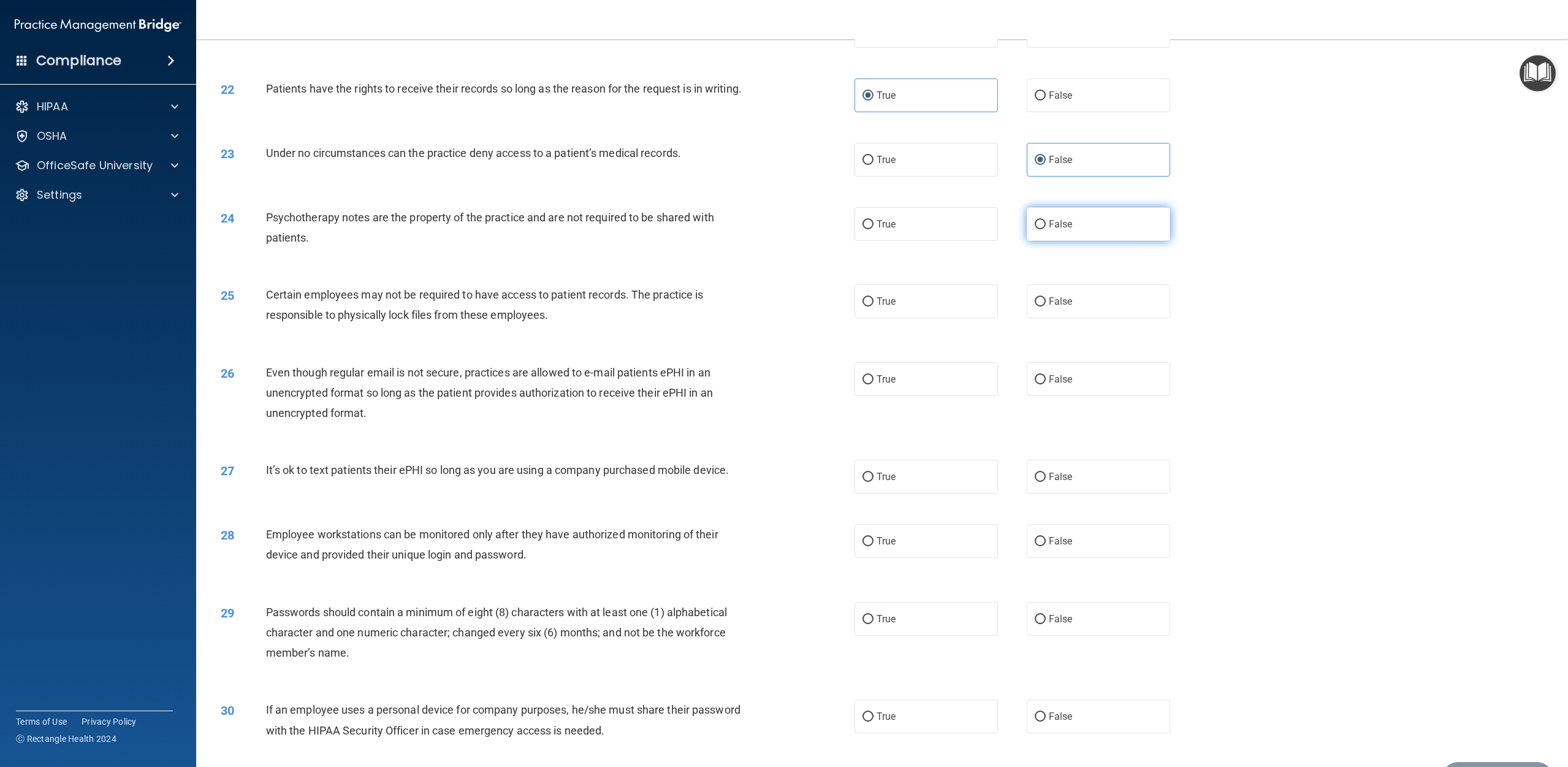
click at [790, 241] on label "False" at bounding box center [1098, 224] width 143 height 34
click at [790, 229] on input "False" at bounding box center [1040, 225] width 11 height 9
radio input "true"
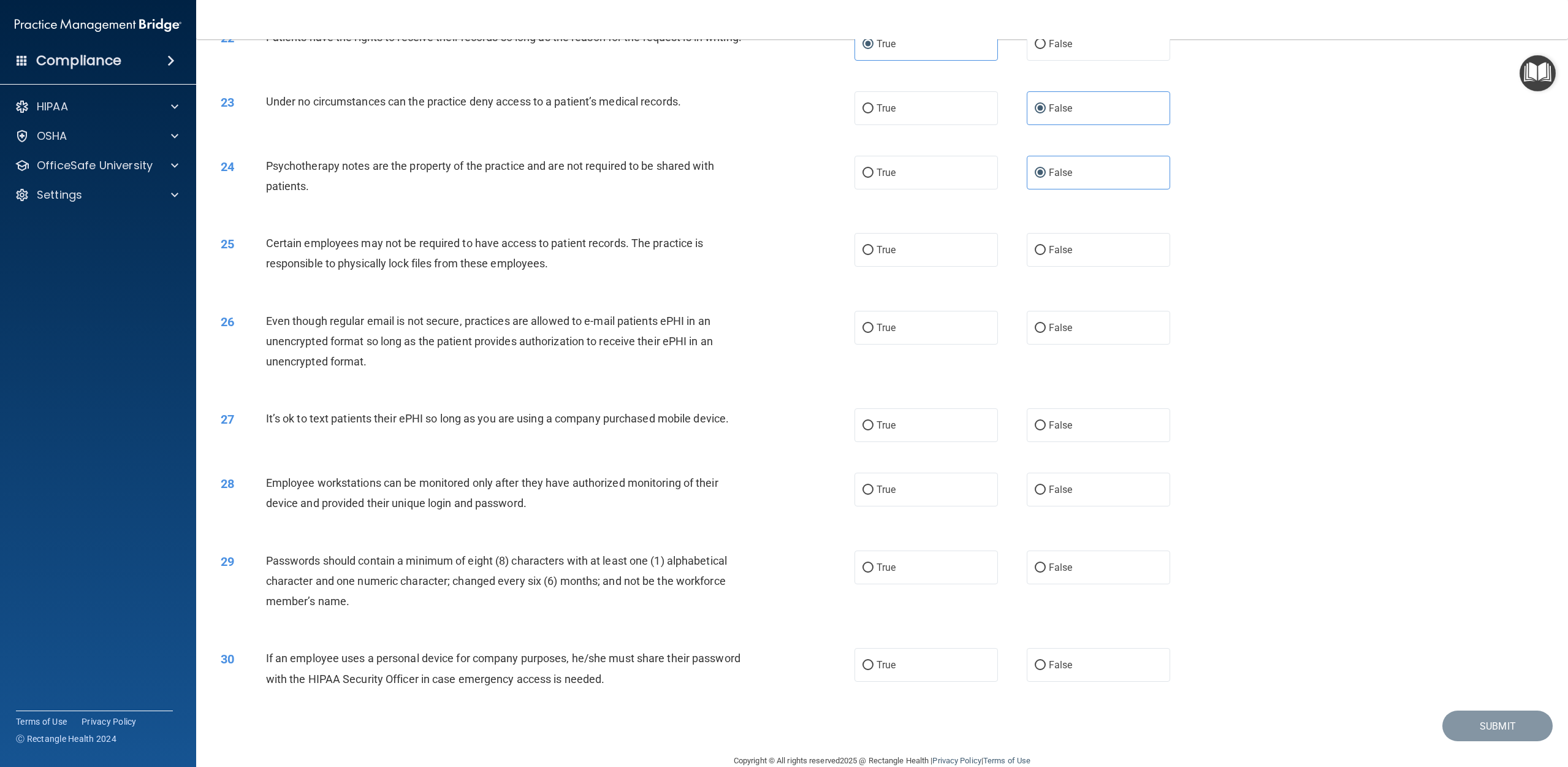
scroll to position [1865, 0]
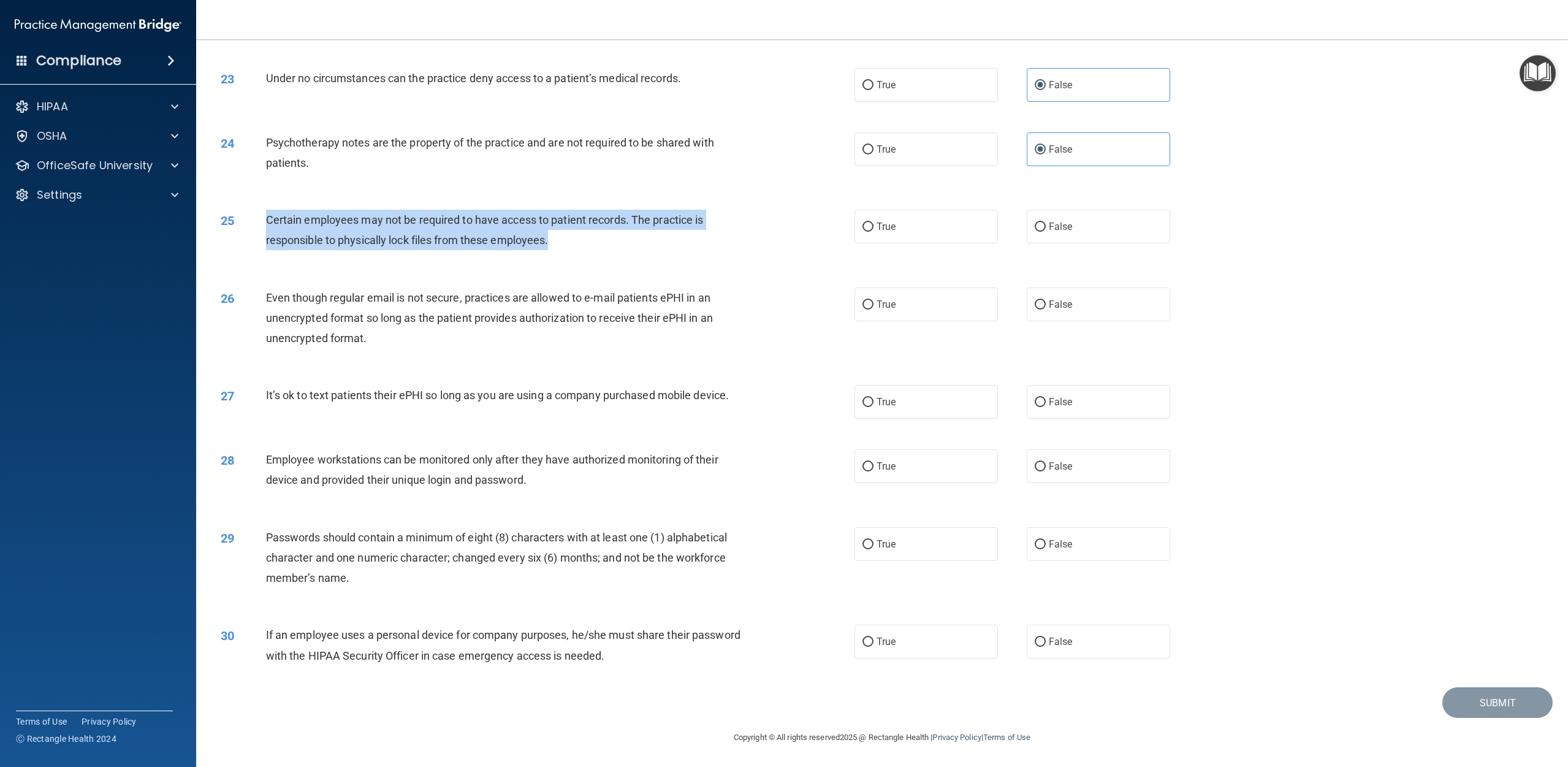
drag, startPoint x: 566, startPoint y: 243, endPoint x: 267, endPoint y: 219, distance: 300.0
click at [267, 219] on div "Certain employees may not be required to have access to patient records. The pr…" at bounding box center [510, 229] width 489 height 40
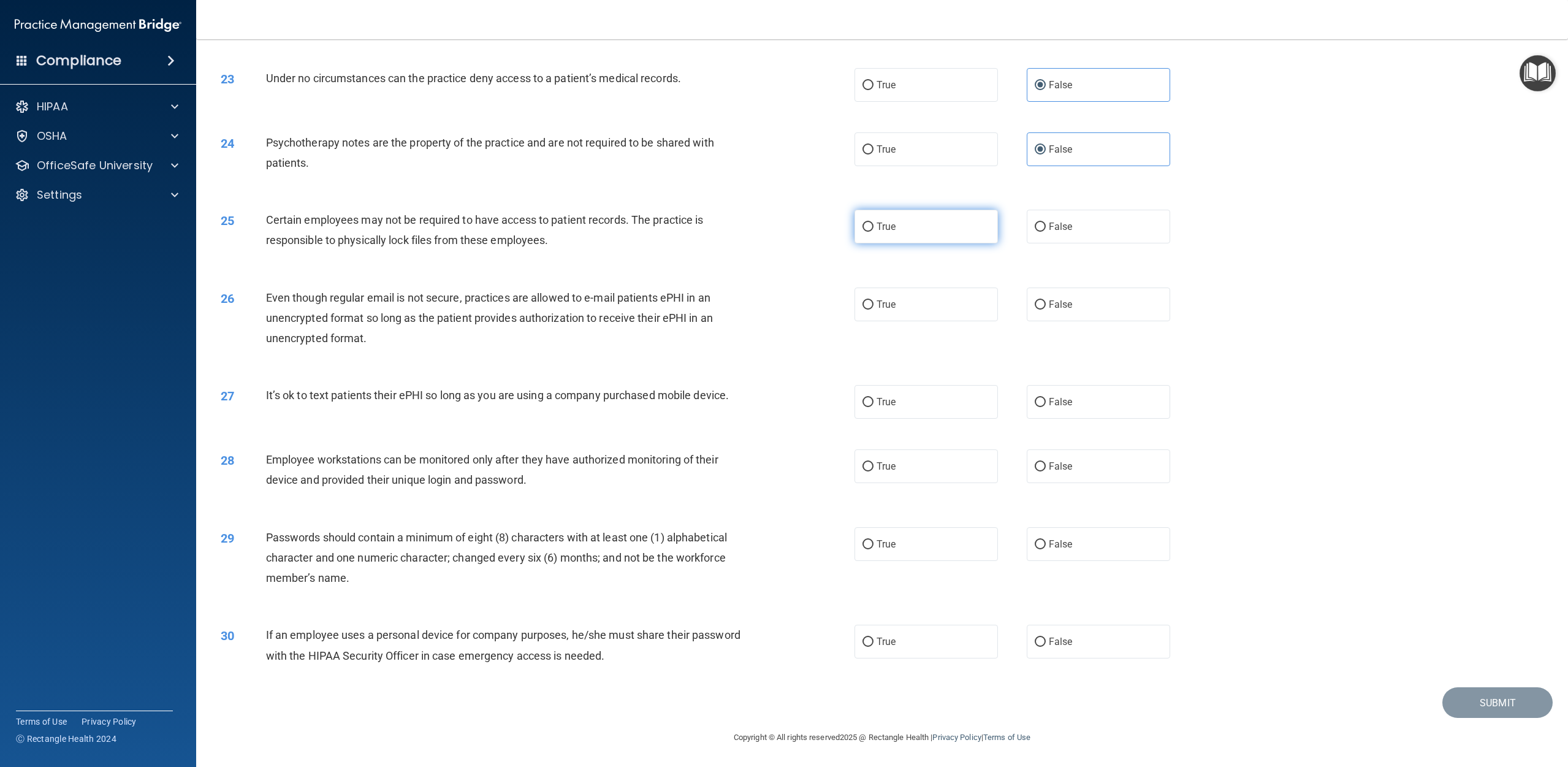
click at [790, 232] on label "True" at bounding box center [926, 226] width 143 height 34
click at [790, 232] on input "True" at bounding box center [868, 227] width 11 height 9
radio input "true"
drag, startPoint x: 262, startPoint y: 289, endPoint x: 467, endPoint y: 354, distance: 215.1
click at [467, 354] on div "26 Even though regular email is not secure, practices are allowed to e-mail pat…" at bounding box center [882, 321] width 1341 height 98
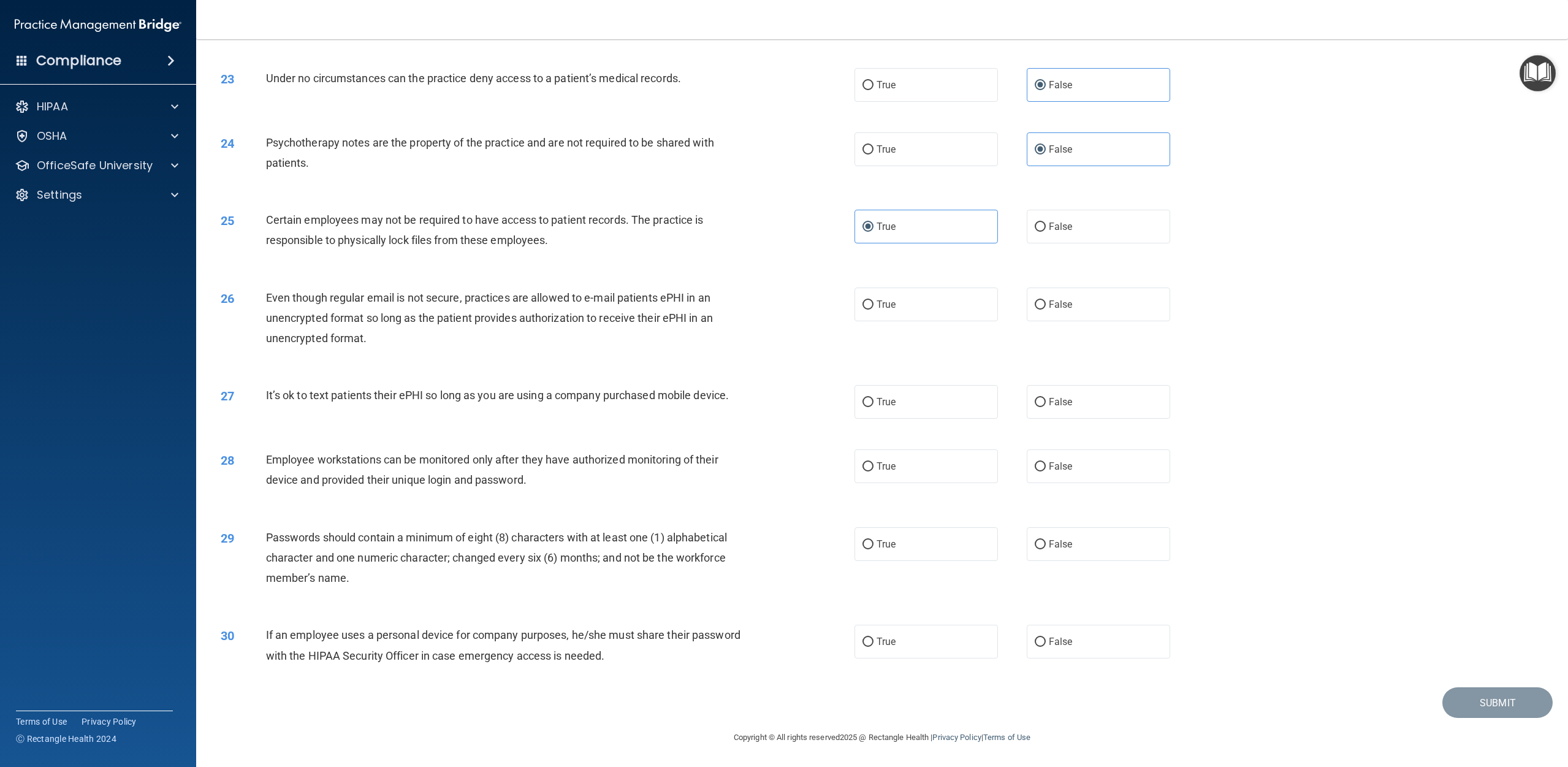
click at [471, 354] on div "26 Even though regular email is not secure, practices are allowed to e-mail pat…" at bounding box center [882, 321] width 1341 height 98
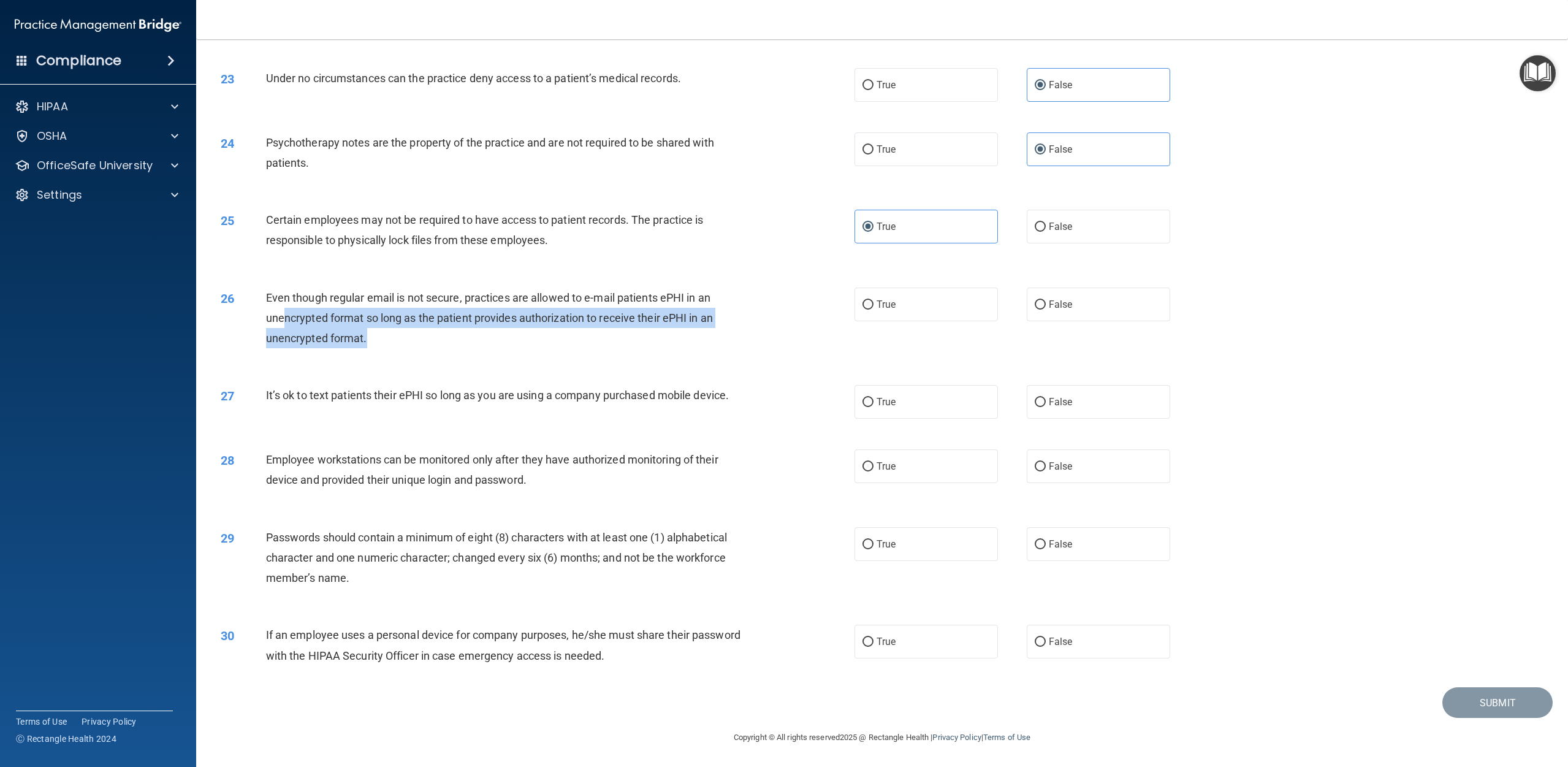
drag, startPoint x: 445, startPoint y: 337, endPoint x: 282, endPoint y: 315, distance: 164.5
click at [282, 315] on div "Even though regular email is not secure, practices are allowed to e-mail patien…" at bounding box center [510, 318] width 489 height 61
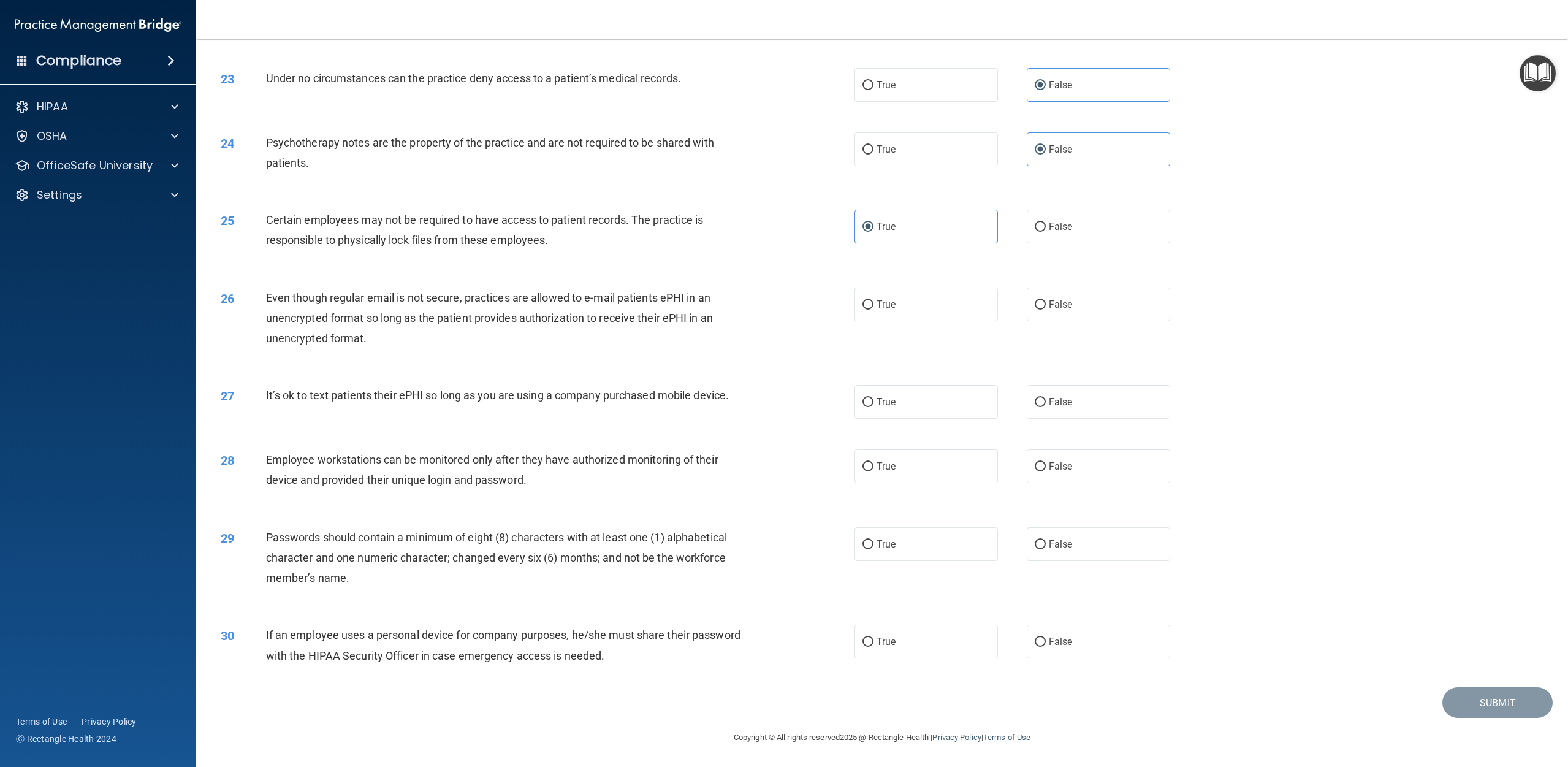
click at [422, 369] on div "26 Even though regular email is not secure, practices are allowed to e-mail pat…" at bounding box center [882, 321] width 1341 height 98
drag, startPoint x: 265, startPoint y: 295, endPoint x: 314, endPoint y: 324, distance: 56.9
click at [347, 337] on span "Even though regular email is not secure, practices are allowed to e-mail patien…" at bounding box center [489, 318] width 447 height 53
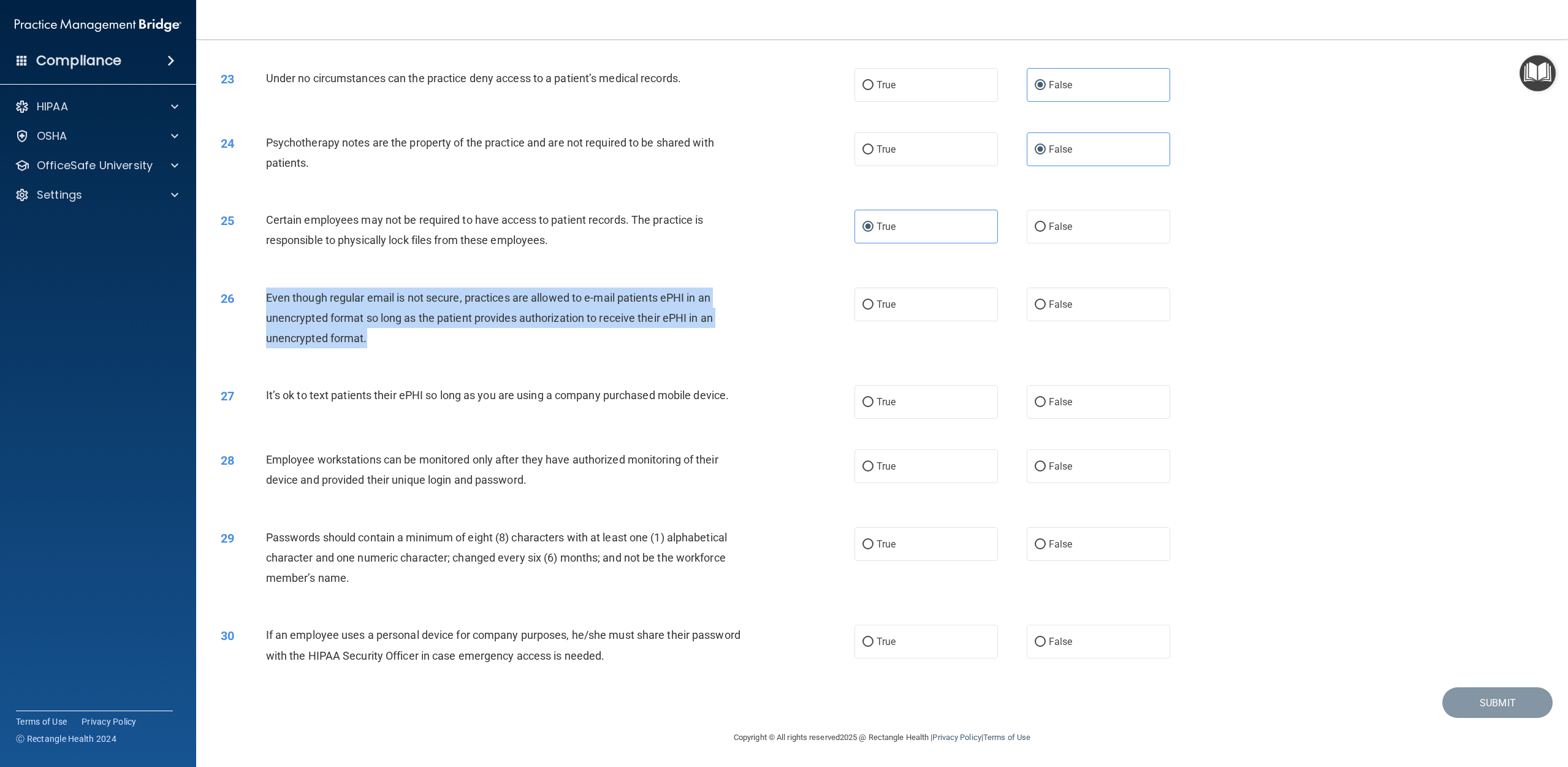
drag, startPoint x: 259, startPoint y: 296, endPoint x: 438, endPoint y: 348, distance: 186.4
click at [438, 347] on div "26 Even though regular email is not secure, practices are allowed to e-mail pat…" at bounding box center [538, 321] width 671 height 68
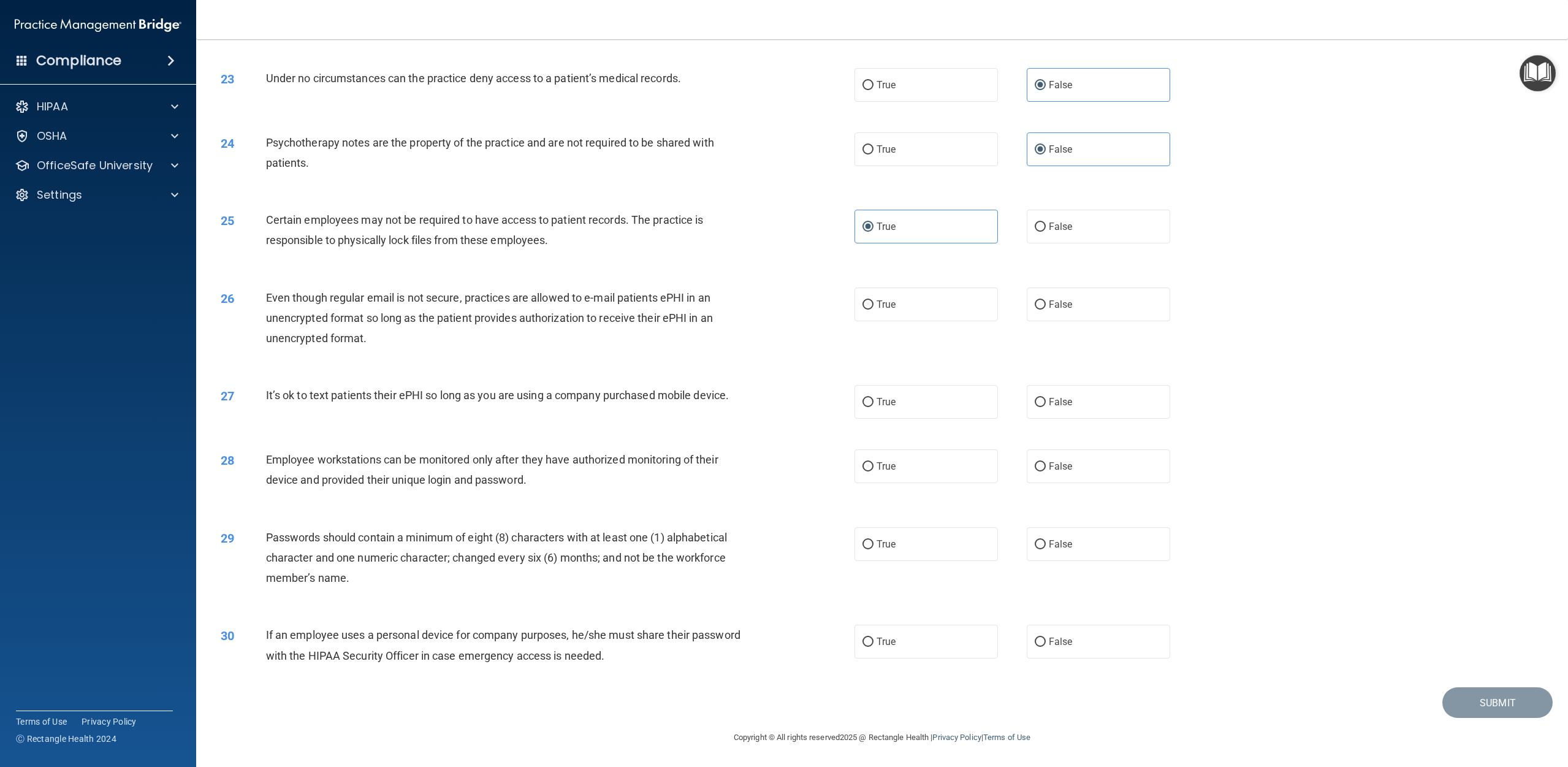
drag, startPoint x: 947, startPoint y: 311, endPoint x: 794, endPoint y: 347, distance: 157.2
click at [790, 311] on label "True" at bounding box center [926, 305] width 143 height 34
click at [790, 309] on input "True" at bounding box center [868, 305] width 11 height 9
radio input "true"
drag, startPoint x: 278, startPoint y: 397, endPoint x: 731, endPoint y: 395, distance: 453.0
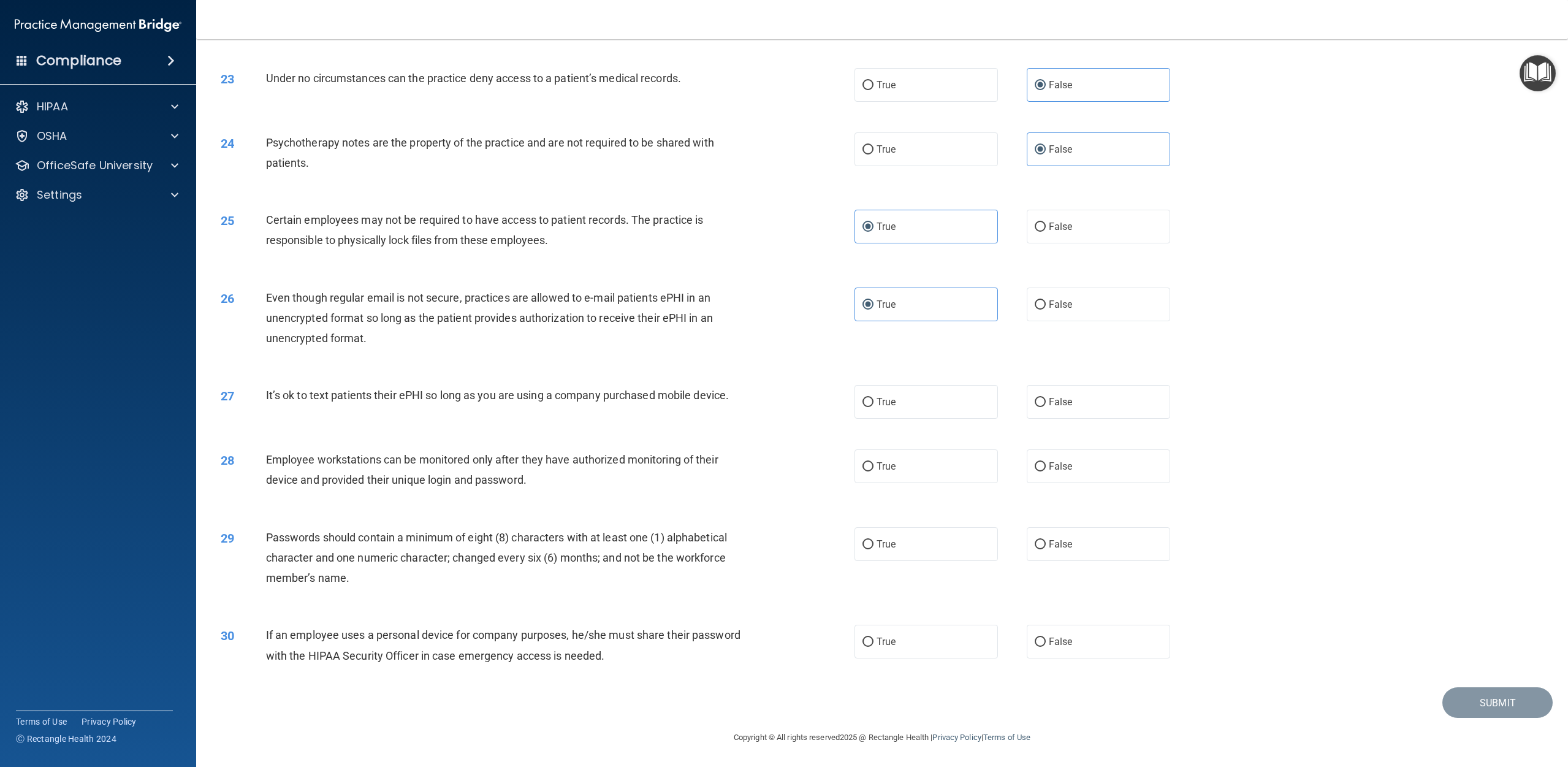
click at [733, 395] on div "27 It’s ok to text patients their ePHI so long as you are using a company purch…" at bounding box center [538, 398] width 671 height 27
click at [790, 402] on label "False" at bounding box center [1098, 402] width 143 height 34
click at [790, 402] on input "False" at bounding box center [1040, 402] width 11 height 9
radio input "true"
click at [262, 458] on div "28" at bounding box center [239, 461] width 55 height 23
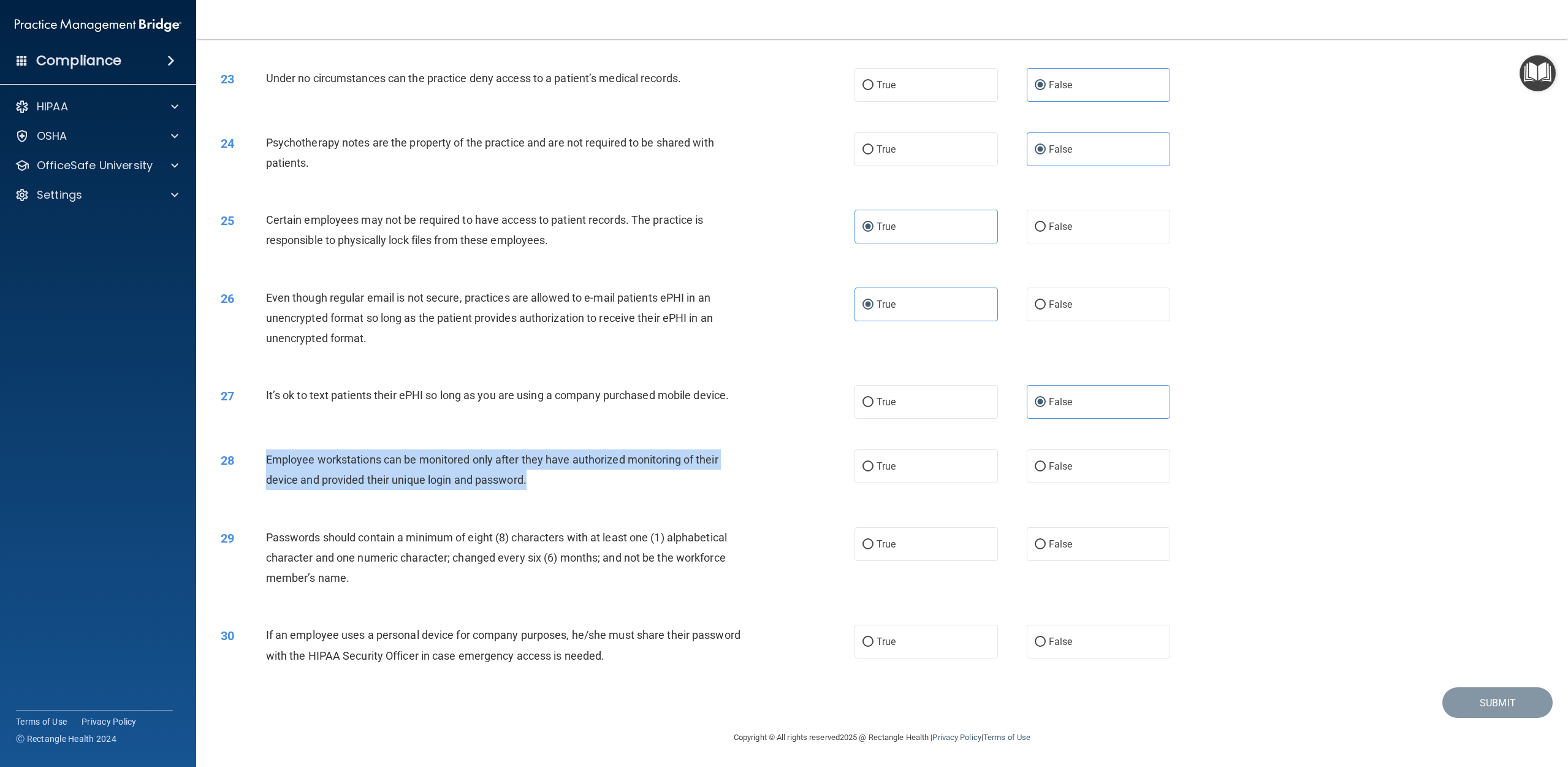
drag, startPoint x: 261, startPoint y: 457, endPoint x: 530, endPoint y: 491, distance: 271.1
click at [530, 491] on div "28 Employee workstations can be monitored only after they have authorized monit…" at bounding box center [538, 472] width 671 height 46
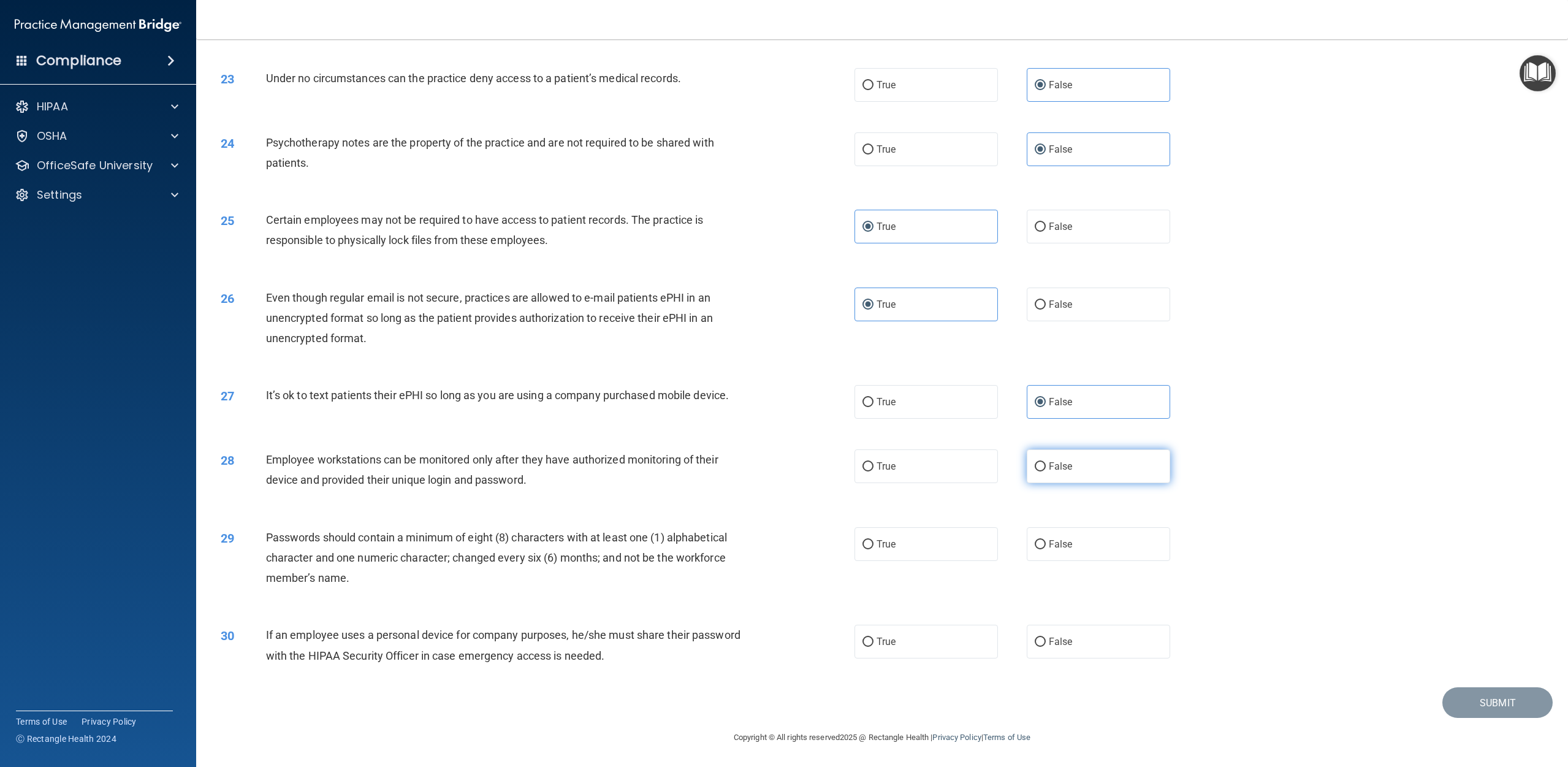
click at [790, 464] on span "False" at bounding box center [1060, 466] width 24 height 11
click at [790, 464] on input "False" at bounding box center [1040, 467] width 11 height 9
radio input "true"
drag, startPoint x: 891, startPoint y: 542, endPoint x: 843, endPoint y: 555, distance: 49.7
click at [790, 542] on span "True" at bounding box center [886, 544] width 19 height 11
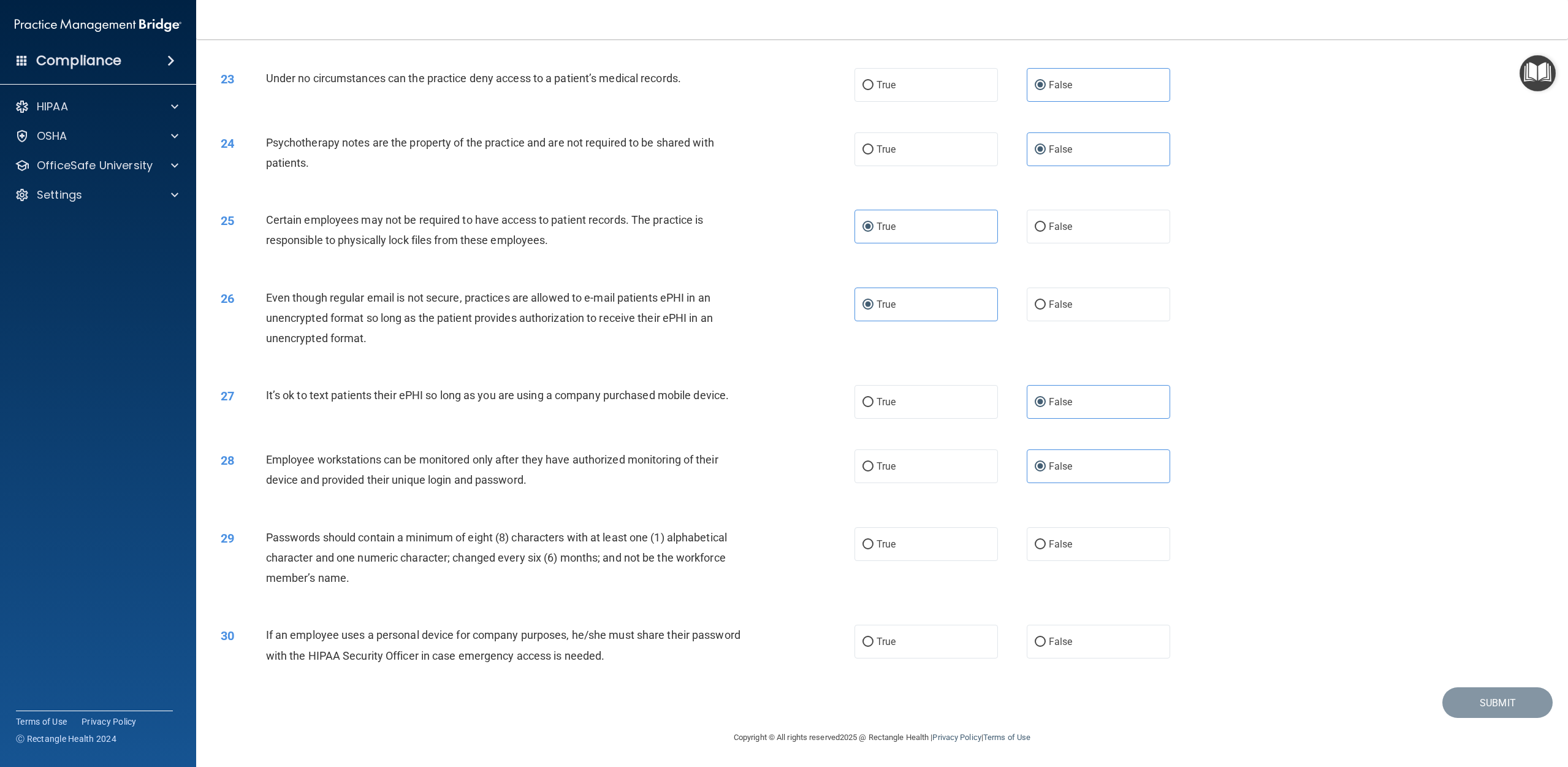
click at [790, 542] on input "True" at bounding box center [868, 545] width 11 height 9
radio input "true"
click at [790, 638] on input "True" at bounding box center [868, 642] width 11 height 9
radio input "true"
click at [790, 698] on button "Submit" at bounding box center [1497, 702] width 110 height 31
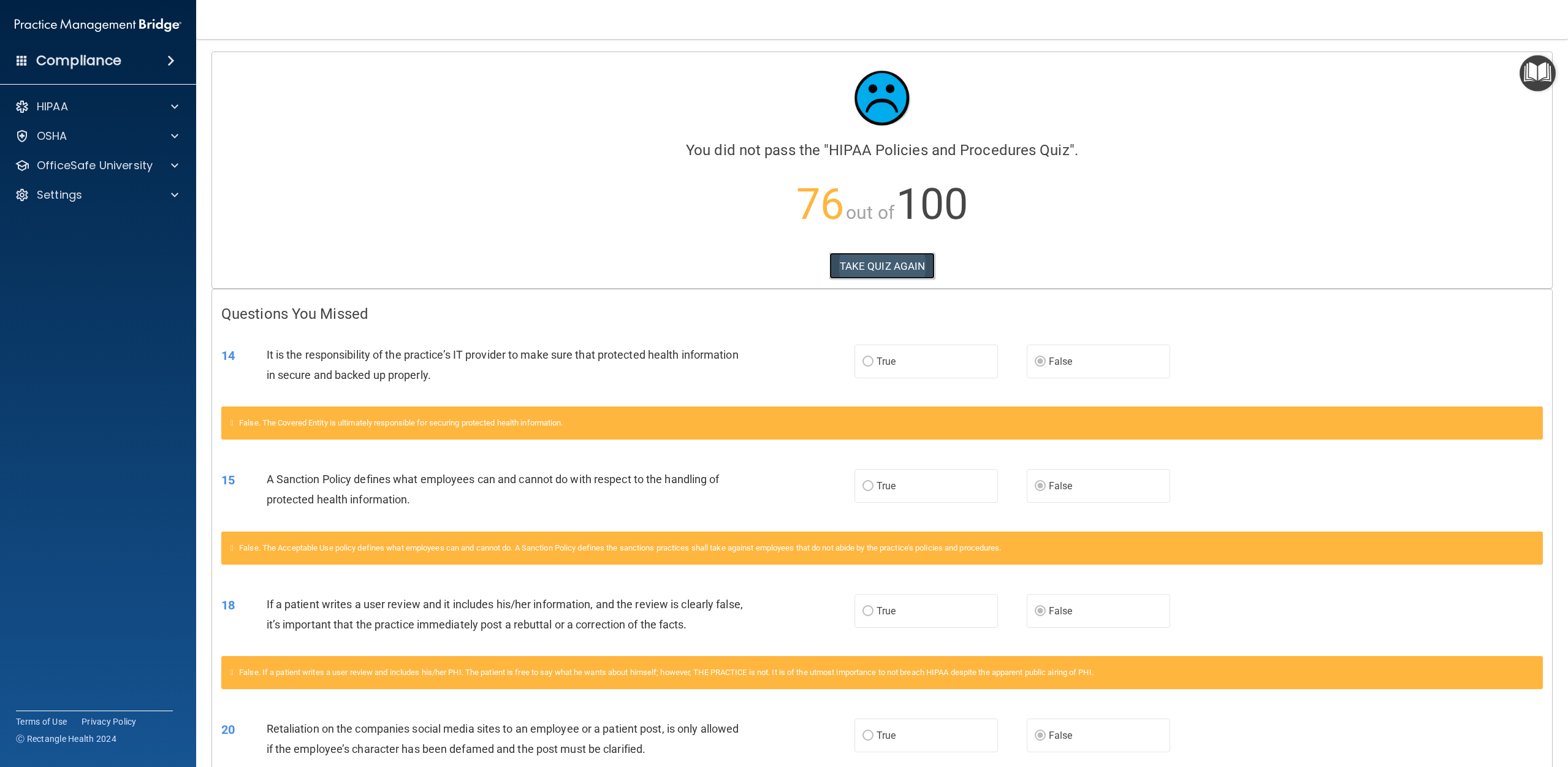
click at [790, 267] on button "TAKE QUIZ AGAIN" at bounding box center [882, 266] width 106 height 27
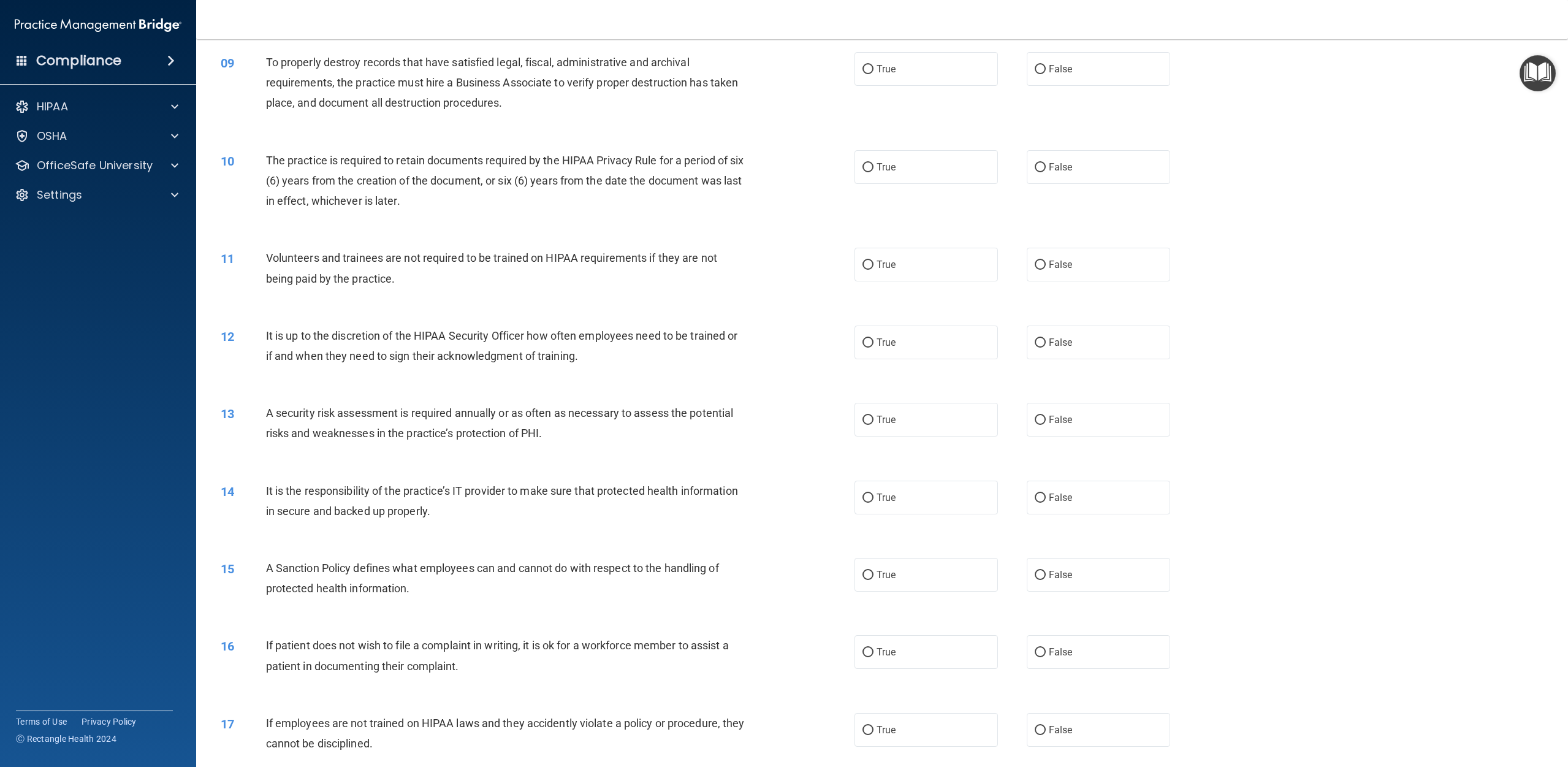
scroll to position [769, 0]
drag, startPoint x: 1068, startPoint y: 497, endPoint x: 1070, endPoint y: 522, distance: 25.1
click at [790, 497] on span "False" at bounding box center [1060, 495] width 24 height 11
click at [790, 497] on input "False" at bounding box center [1040, 497] width 11 height 9
radio input "true"
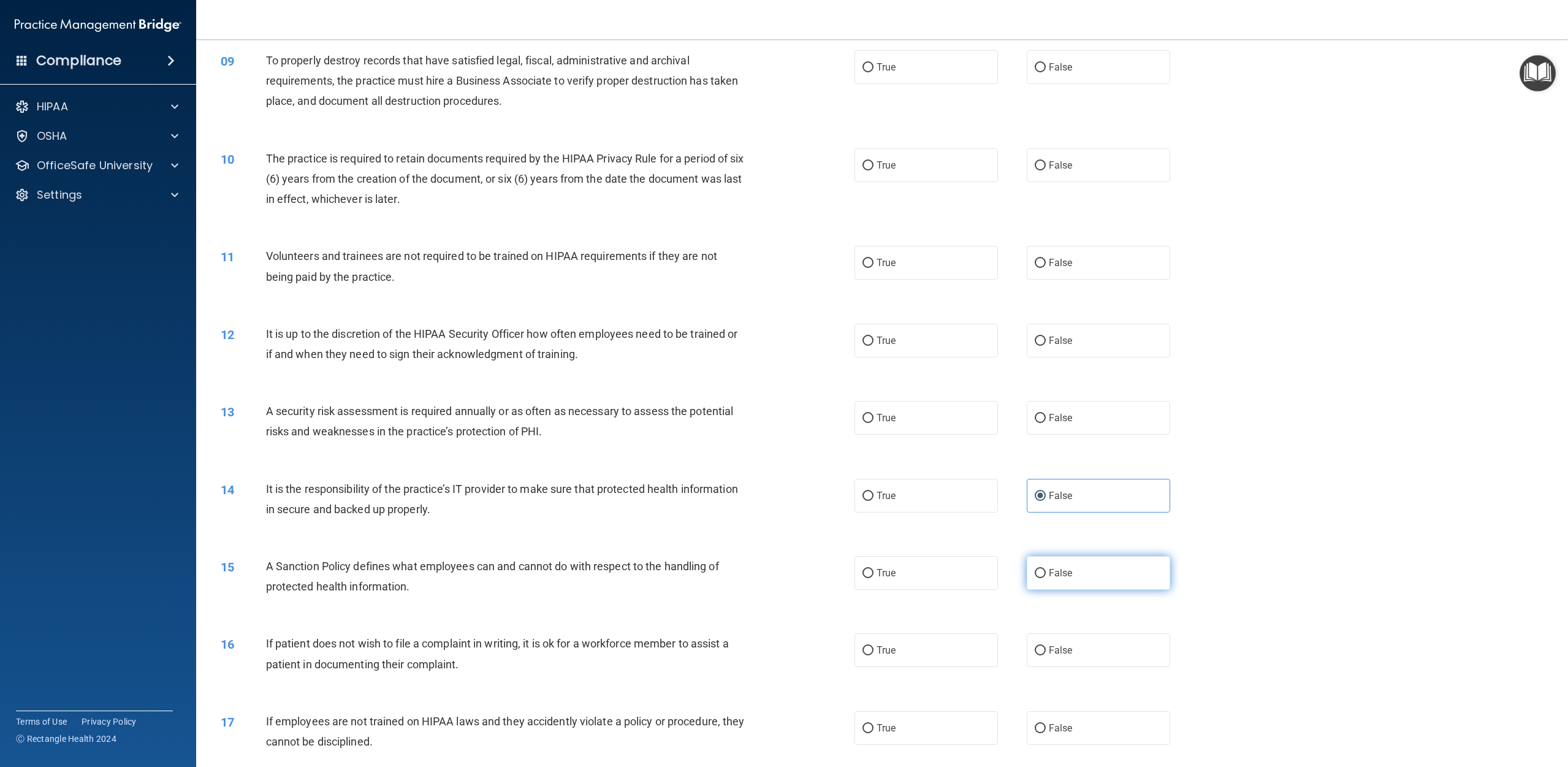
click at [790, 572] on span "False" at bounding box center [1060, 573] width 24 height 11
click at [790, 572] on input "False" at bounding box center [1040, 574] width 11 height 9
radio input "true"
drag, startPoint x: 1062, startPoint y: 647, endPoint x: 1064, endPoint y: 657, distance: 10.2
click at [790, 647] on span "False" at bounding box center [1060, 650] width 24 height 11
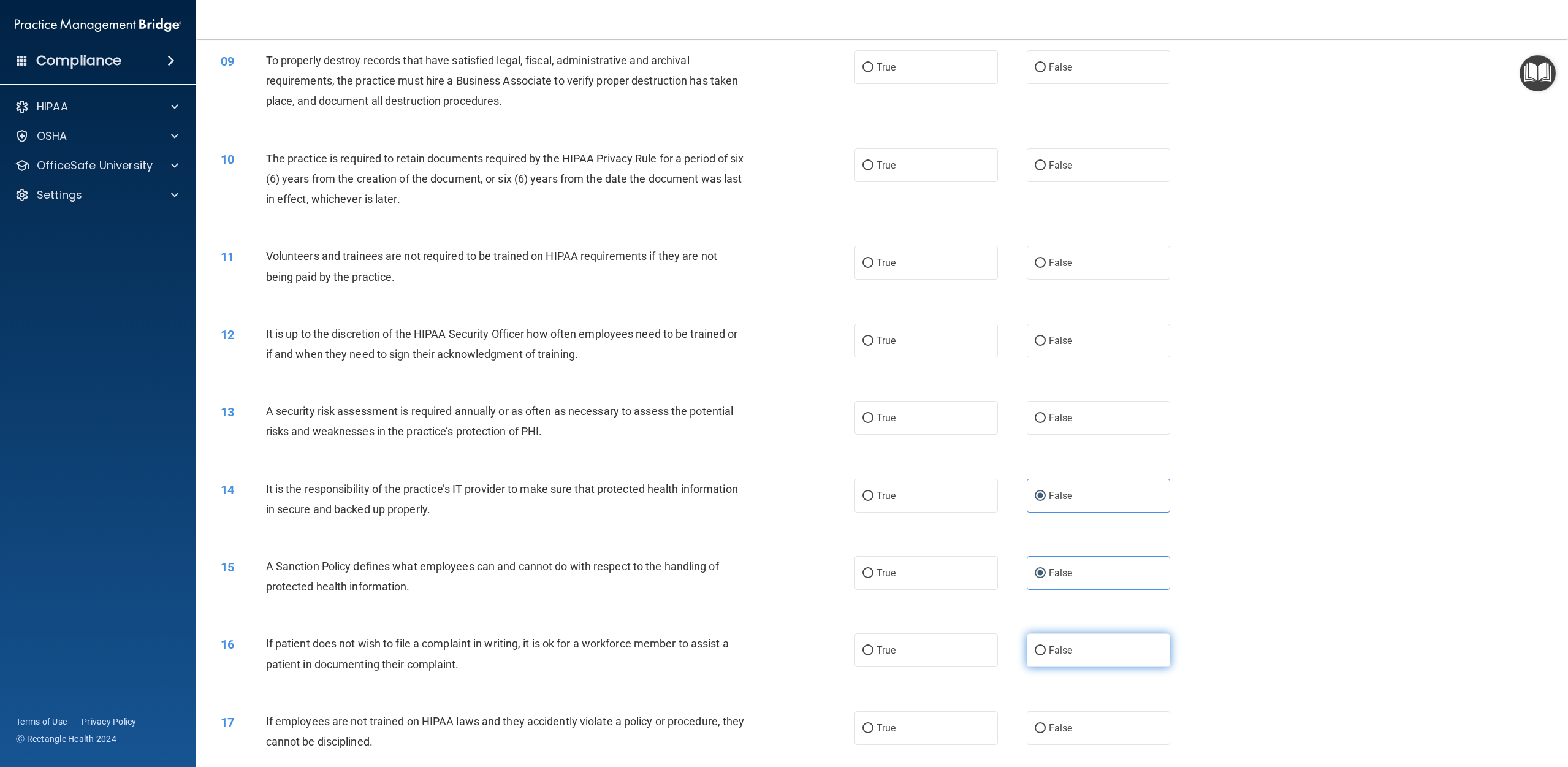
click at [790, 647] on input "False" at bounding box center [1040, 650] width 11 height 9
radio input "true"
click at [790, 649] on span "False" at bounding box center [1060, 650] width 24 height 11
click at [790, 649] on input "False" at bounding box center [1040, 650] width 11 height 9
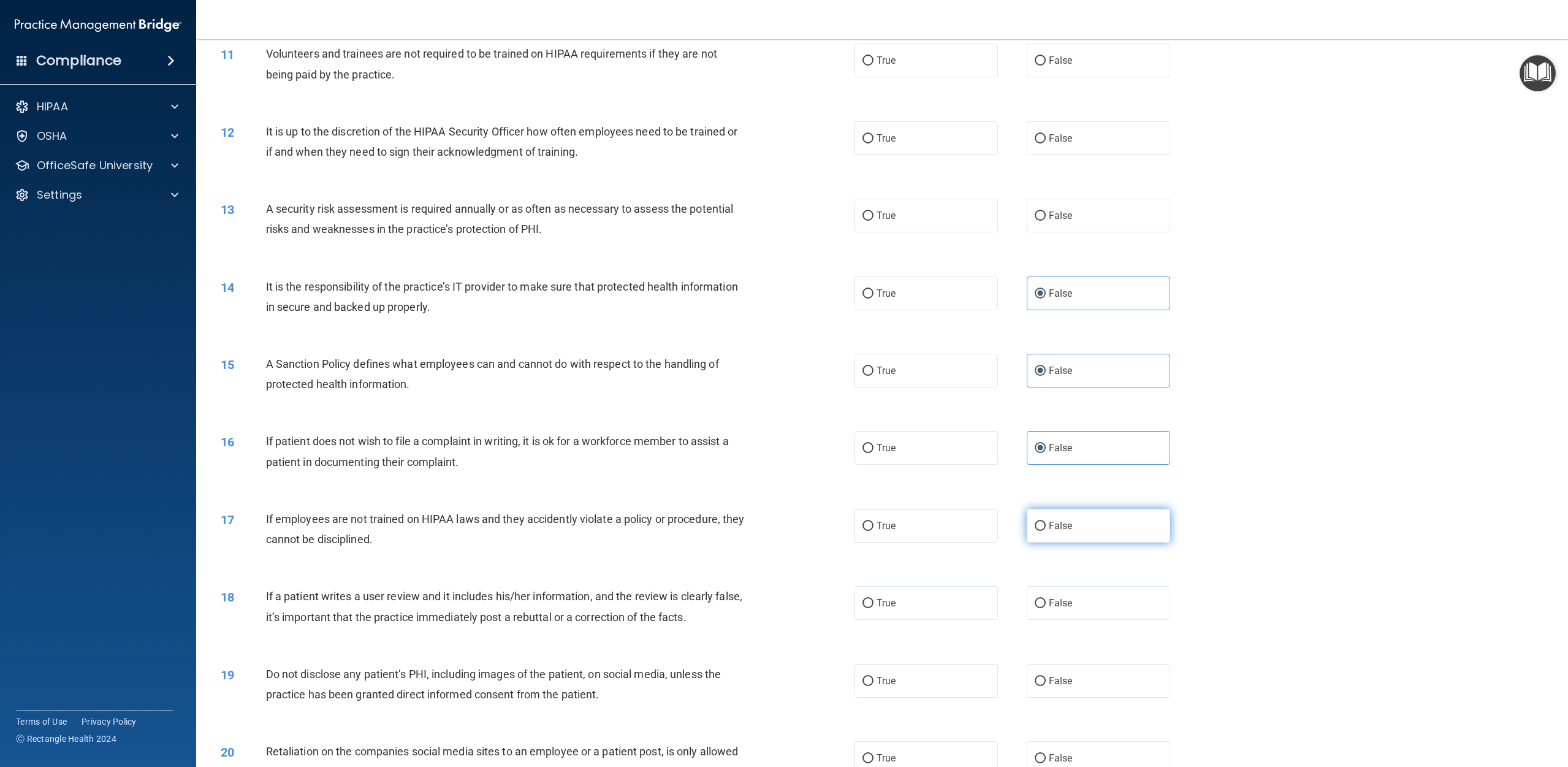
scroll to position [991, 0]
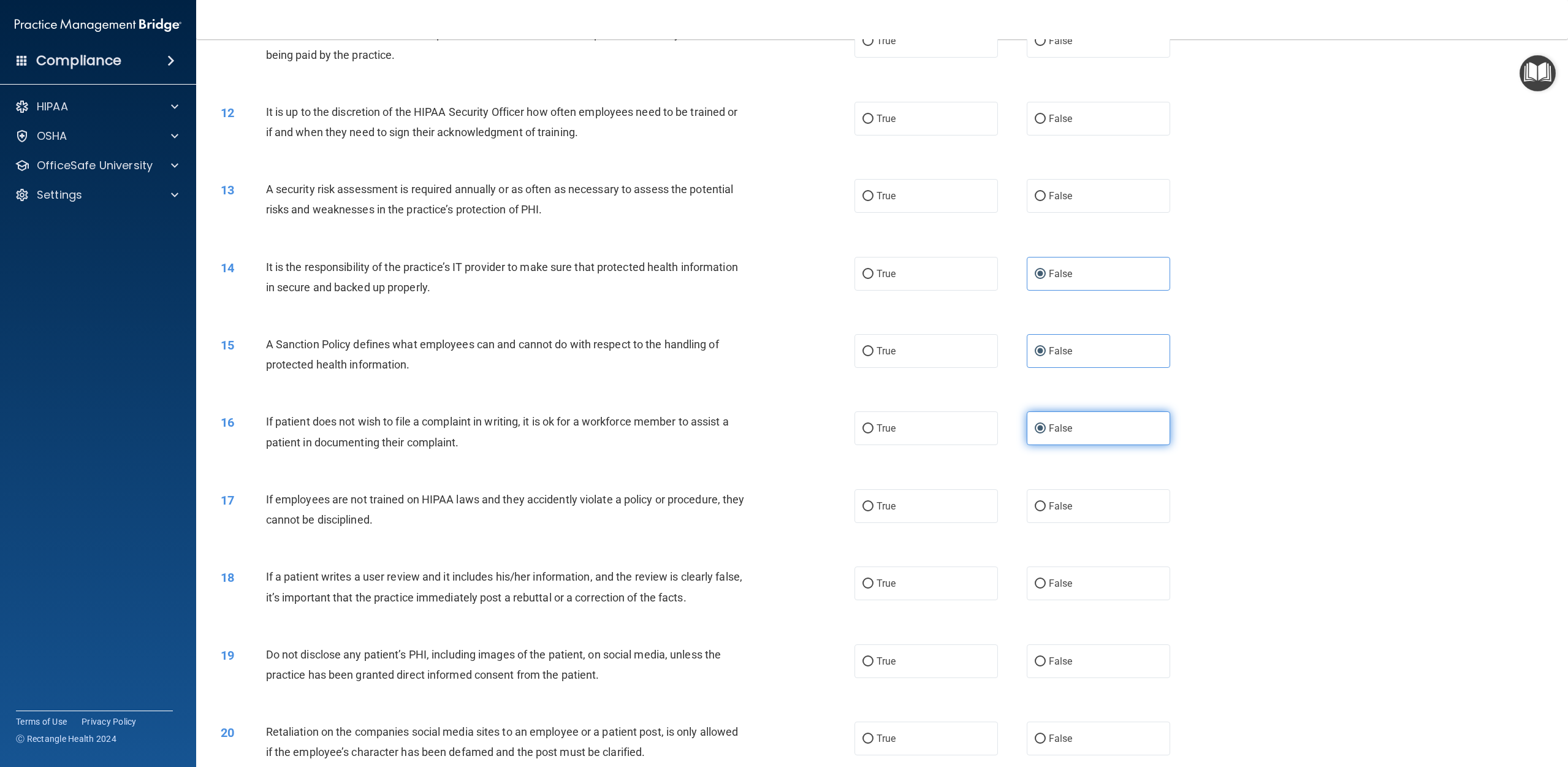
drag, startPoint x: 1043, startPoint y: 424, endPoint x: 1043, endPoint y: 432, distance: 8.0
click at [790, 425] on input "False" at bounding box center [1040, 429] width 11 height 9
click at [790, 583] on label "True" at bounding box center [926, 583] width 143 height 34
click at [790, 583] on input "True" at bounding box center [868, 584] width 11 height 9
radio input "true"
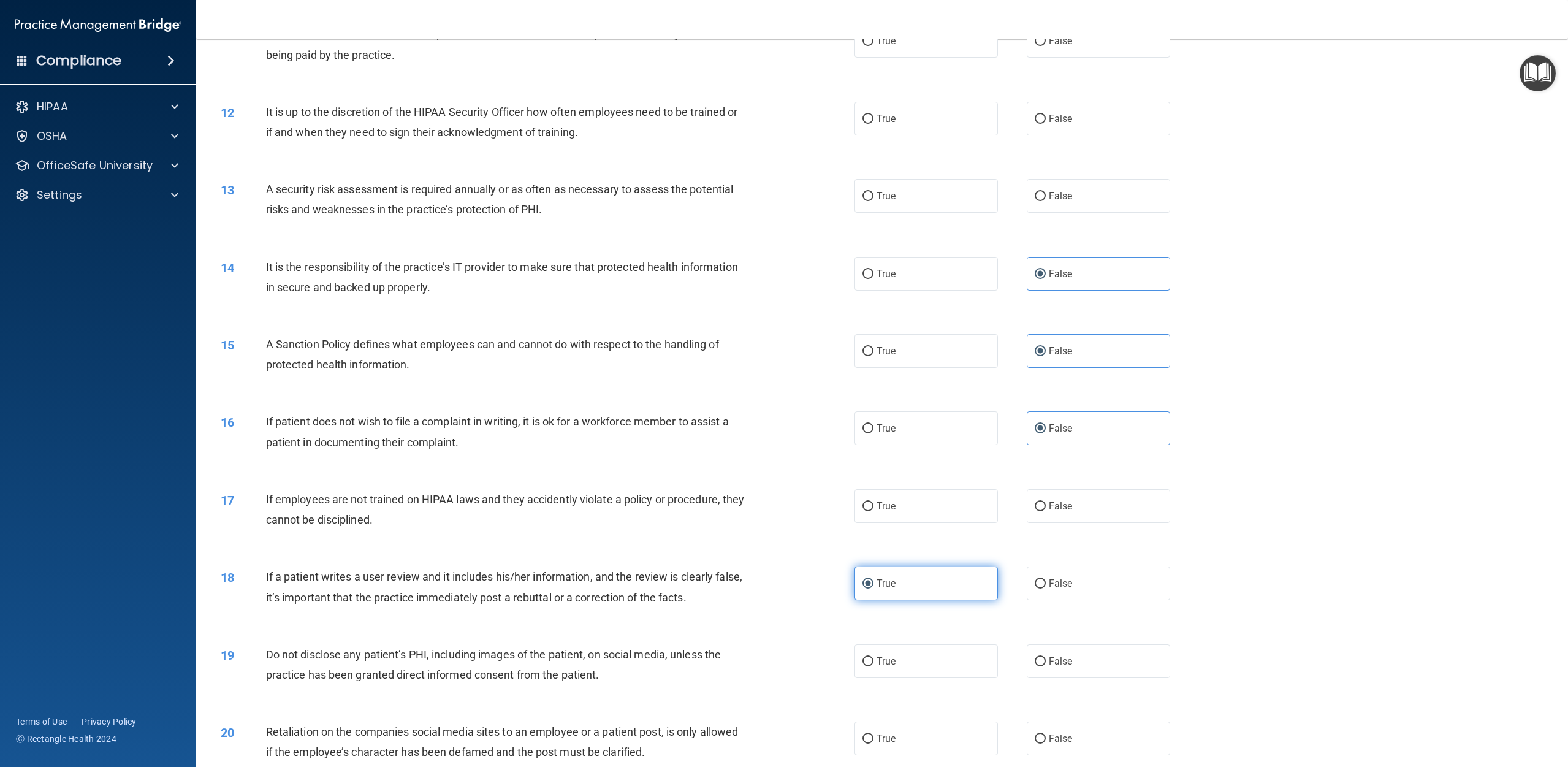
click at [790, 583] on label "True" at bounding box center [926, 583] width 143 height 34
click at [790, 583] on input "True" at bounding box center [868, 584] width 11 height 9
click at [790, 590] on label "False" at bounding box center [1098, 583] width 143 height 34
click at [790, 589] on input "False" at bounding box center [1040, 584] width 11 height 9
radio input "true"
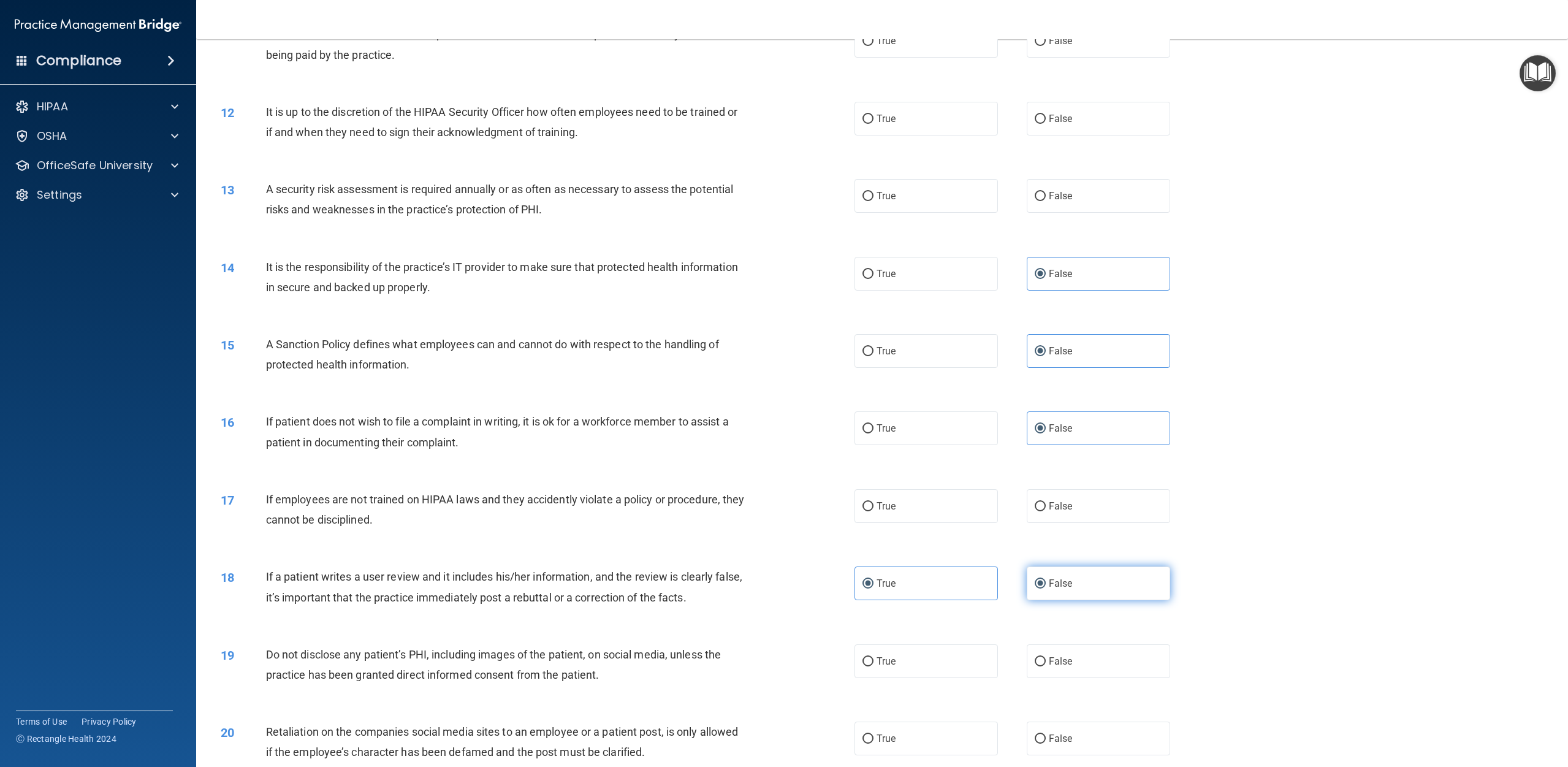
radio input "false"
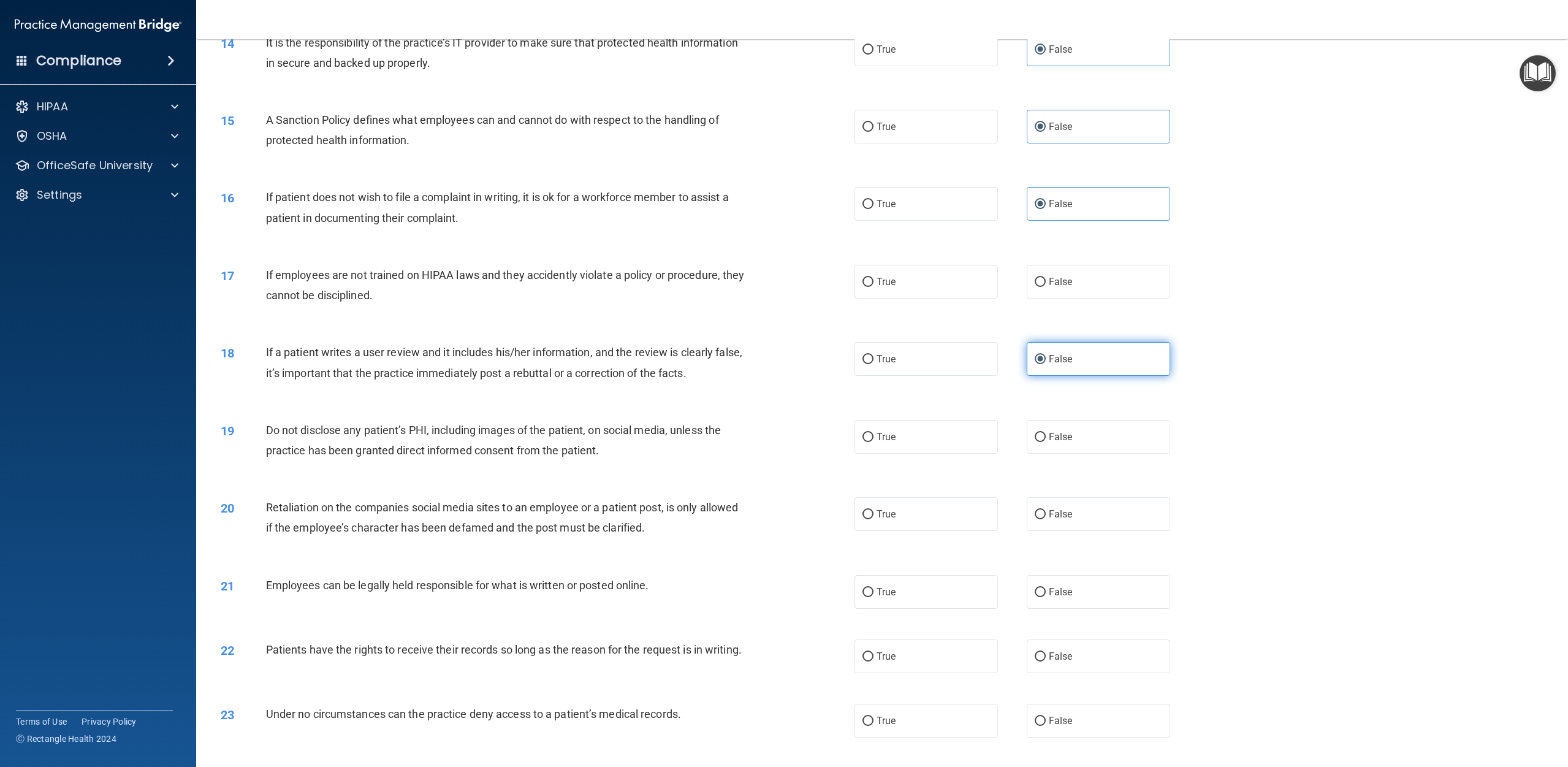
scroll to position [1218, 0]
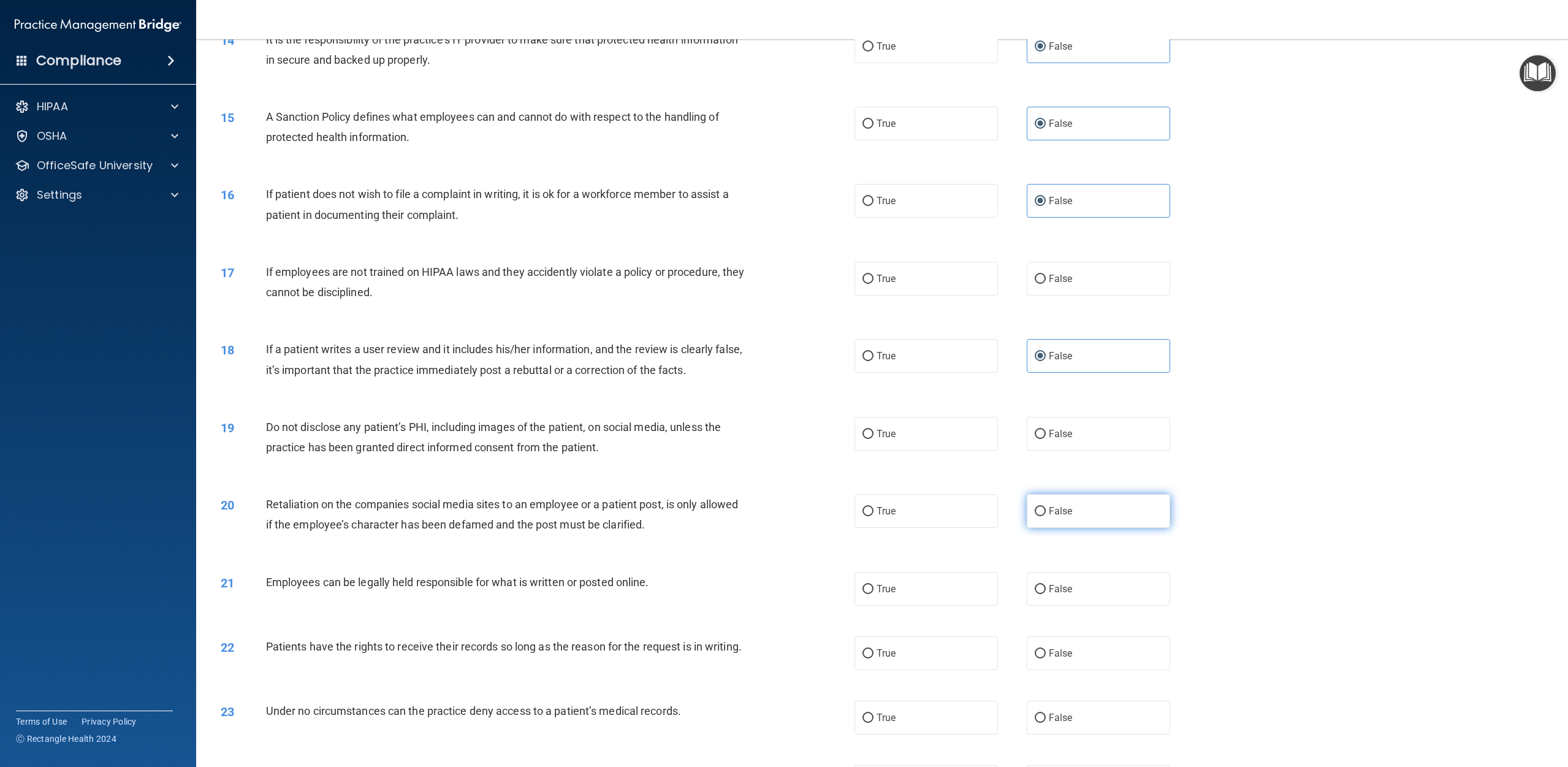
click at [790, 510] on span "False" at bounding box center [1060, 510] width 24 height 11
click at [790, 510] on input "False" at bounding box center [1040, 512] width 11 height 9
radio input "true"
click at [790, 649] on span "False" at bounding box center [1060, 653] width 24 height 11
click at [790, 649] on input "False" at bounding box center [1040, 654] width 11 height 9
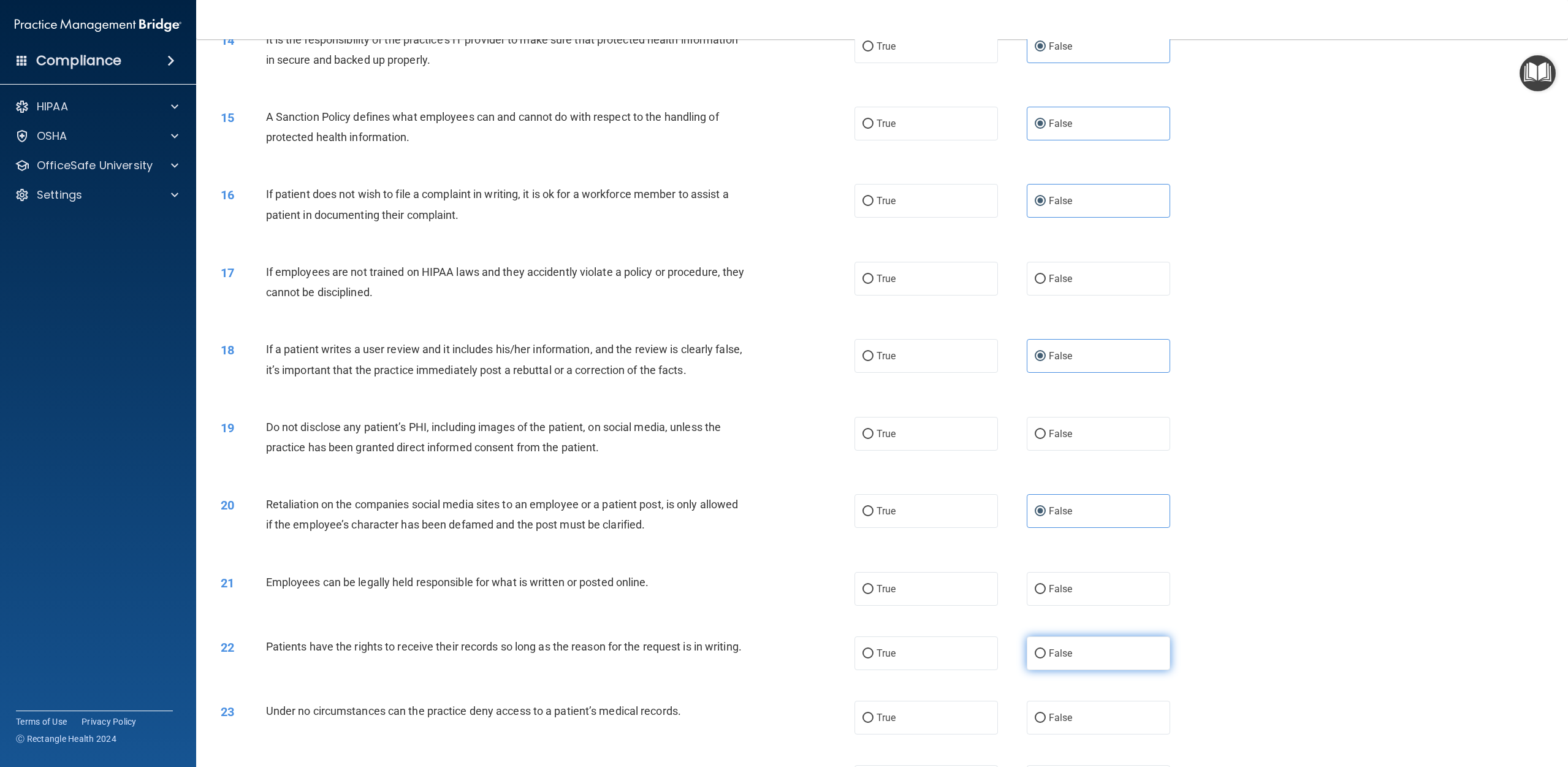
radio input "true"
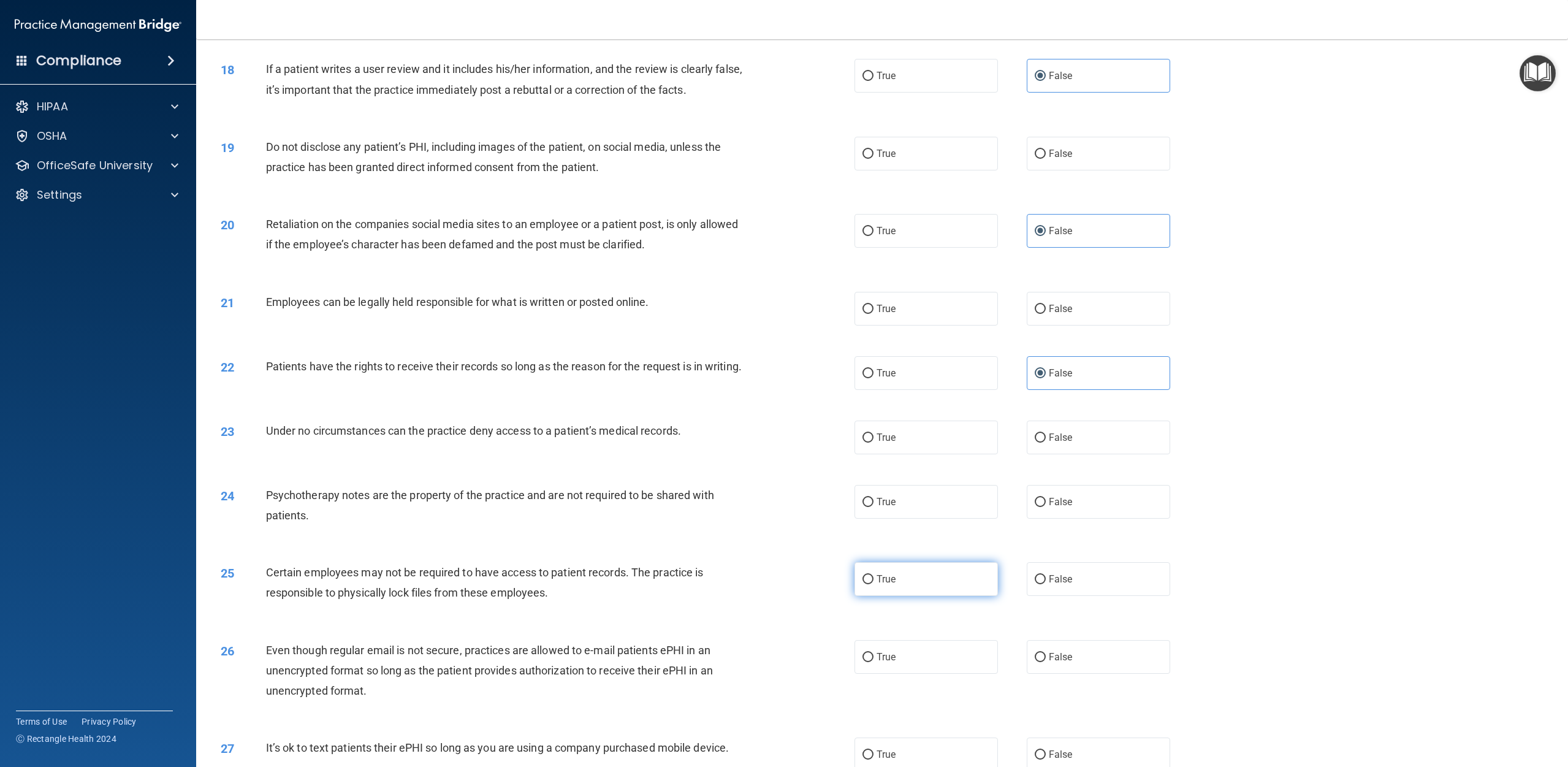
scroll to position [1499, 0]
click at [790, 518] on label "True" at bounding box center [926, 501] width 143 height 34
click at [790, 507] on input "True" at bounding box center [868, 502] width 11 height 9
radio input "true"
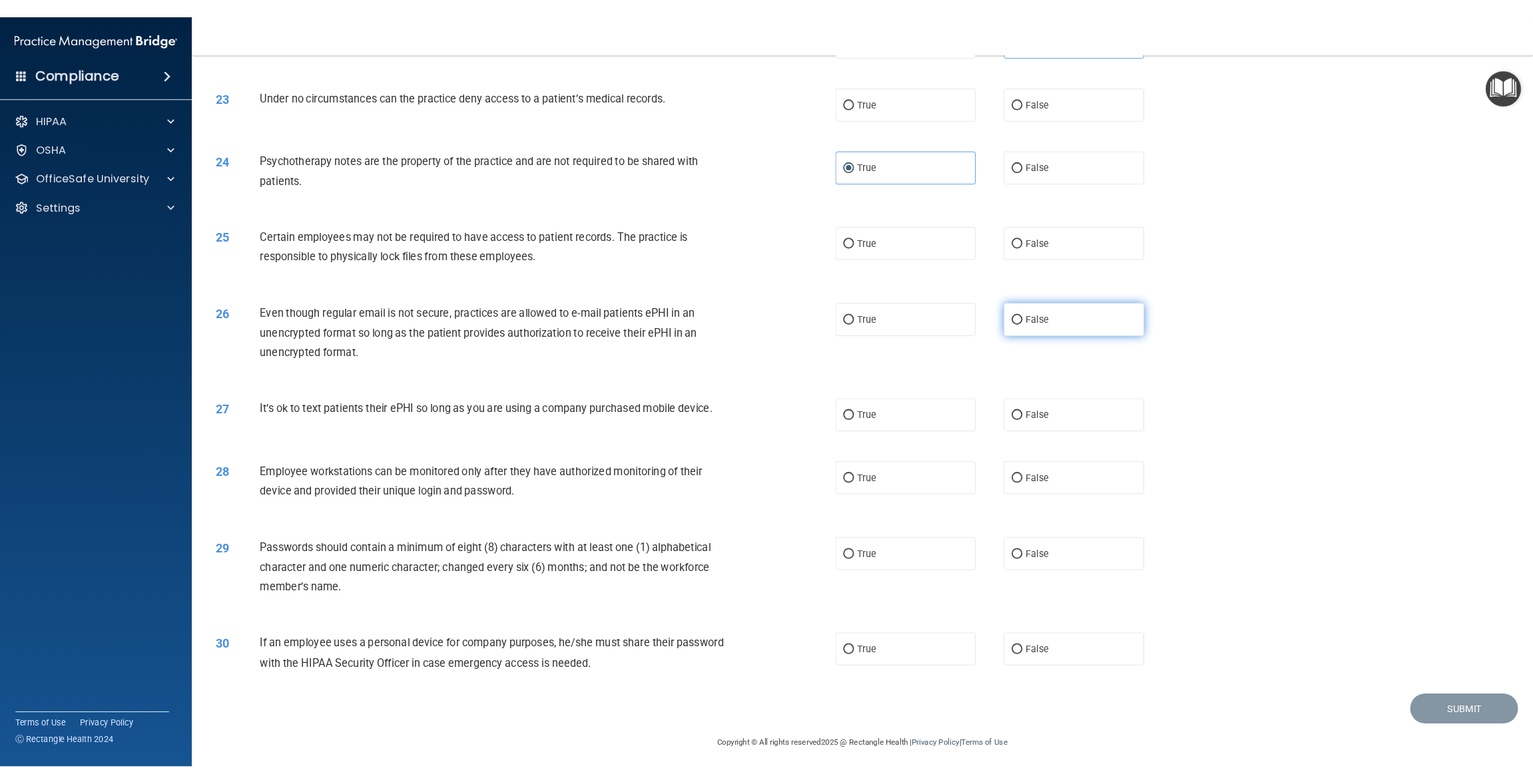
scroll to position [2006, 0]
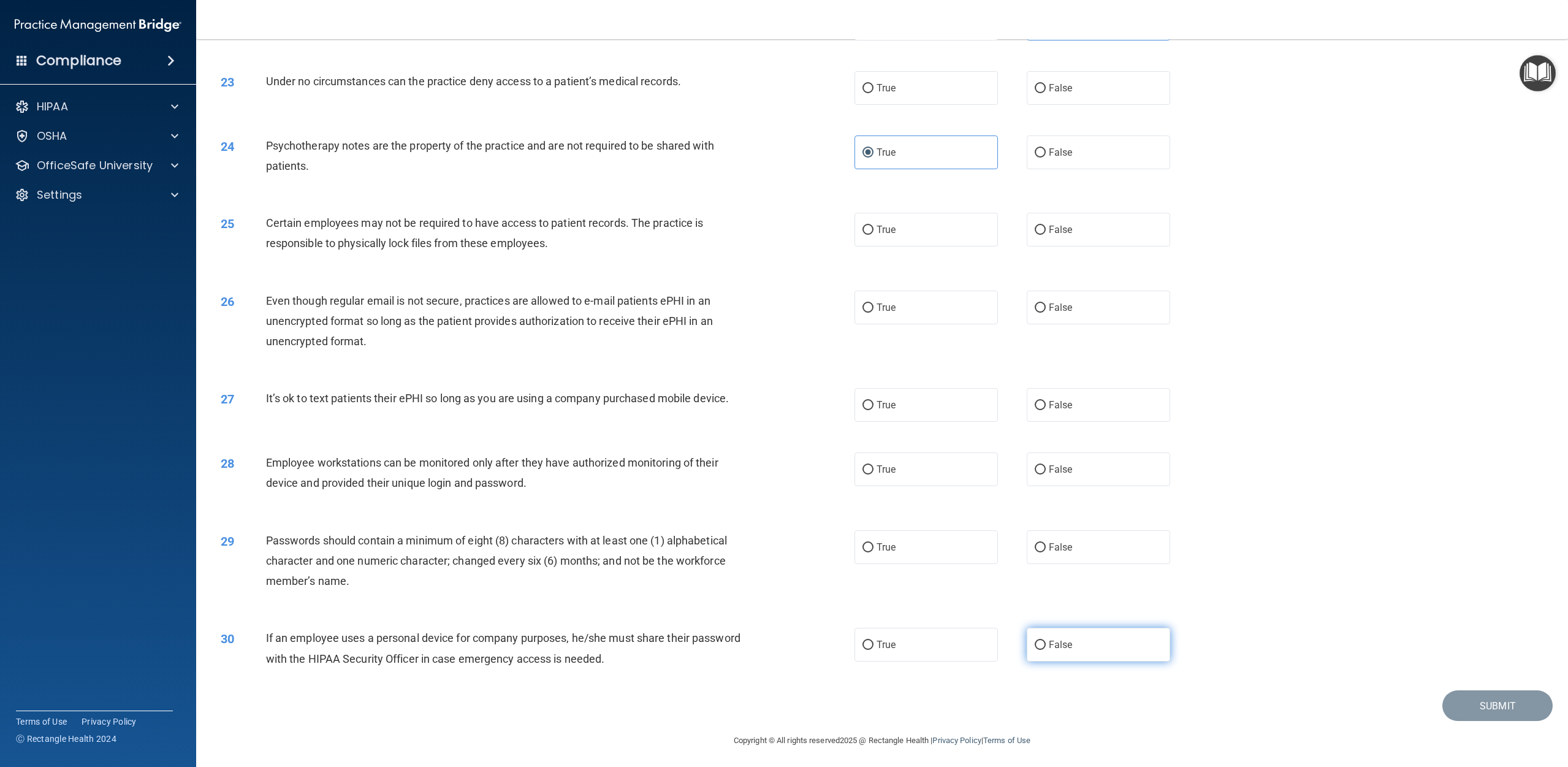
click at [790, 650] on span "False" at bounding box center [1060, 644] width 24 height 11
click at [790, 650] on input "False" at bounding box center [1040, 645] width 11 height 9
radio input "true"
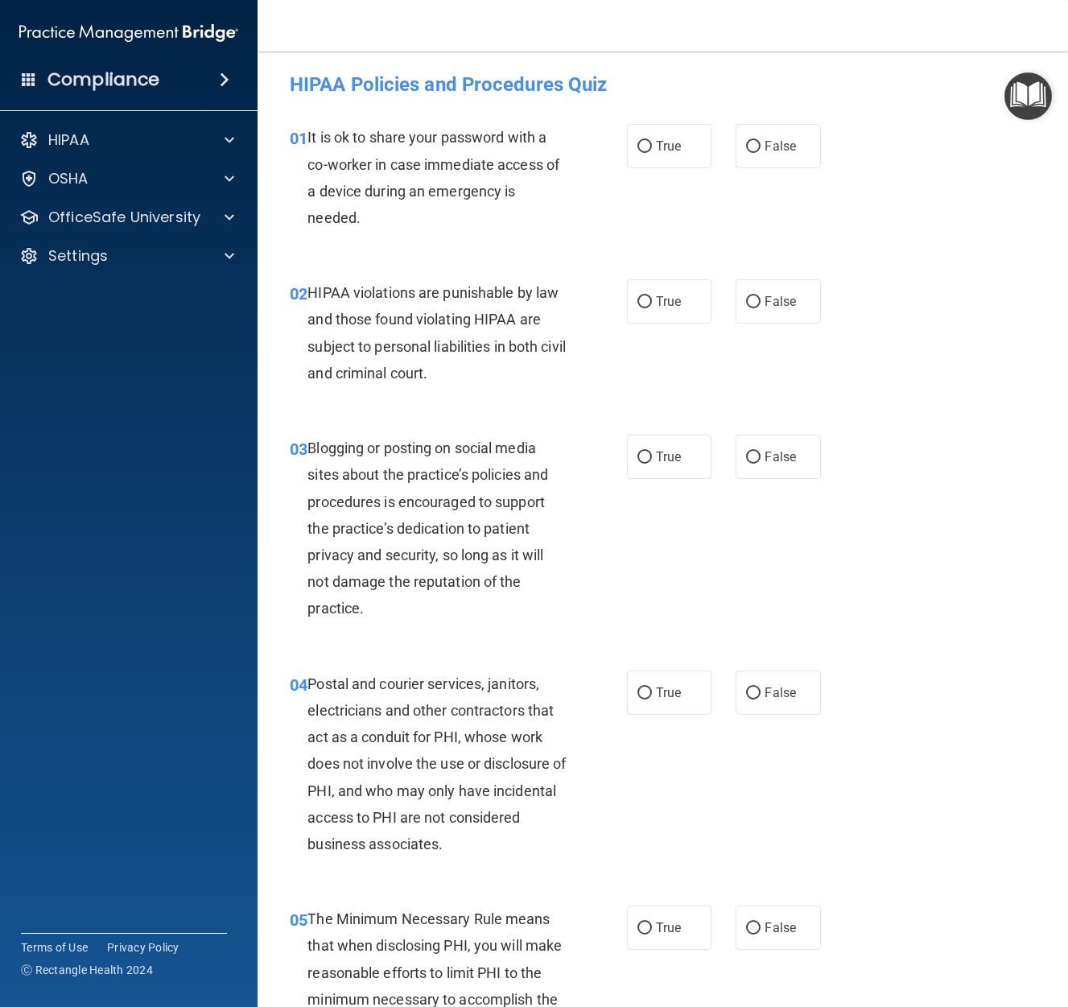
scroll to position [0, 0]
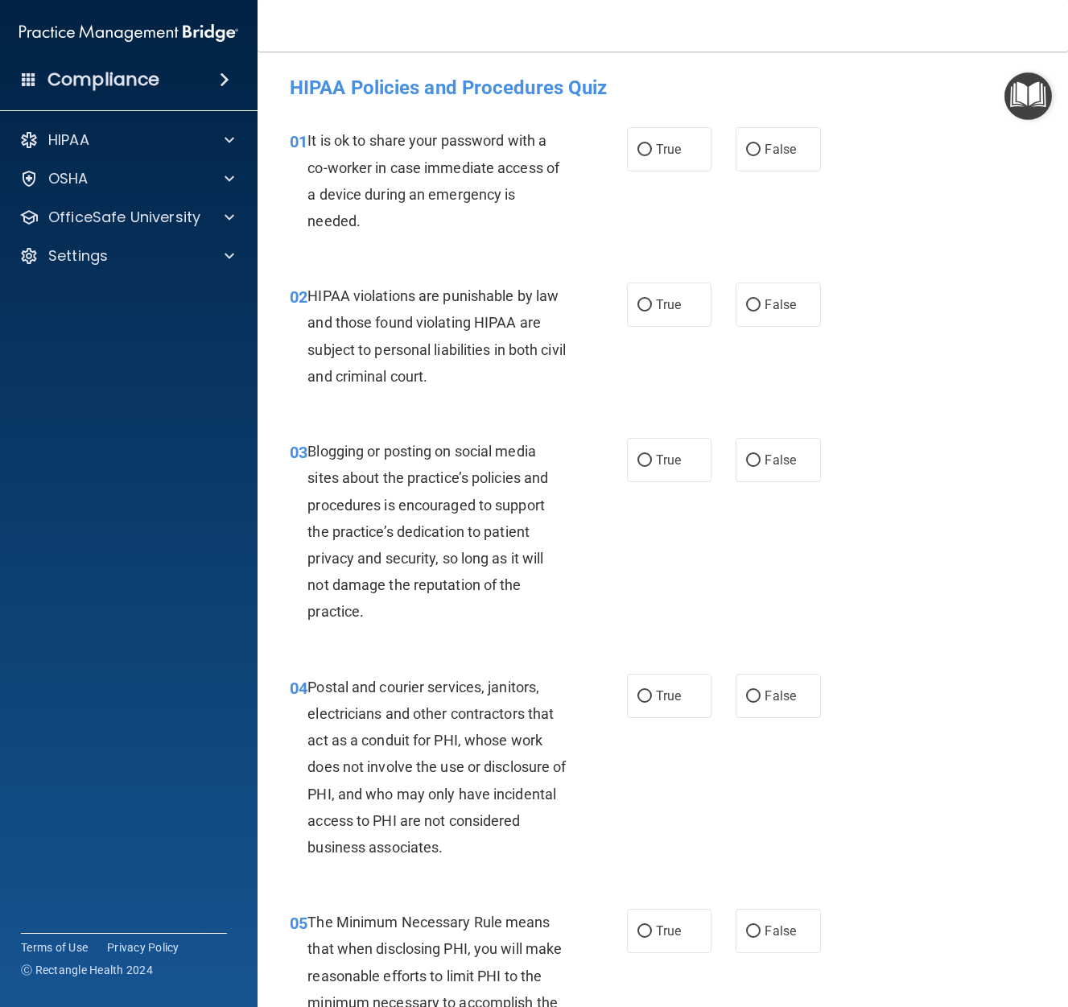
drag, startPoint x: 774, startPoint y: 151, endPoint x: 764, endPoint y: 175, distance: 26.0
click at [773, 151] on span "False" at bounding box center [780, 149] width 31 height 15
click at [761, 151] on input "False" at bounding box center [753, 150] width 14 height 12
radio input "true"
drag, startPoint x: 653, startPoint y: 310, endPoint x: 659, endPoint y: 332, distance: 22.7
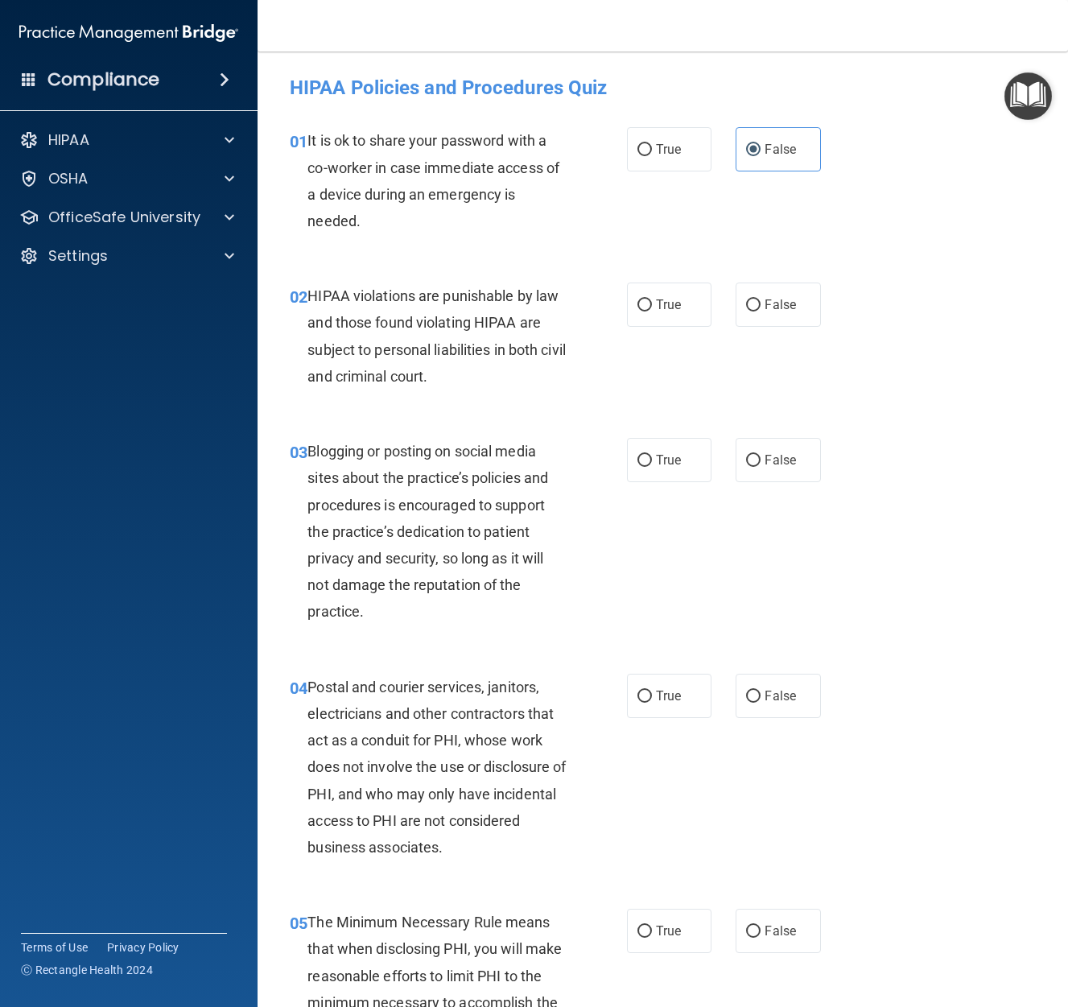
click at [653, 310] on label "True" at bounding box center [669, 305] width 85 height 44
click at [652, 310] on input "True" at bounding box center [645, 305] width 14 height 12
radio input "true"
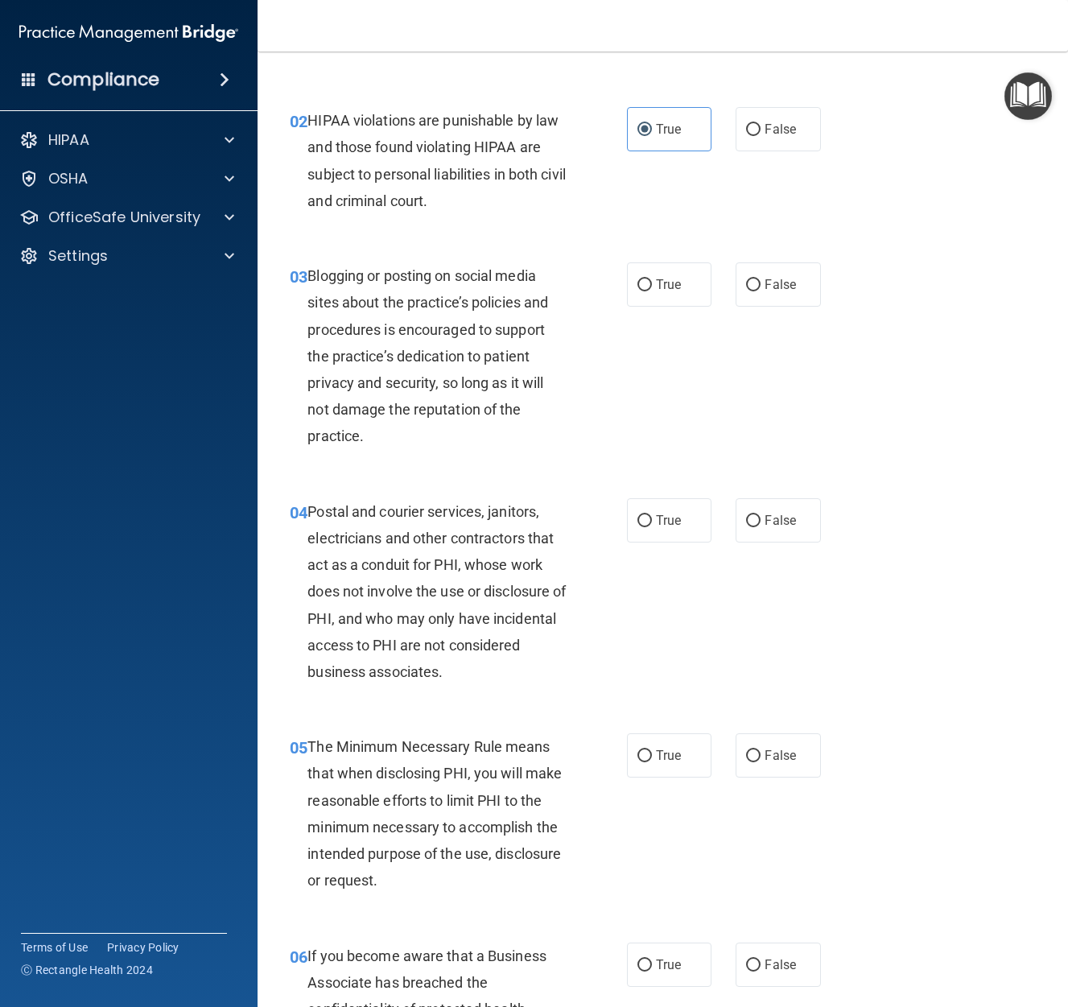
scroll to position [179, 0]
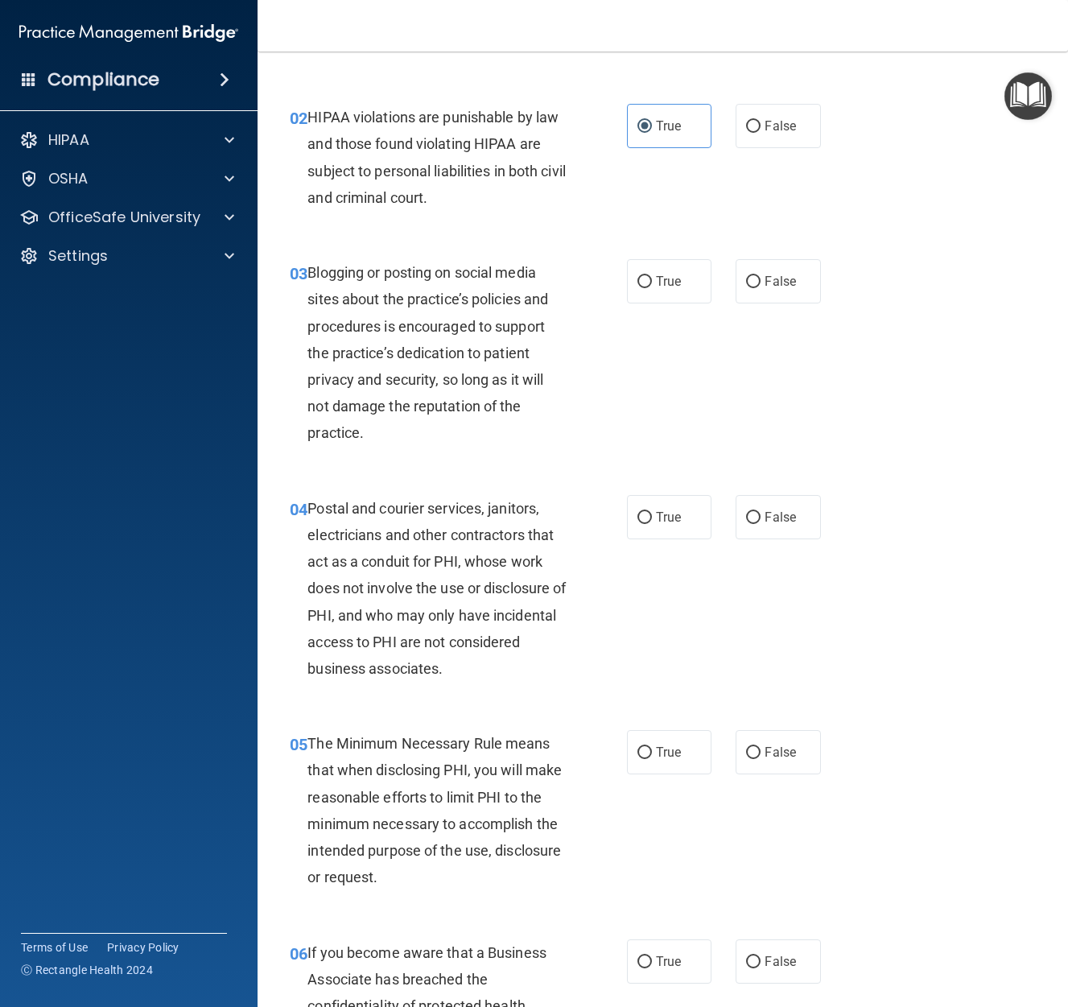
drag, startPoint x: 767, startPoint y: 281, endPoint x: 826, endPoint y: 243, distance: 69.9
click at [767, 281] on span "False" at bounding box center [780, 281] width 31 height 15
click at [761, 281] on input "False" at bounding box center [753, 282] width 14 height 12
radio input "true"
click at [650, 512] on input "True" at bounding box center [645, 518] width 14 height 12
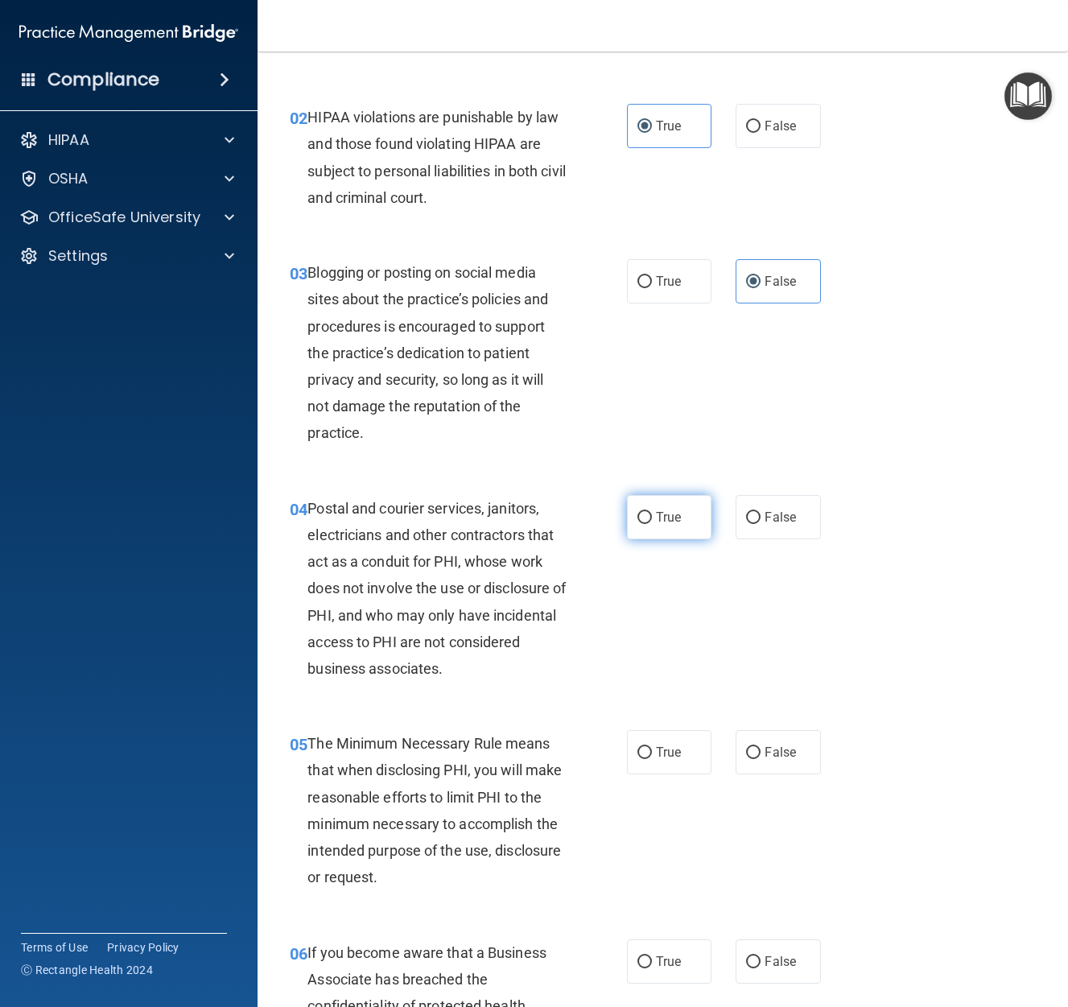
radio input "true"
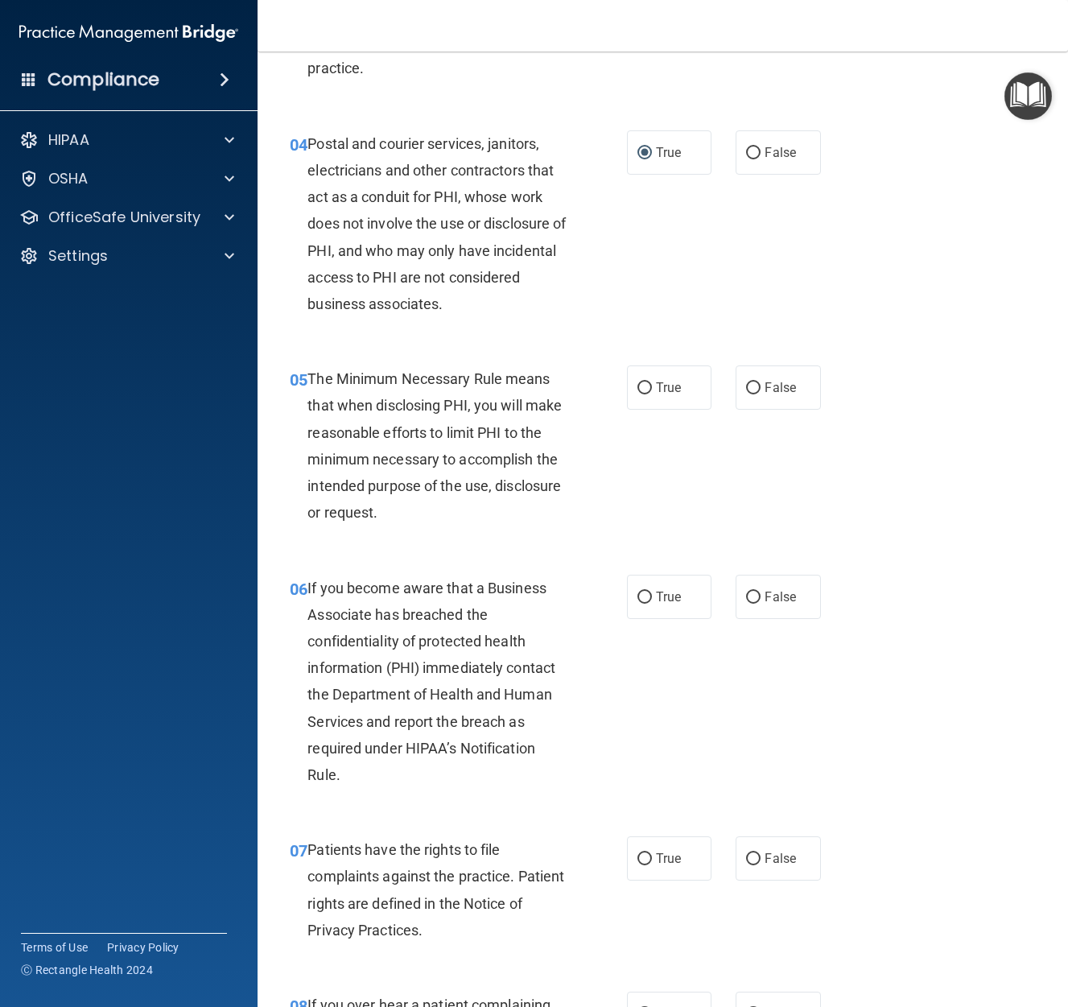
scroll to position [545, 0]
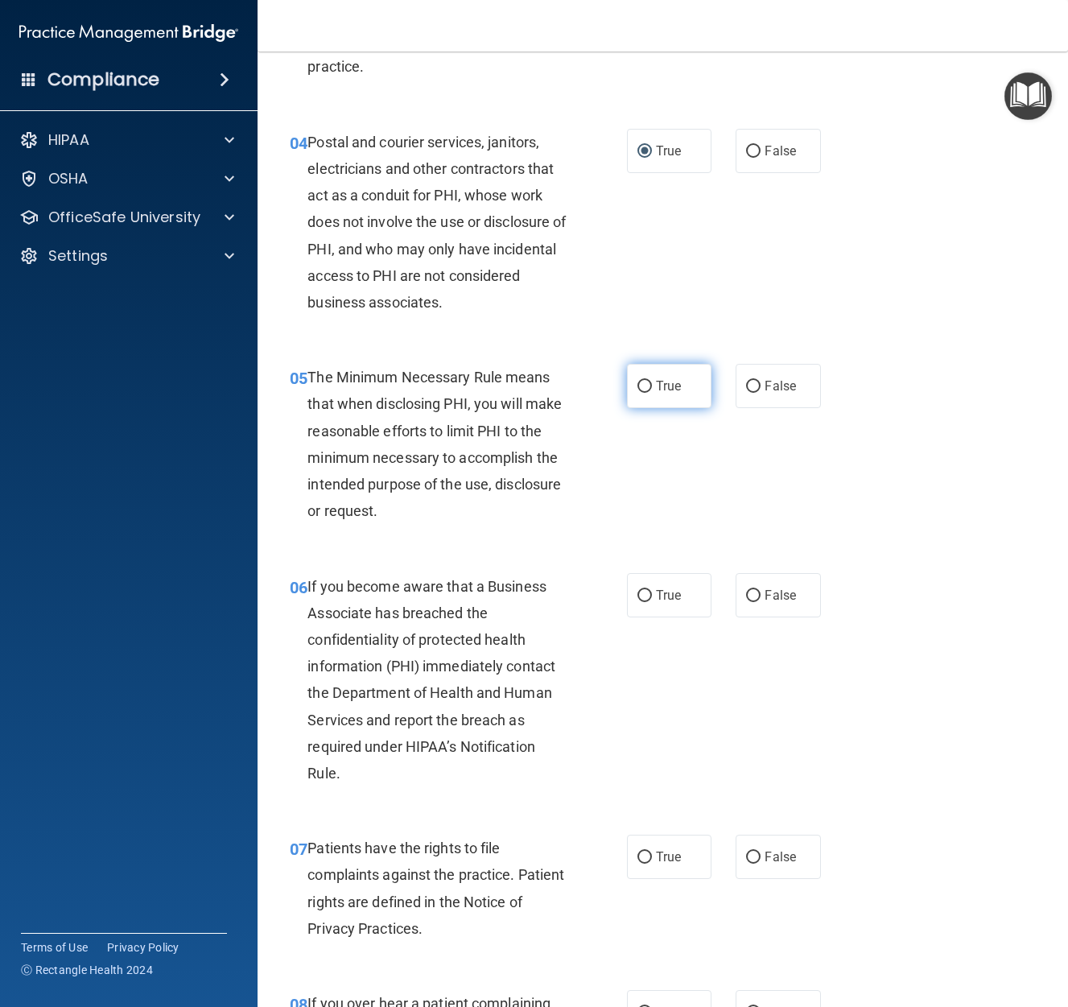
click at [638, 384] on input "True" at bounding box center [645, 387] width 14 height 12
radio input "true"
drag, startPoint x: 755, startPoint y: 593, endPoint x: 735, endPoint y: 595, distance: 20.2
click at [754, 593] on input "False" at bounding box center [753, 596] width 14 height 12
radio input "true"
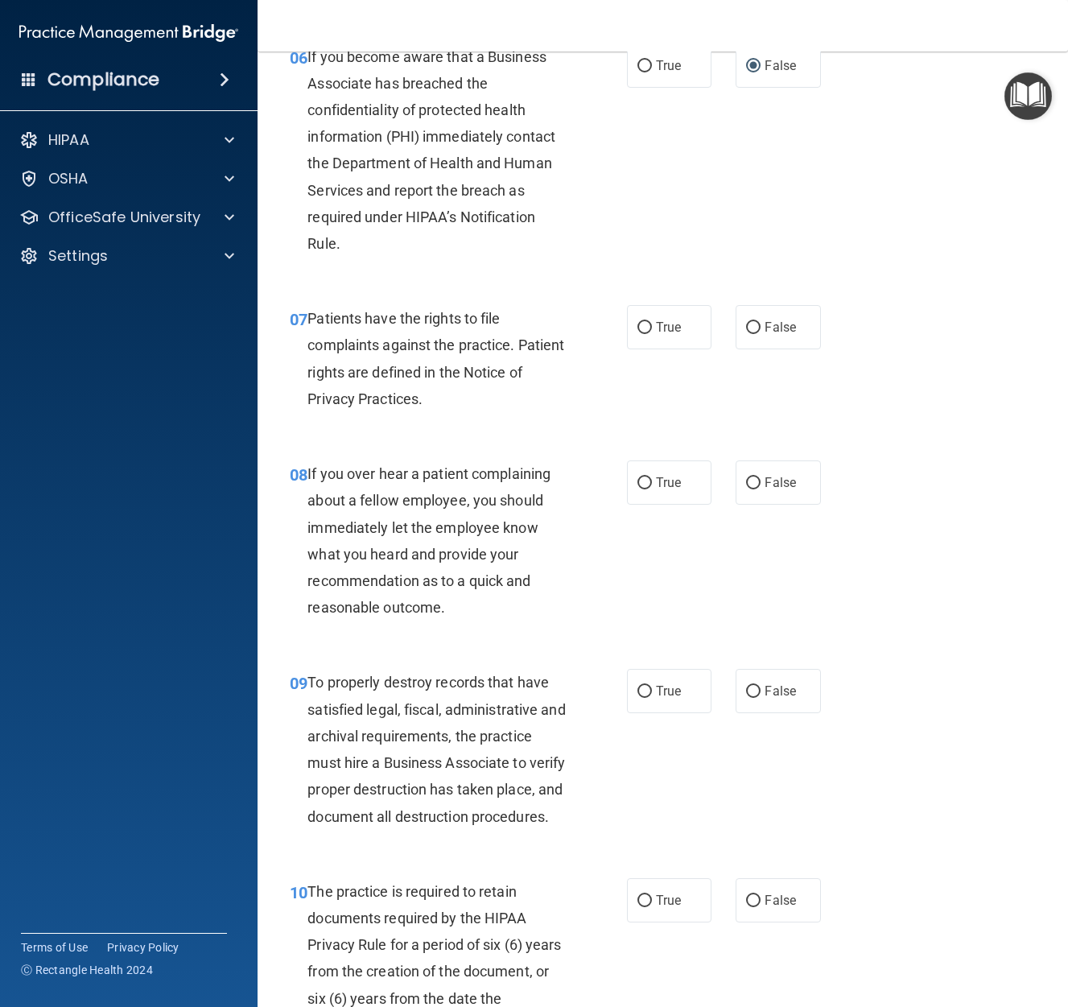
scroll to position [1076, 0]
click at [643, 325] on input "True" at bounding box center [645, 326] width 14 height 12
radio input "true"
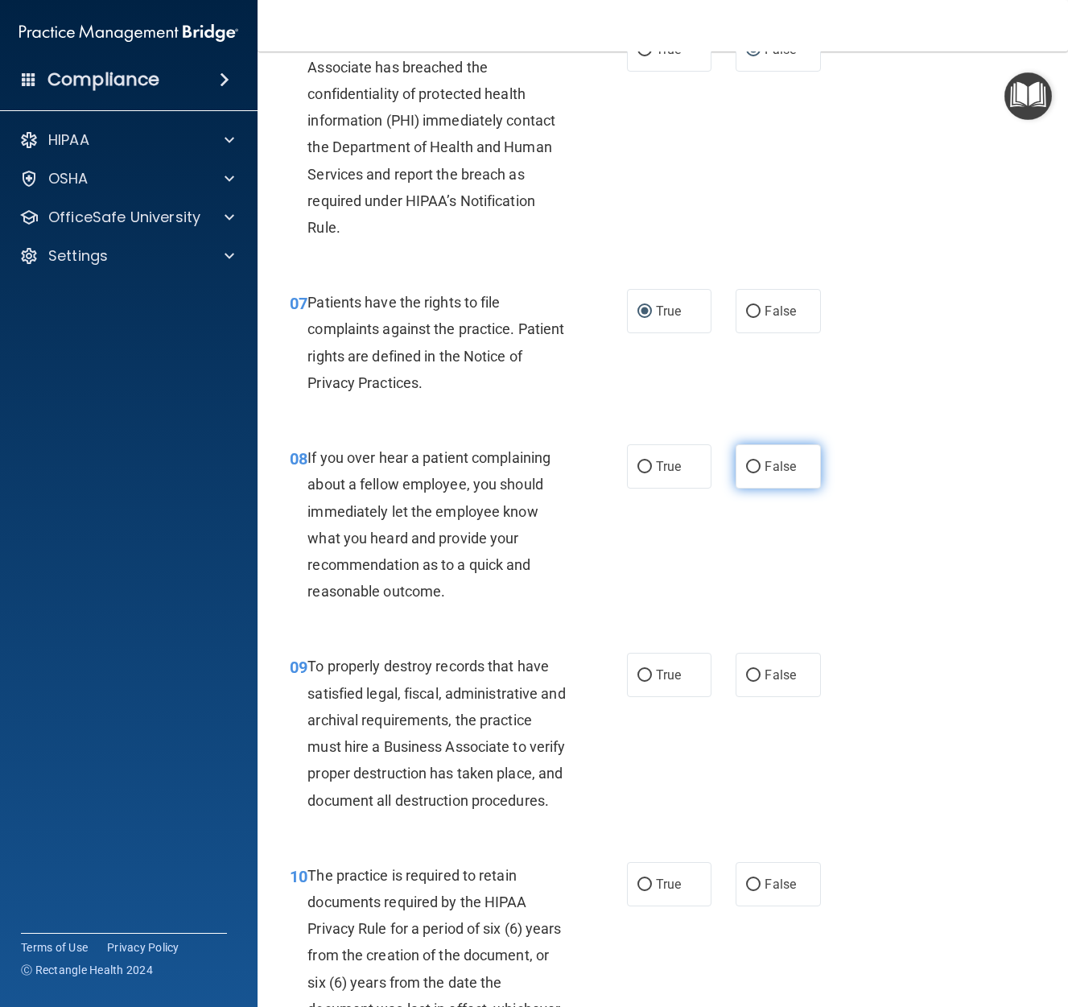
click at [756, 470] on input "False" at bounding box center [753, 467] width 14 height 12
radio input "true"
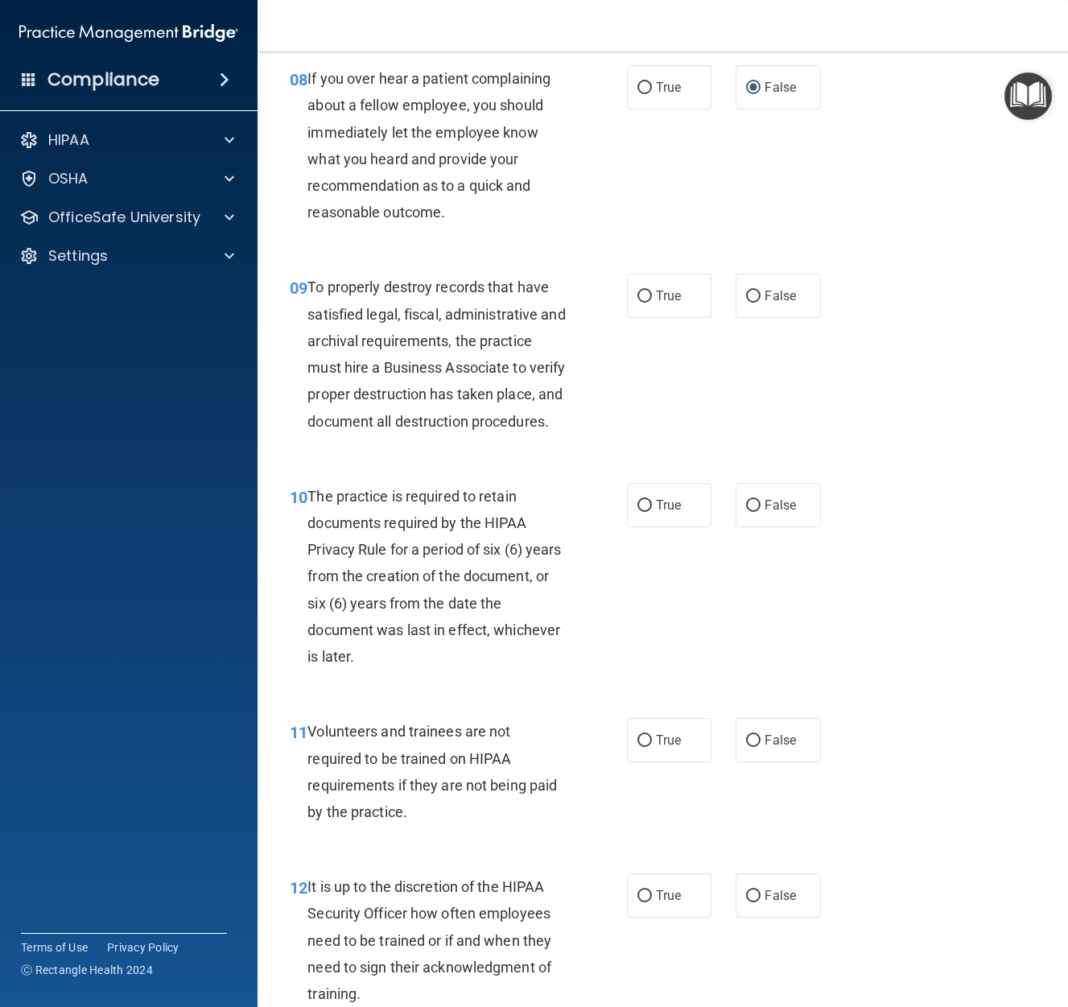
scroll to position [1471, 0]
click at [755, 291] on input "False" at bounding box center [753, 296] width 14 height 12
radio input "true"
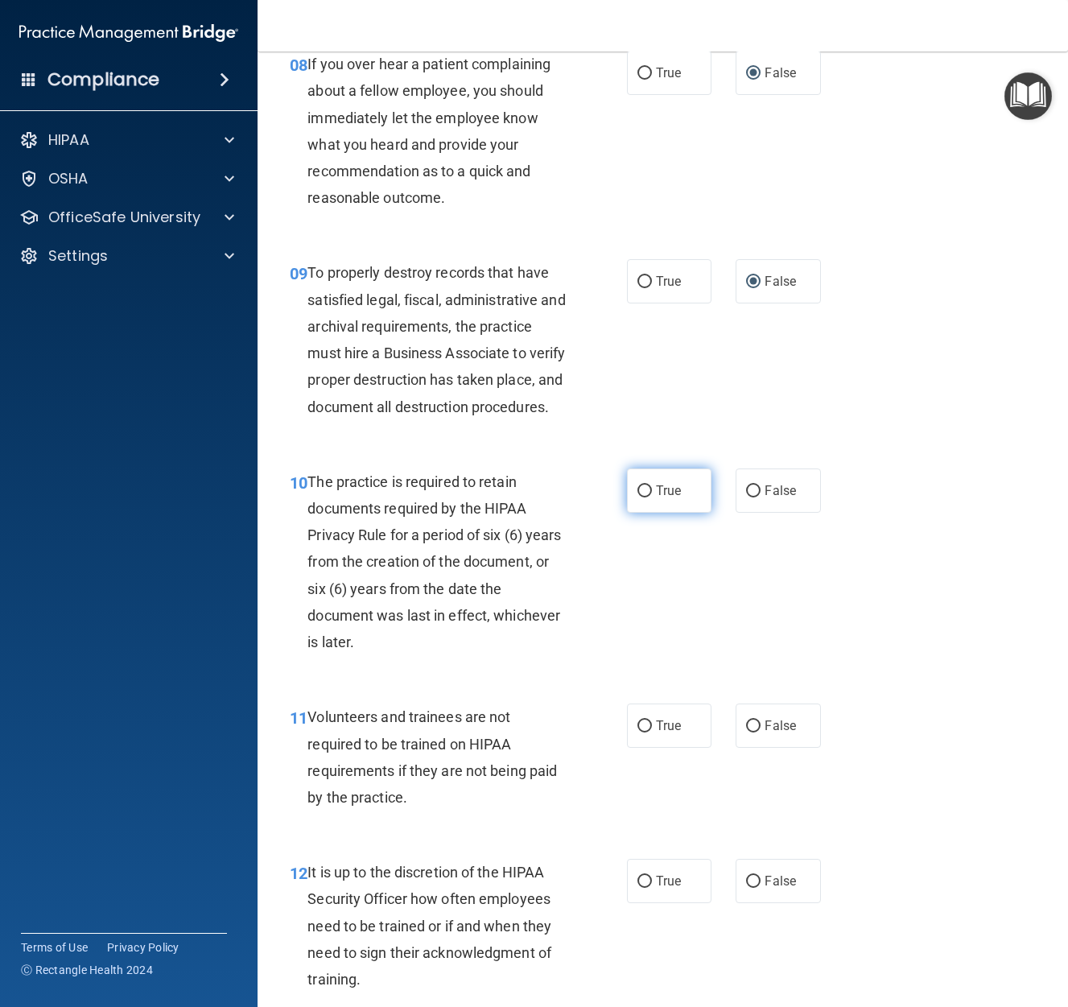
click at [648, 497] on input "True" at bounding box center [645, 491] width 14 height 12
radio input "true"
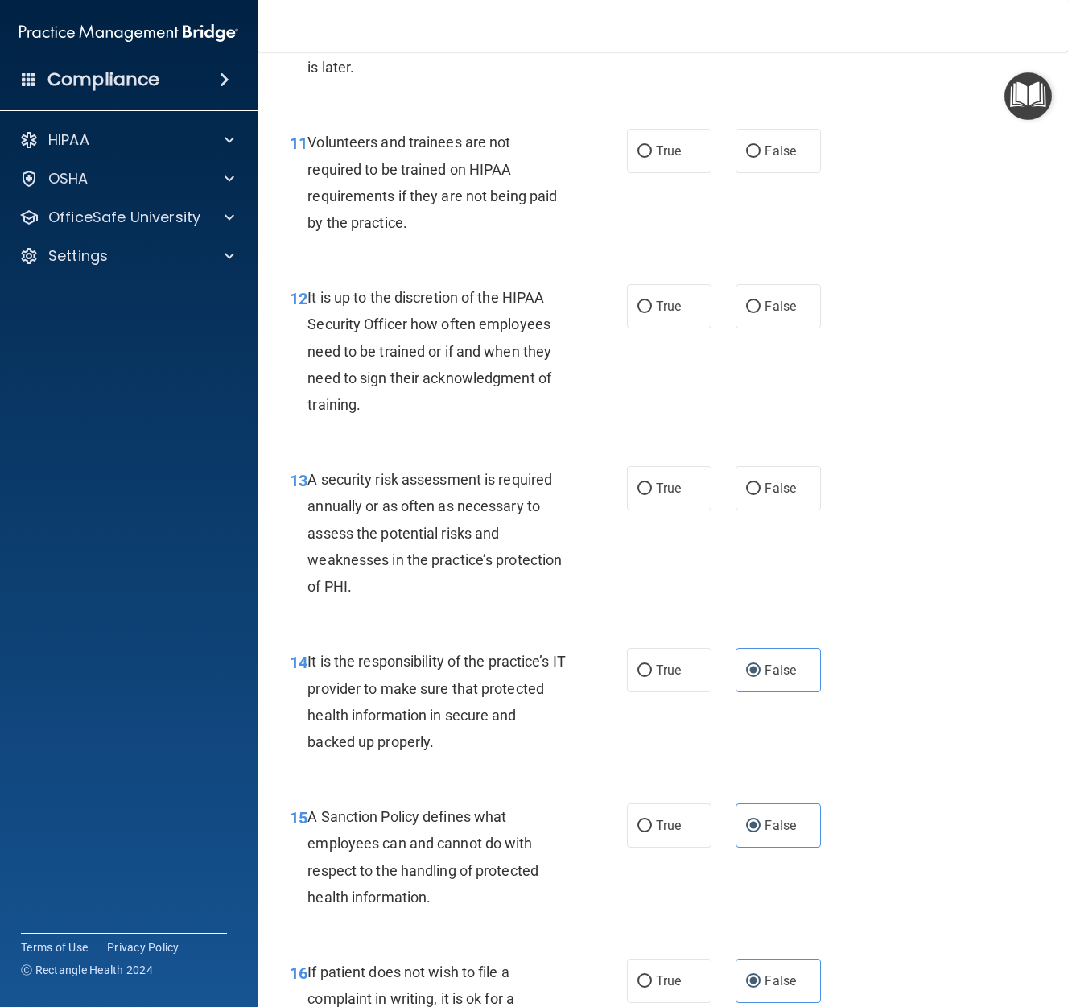
scroll to position [2063, 0]
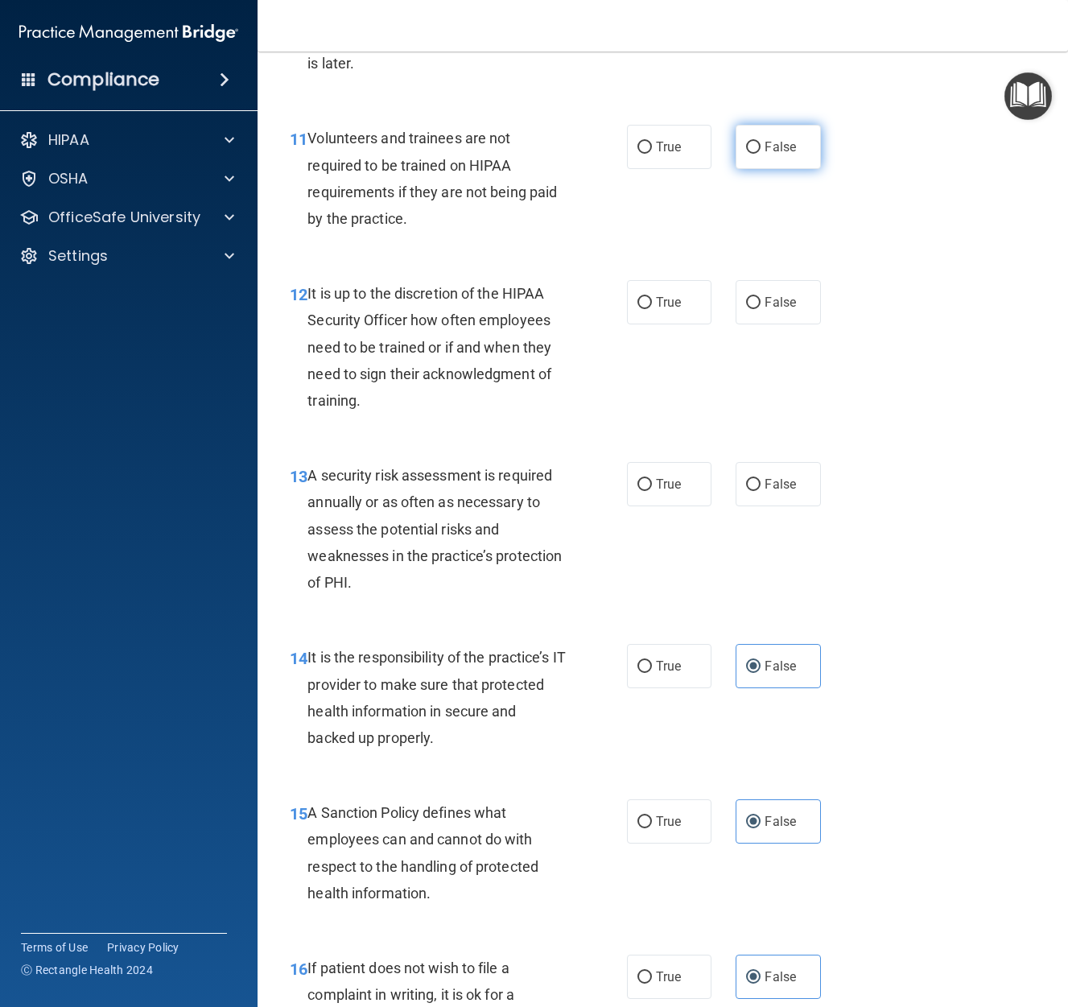
click at [753, 154] on input "False" at bounding box center [753, 148] width 14 height 12
radio input "true"
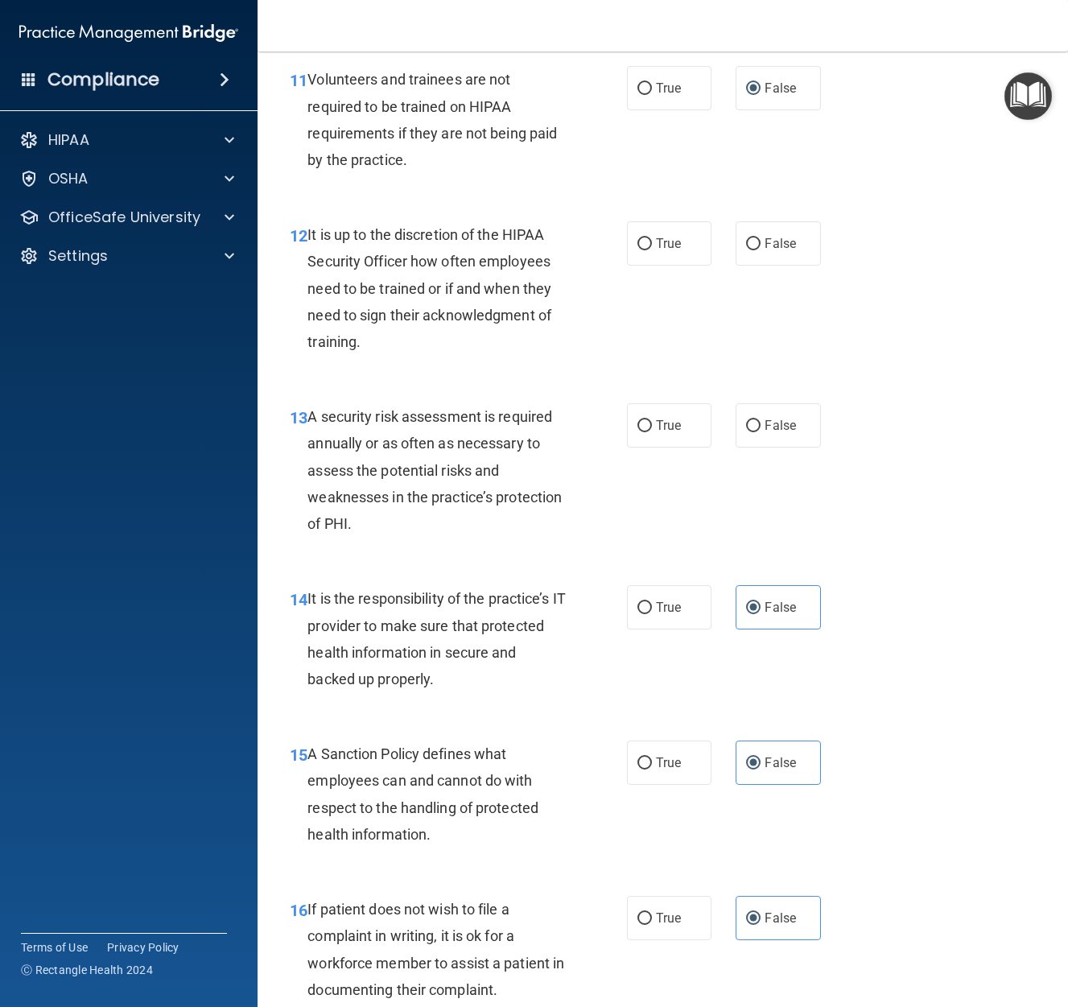
scroll to position [2124, 0]
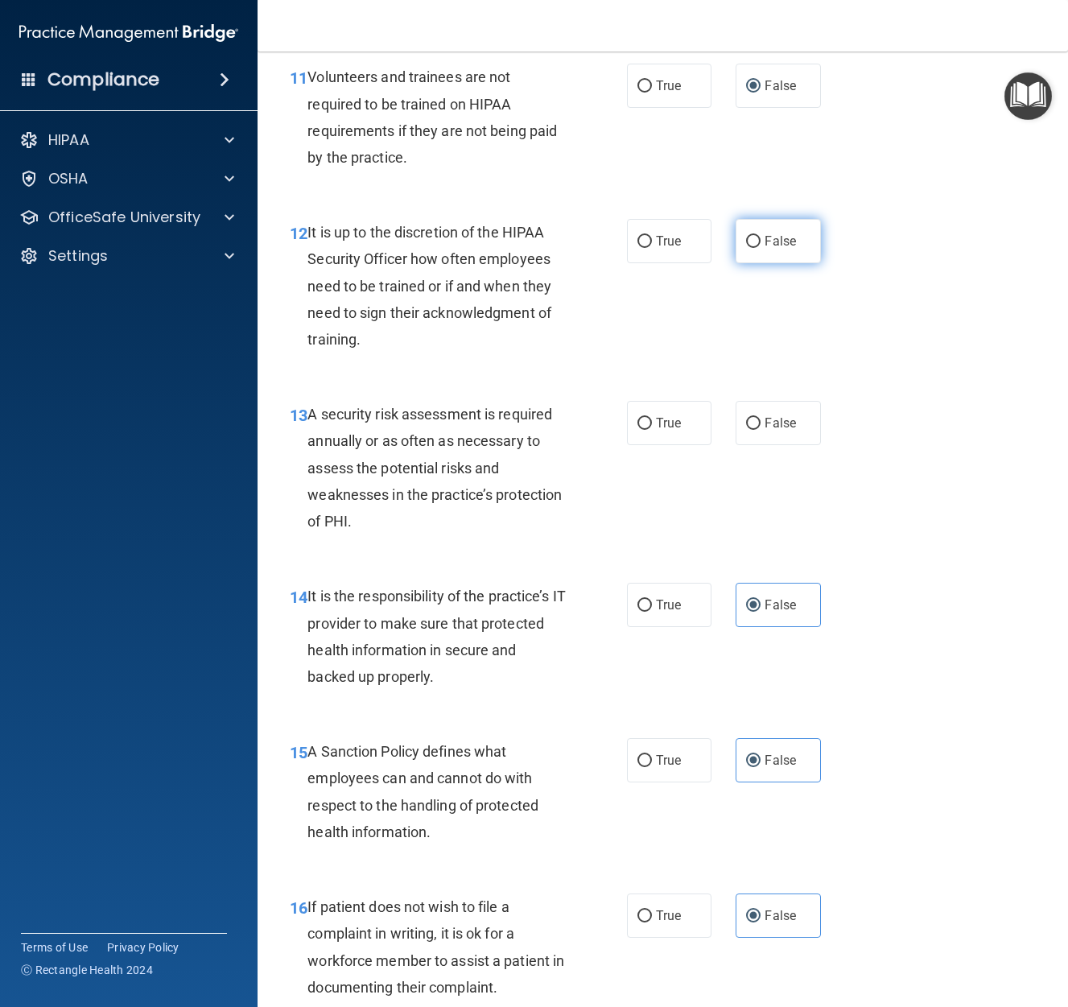
click at [751, 248] on input "False" at bounding box center [753, 242] width 14 height 12
radio input "true"
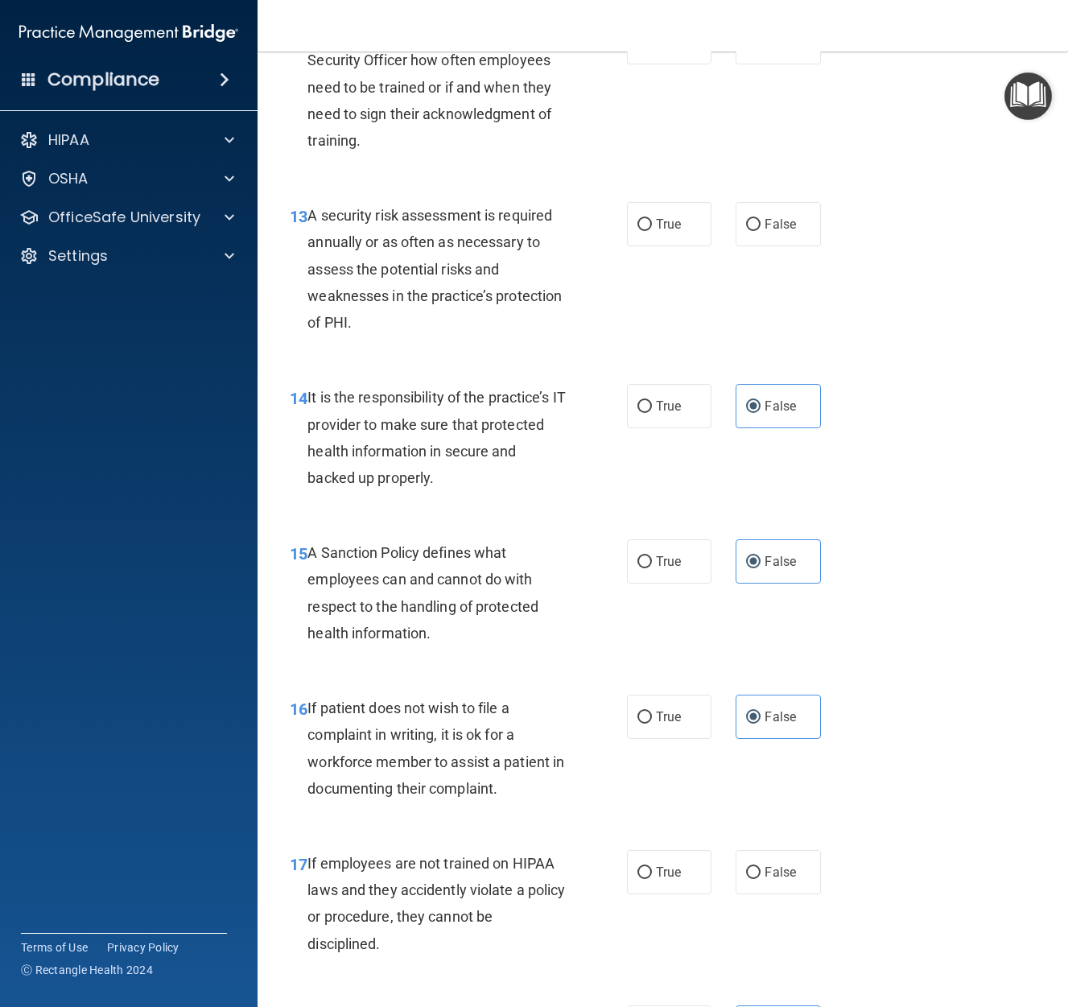
scroll to position [2374, 0]
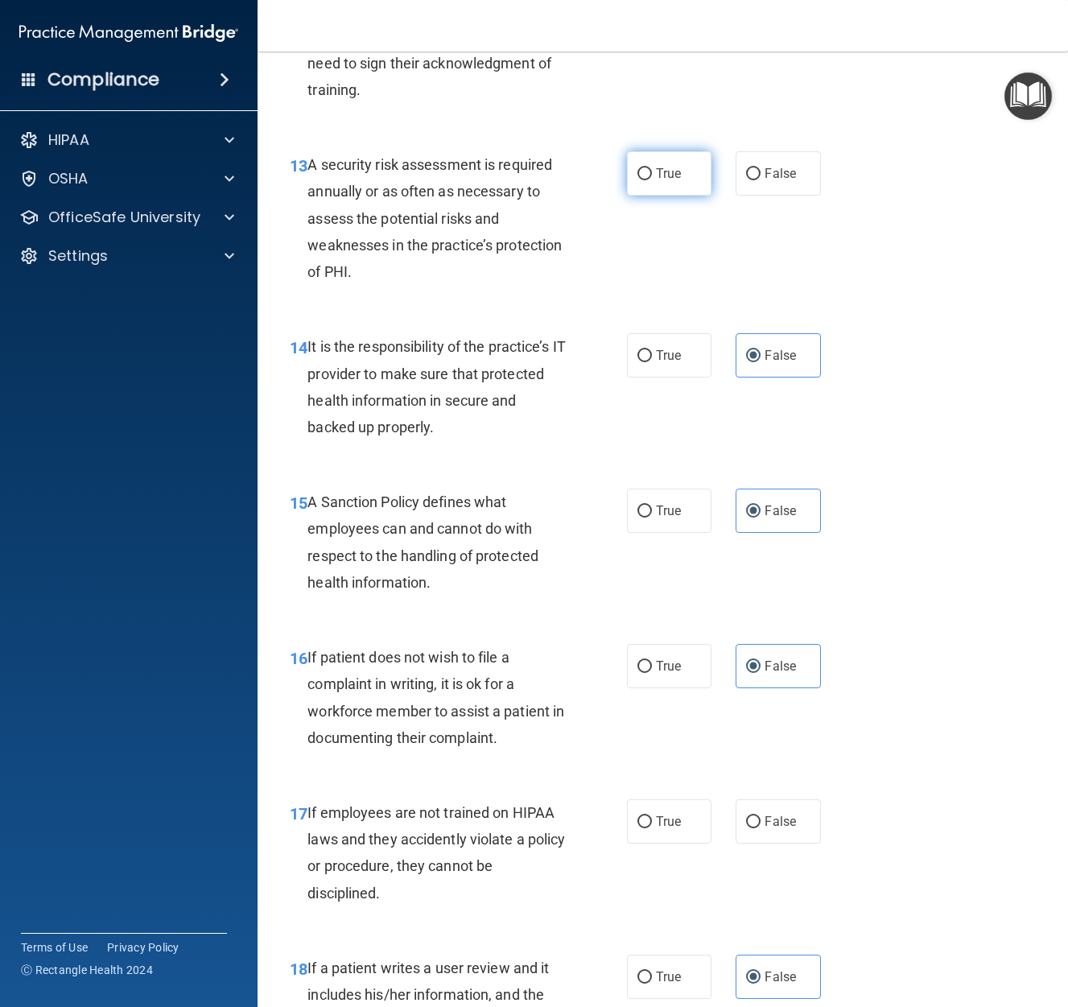
click at [641, 180] on input "True" at bounding box center [645, 174] width 14 height 12
radio input "true"
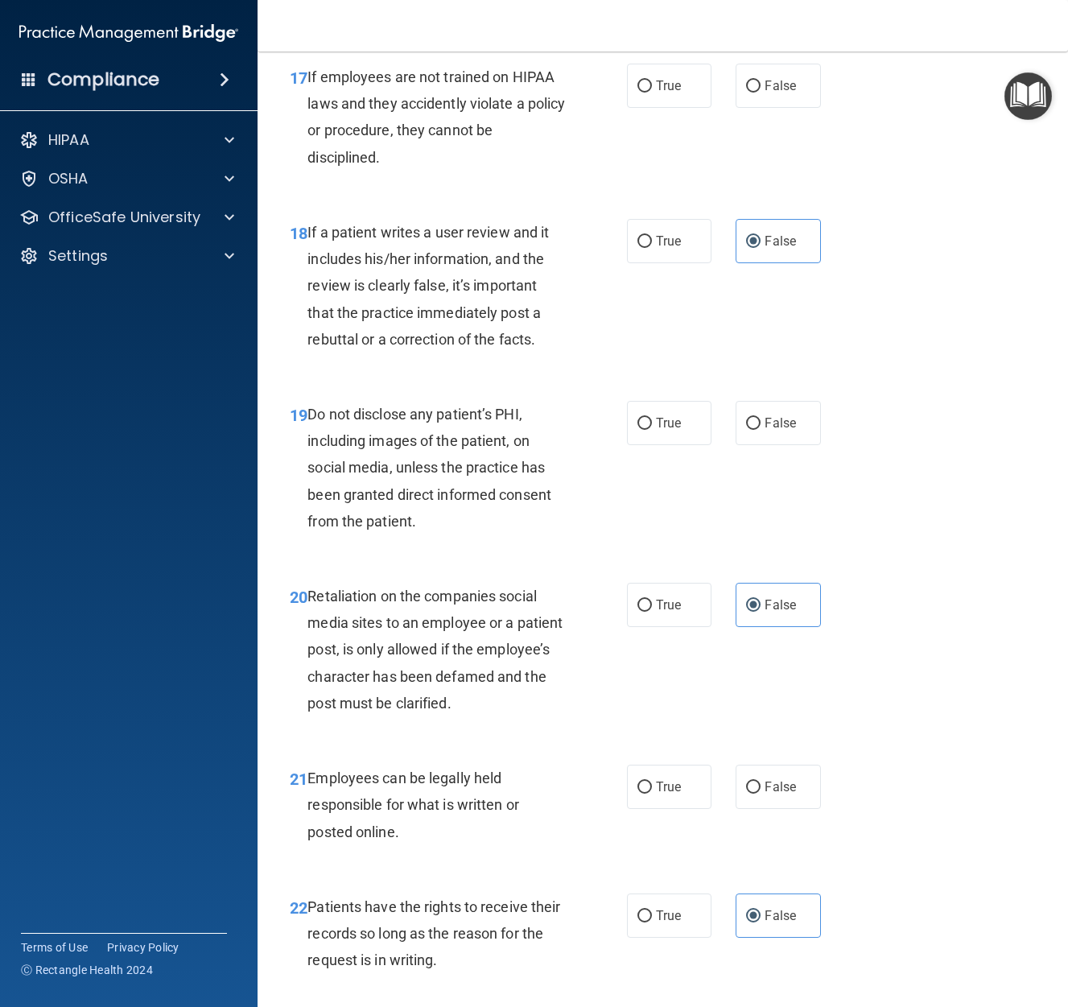
scroll to position [3114, 0]
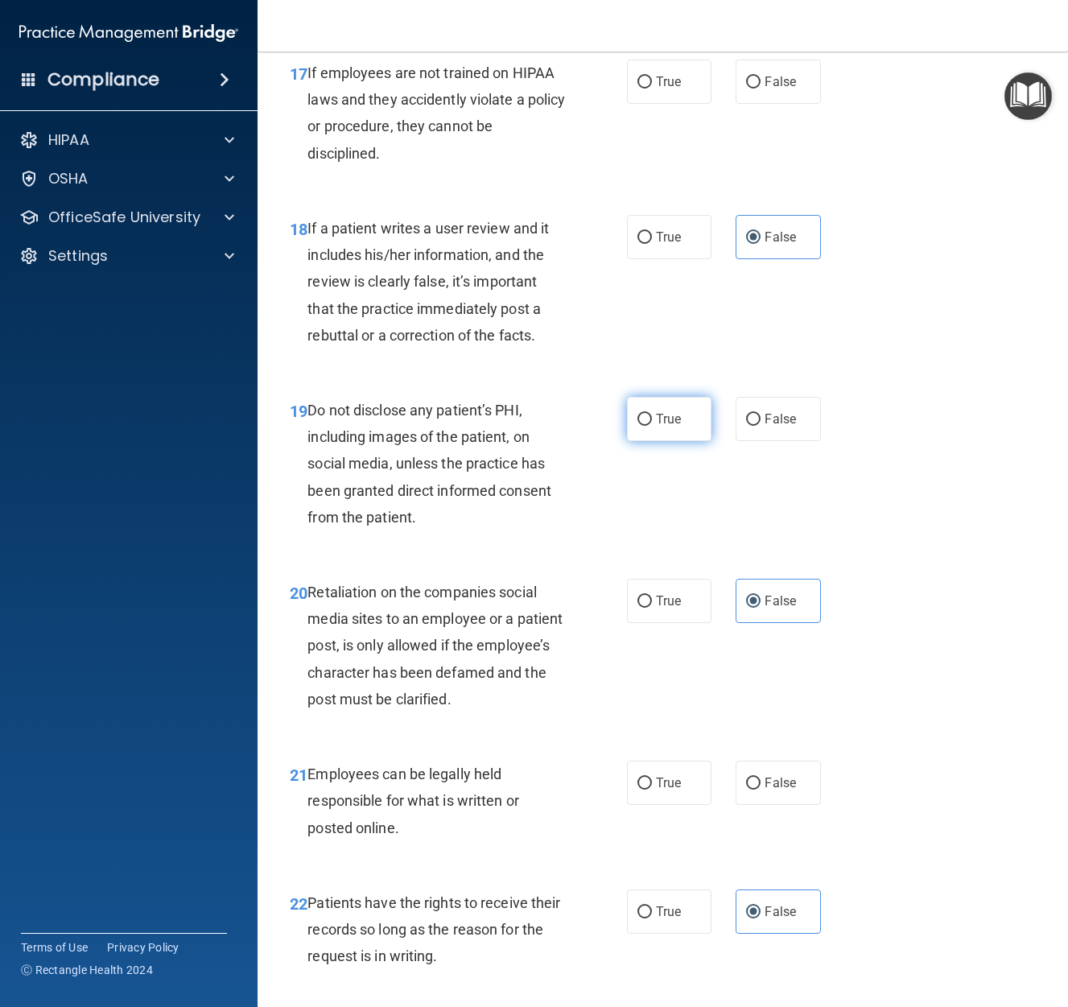
drag, startPoint x: 649, startPoint y: 445, endPoint x: 660, endPoint y: 456, distance: 15.9
click at [649, 426] on input "True" at bounding box center [645, 420] width 14 height 12
radio input "true"
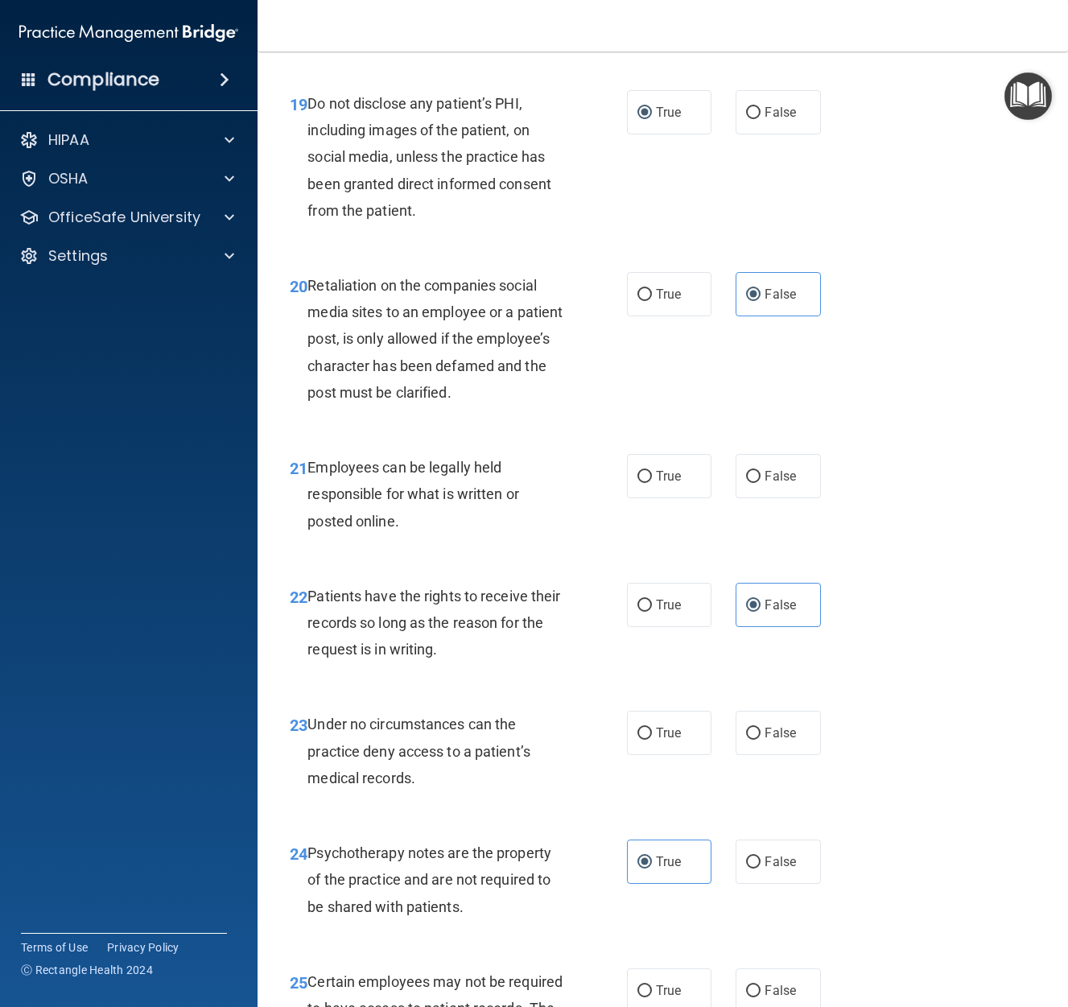
scroll to position [3429, 0]
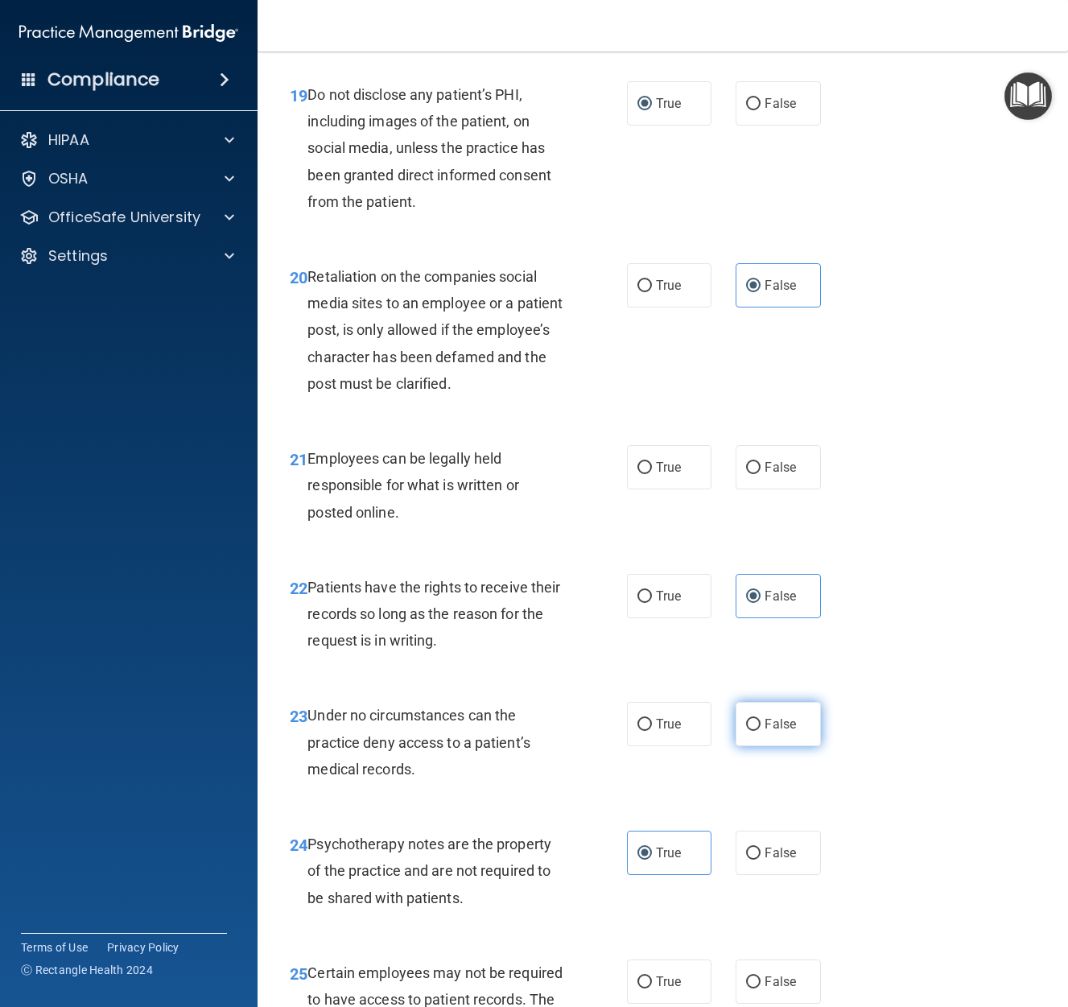
click at [754, 731] on input "False" at bounding box center [753, 725] width 14 height 12
radio input "true"
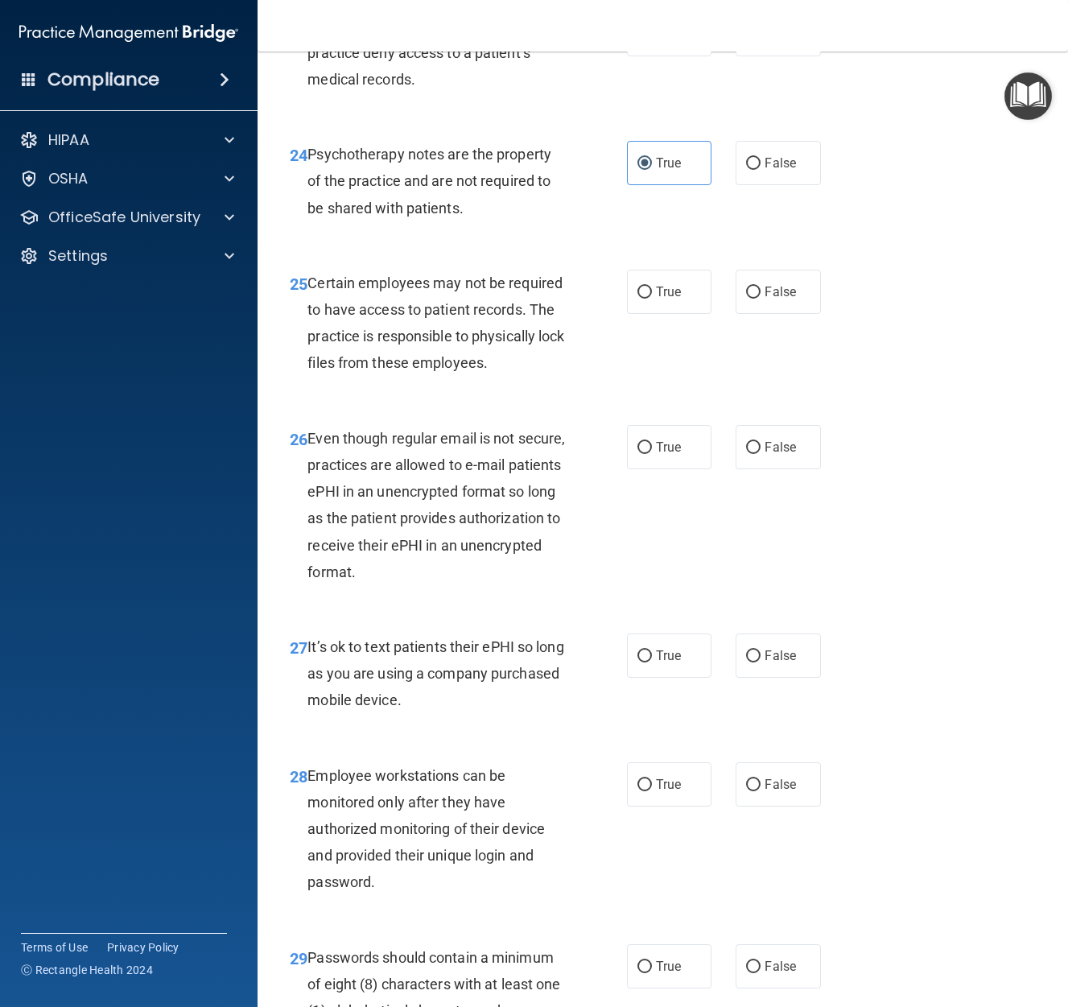
scroll to position [4120, 0]
click at [642, 298] on input "True" at bounding box center [645, 292] width 14 height 12
radio input "true"
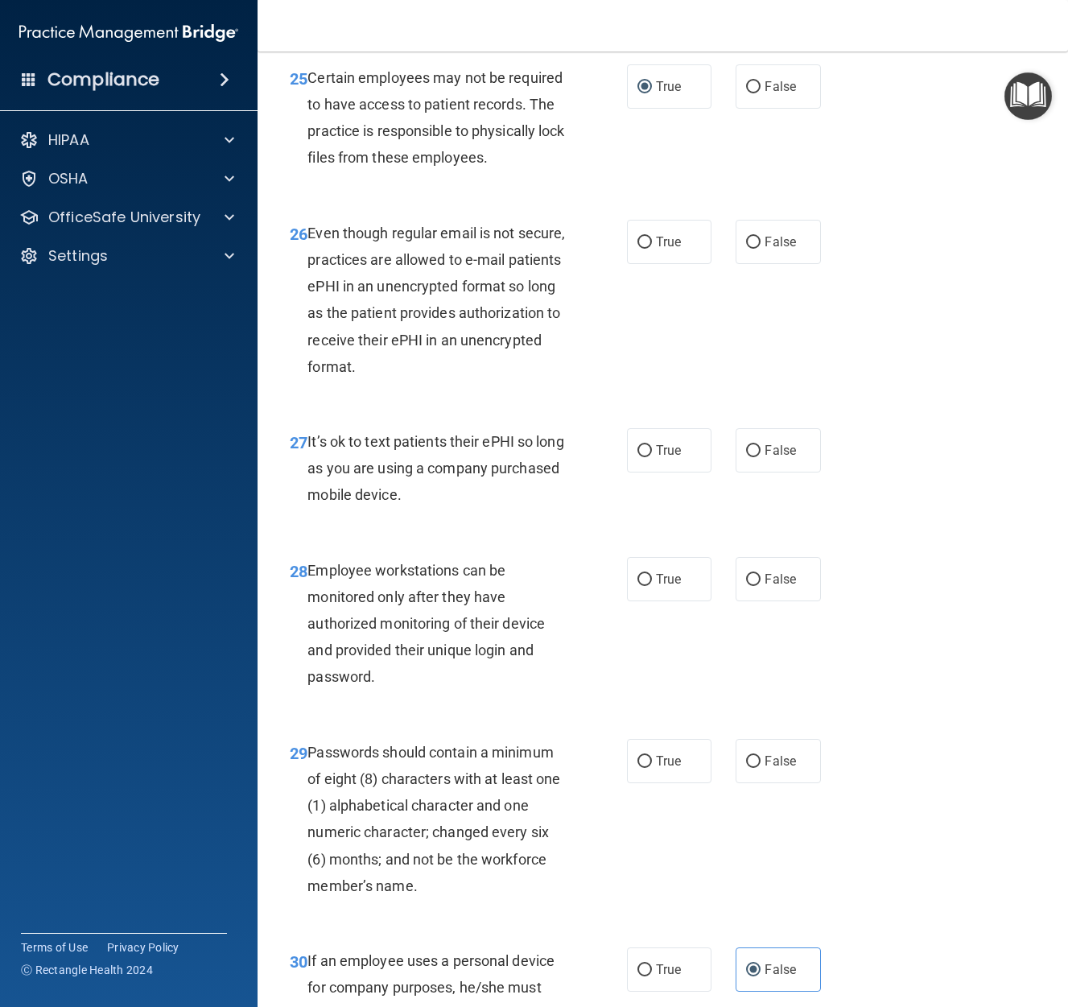
scroll to position [4330, 0]
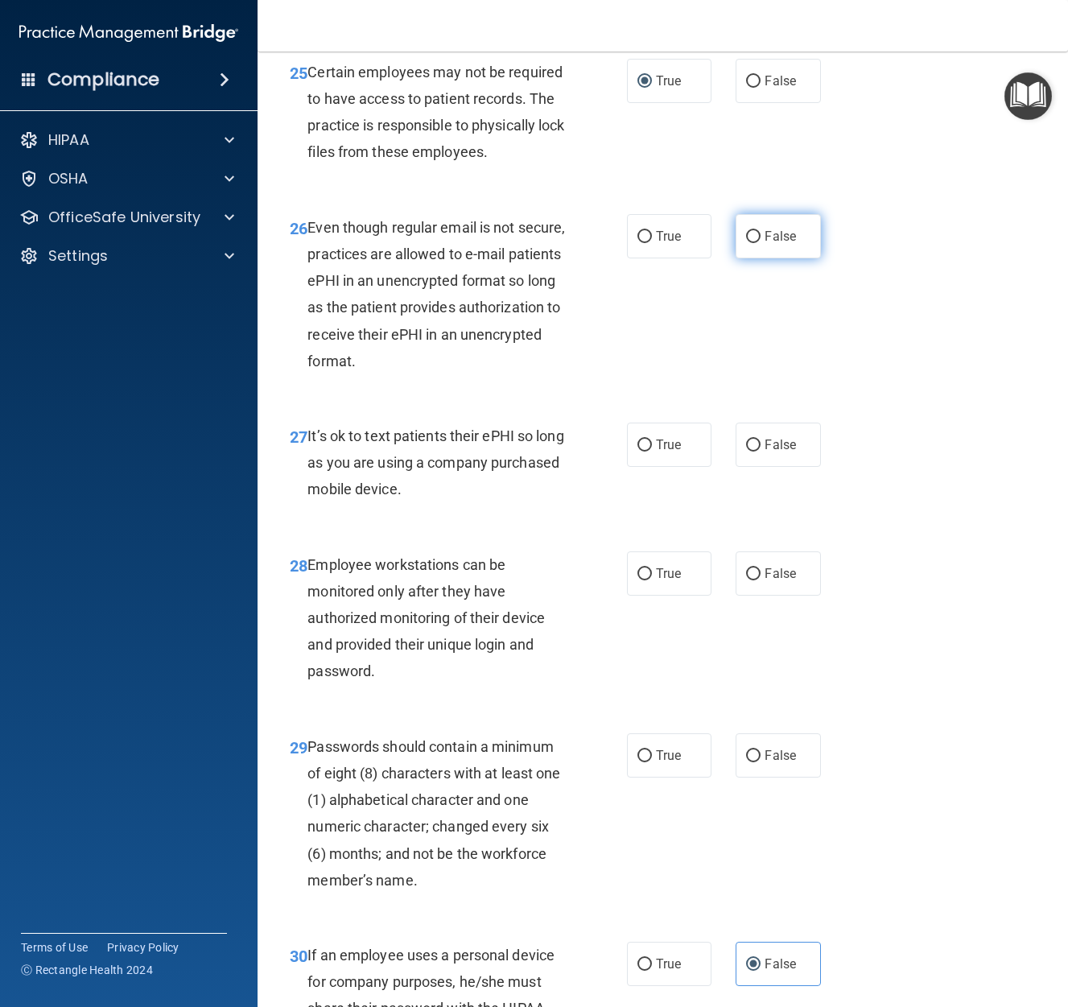
click at [756, 243] on input "False" at bounding box center [753, 237] width 14 height 12
radio input "true"
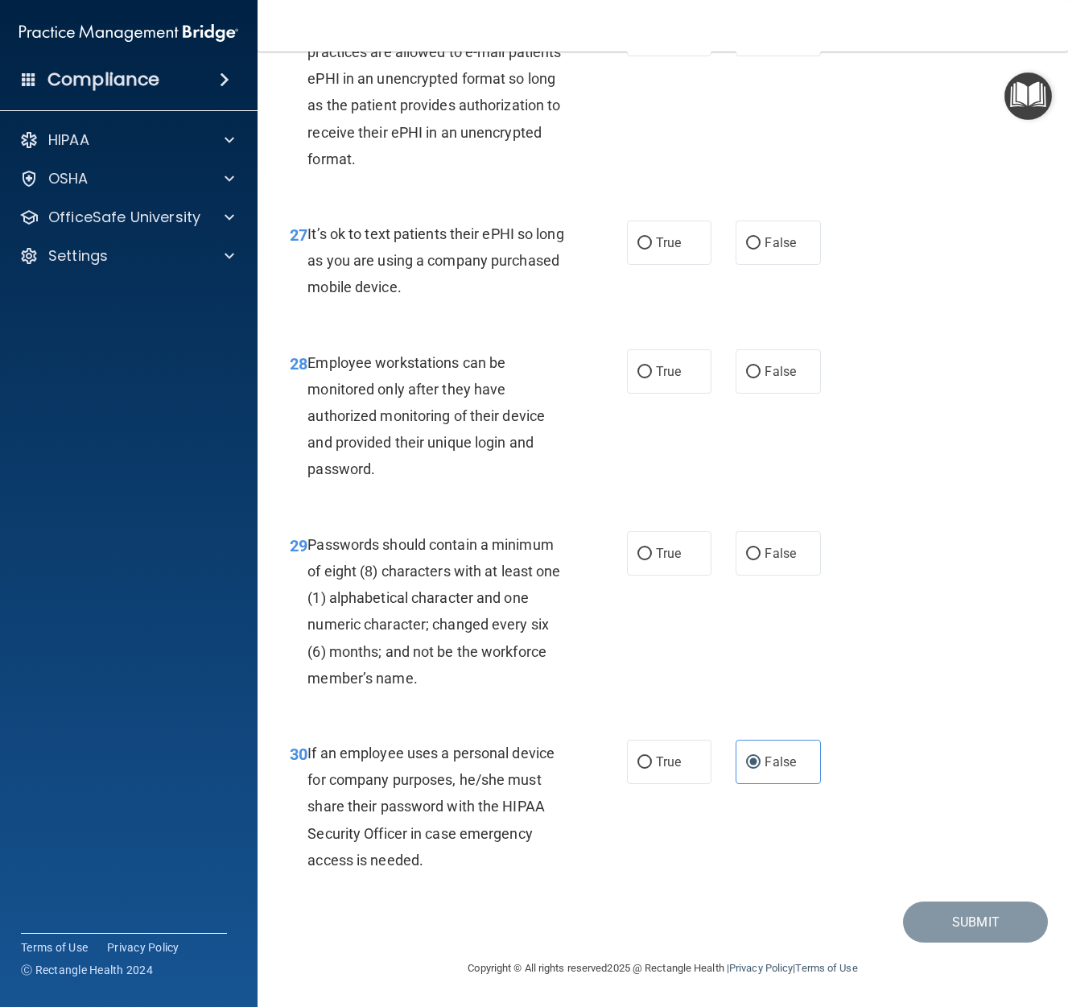
scroll to position [4558, 0]
click at [753, 244] on input "False" at bounding box center [753, 243] width 14 height 12
radio input "true"
click at [753, 373] on input "False" at bounding box center [753, 372] width 14 height 12
radio input "true"
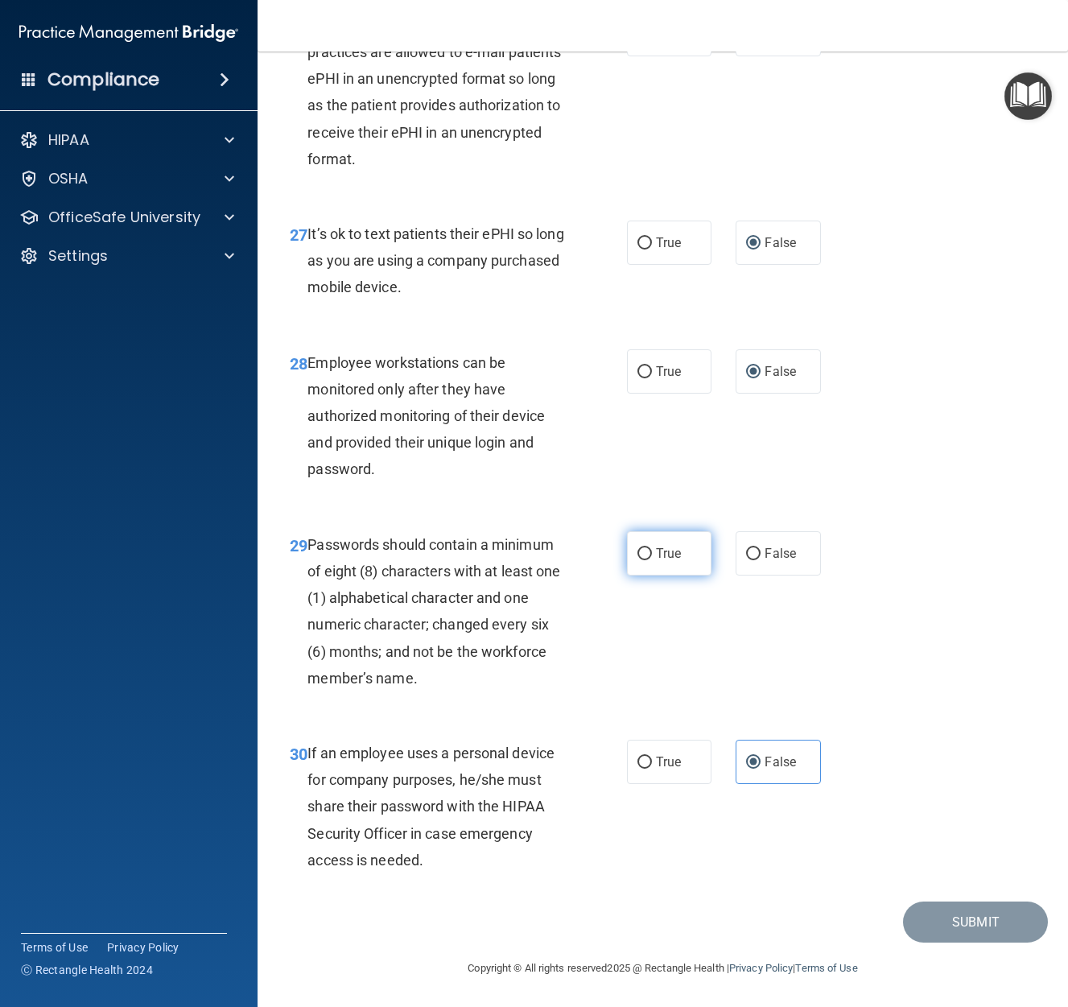
click at [644, 553] on input "True" at bounding box center [645, 554] width 14 height 12
radio input "true"
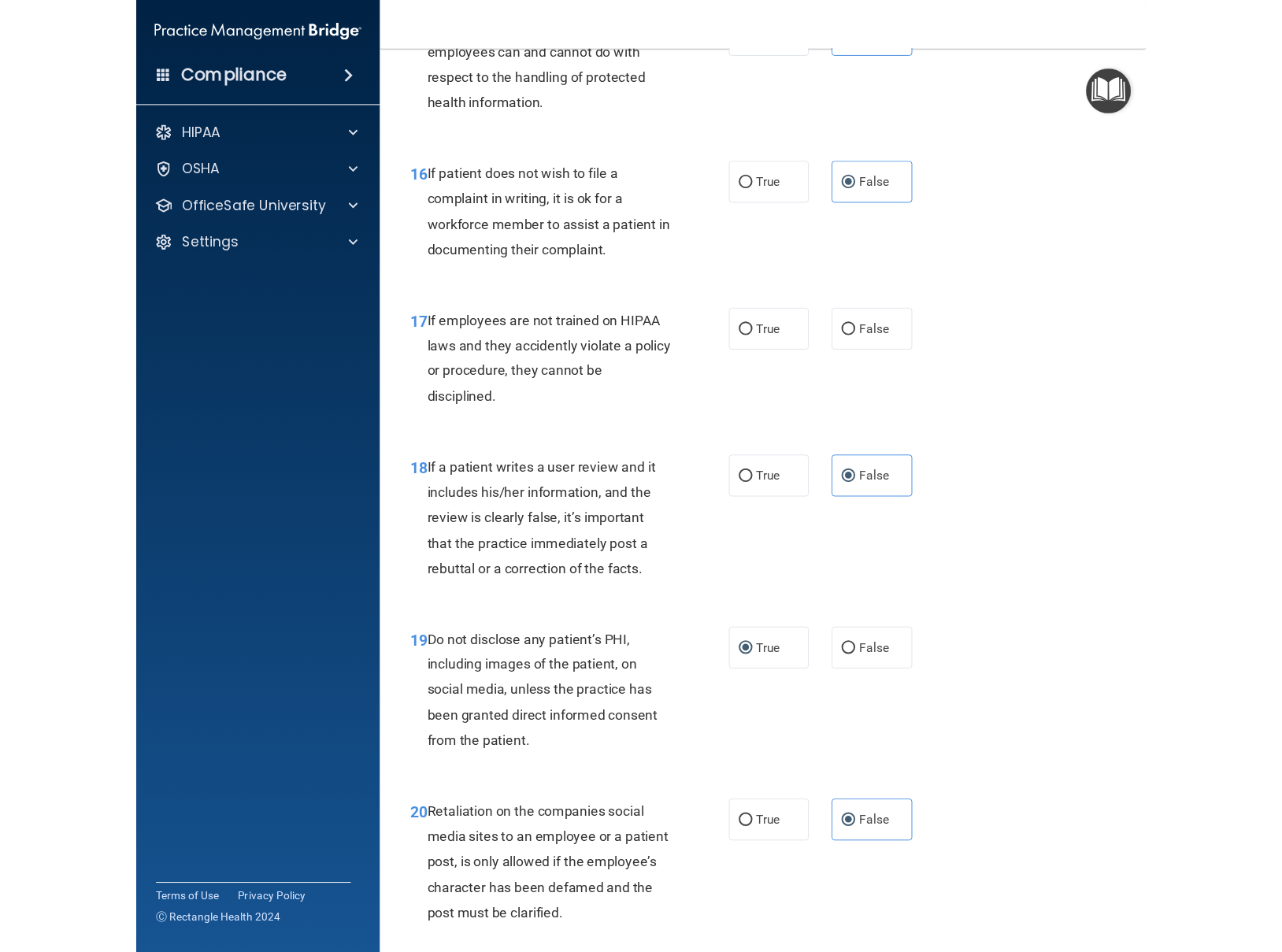
scroll to position [2792, 0]
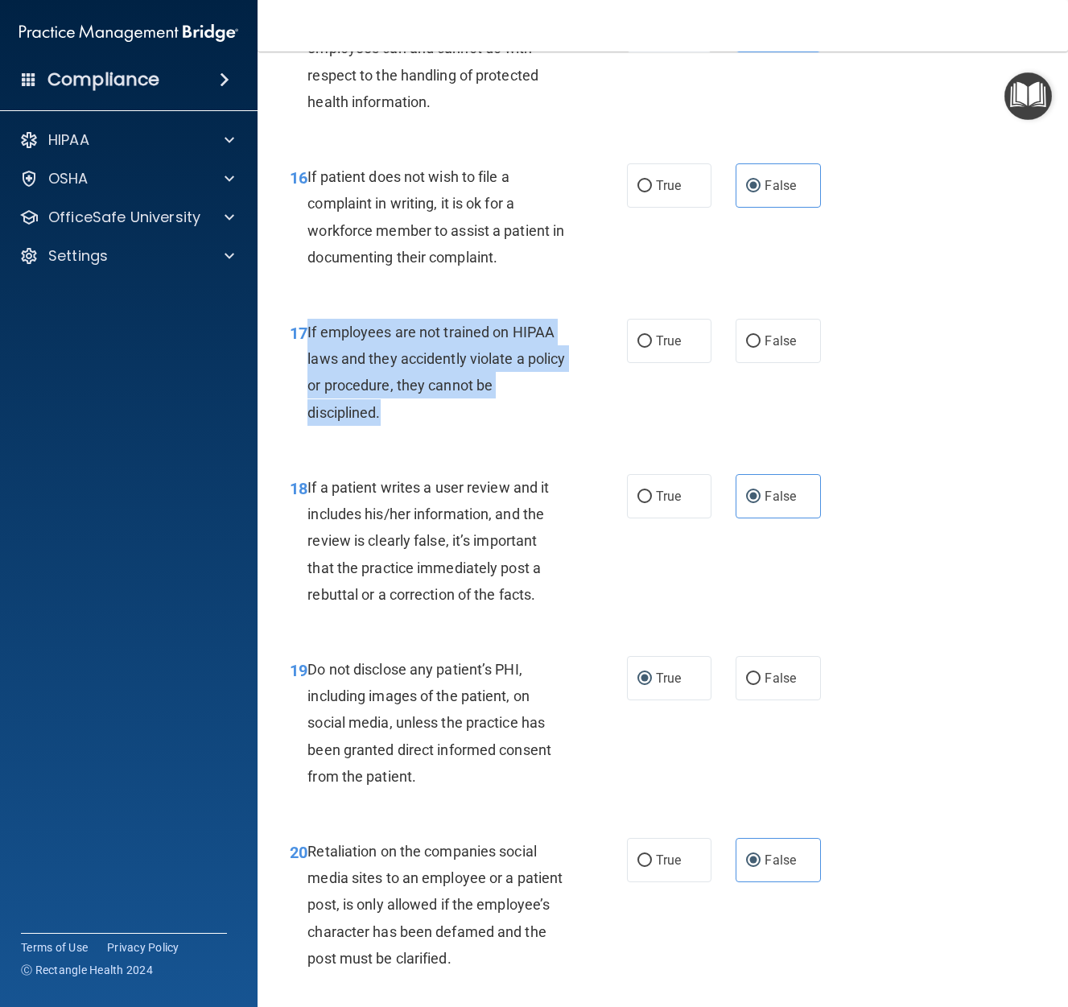
drag, startPoint x: 428, startPoint y: 428, endPoint x: 307, endPoint y: 365, distance: 137.2
click at [307, 365] on div "If employees are not trained on HIPAA laws and they accidently violate a policy…" at bounding box center [442, 372] width 270 height 107
click at [754, 348] on input "False" at bounding box center [753, 342] width 14 height 12
radio input "true"
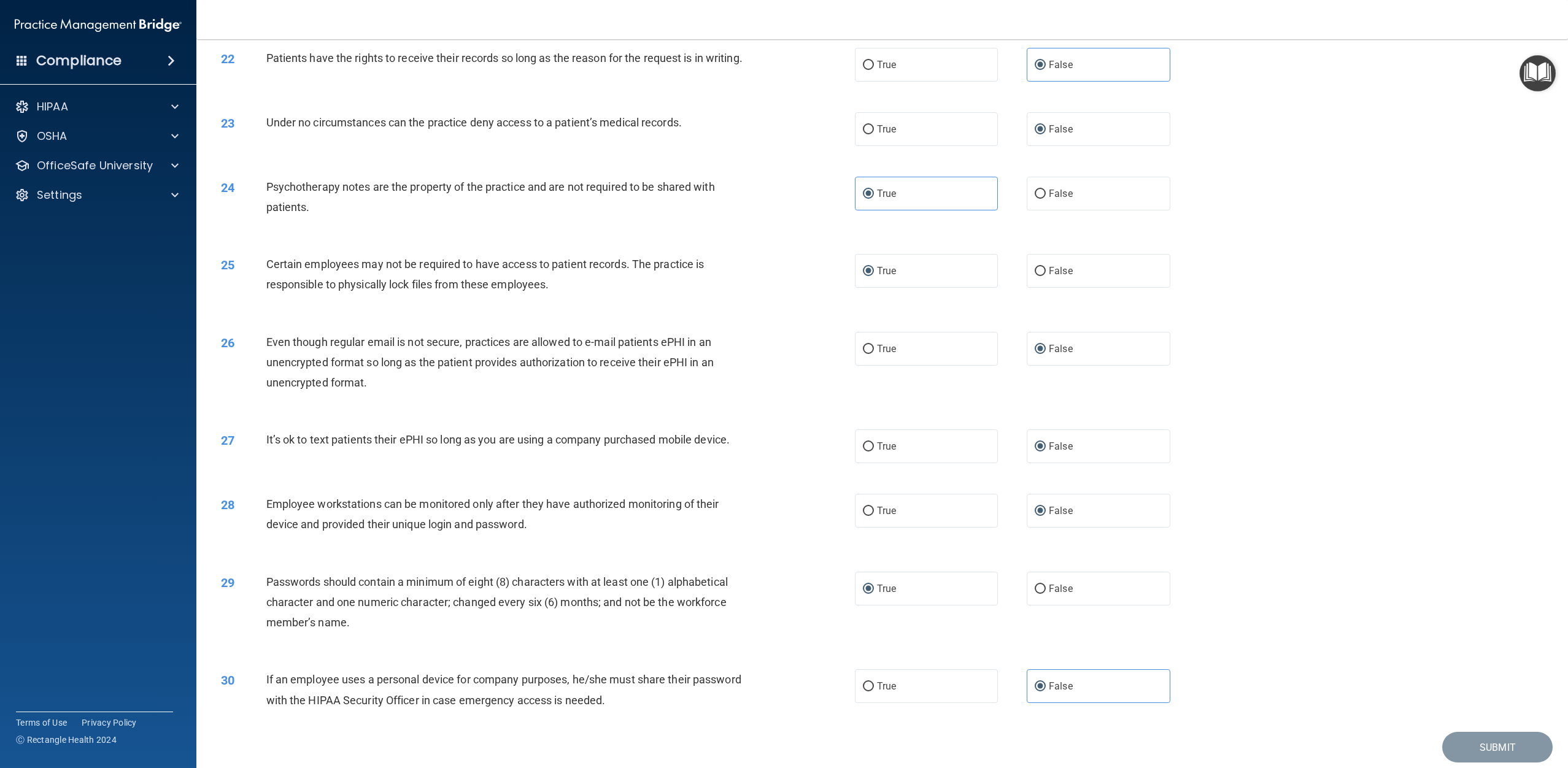
scroll to position [1864, 0]
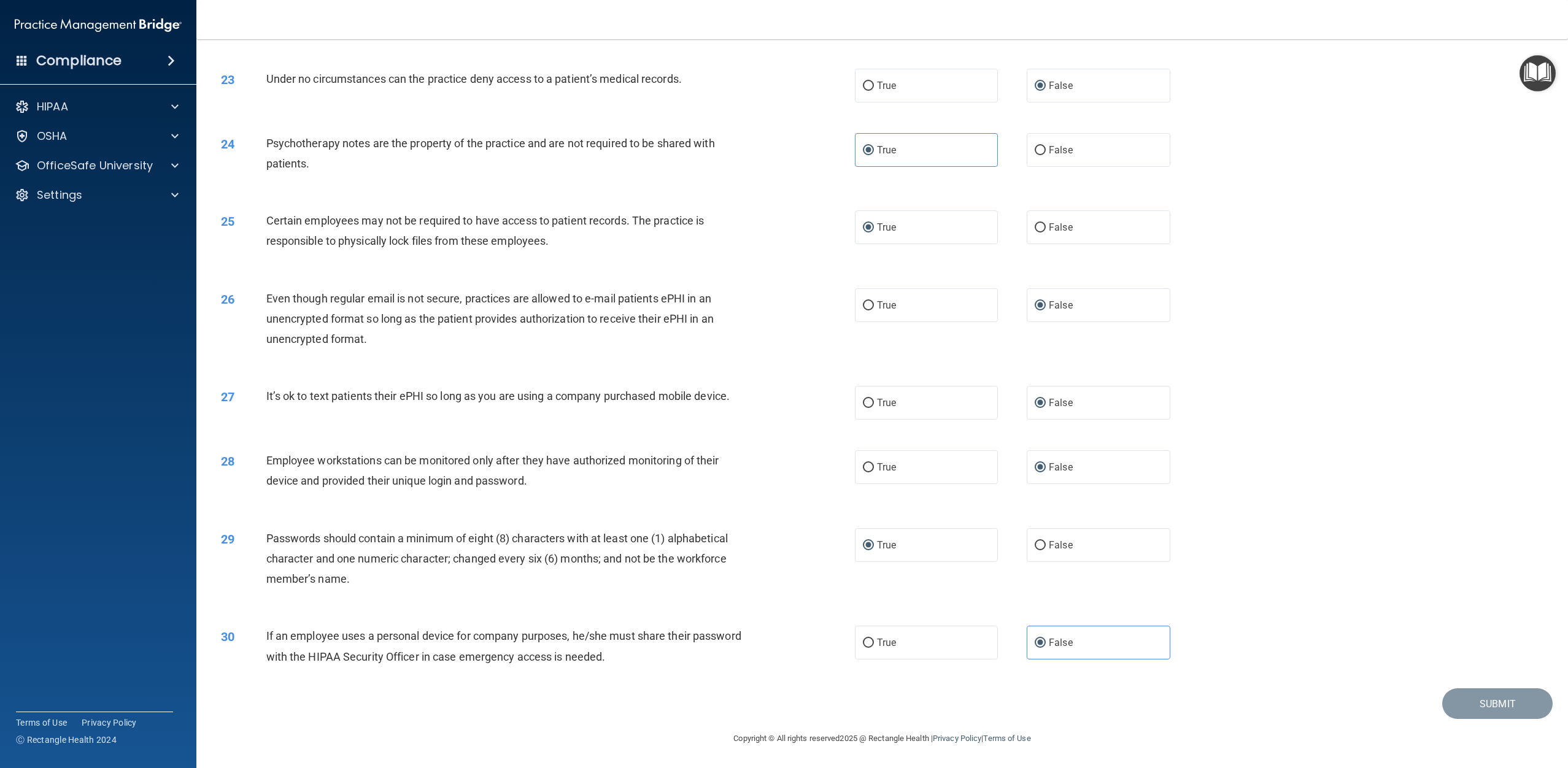
click at [791, 399] on div "27 It’s ok to text patients their ePHI so long as you are using a company purch…" at bounding box center [882, 402] width 1341 height 65
click at [791, 603] on div "29 Passwords should contain a minimum of eight (8) characters with at least one…" at bounding box center [882, 562] width 1341 height 98
click at [791, 677] on div "30 If an employee uses a personal device for company purposes, he/she must shar…" at bounding box center [882, 648] width 1341 height 77
drag, startPoint x: 969, startPoint y: 647, endPoint x: 936, endPoint y: 643, distance: 33.2
click at [791, 646] on label "True" at bounding box center [926, 642] width 143 height 34
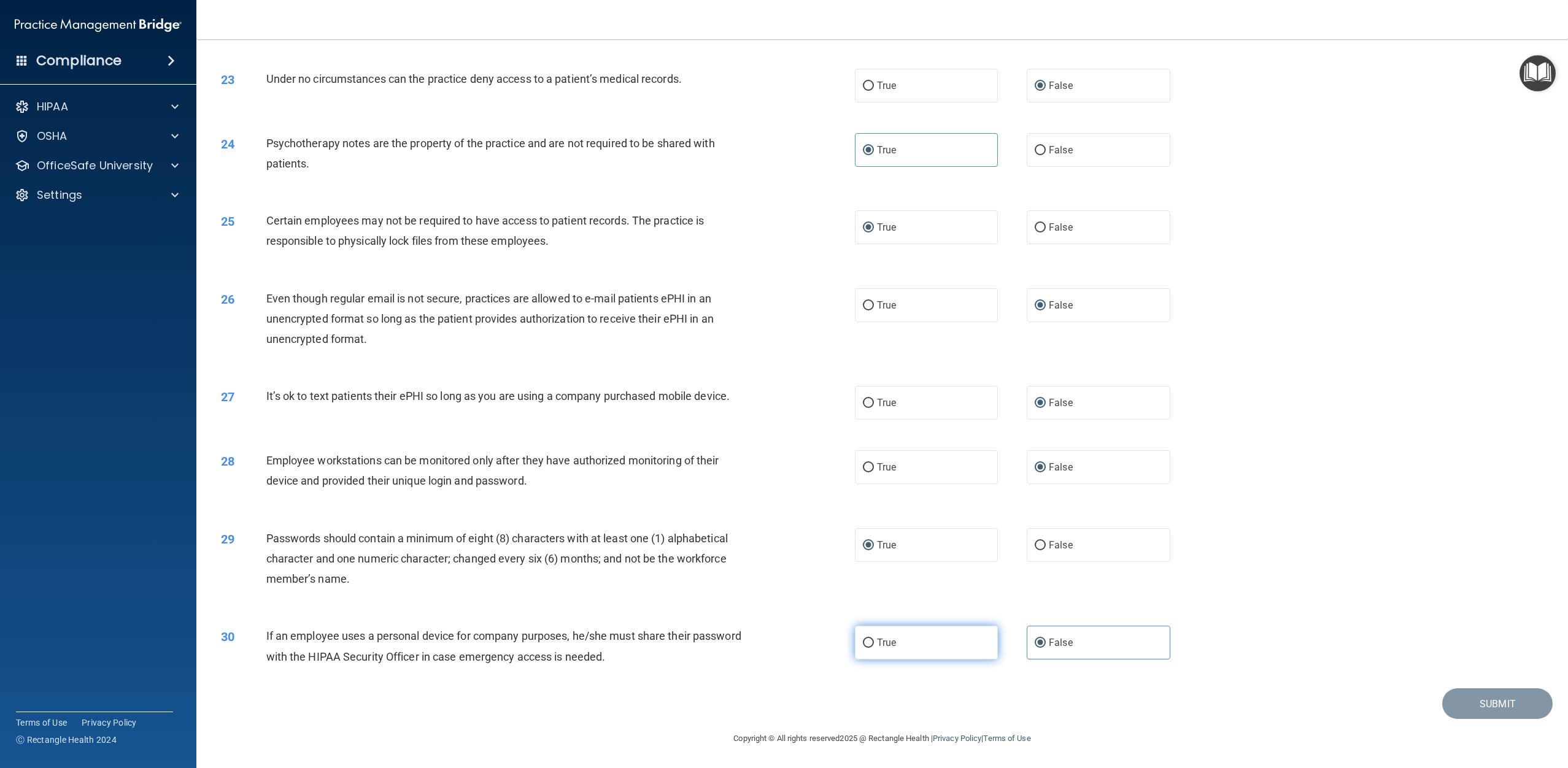
click at [791, 646] on input "True" at bounding box center [868, 643] width 11 height 9
radio input "true"
click at [791, 644] on input "False" at bounding box center [1040, 643] width 11 height 9
radio input "true"
radio input "false"
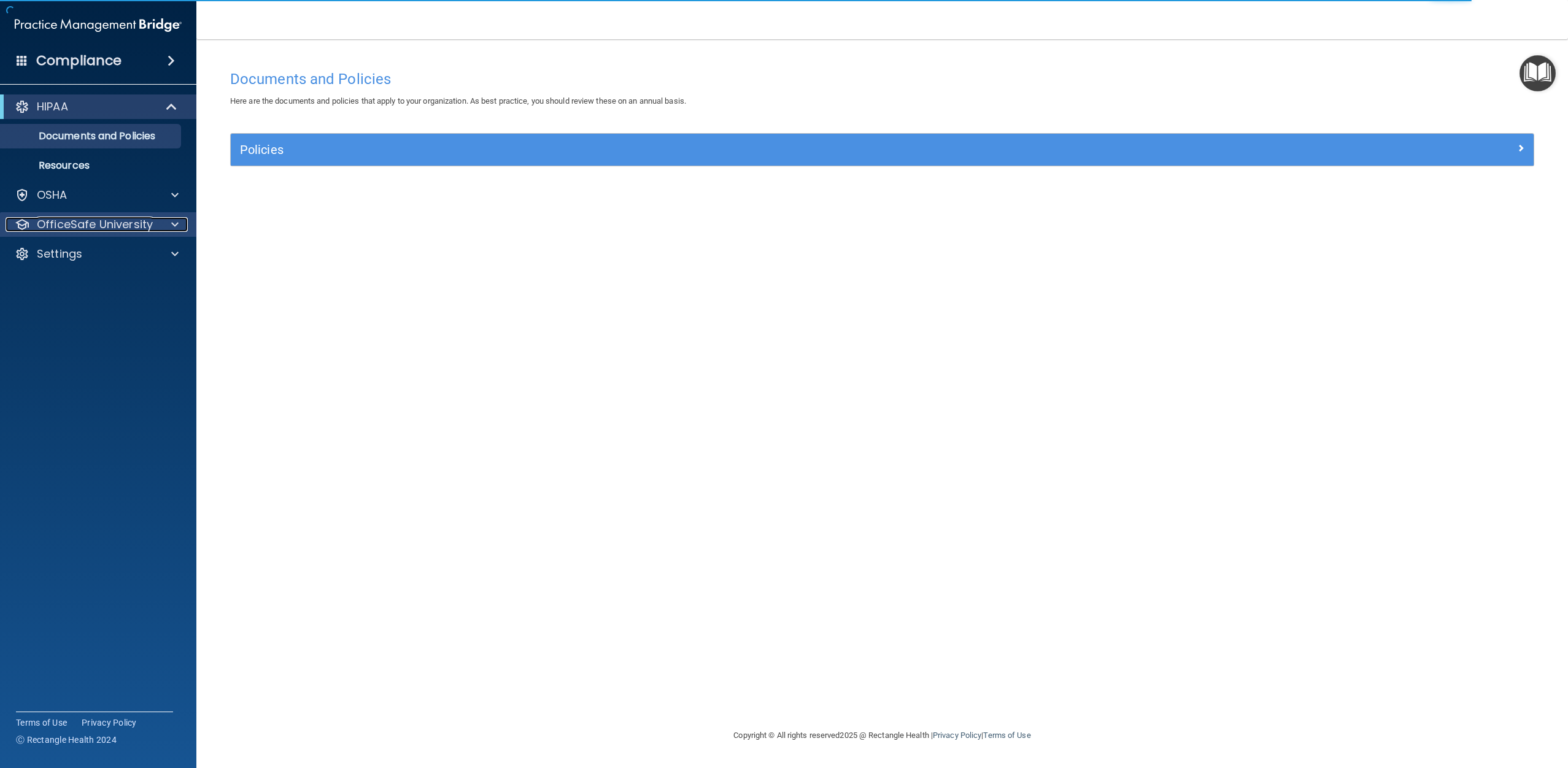
click at [96, 225] on p "OfficeSafe University" at bounding box center [95, 224] width 116 height 14
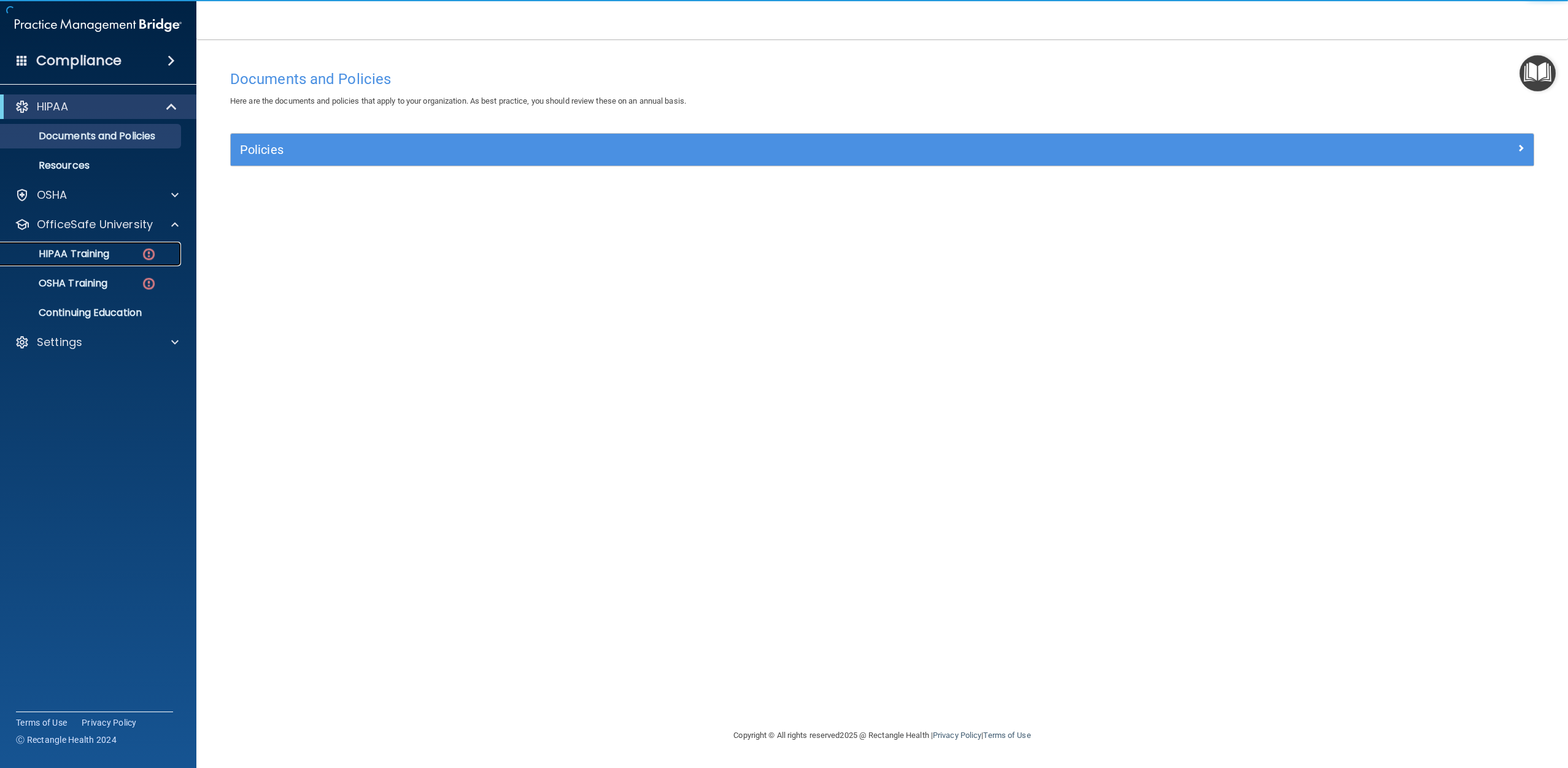
click at [105, 252] on p "HIPAA Training" at bounding box center [58, 254] width 101 height 12
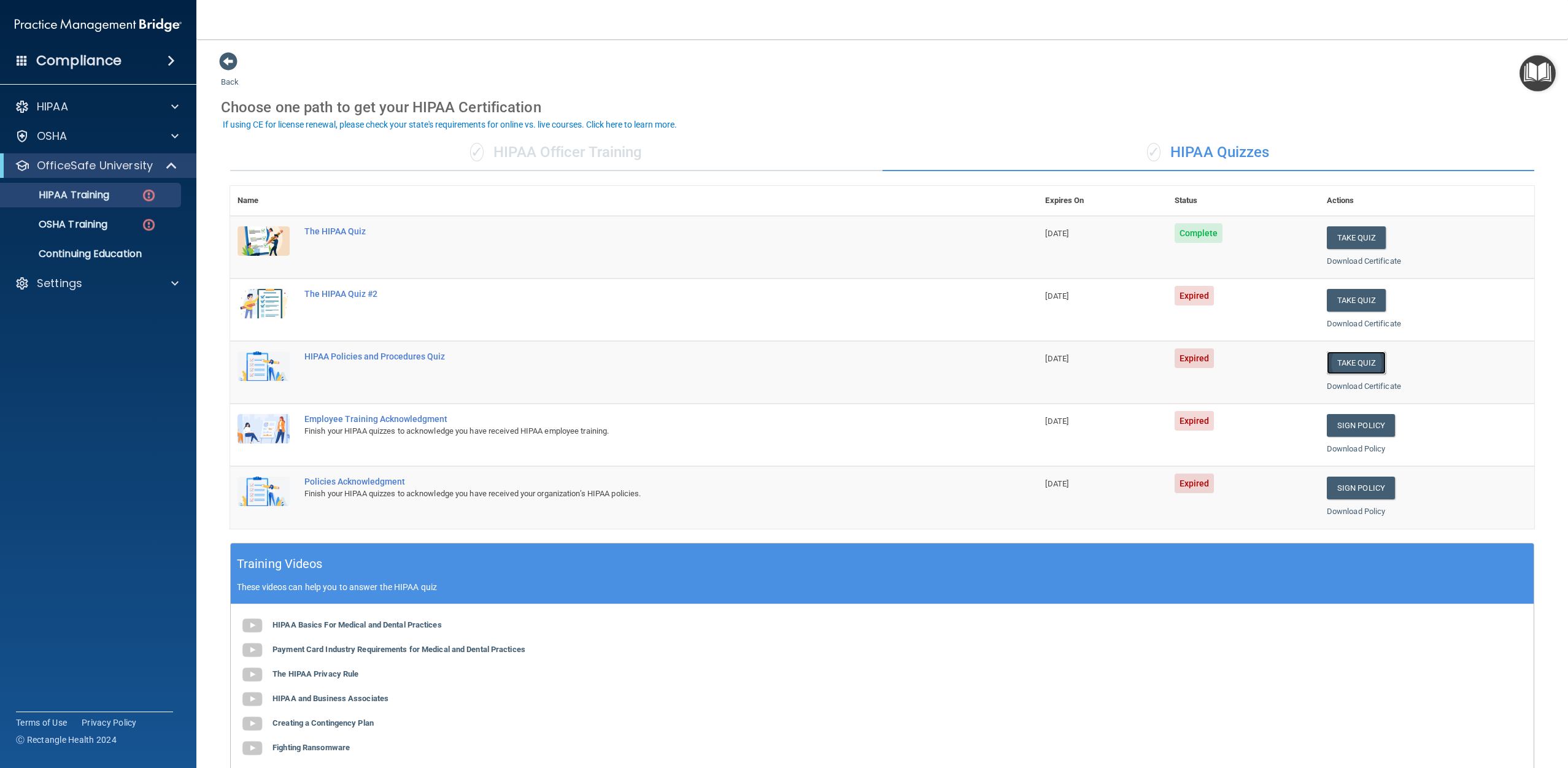
click at [1358, 366] on button "Take Quiz" at bounding box center [1355, 363] width 59 height 23
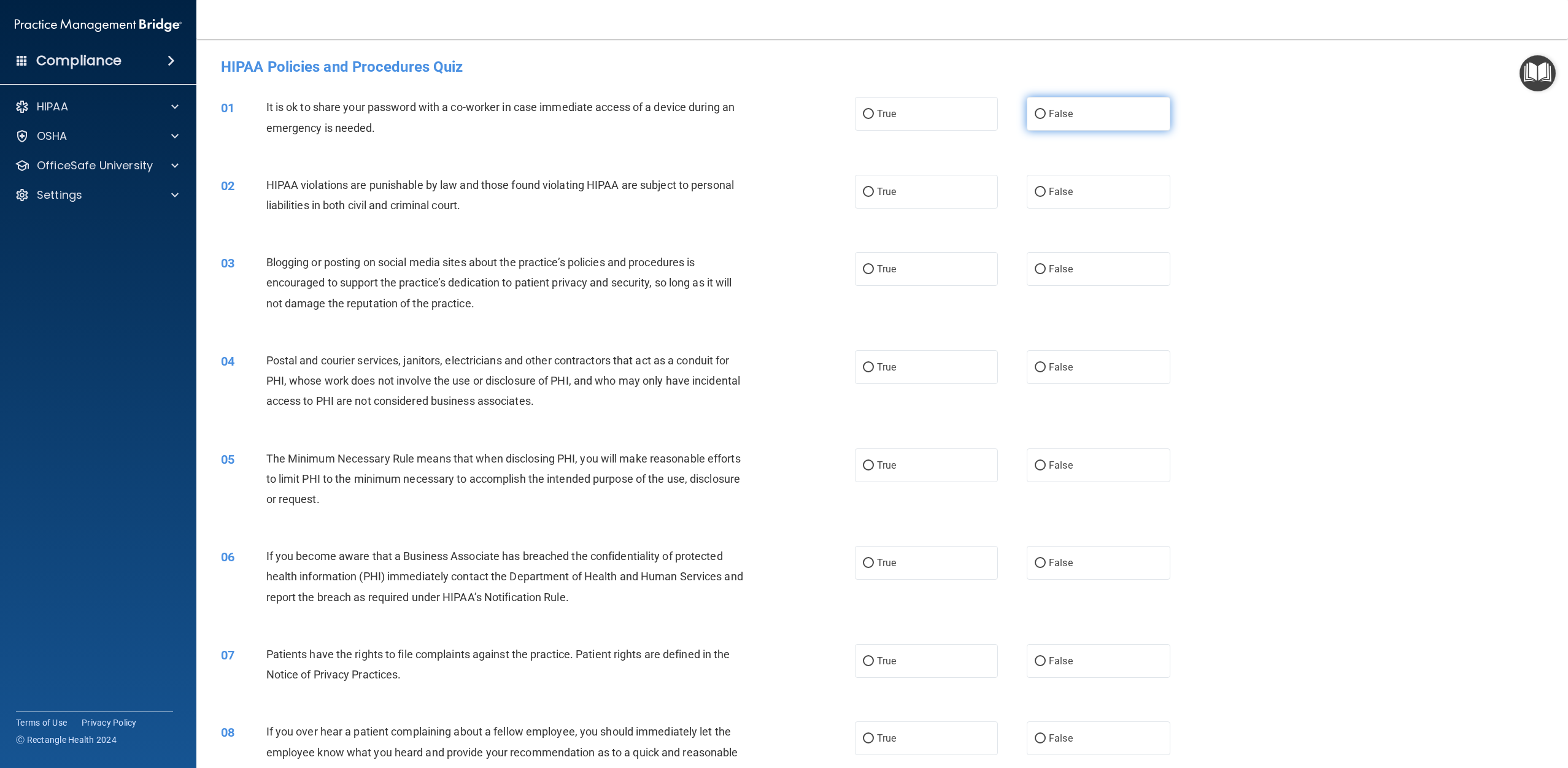
click at [1049, 119] on span "False" at bounding box center [1060, 114] width 24 height 11
click at [1046, 119] on input "False" at bounding box center [1040, 114] width 11 height 9
radio input "true"
click at [910, 183] on label "True" at bounding box center [926, 191] width 143 height 34
click at [874, 187] on input "True" at bounding box center [868, 192] width 11 height 9
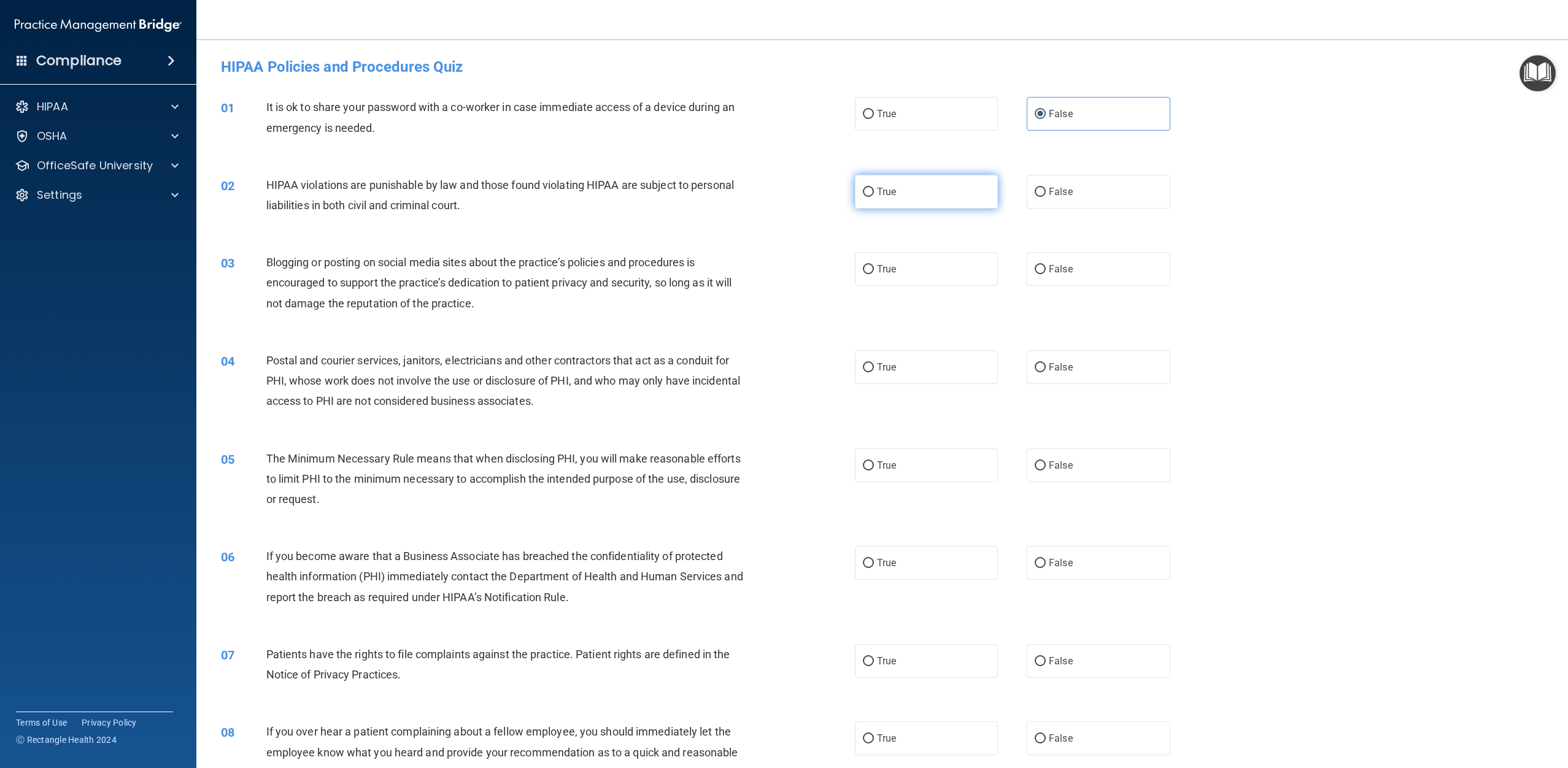
radio input "true"
click at [1051, 271] on span "False" at bounding box center [1060, 268] width 24 height 11
click at [1046, 271] on input "False" at bounding box center [1040, 270] width 11 height 9
radio input "true"
click at [936, 373] on label "True" at bounding box center [926, 367] width 143 height 34
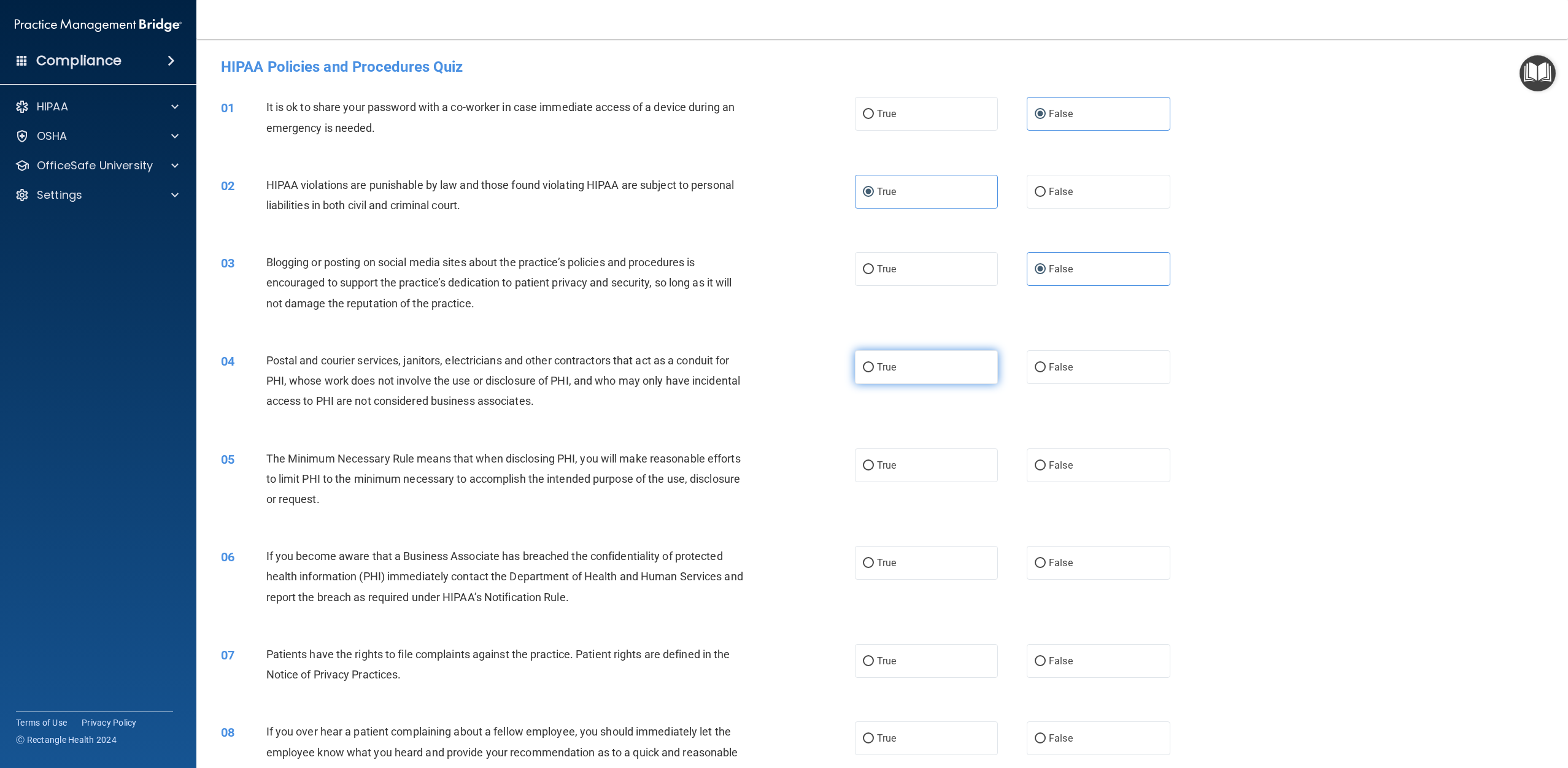
click at [874, 373] on input "True" at bounding box center [868, 368] width 11 height 9
radio input "true"
click at [922, 473] on label "True" at bounding box center [926, 465] width 143 height 34
click at [874, 470] on input "True" at bounding box center [868, 466] width 11 height 9
radio input "true"
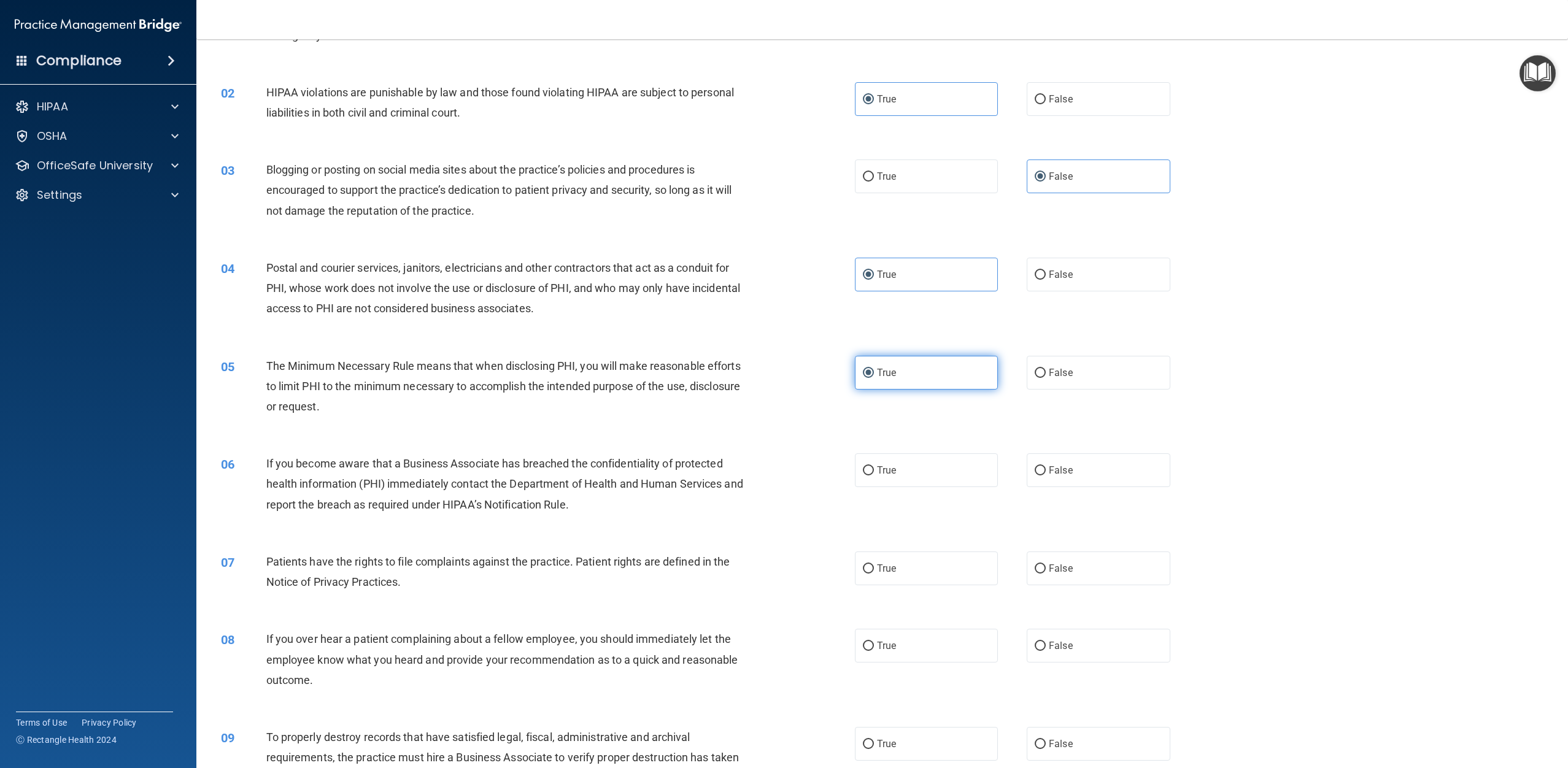
scroll to position [94, 0]
click at [1056, 469] on span "False" at bounding box center [1060, 469] width 24 height 11
click at [1046, 469] on input "False" at bounding box center [1040, 469] width 11 height 9
radio input "true"
click at [951, 565] on label "True" at bounding box center [926, 567] width 143 height 34
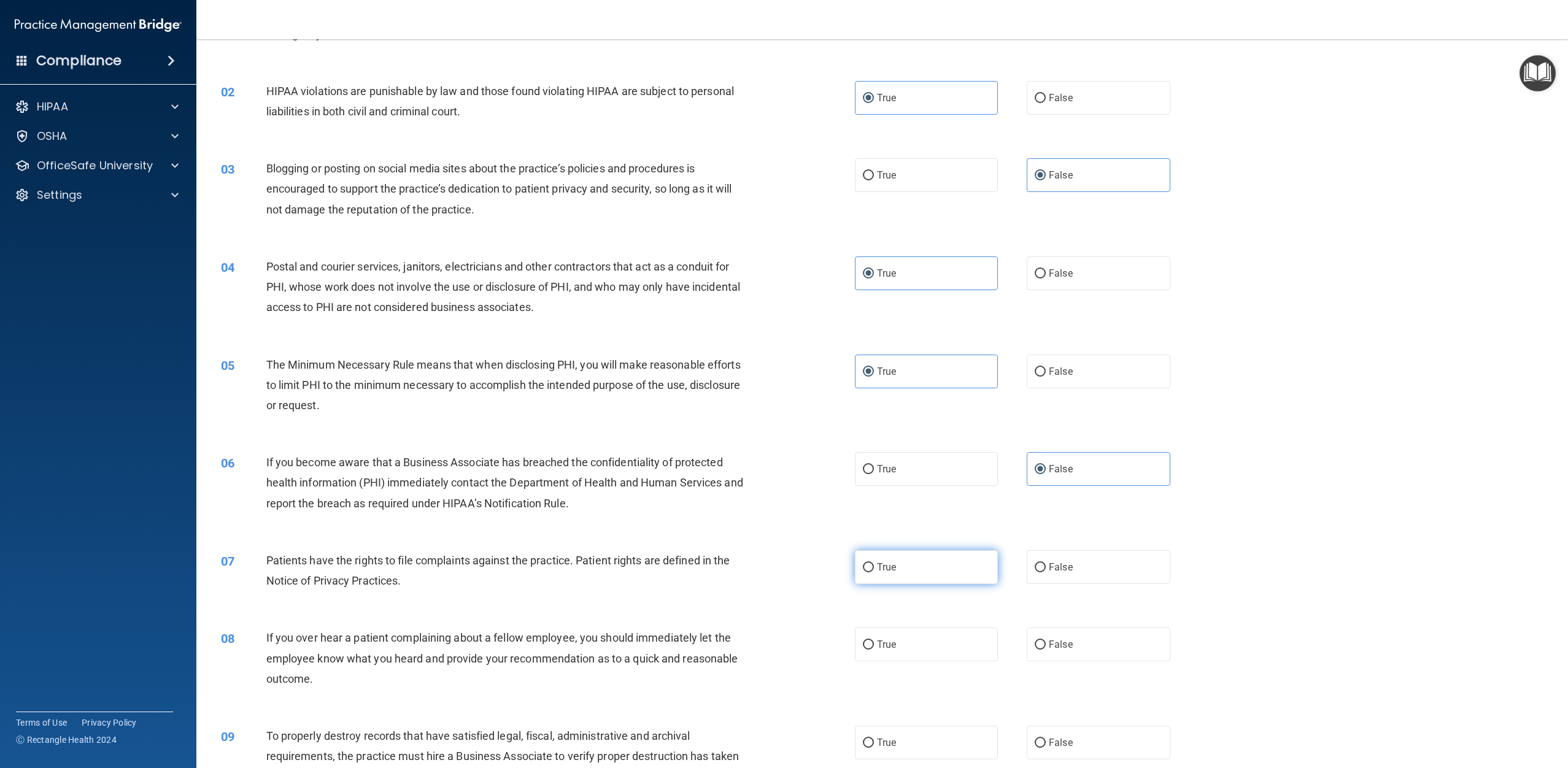
click at [874, 565] on input "True" at bounding box center [868, 568] width 11 height 9
radio input "true"
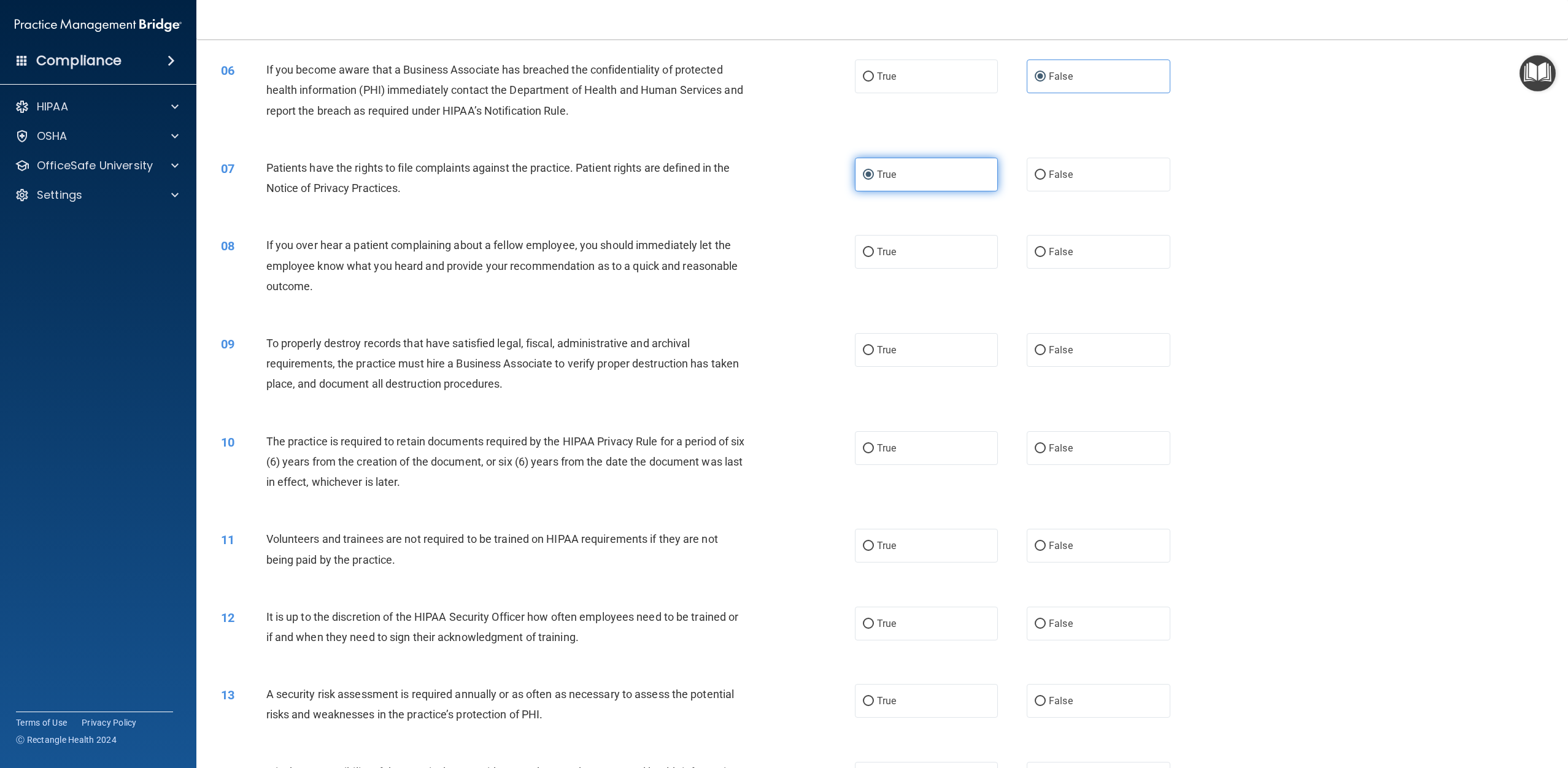
scroll to position [488, 0]
click at [1050, 251] on span "False" at bounding box center [1060, 250] width 24 height 11
click at [1046, 251] on input "False" at bounding box center [1040, 251] width 11 height 9
radio input "true"
click at [1056, 349] on span "False" at bounding box center [1060, 348] width 24 height 11
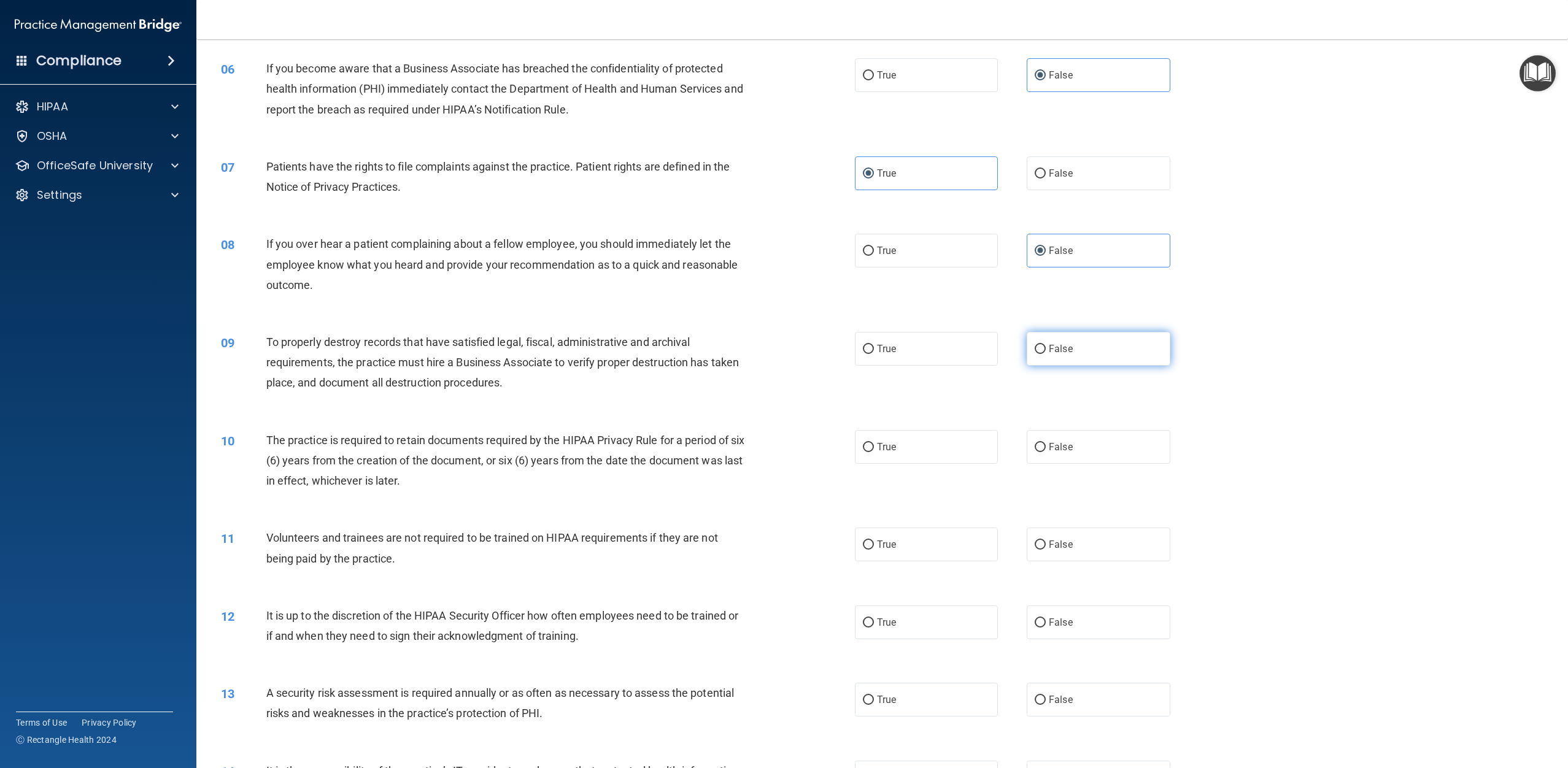
click at [1046, 349] on input "False" at bounding box center [1040, 349] width 11 height 9
radio input "true"
drag, startPoint x: 922, startPoint y: 442, endPoint x: 961, endPoint y: 470, distance: 48.0
click at [922, 443] on label "True" at bounding box center [926, 446] width 143 height 34
click at [874, 443] on input "True" at bounding box center [868, 447] width 11 height 9
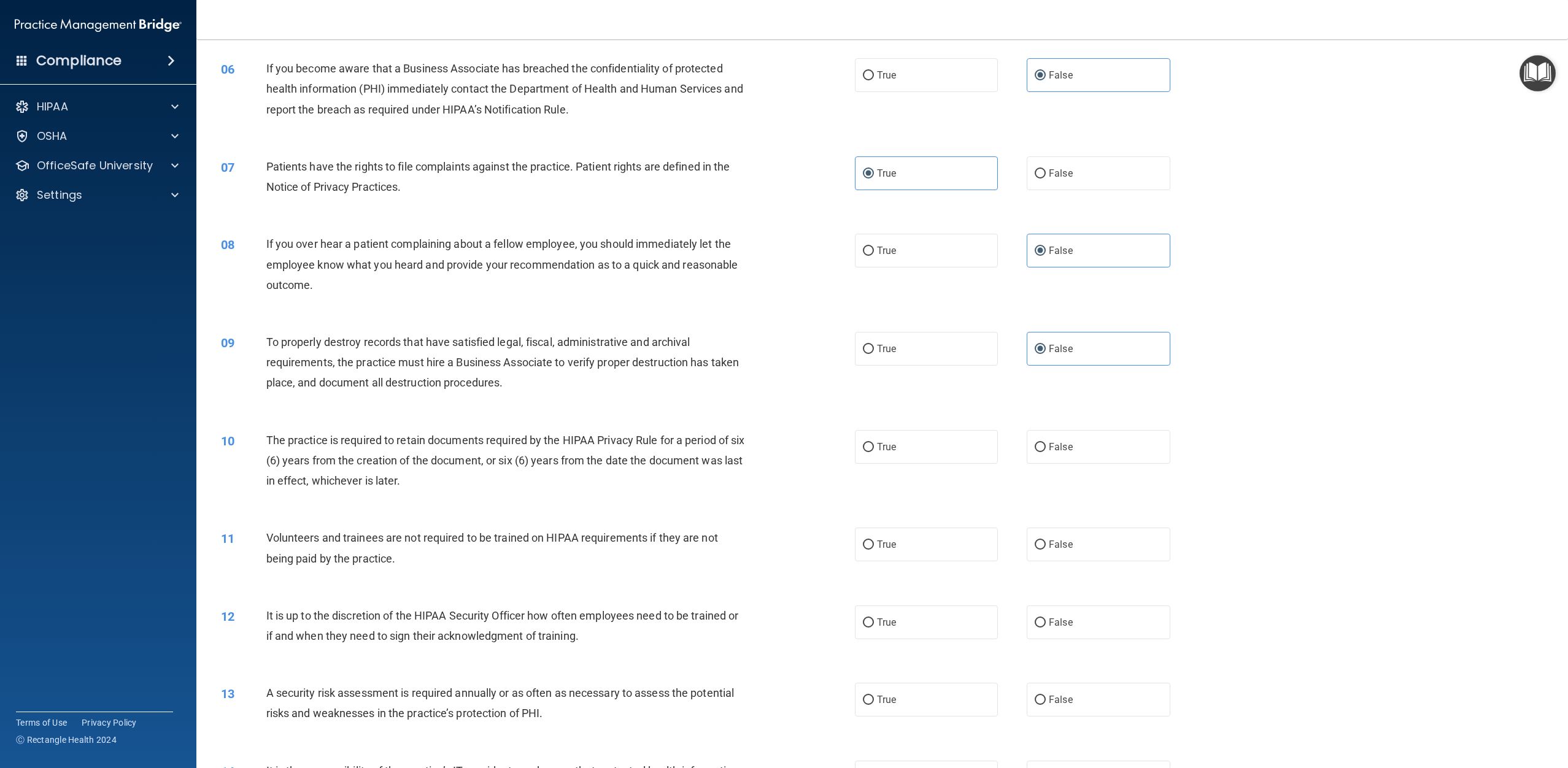
radio input "true"
click at [1076, 552] on label "False" at bounding box center [1098, 544] width 143 height 34
click at [1046, 549] on input "False" at bounding box center [1040, 545] width 11 height 9
radio input "true"
click at [1079, 629] on label "False" at bounding box center [1098, 622] width 143 height 34
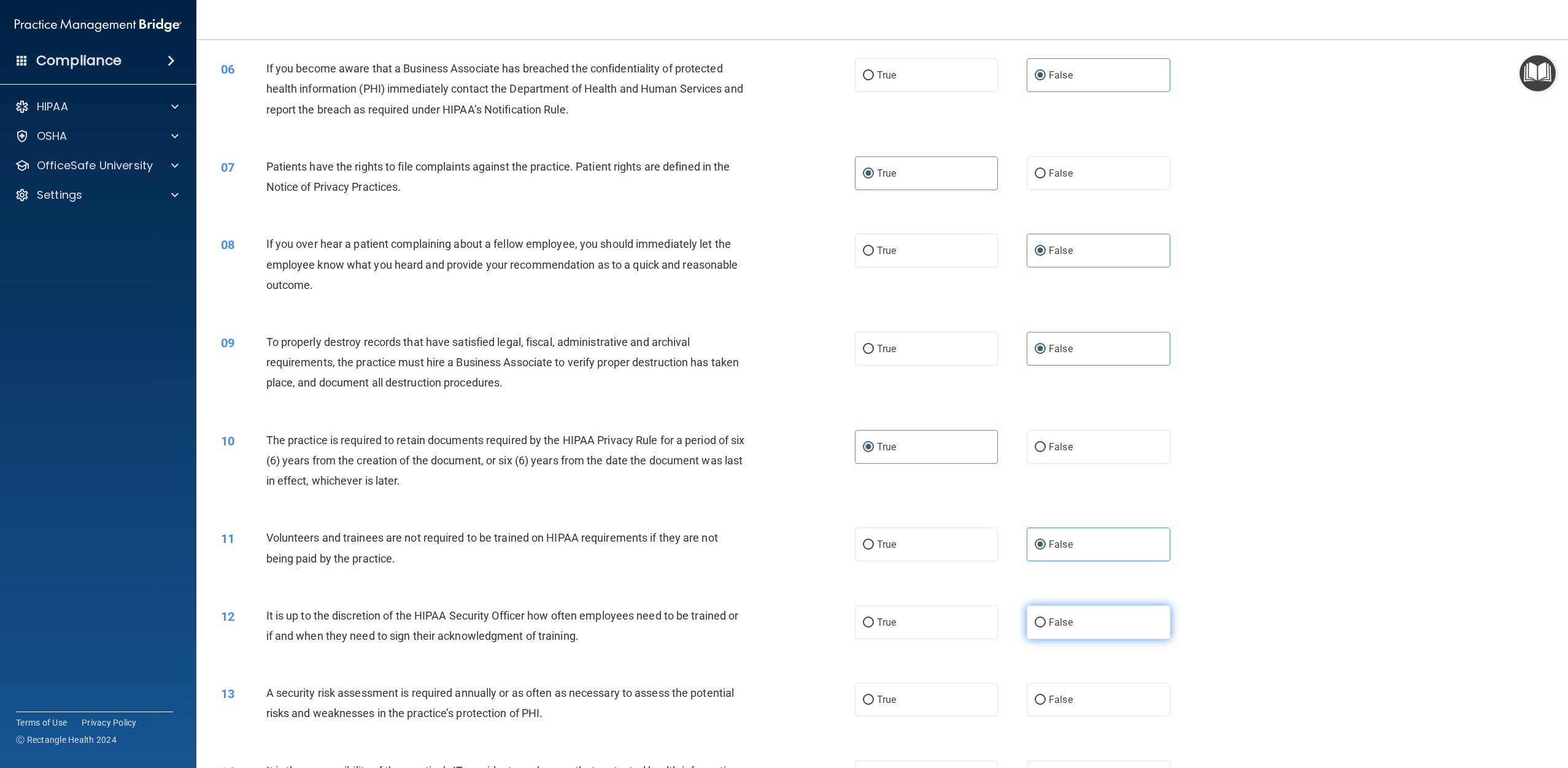
click at [1046, 627] on input "False" at bounding box center [1040, 622] width 11 height 9
radio input "true"
click at [947, 693] on label "True" at bounding box center [926, 699] width 143 height 34
click at [874, 696] on input "True" at bounding box center [868, 700] width 11 height 9
radio input "true"
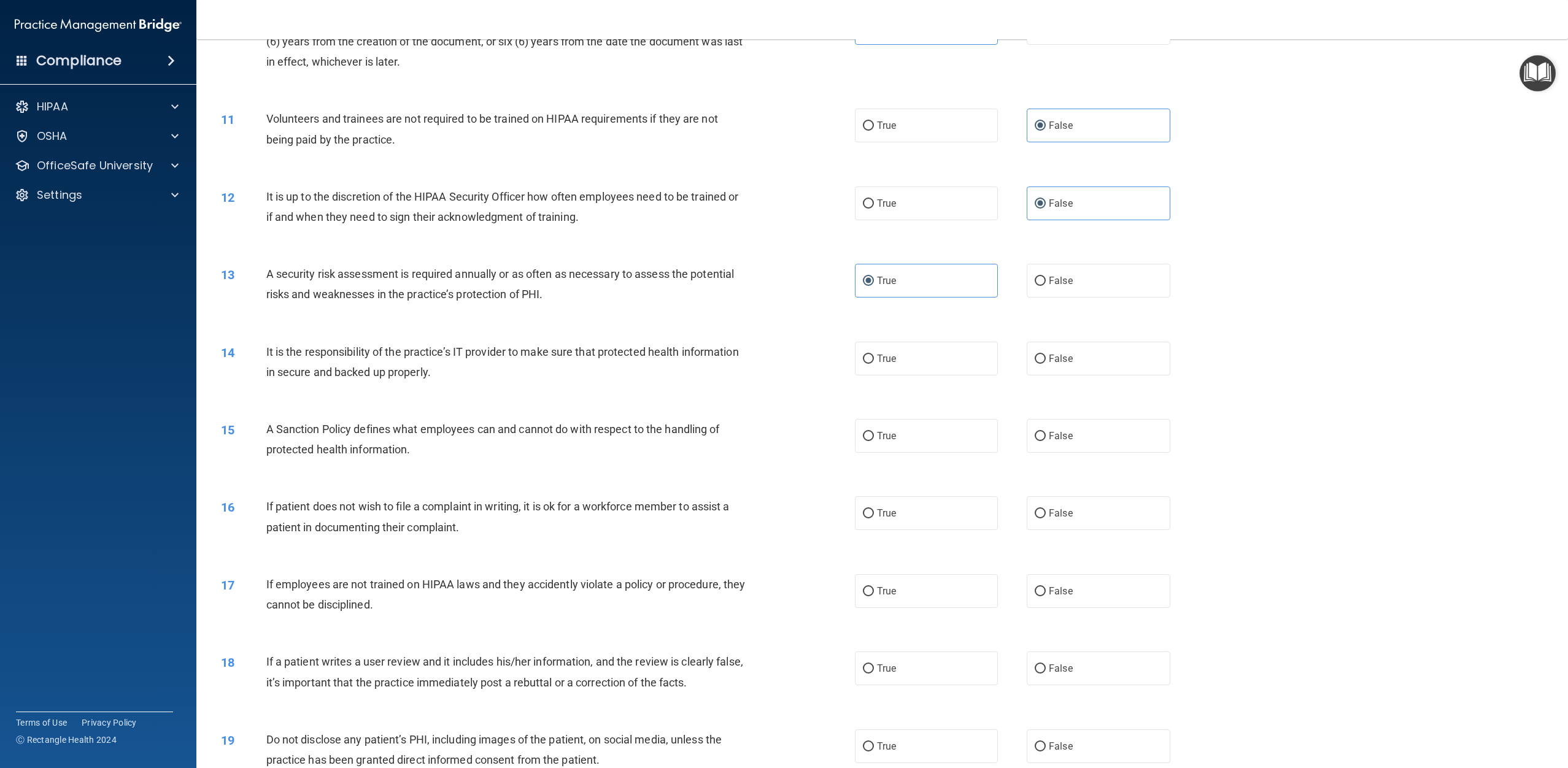
scroll to position [938, 0]
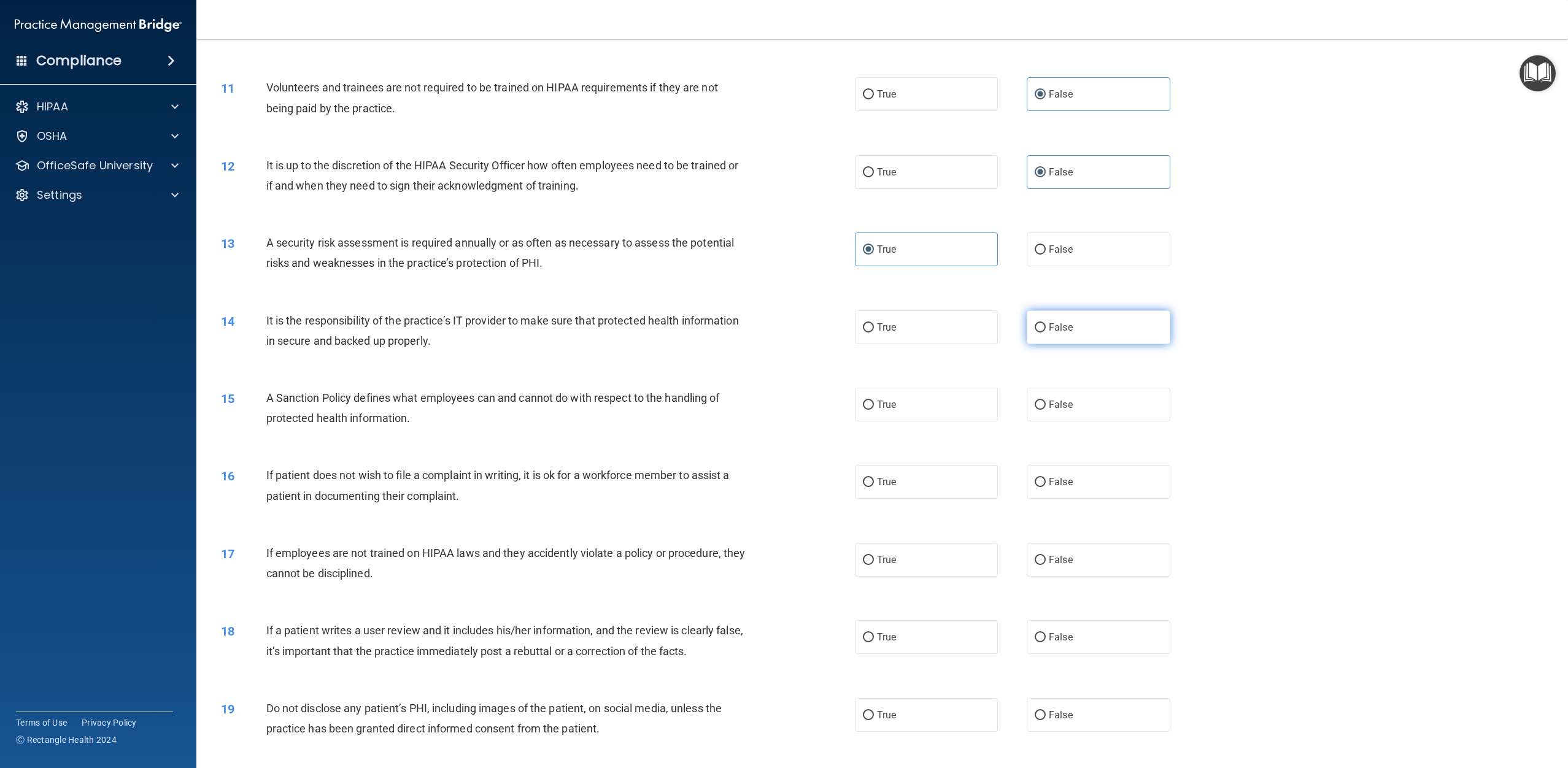
click at [1085, 319] on label "False" at bounding box center [1098, 327] width 143 height 34
click at [1046, 323] on input "False" at bounding box center [1040, 328] width 11 height 9
radio input "true"
drag, startPoint x: 1079, startPoint y: 400, endPoint x: 1080, endPoint y: 411, distance: 11.0
click at [1080, 402] on label "False" at bounding box center [1098, 405] width 143 height 34
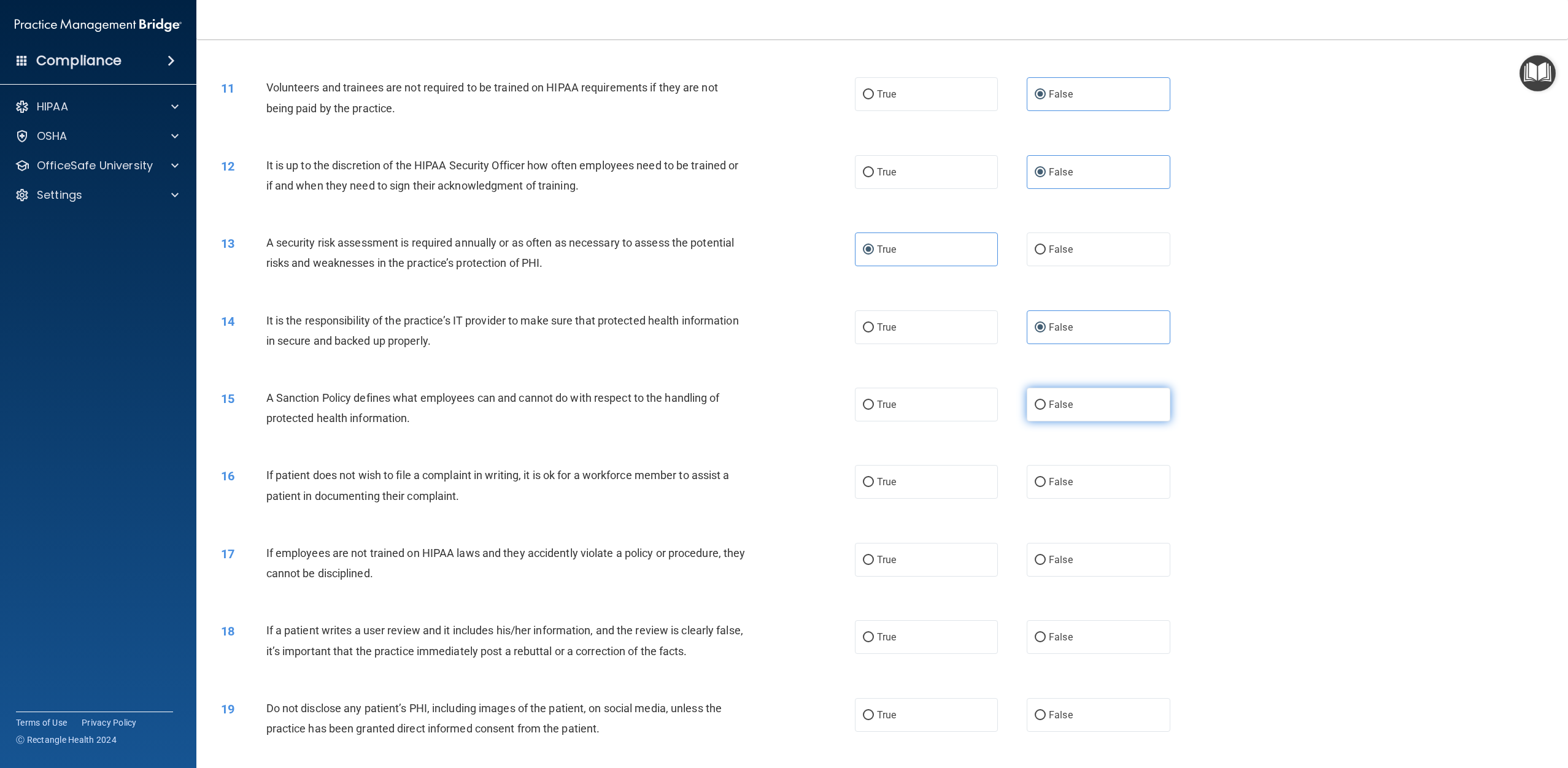
click at [1046, 402] on input "False" at bounding box center [1040, 405] width 11 height 9
radio input "true"
click at [1080, 483] on label "False" at bounding box center [1098, 482] width 143 height 34
click at [1046, 483] on input "False" at bounding box center [1040, 482] width 11 height 9
radio input "true"
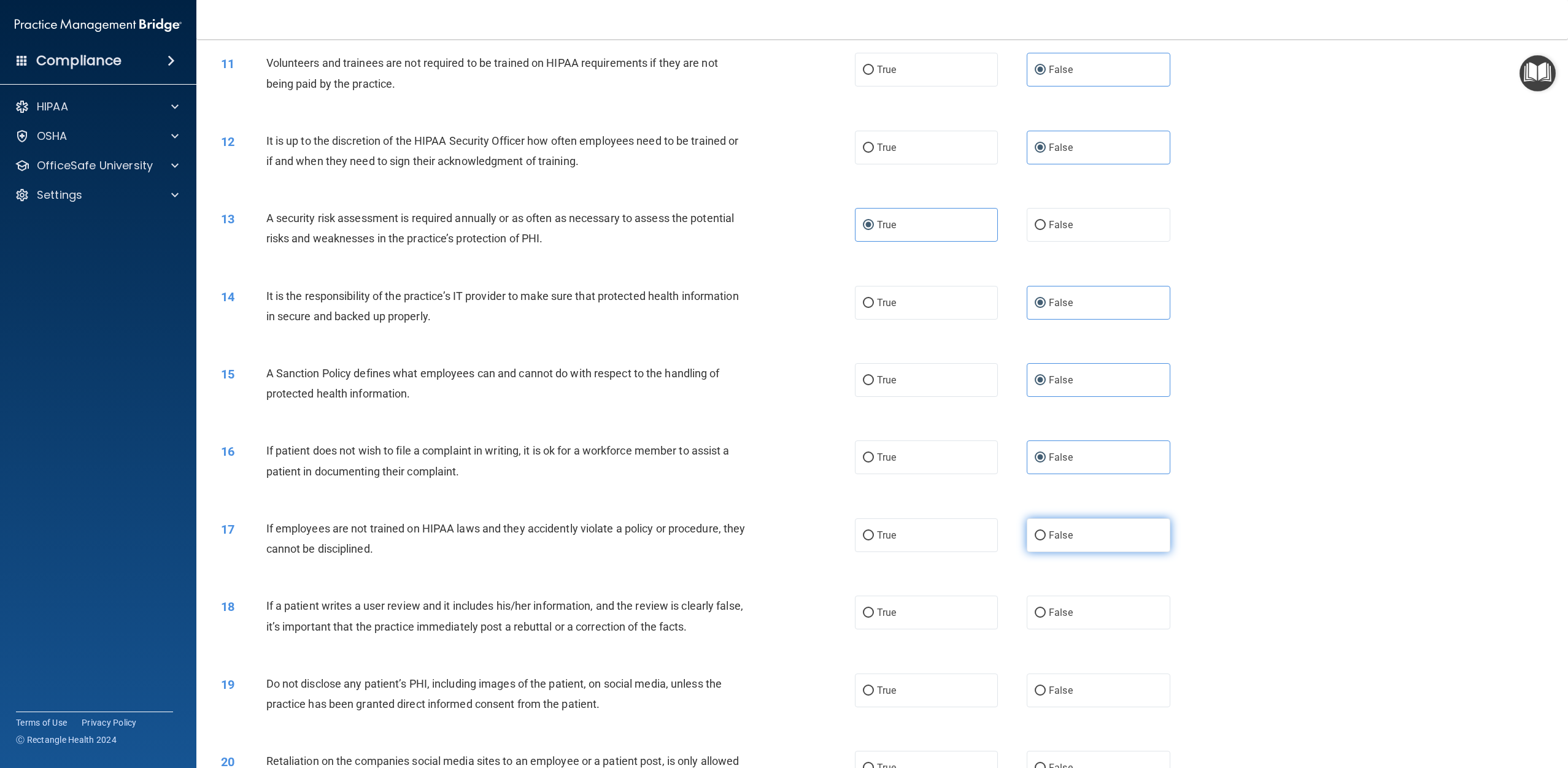
click at [1079, 531] on label "False" at bounding box center [1098, 535] width 143 height 34
click at [1046, 531] on input "False" at bounding box center [1040, 536] width 11 height 9
radio input "true"
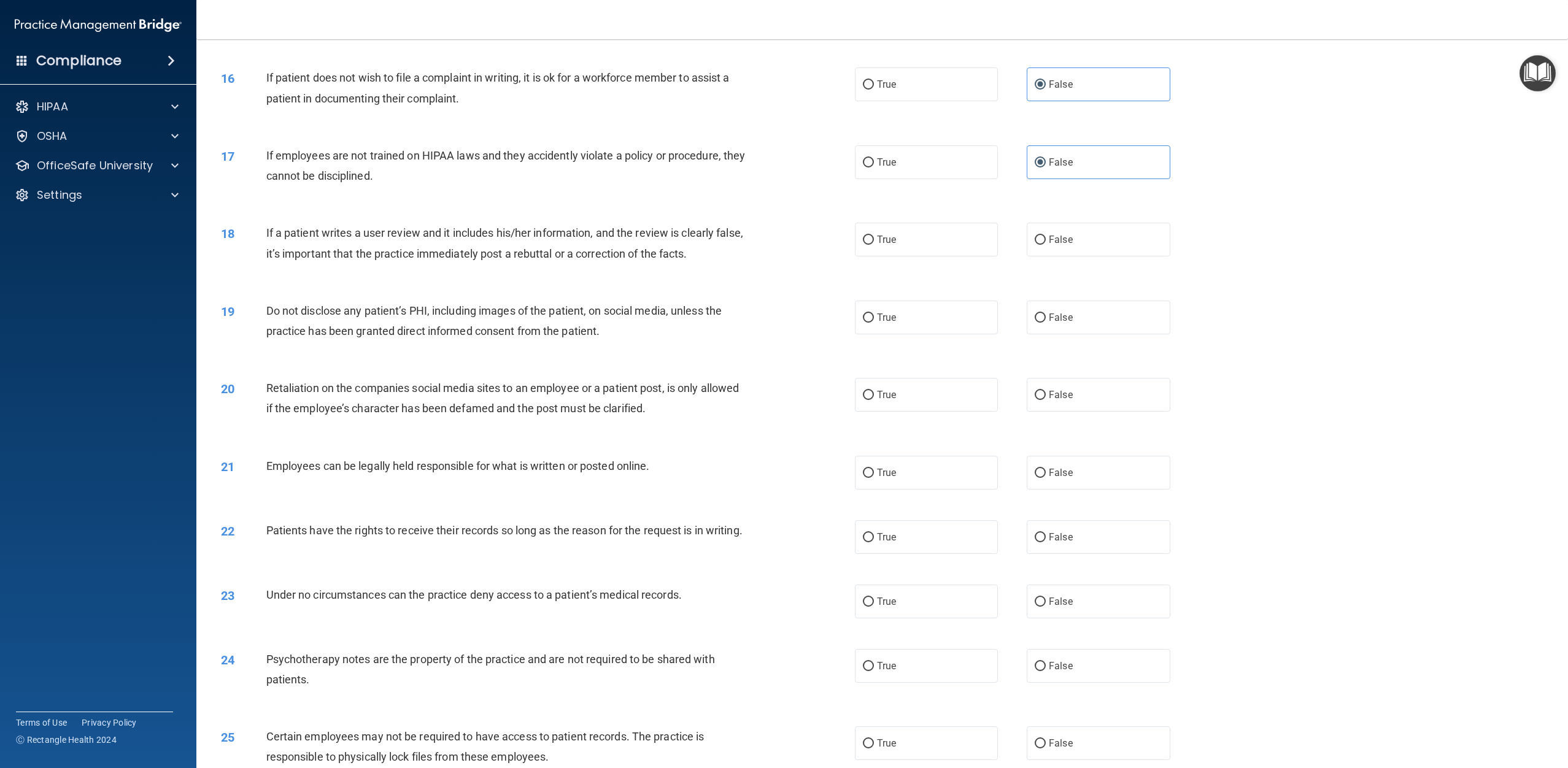
scroll to position [1396, 0]
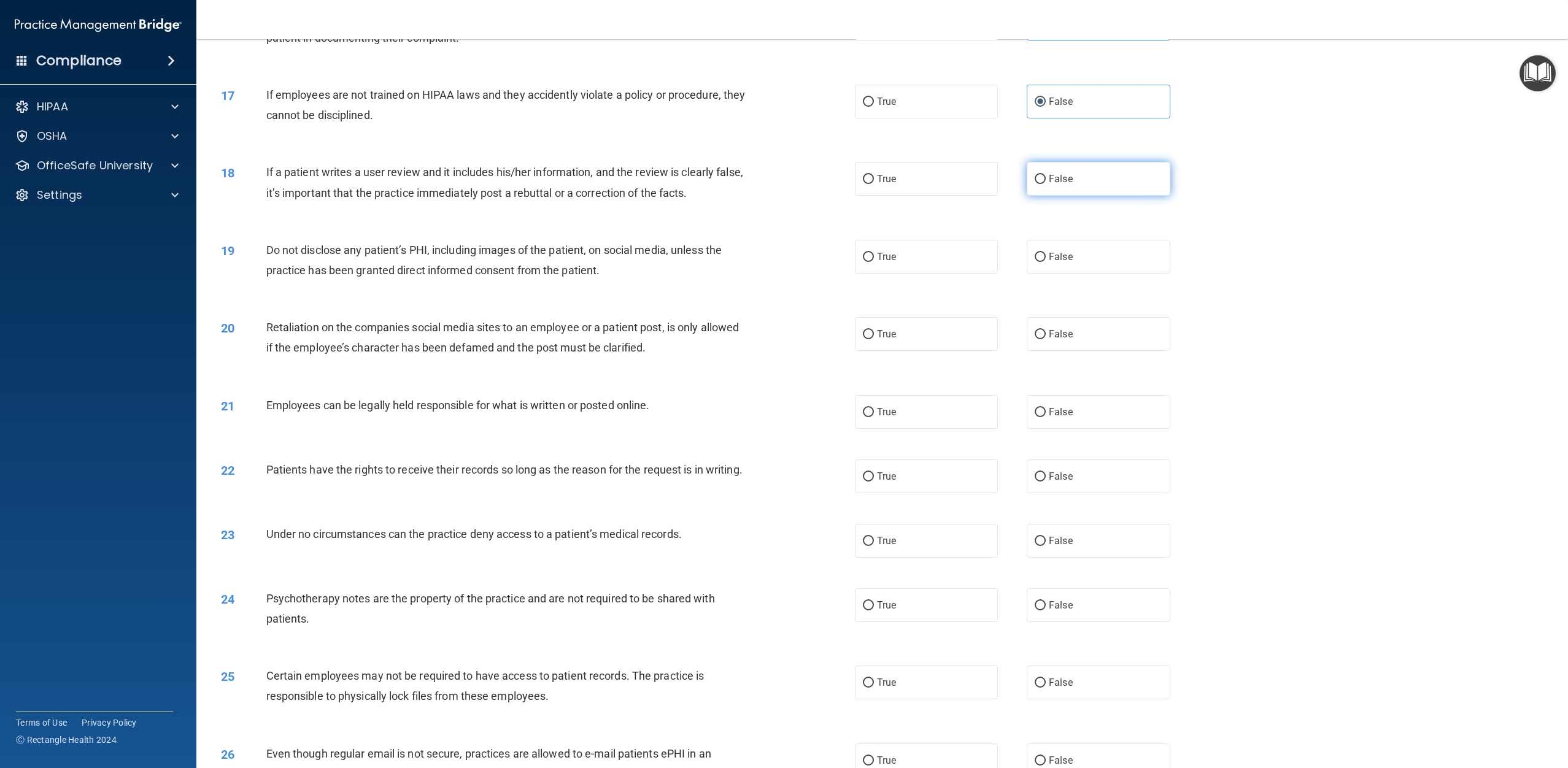
click at [1082, 193] on label "False" at bounding box center [1098, 179] width 143 height 34
click at [1046, 184] on input "False" at bounding box center [1040, 179] width 11 height 9
radio input "true"
click at [910, 259] on label "True" at bounding box center [926, 257] width 143 height 34
click at [874, 259] on input "True" at bounding box center [868, 258] width 11 height 9
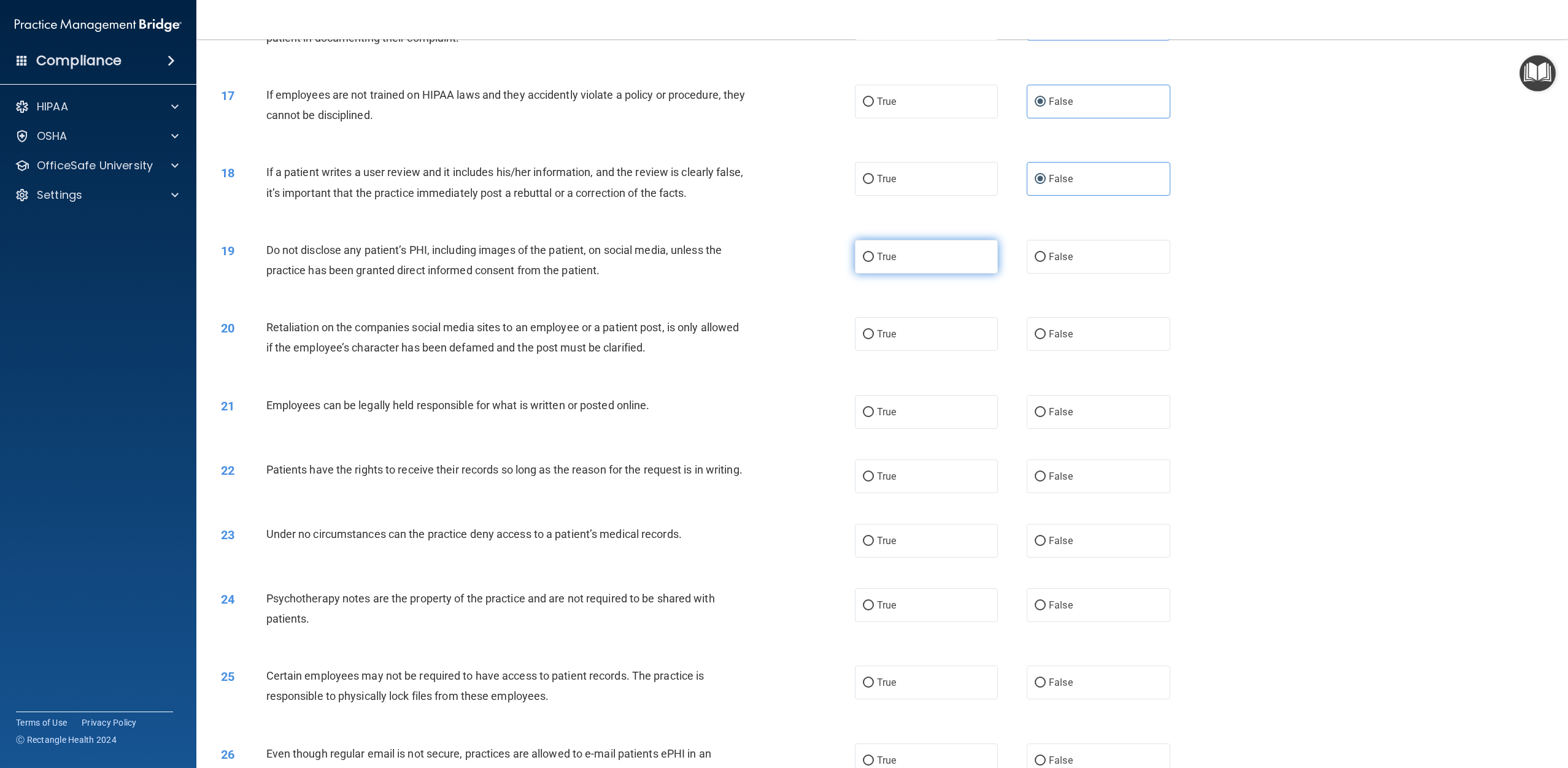
radio input "true"
click at [1081, 328] on label "False" at bounding box center [1098, 334] width 143 height 34
click at [1046, 330] on input "False" at bounding box center [1040, 334] width 11 height 9
radio input "true"
click at [961, 414] on label "True" at bounding box center [926, 411] width 143 height 34
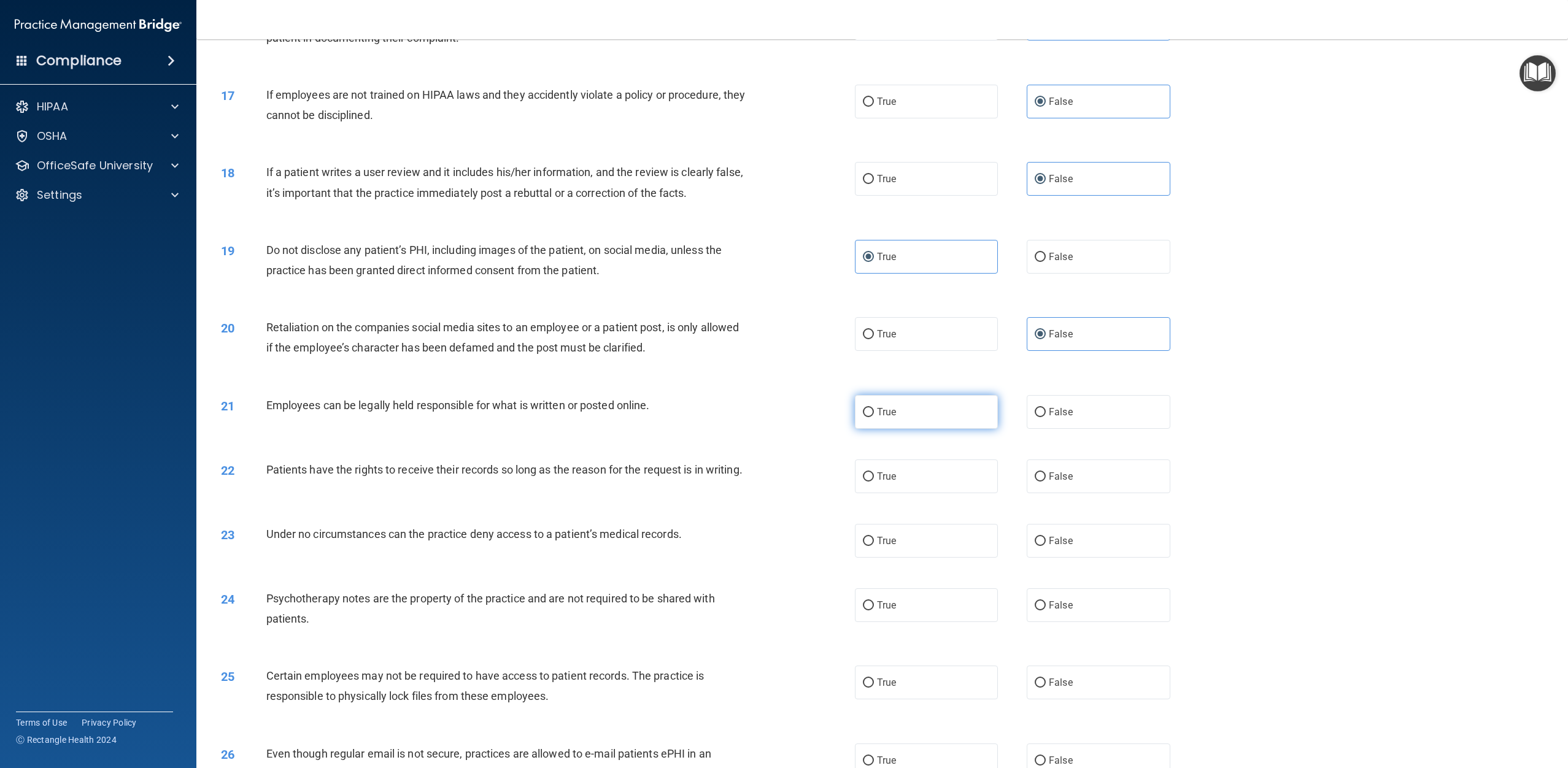
click at [874, 414] on input "True" at bounding box center [868, 412] width 11 height 9
radio input "true"
drag, startPoint x: 1091, startPoint y: 475, endPoint x: 1081, endPoint y: 529, distance: 54.9
click at [1092, 476] on label "False" at bounding box center [1098, 476] width 143 height 34
click at [1046, 476] on input "False" at bounding box center [1040, 477] width 11 height 9
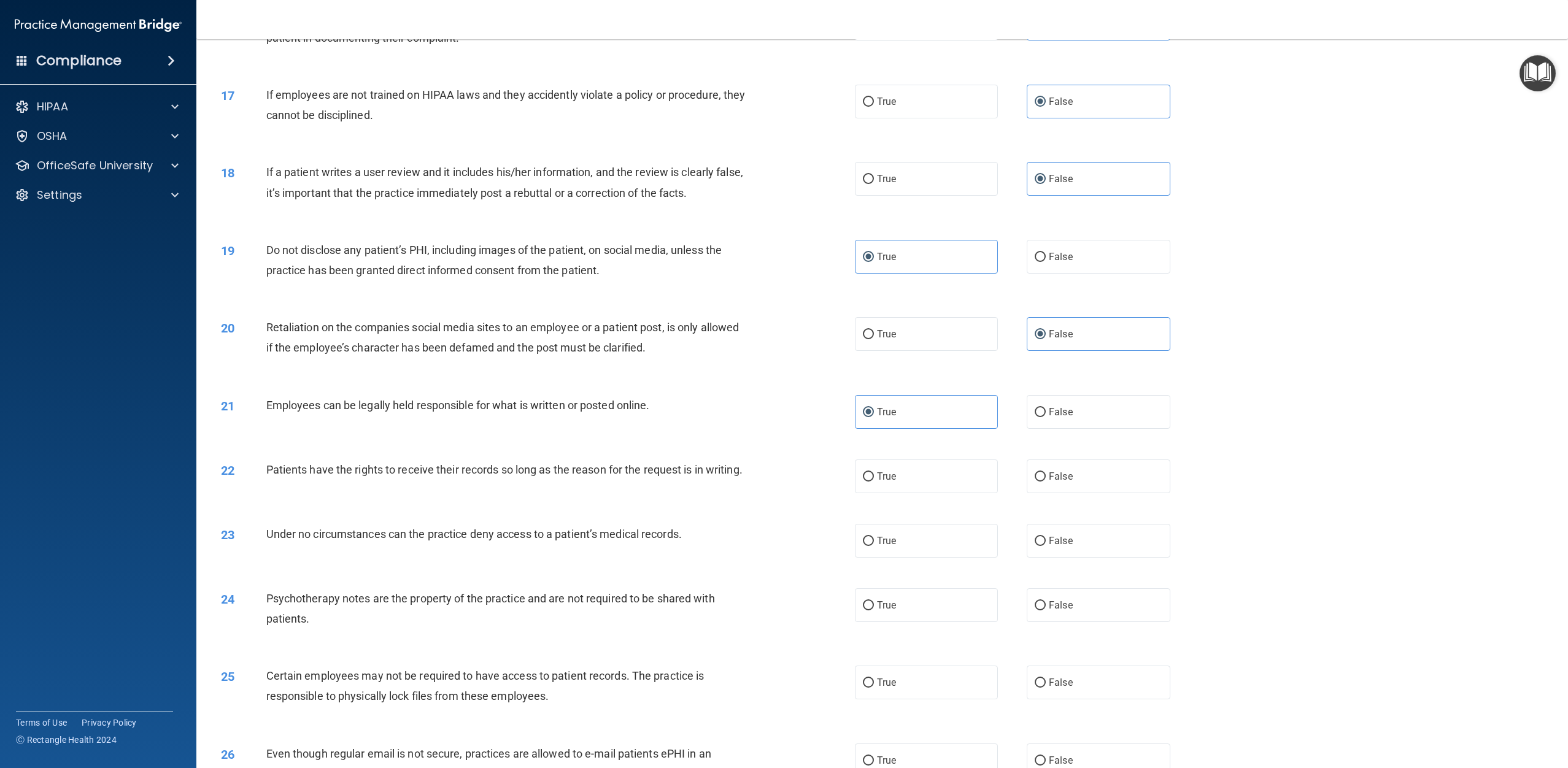
radio input "true"
click at [1080, 542] on label "False" at bounding box center [1098, 540] width 143 height 34
click at [1046, 542] on input "False" at bounding box center [1040, 541] width 11 height 9
radio input "true"
click at [958, 622] on label "True" at bounding box center [926, 605] width 143 height 34
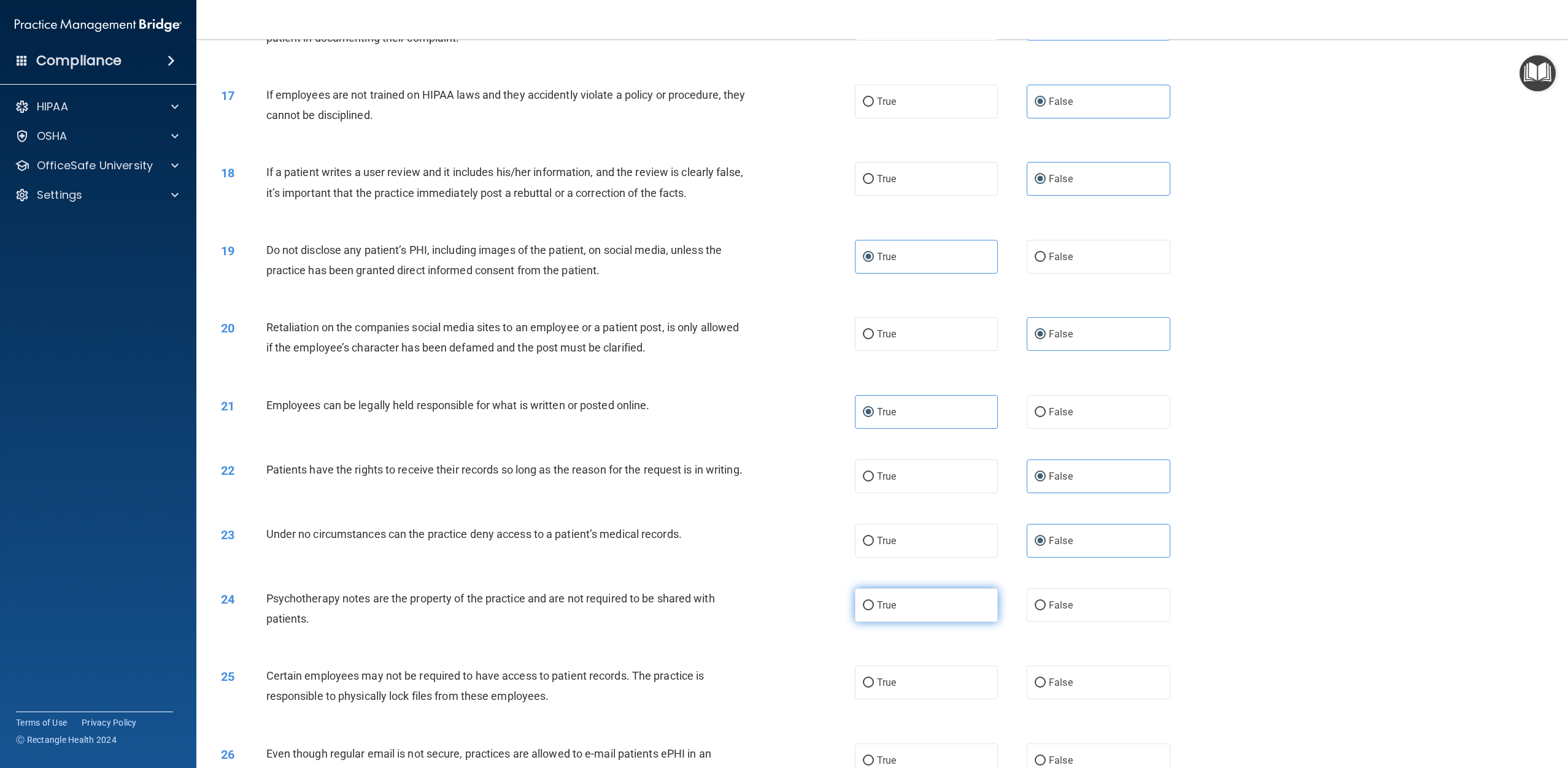
click at [874, 610] on input "True" at bounding box center [868, 606] width 11 height 9
radio input "true"
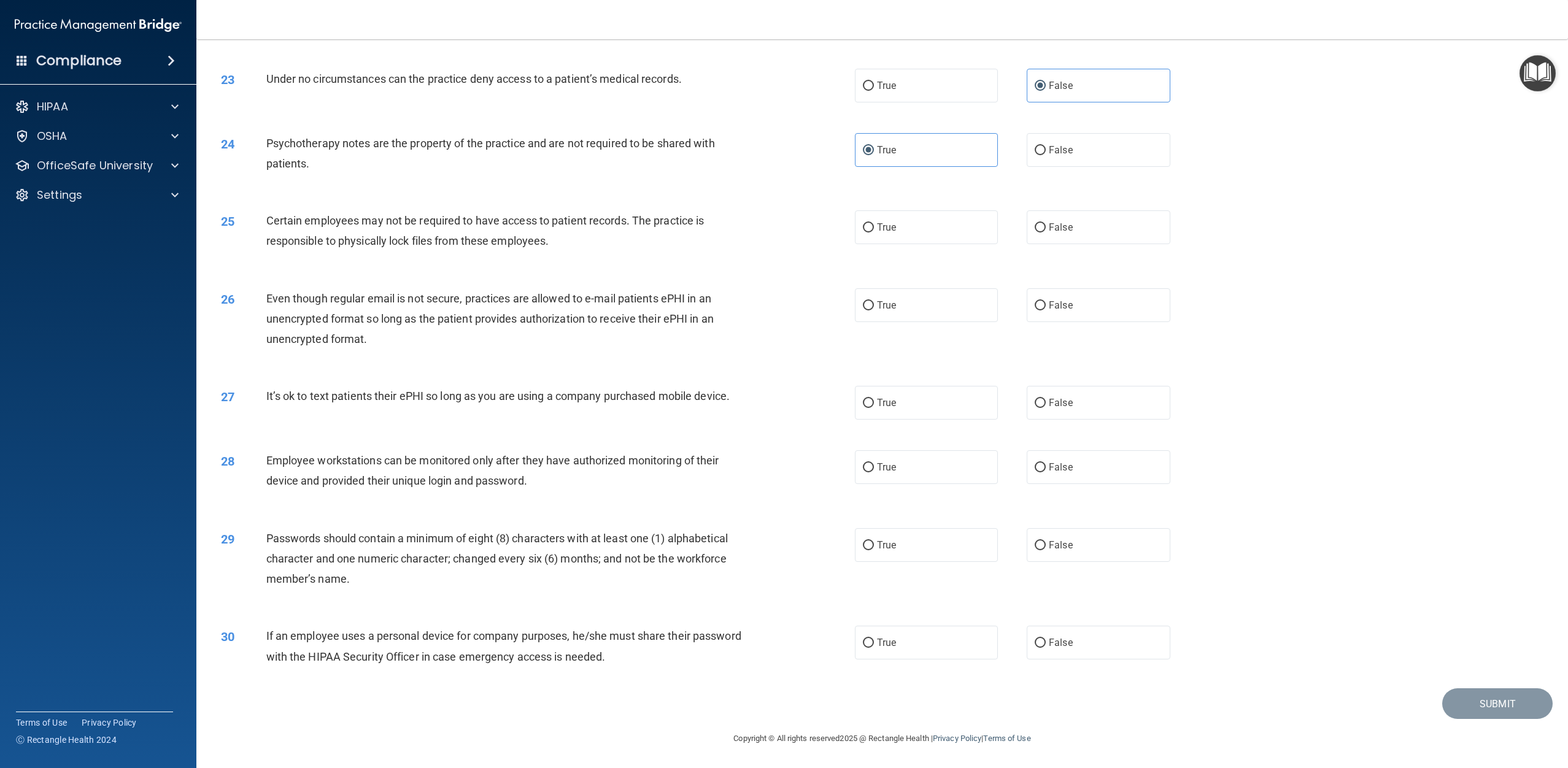
scroll to position [1864, 0]
drag, startPoint x: 912, startPoint y: 229, endPoint x: 974, endPoint y: 274, distance: 76.6
click at [912, 229] on label "True" at bounding box center [926, 227] width 143 height 34
click at [874, 229] on input "True" at bounding box center [868, 228] width 11 height 9
radio input "true"
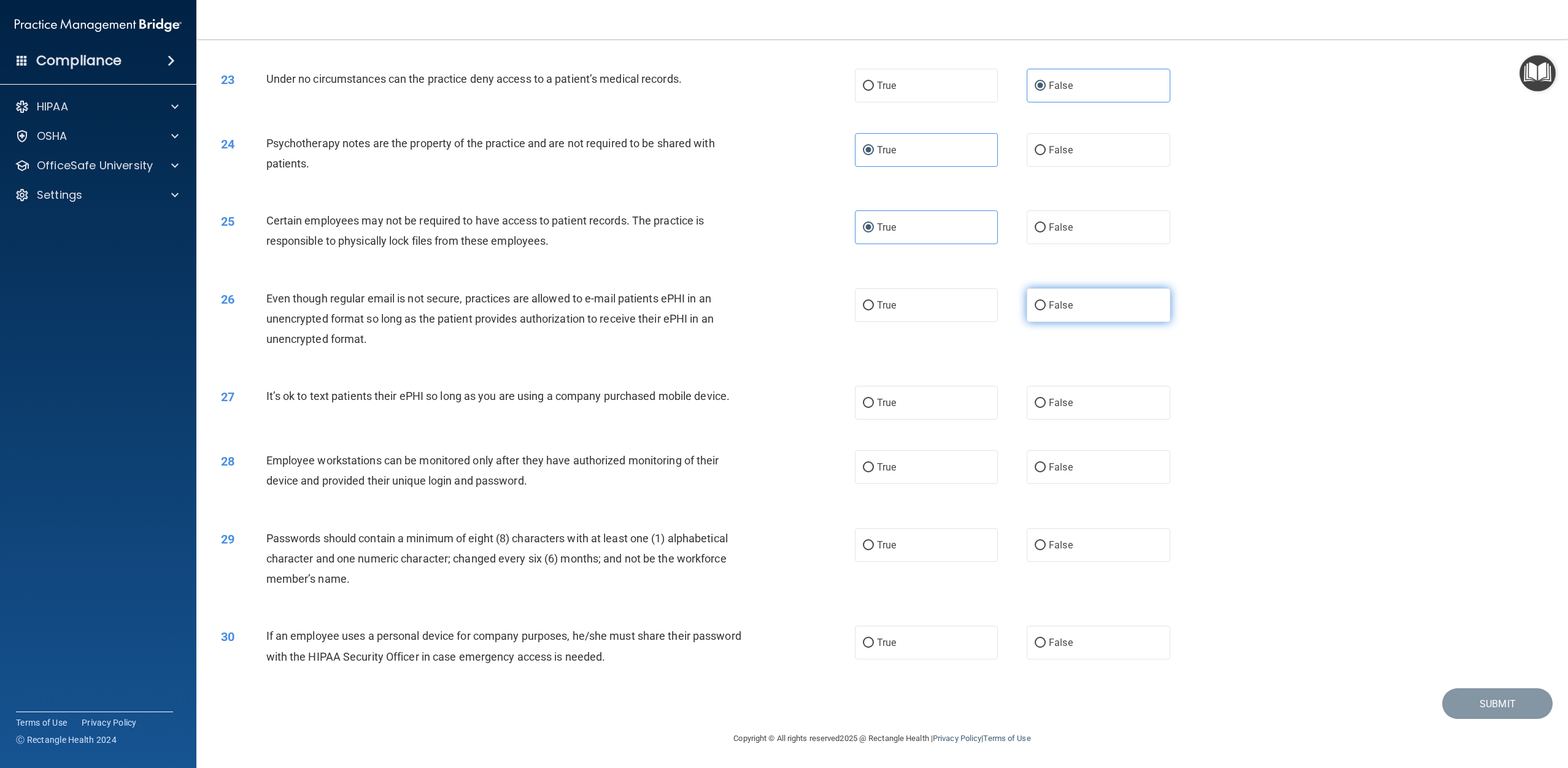
click at [1065, 312] on label "False" at bounding box center [1098, 305] width 143 height 34
click at [1046, 310] on input "False" at bounding box center [1040, 306] width 11 height 9
radio input "true"
click at [1098, 398] on label "False" at bounding box center [1098, 402] width 143 height 34
click at [1046, 398] on input "False" at bounding box center [1040, 403] width 11 height 9
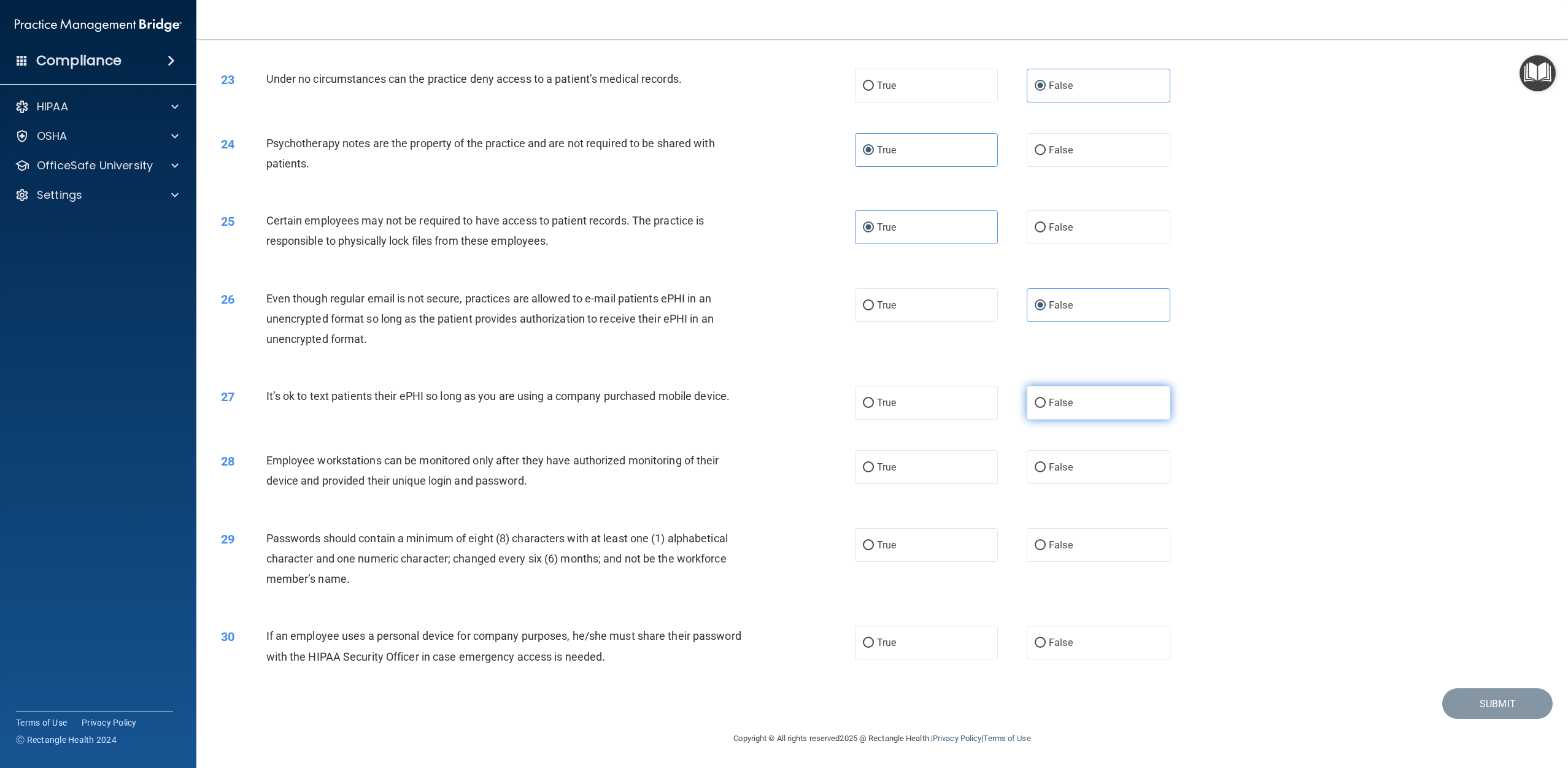
radio input "true"
drag, startPoint x: 1092, startPoint y: 473, endPoint x: 1006, endPoint y: 548, distance: 114.1
click at [1092, 473] on label "False" at bounding box center [1098, 467] width 143 height 34
click at [1046, 472] on input "False" at bounding box center [1040, 468] width 11 height 9
radio input "true"
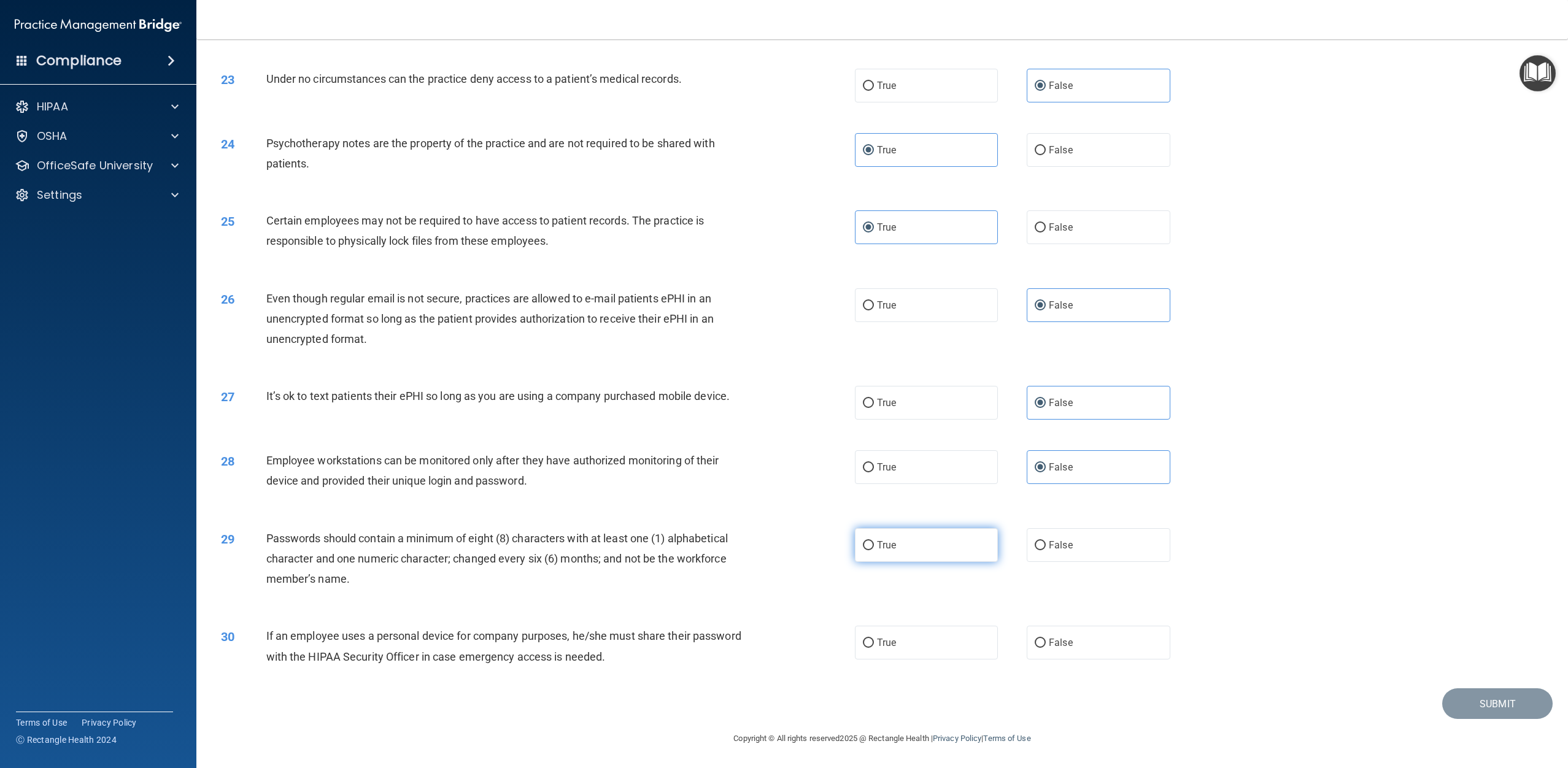
drag, startPoint x: 946, startPoint y: 546, endPoint x: 970, endPoint y: 578, distance: 40.0
click at [946, 546] on label "True" at bounding box center [926, 545] width 143 height 34
click at [874, 546] on input "True" at bounding box center [868, 546] width 11 height 9
radio input "true"
click at [1070, 638] on span "False" at bounding box center [1060, 642] width 24 height 11
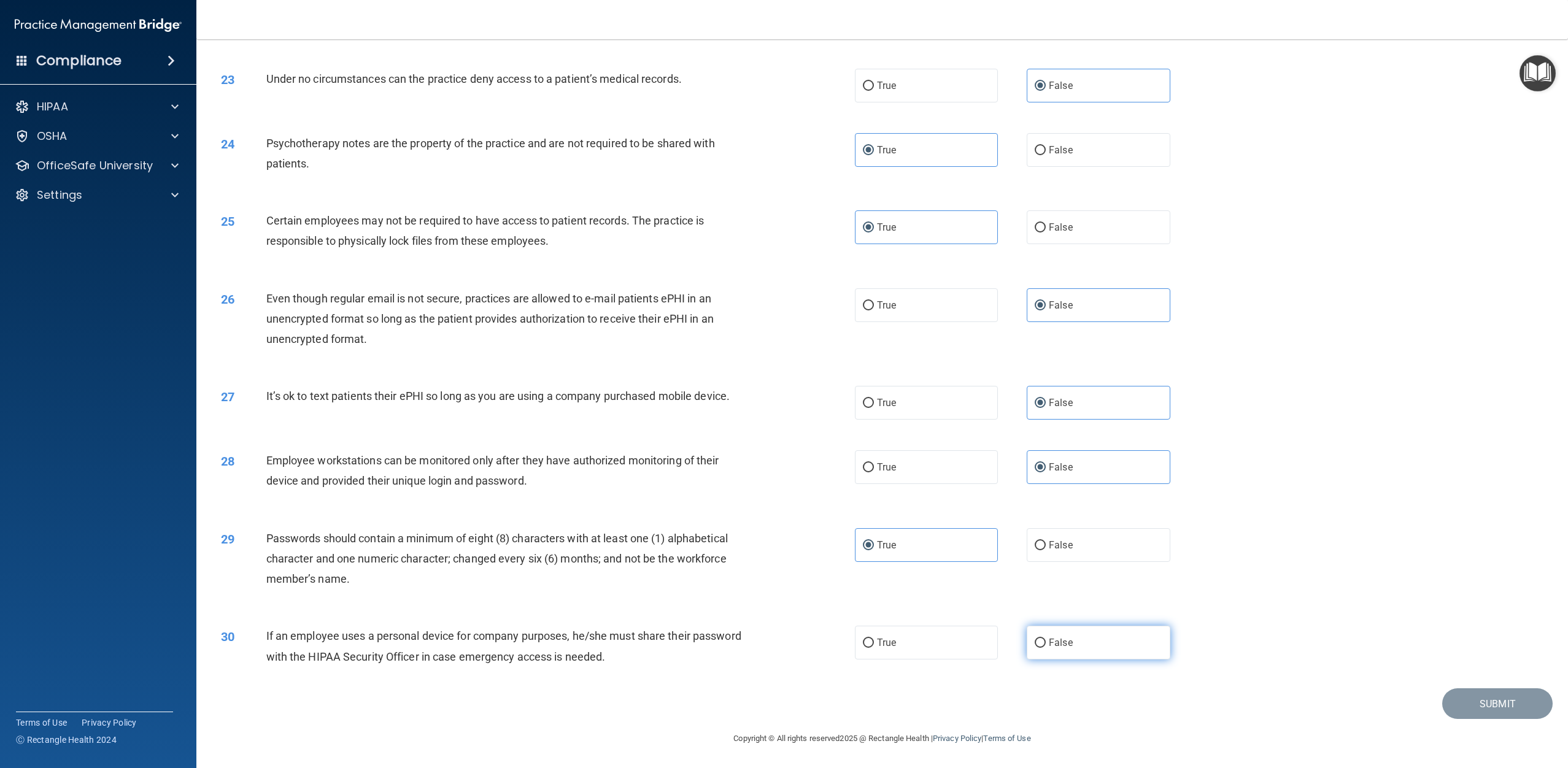
click at [1046, 638] on input "False" at bounding box center [1040, 643] width 11 height 9
radio input "true"
click at [1477, 702] on button "Submit" at bounding box center [1497, 703] width 111 height 31
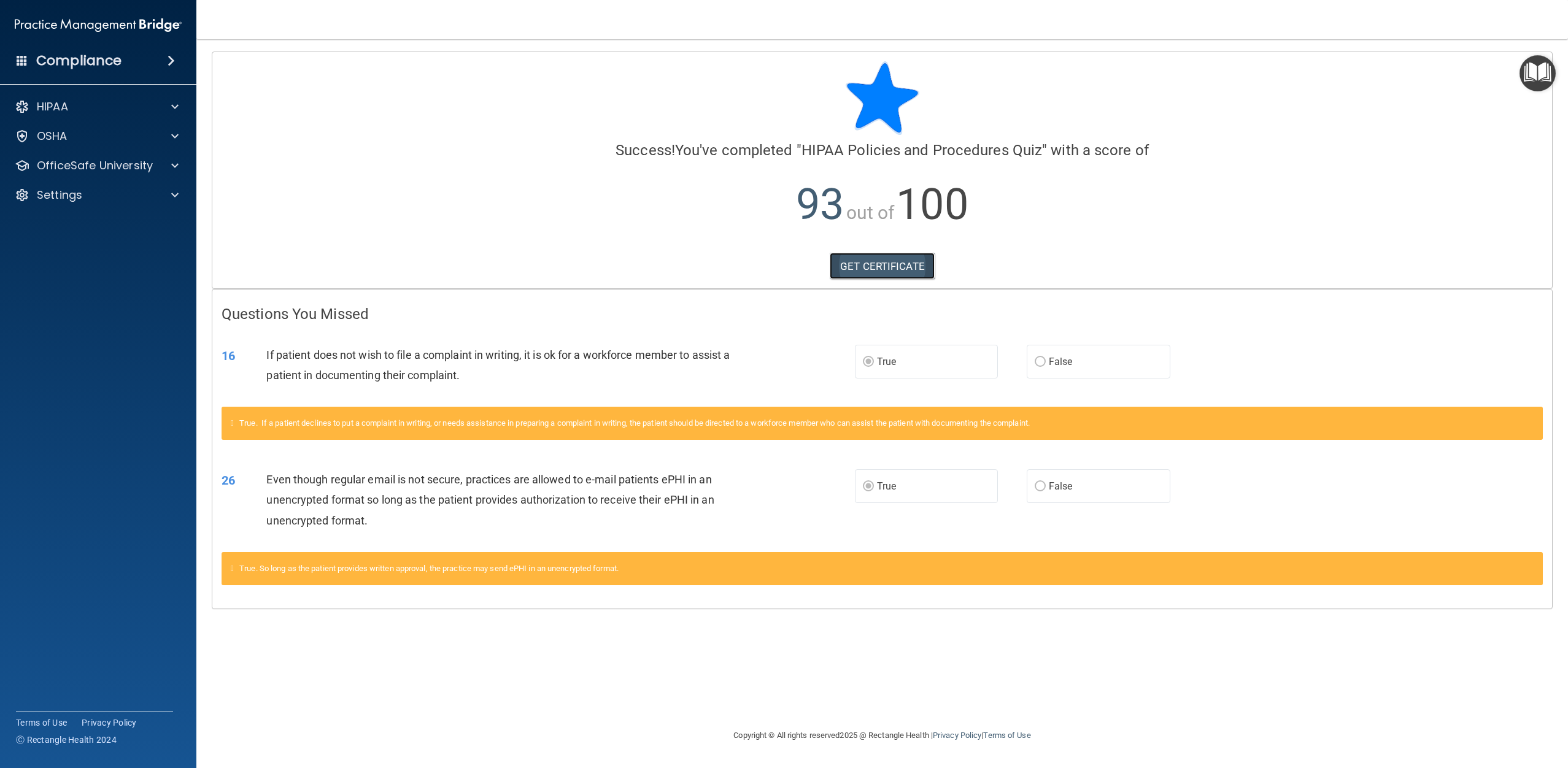
click at [853, 259] on link "GET CERTIFICATE" at bounding box center [882, 266] width 105 height 27
